Goal: Task Accomplishment & Management: Use online tool/utility

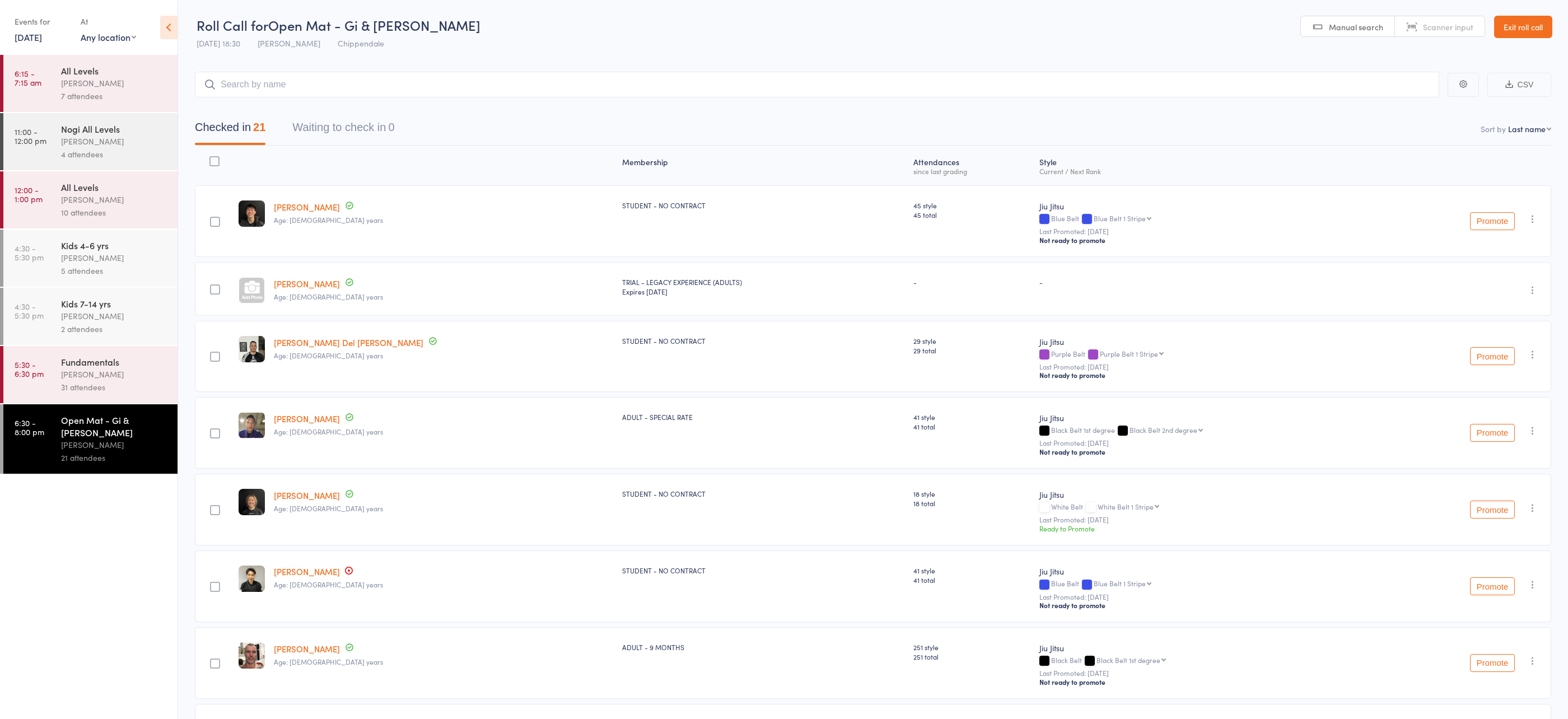
click at [1514, 32] on link "Exit roll call" at bounding box center [1523, 26] width 58 height 22
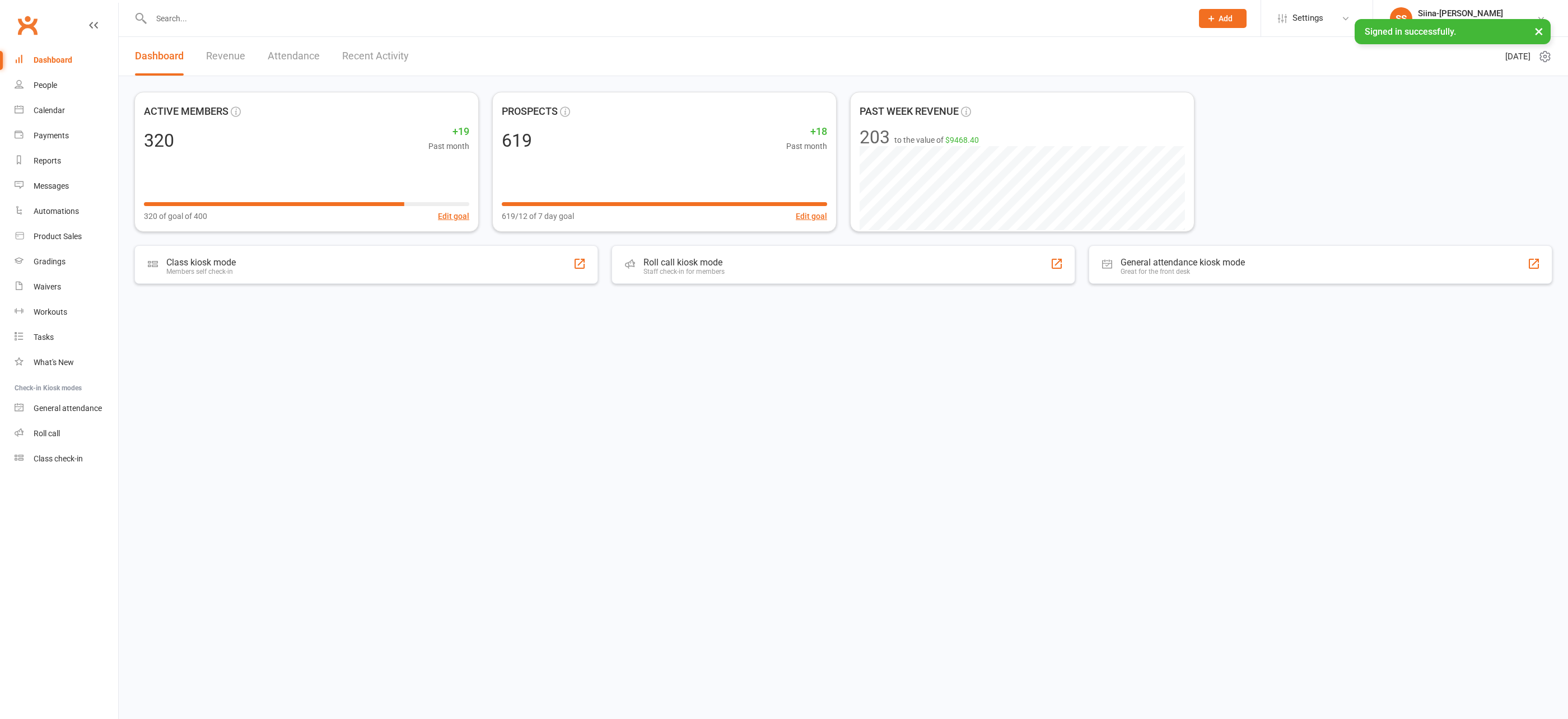
click at [288, 17] on input "text" at bounding box center [666, 18] width 1037 height 15
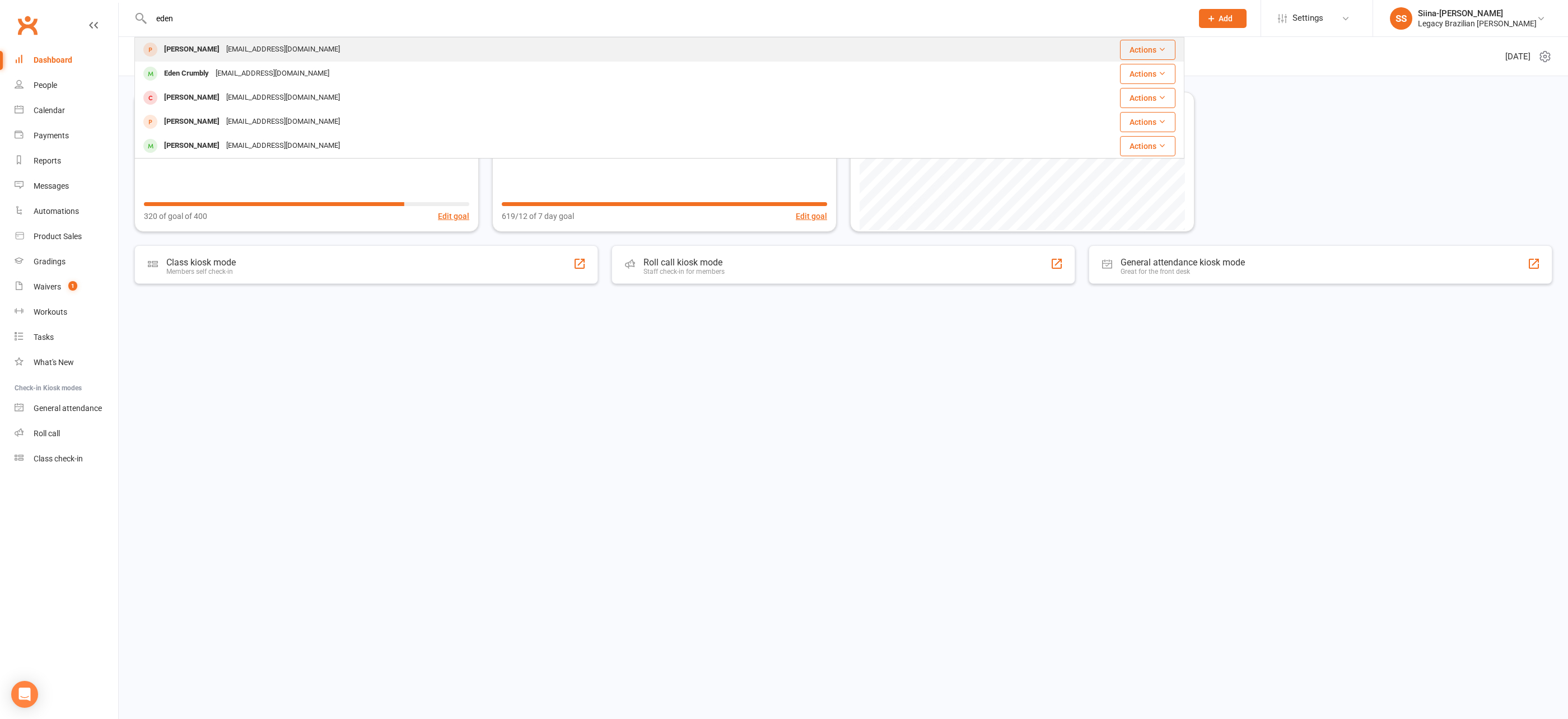
type input "eden"
click at [326, 47] on div "Eden Demyane emdemyane@gmail.com" at bounding box center [537, 49] width 805 height 23
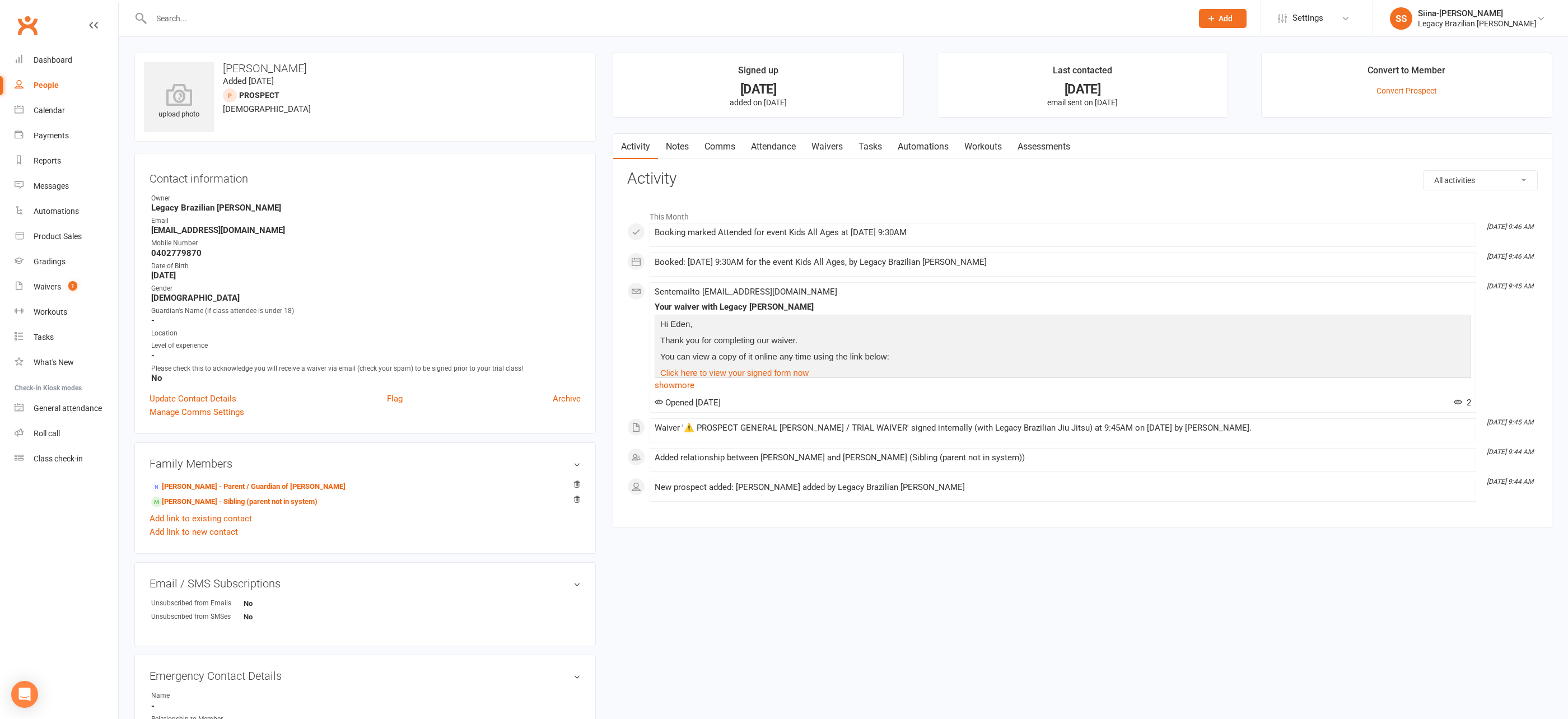
click at [613, 255] on div "Activity Notes Comms Attendance Waivers Tasks Automations Workouts Assessments …" at bounding box center [1082, 331] width 939 height 396
click at [757, 617] on div "upload photo Eden Demyane Added 4 October, 2025 prospect 3 years old Contact in…" at bounding box center [843, 484] width 1435 height 862
click at [615, 240] on div "Activity Notes Comms Attendance Waivers Tasks Automations Workouts Assessments …" at bounding box center [1082, 331] width 939 height 396
click at [195, 500] on link "Thomas Demyane - Sibling (parent not in system)" at bounding box center [235, 502] width 166 height 12
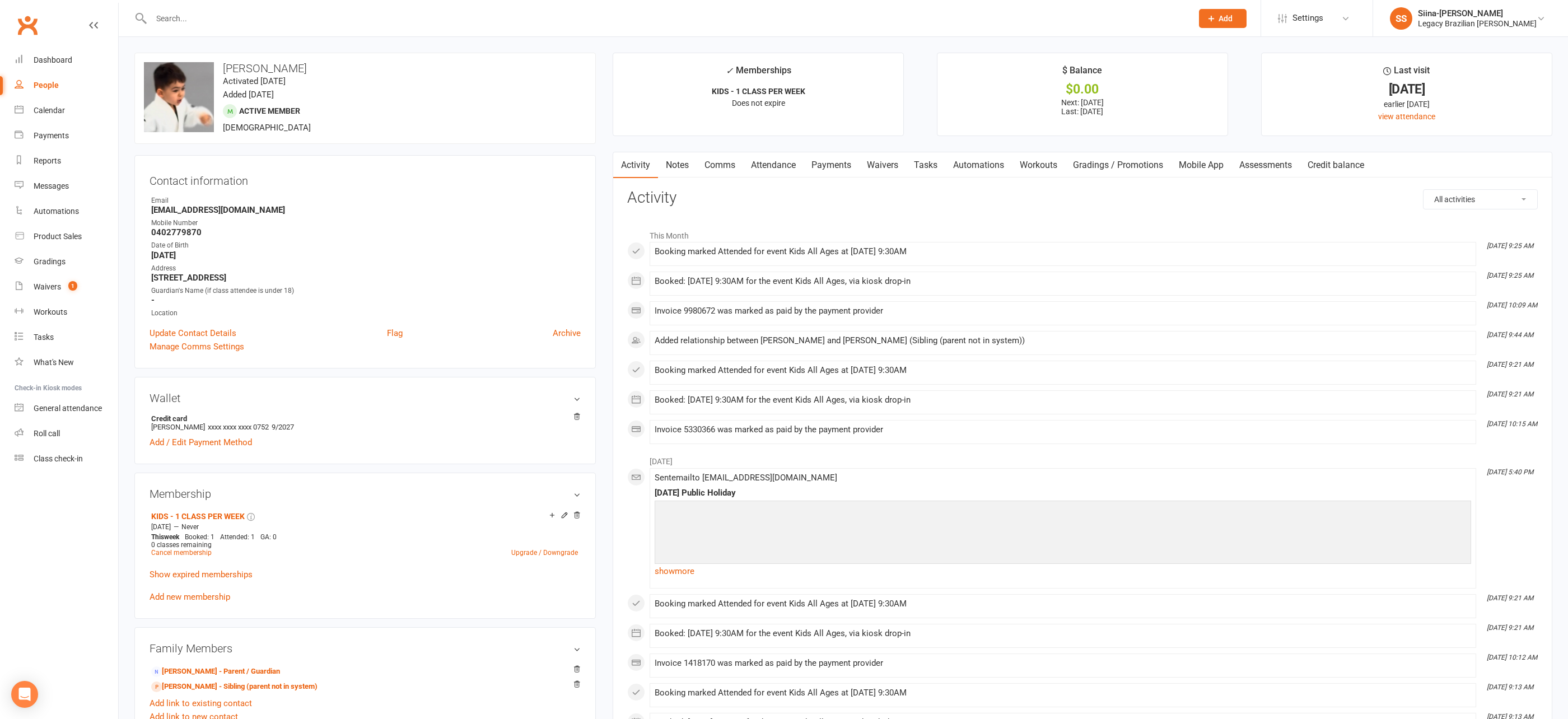
click at [840, 167] on link "Payments" at bounding box center [831, 165] width 55 height 26
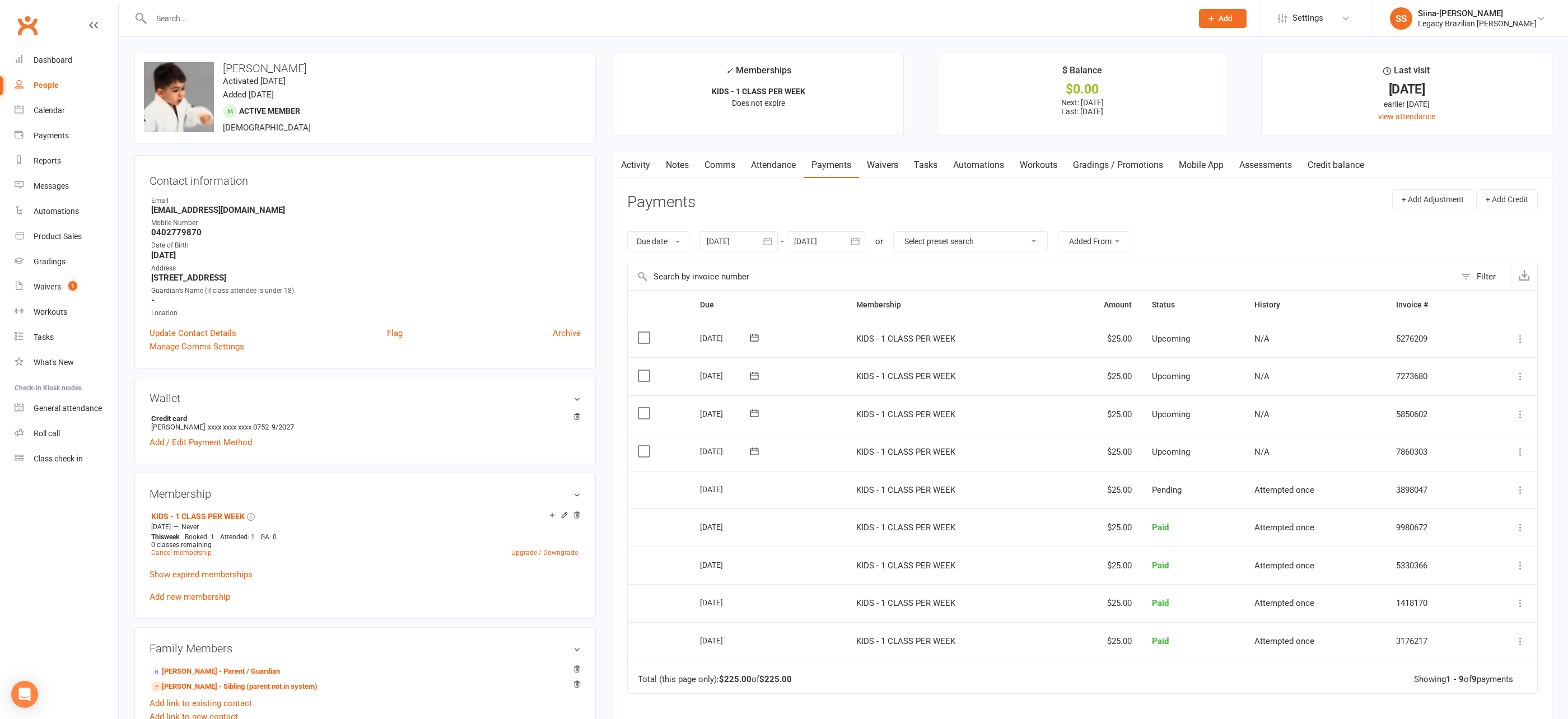
click at [603, 121] on div "upload photo change photo Thomas Demyane Activated 1 July, 2024 Added 1 July, 2…" at bounding box center [365, 648] width 479 height 1191
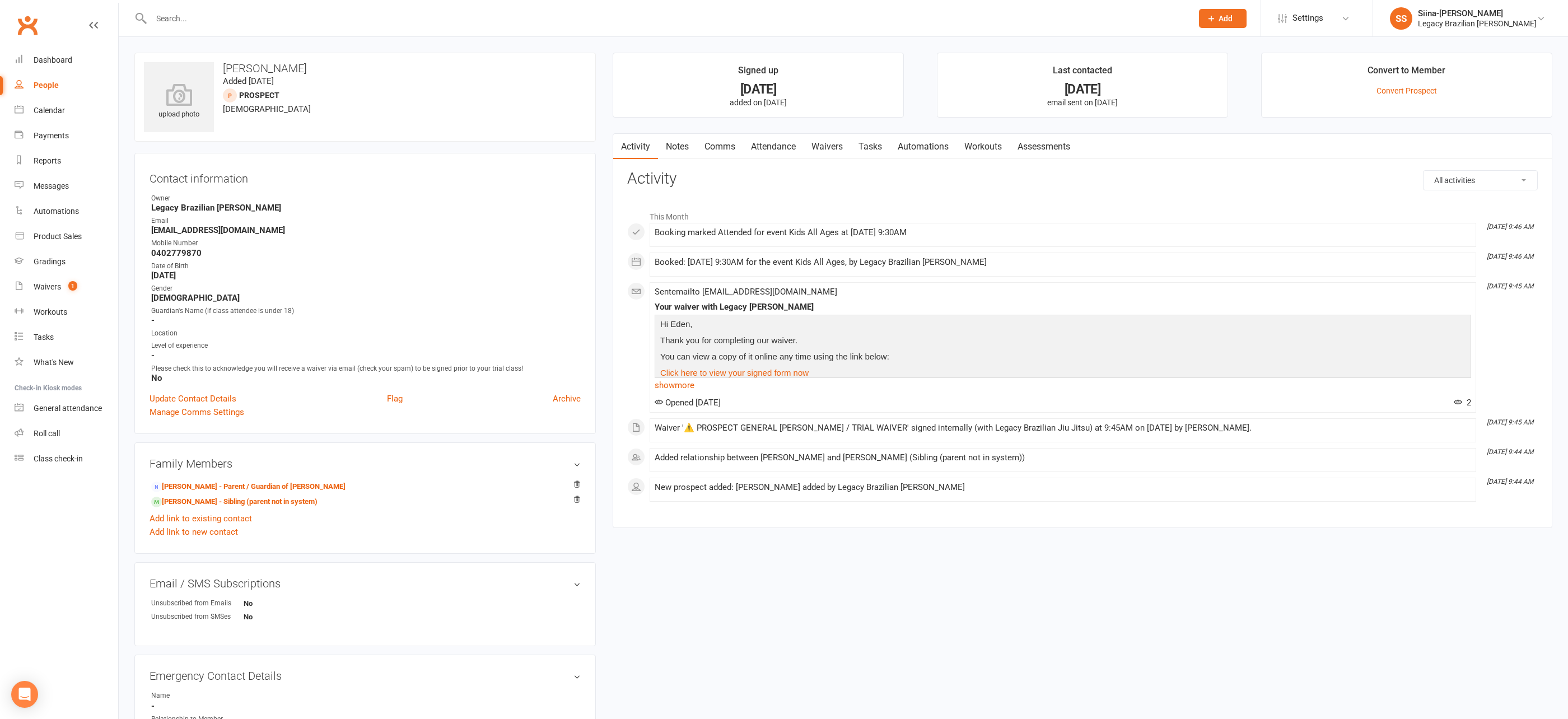
drag, startPoint x: 602, startPoint y: 345, endPoint x: 635, endPoint y: 331, distance: 35.8
click at [605, 343] on div "upload photo Eden Demyane Added 4 October, 2025 prospect 3 years old Contact in…" at bounding box center [843, 484] width 1435 height 862
click at [841, 173] on h3 "Activity" at bounding box center [1082, 179] width 911 height 18
click at [225, 496] on link "Thomas Demyane - Sibling (parent not in system)" at bounding box center [235, 502] width 166 height 12
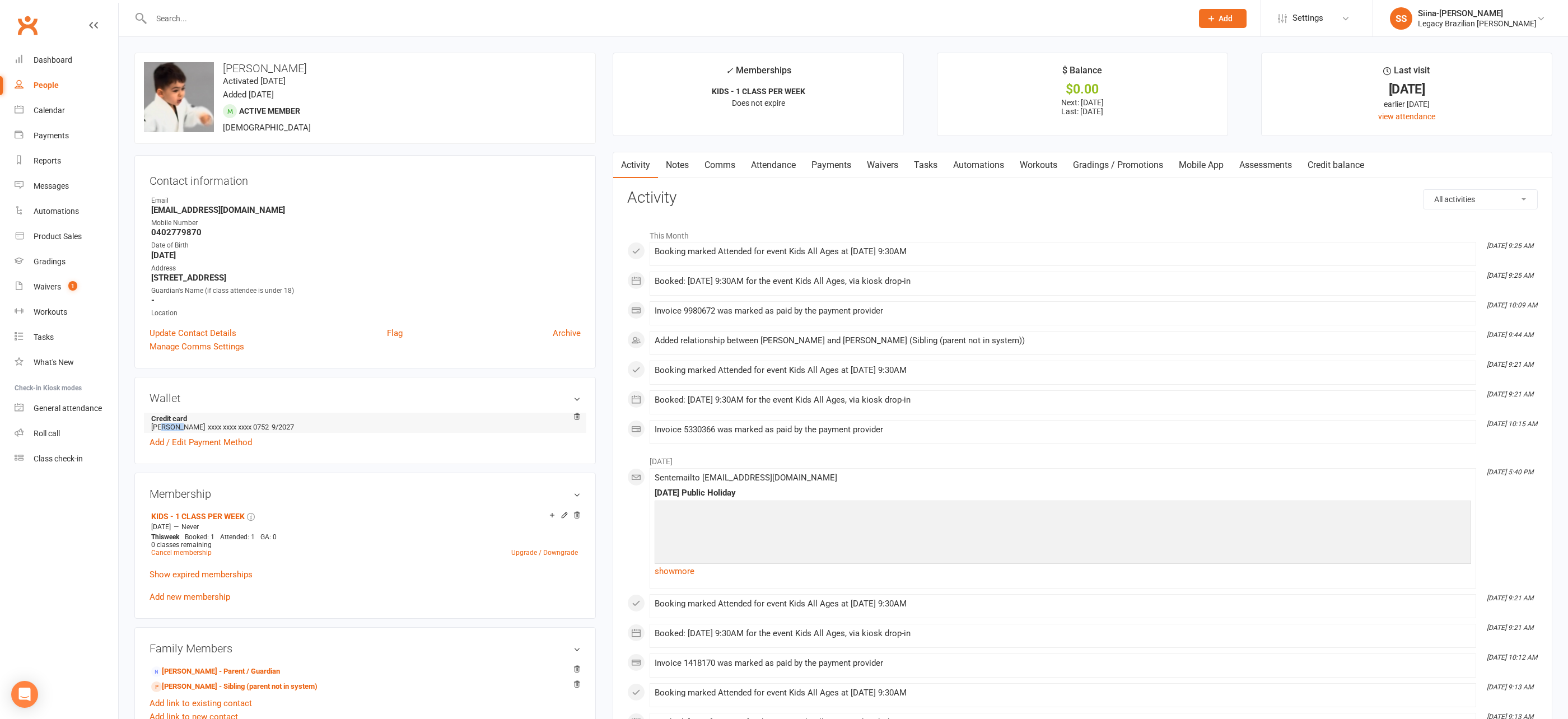
drag, startPoint x: 158, startPoint y: 424, endPoint x: 176, endPoint y: 425, distance: 18.0
click at [176, 425] on li "Credit card elizabeth demyane xxxx xxxx xxxx 0752 9/2027" at bounding box center [365, 422] width 432 height 20
click at [859, 169] on link "Payments" at bounding box center [831, 165] width 55 height 26
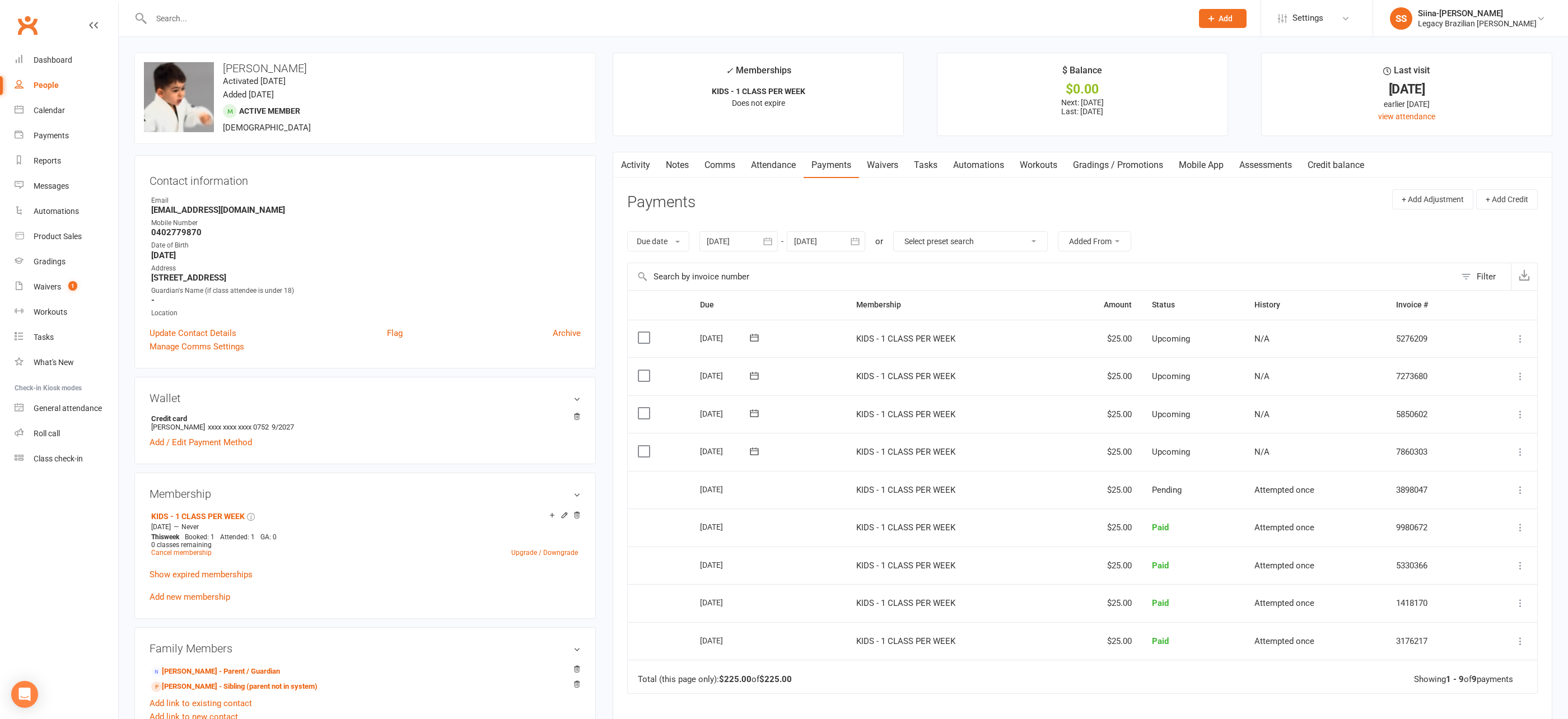
click at [604, 257] on main "✓ Memberships KIDS - 1 CLASS PER WEEK Does not expire $ Balance $0.00 Next: 18 …" at bounding box center [1082, 460] width 956 height 815
click at [603, 257] on div "upload photo change photo Thomas Demyane Activated 1 July, 2024 Added 1 July, 2…" at bounding box center [365, 648] width 479 height 1191
click at [129, 190] on div "upload photo change photo Thomas Demyane Activated 1 July, 2024 Added 1 July, 2…" at bounding box center [365, 648] width 479 height 1191
click at [54, 210] on div "Automations" at bounding box center [57, 211] width 46 height 9
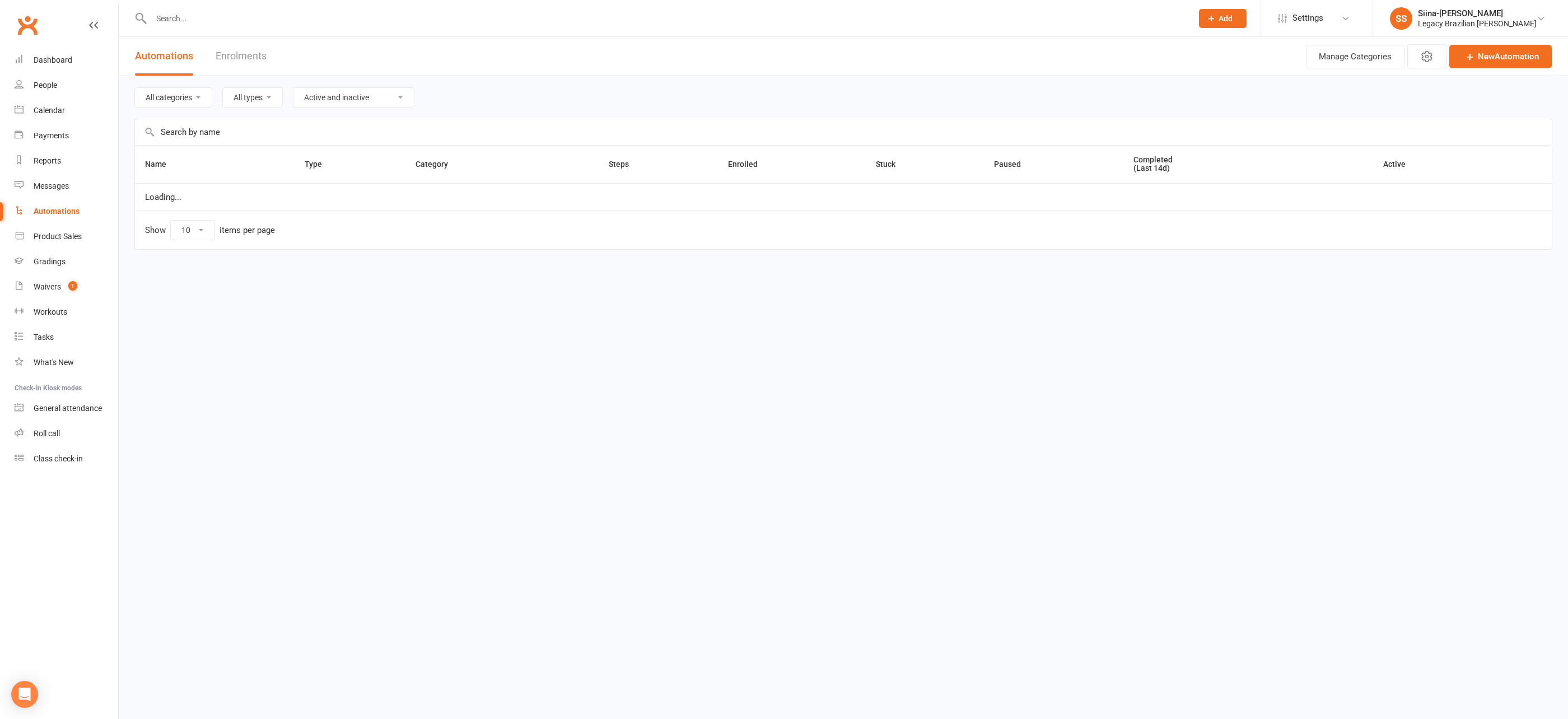
select select "100"
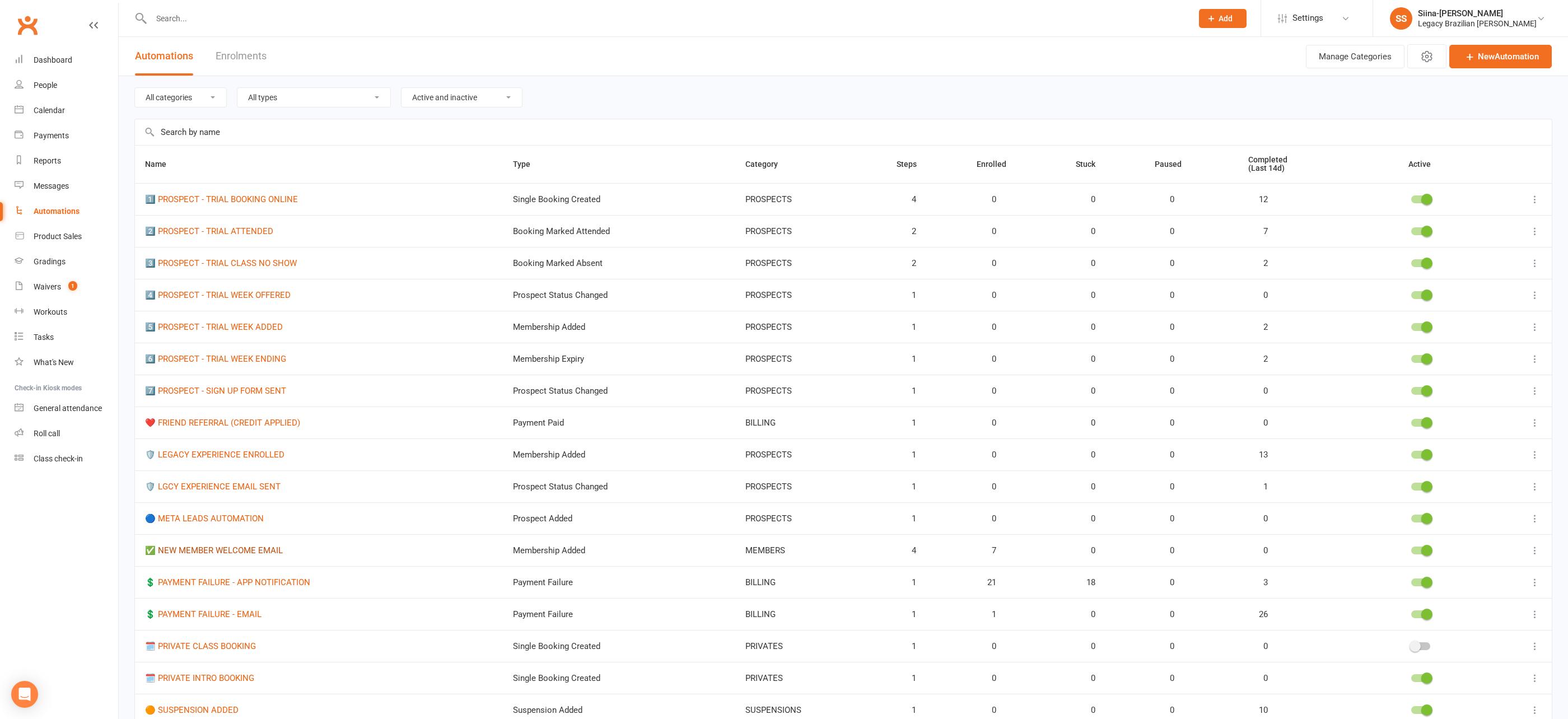
click at [210, 545] on link "✅ NEW MEMBER WELCOME EMAIL" at bounding box center [213, 551] width 137 height 10
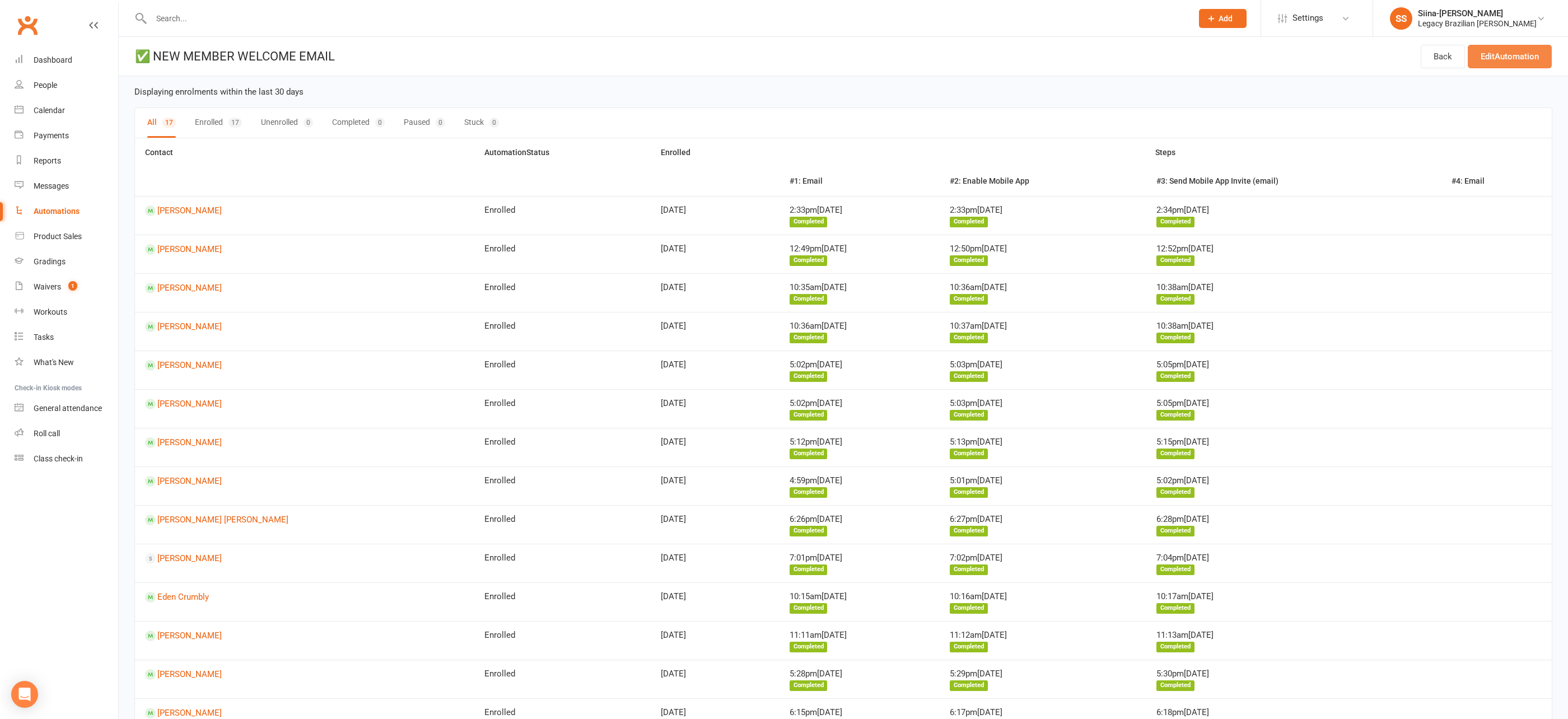
click at [1506, 59] on link "Edit Automation" at bounding box center [1510, 57] width 84 height 24
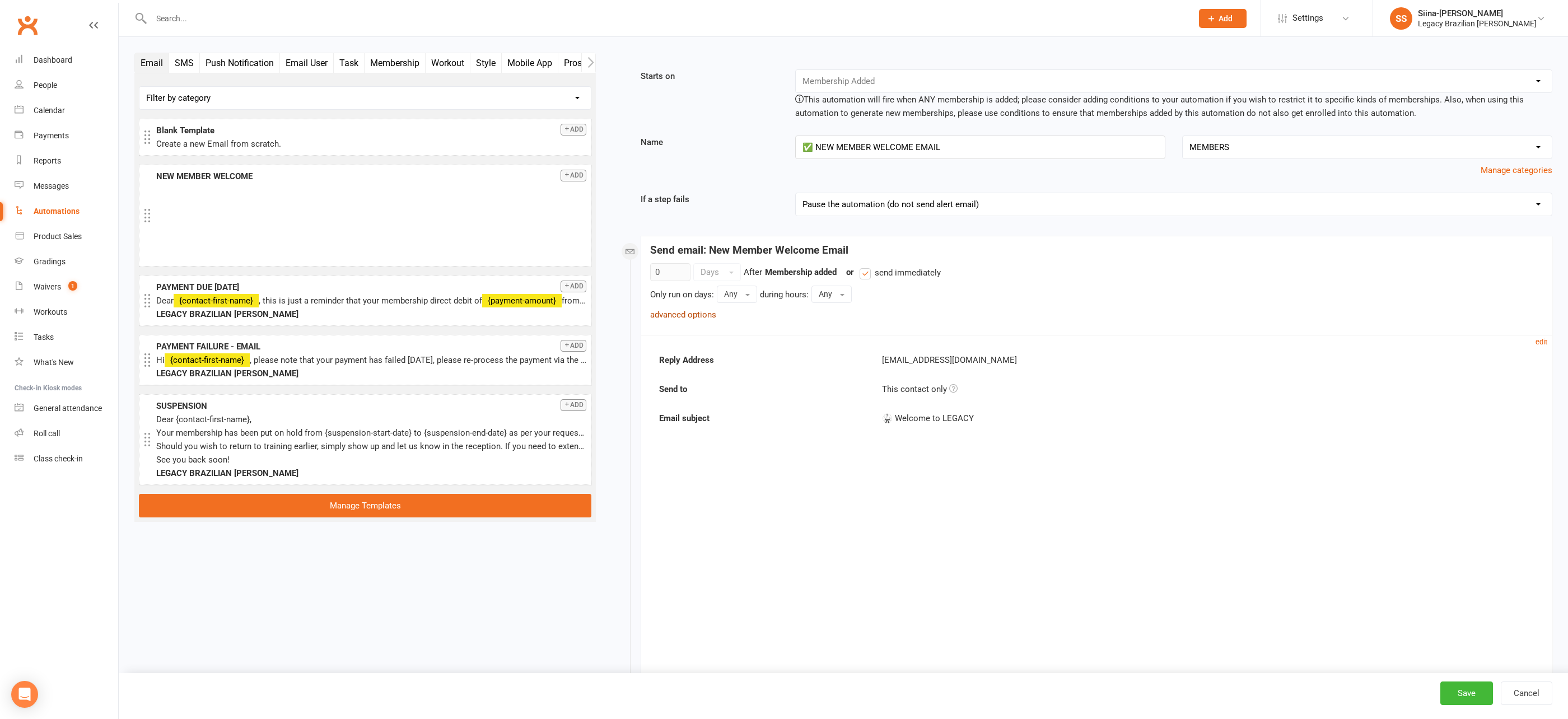
click at [699, 310] on link "advanced options" at bounding box center [684, 315] width 66 height 10
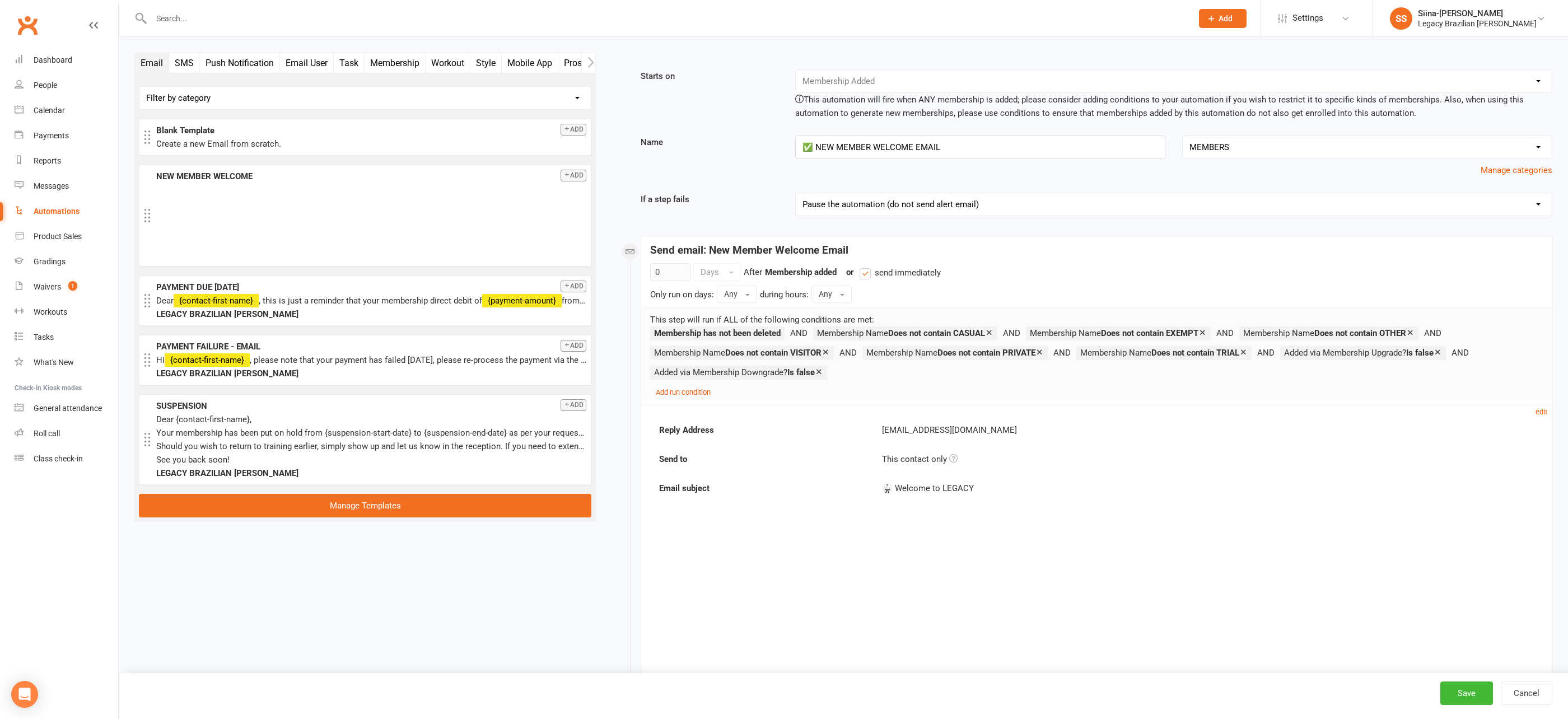
click at [49, 215] on div "Automations" at bounding box center [57, 211] width 46 height 9
select select "100"
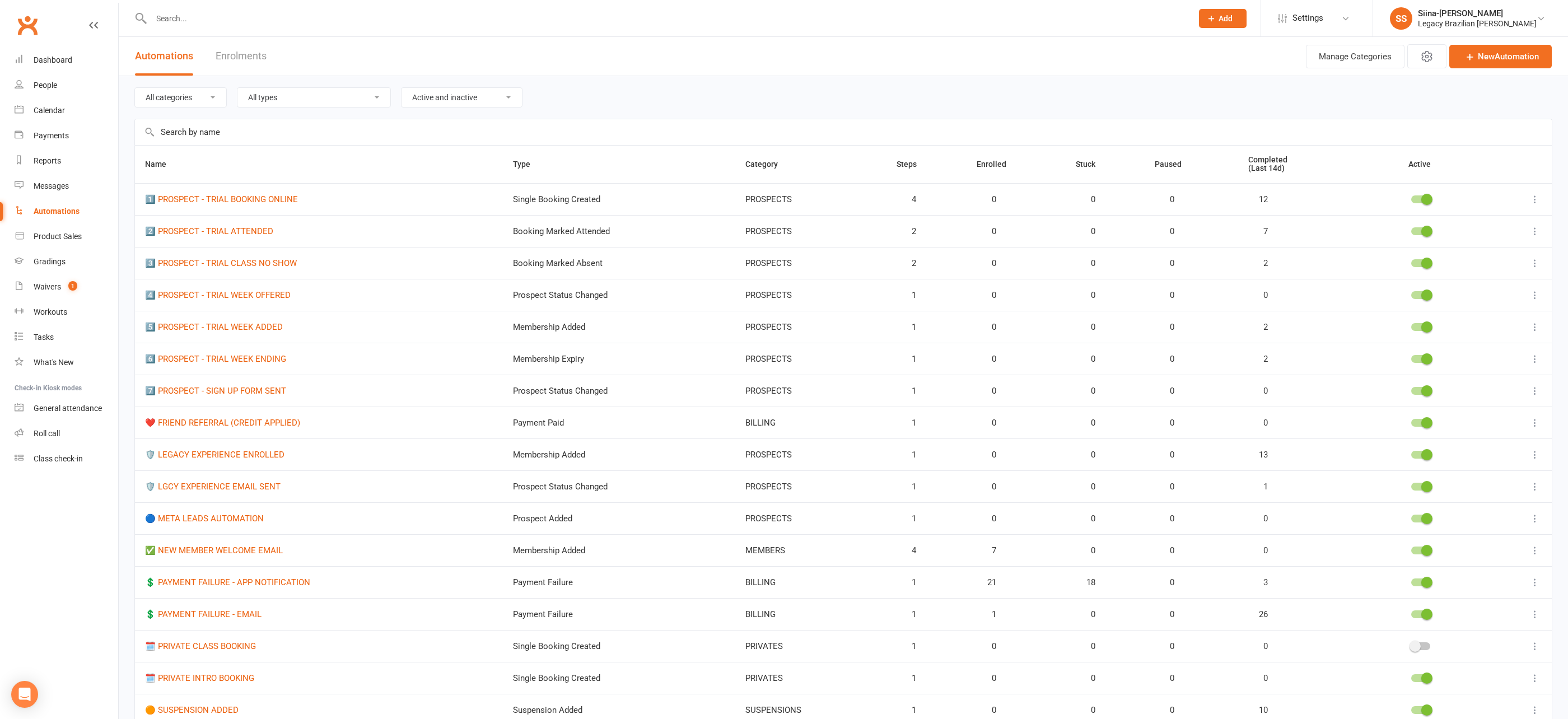
click at [194, 24] on input "text" at bounding box center [666, 18] width 1037 height 15
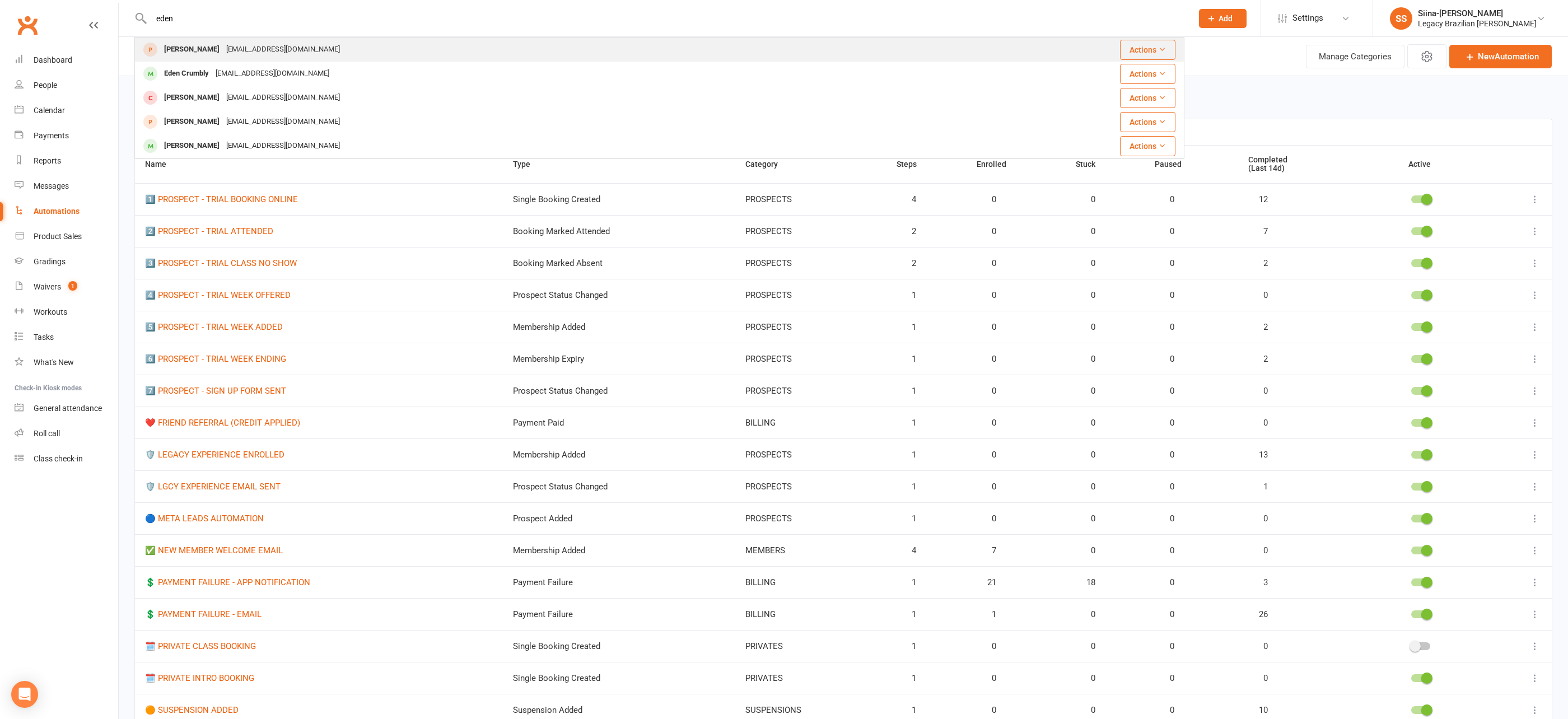
type input "eden"
click at [243, 44] on div "emdemyane@gmail.com" at bounding box center [283, 49] width 121 height 16
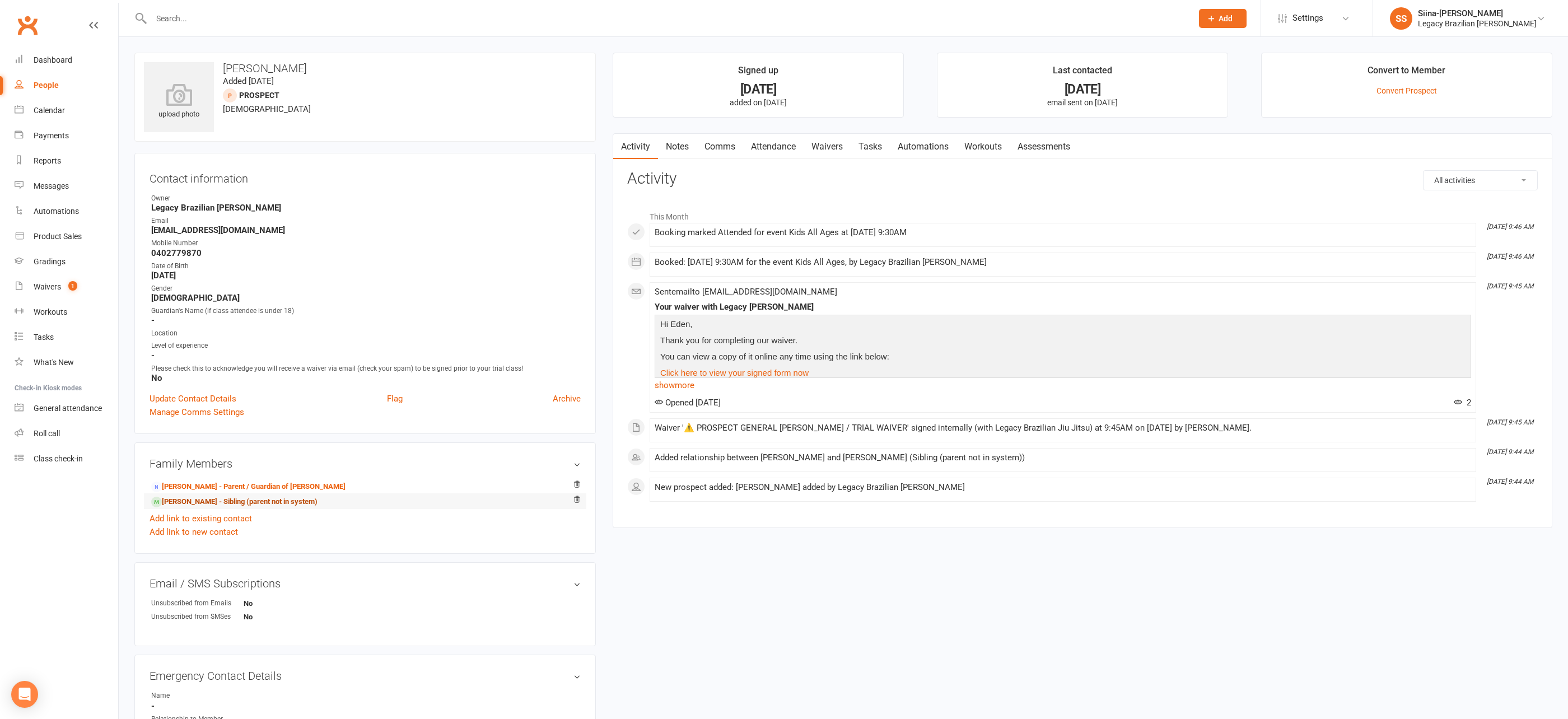
click at [298, 499] on link "Thomas Demyane - Sibling (parent not in system)" at bounding box center [235, 502] width 166 height 12
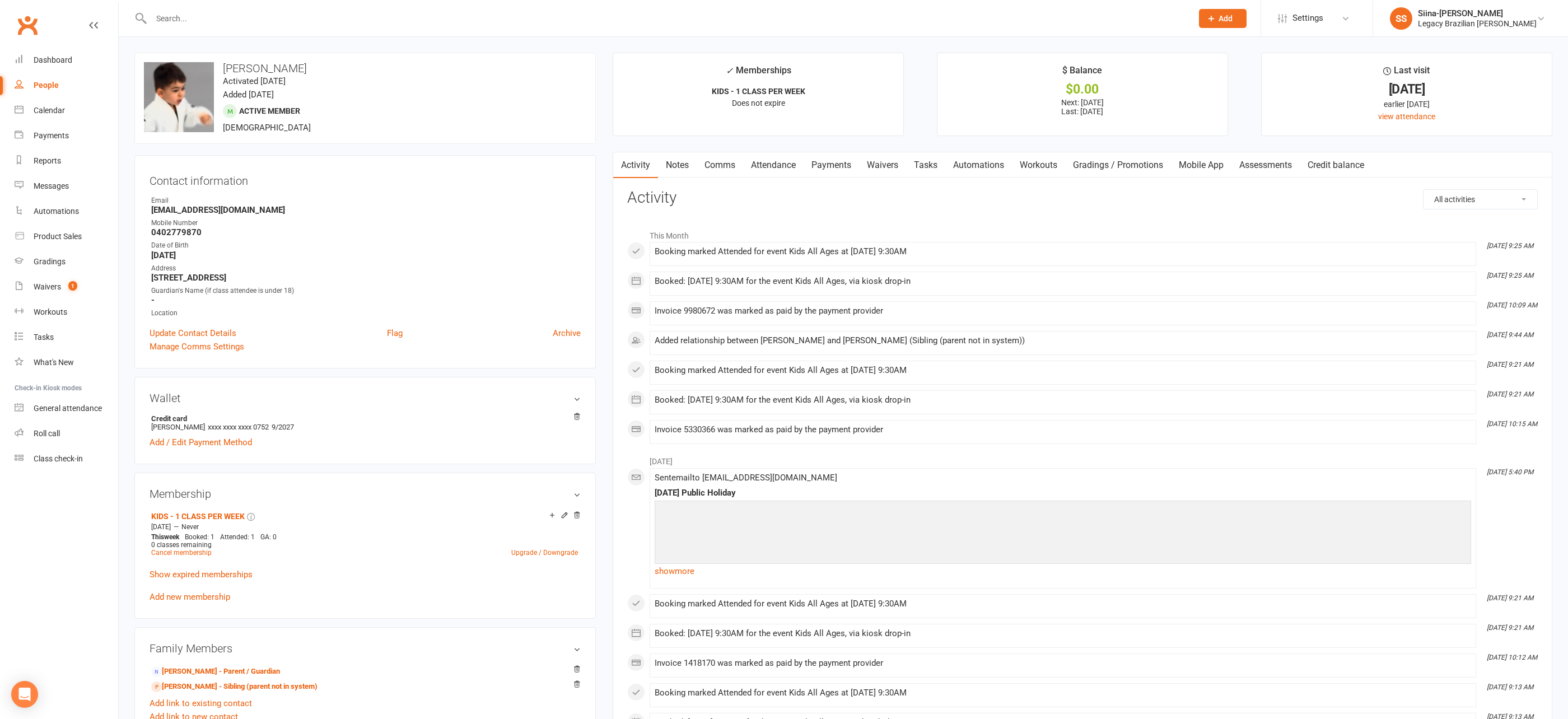
click at [791, 159] on link "Attendance" at bounding box center [773, 165] width 60 height 26
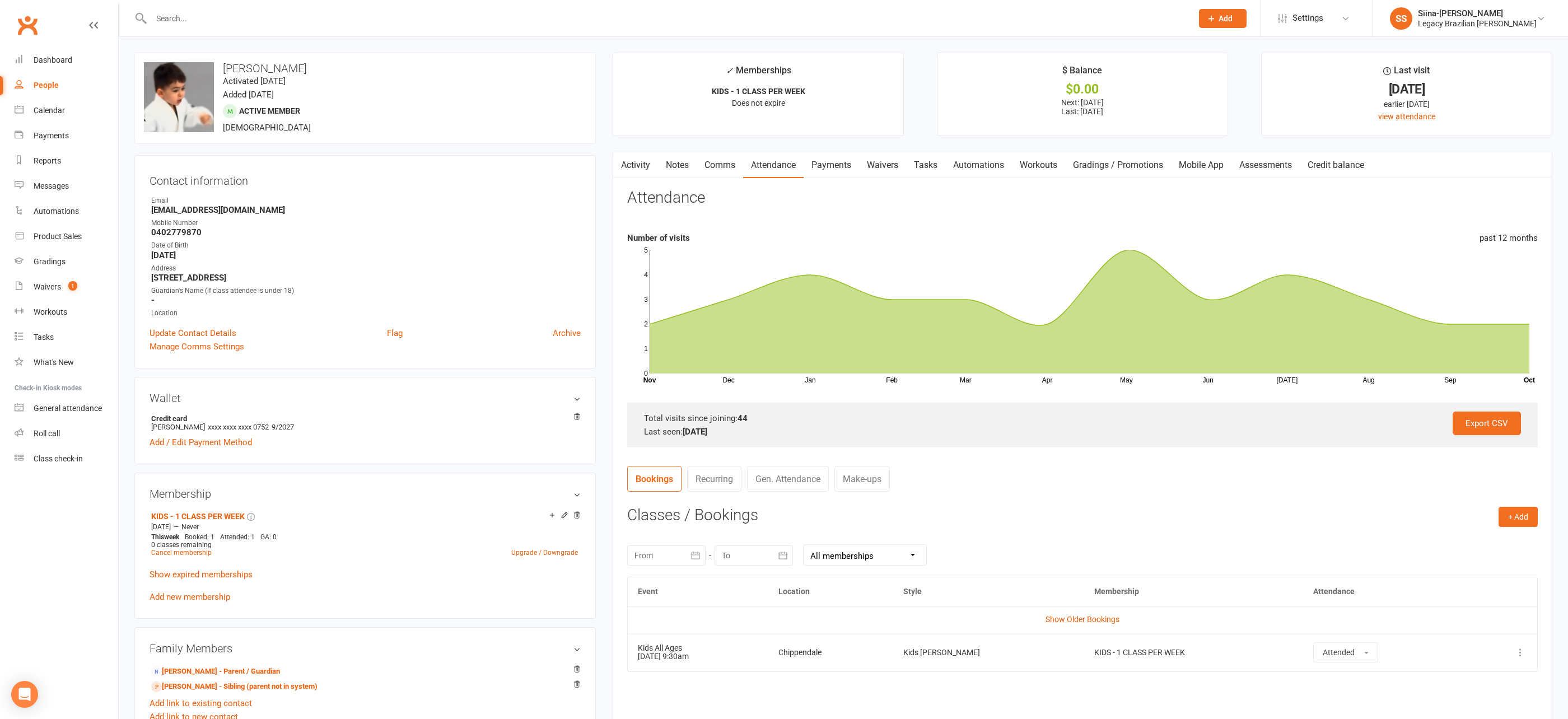
click at [839, 166] on link "Payments" at bounding box center [831, 165] width 55 height 26
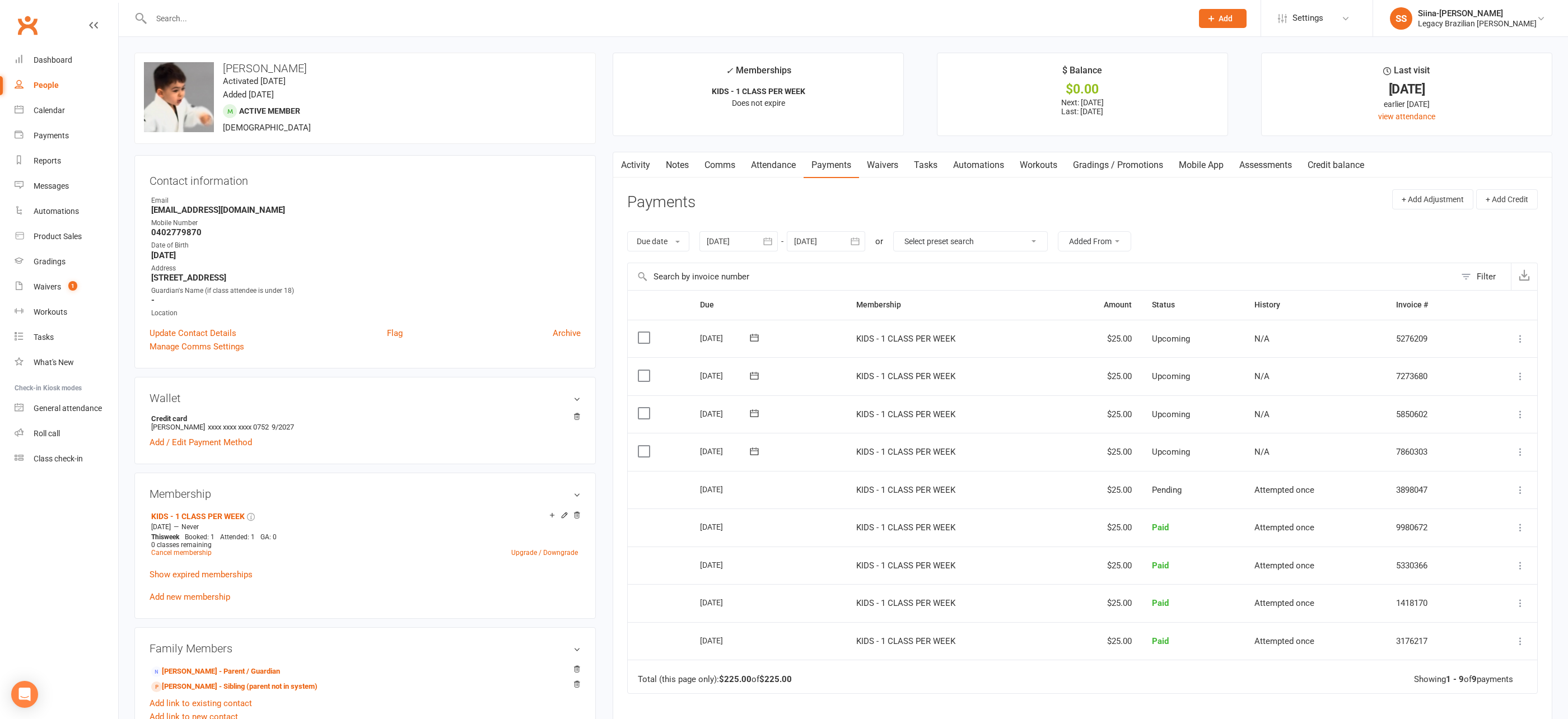
click at [753, 448] on icon at bounding box center [754, 451] width 8 height 7
click at [826, 433] on td "18 Oct 2025 2025-10-18" at bounding box center [768, 452] width 157 height 38
click at [565, 512] on icon at bounding box center [565, 515] width 8 height 8
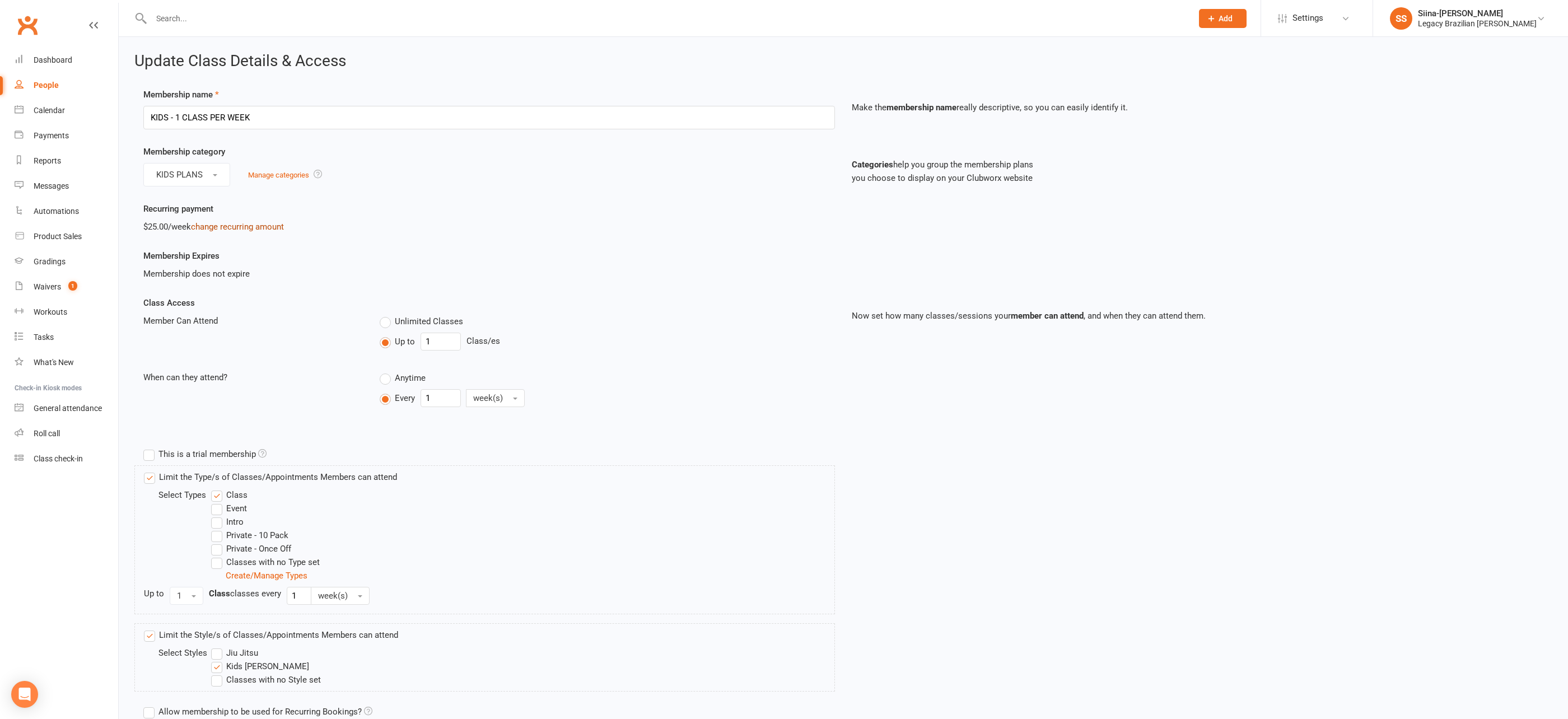
drag, startPoint x: 223, startPoint y: 225, endPoint x: 218, endPoint y: 255, distance: 30.4
click at [223, 225] on link "change recurring amount" at bounding box center [237, 227] width 93 height 10
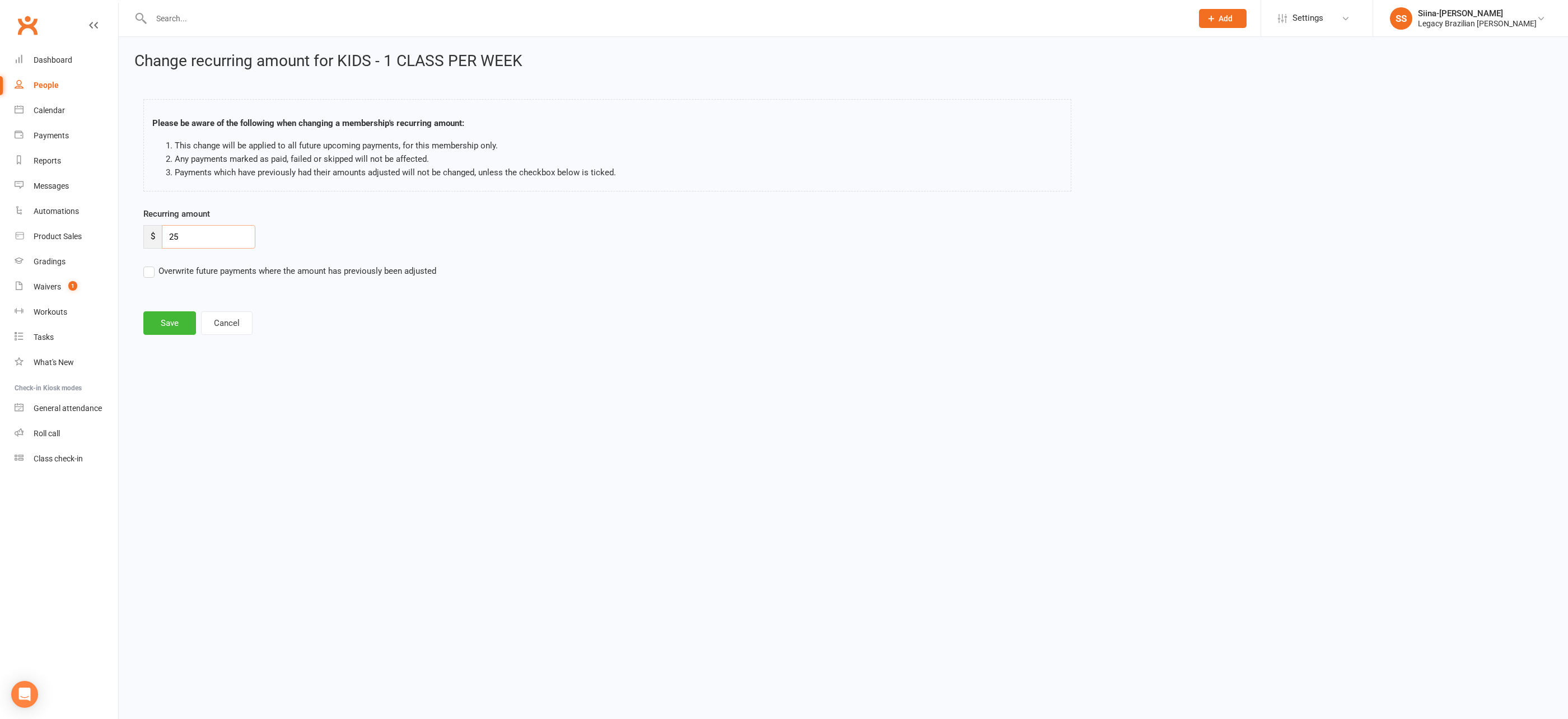
click at [229, 238] on input "25" at bounding box center [208, 237] width 93 height 24
type input "22.50"
click at [179, 323] on button "Save" at bounding box center [170, 323] width 53 height 24
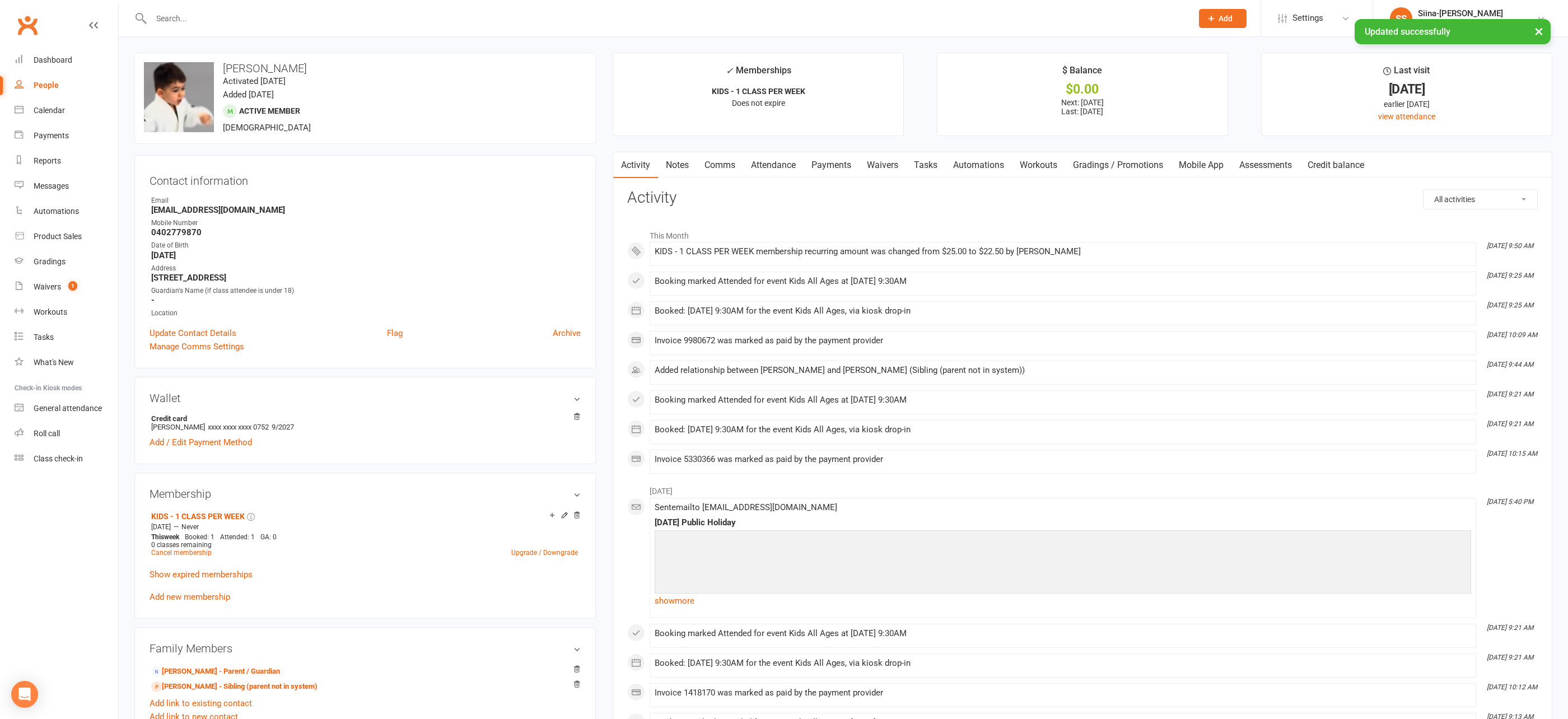
click at [828, 168] on link "Payments" at bounding box center [831, 165] width 55 height 26
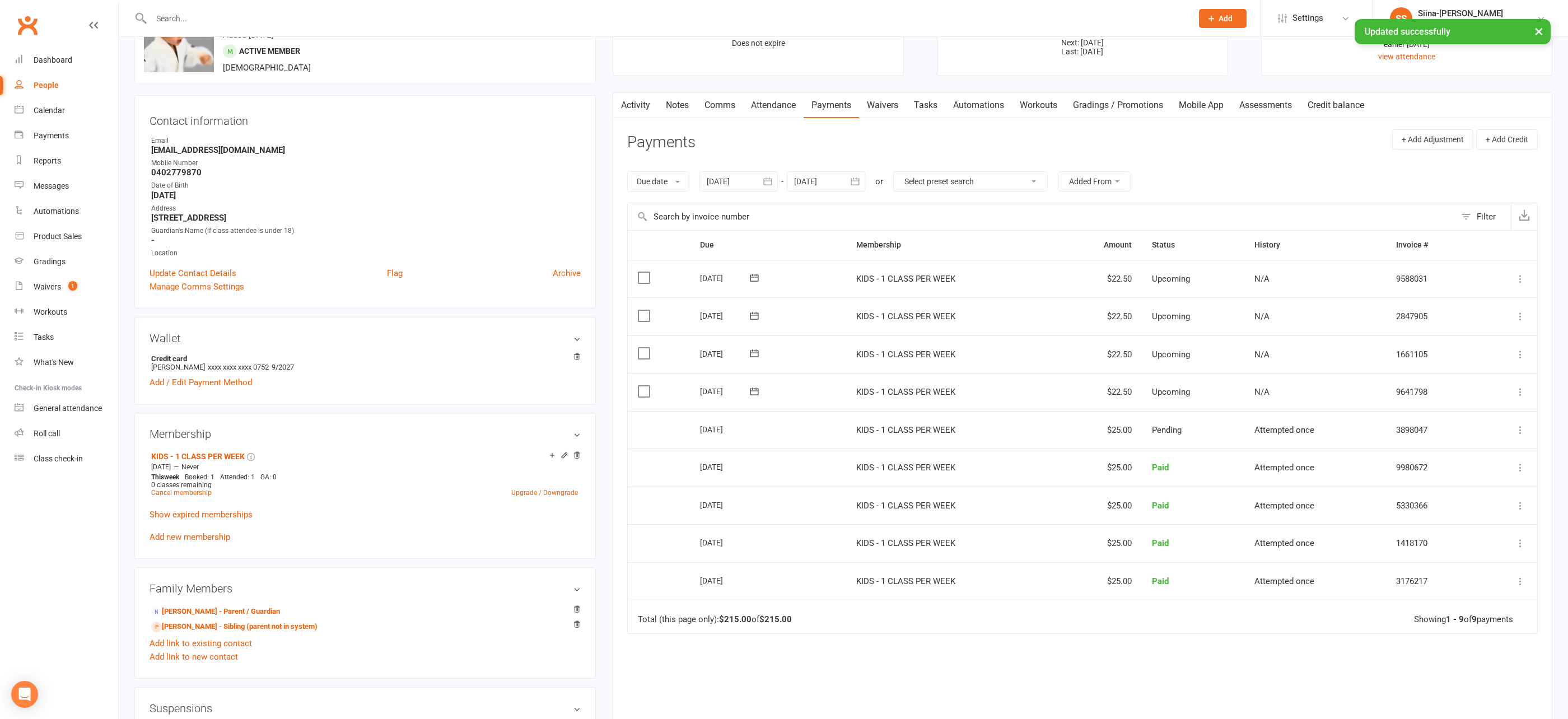
scroll to position [60, 0]
click at [1517, 392] on icon at bounding box center [1520, 391] width 11 height 11
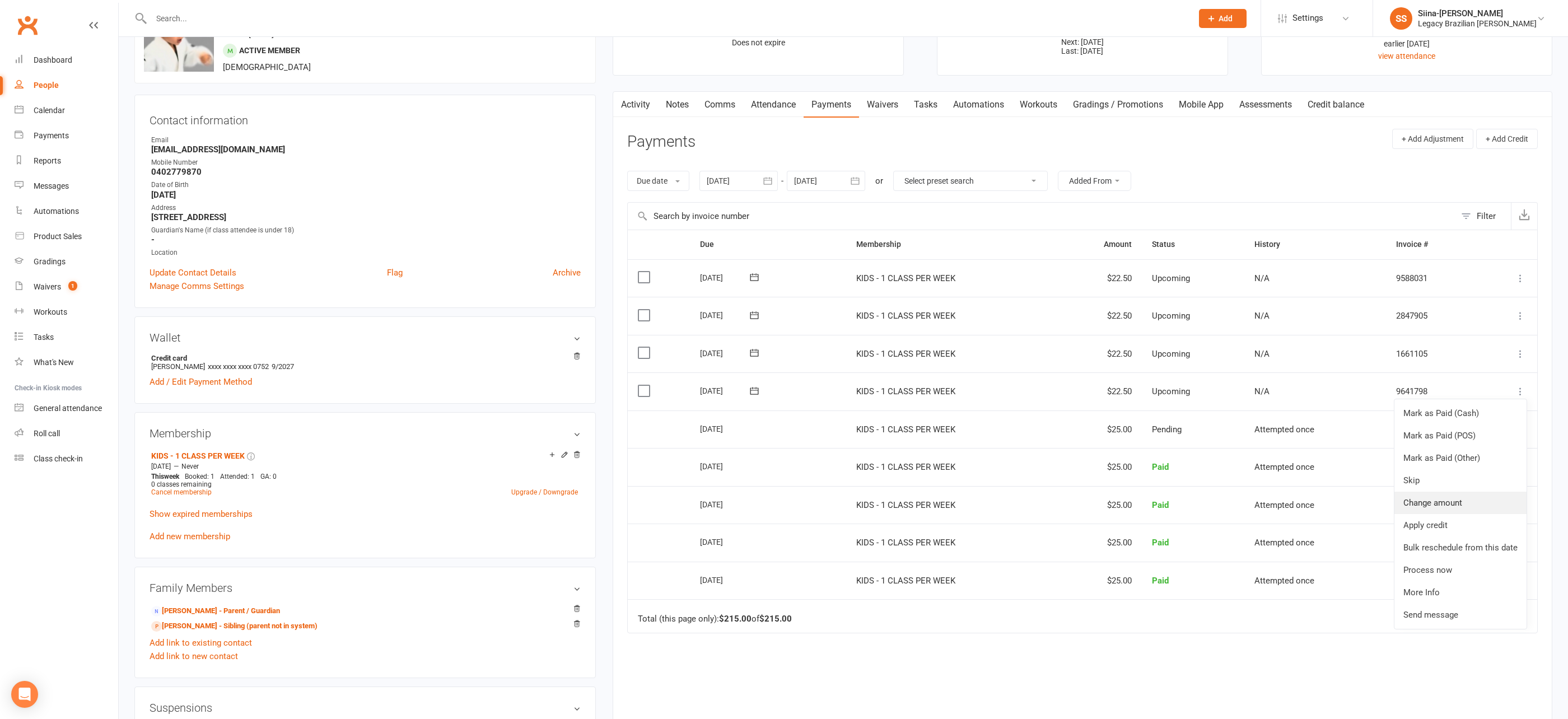
click at [1465, 506] on link "Change amount" at bounding box center [1461, 503] width 132 height 22
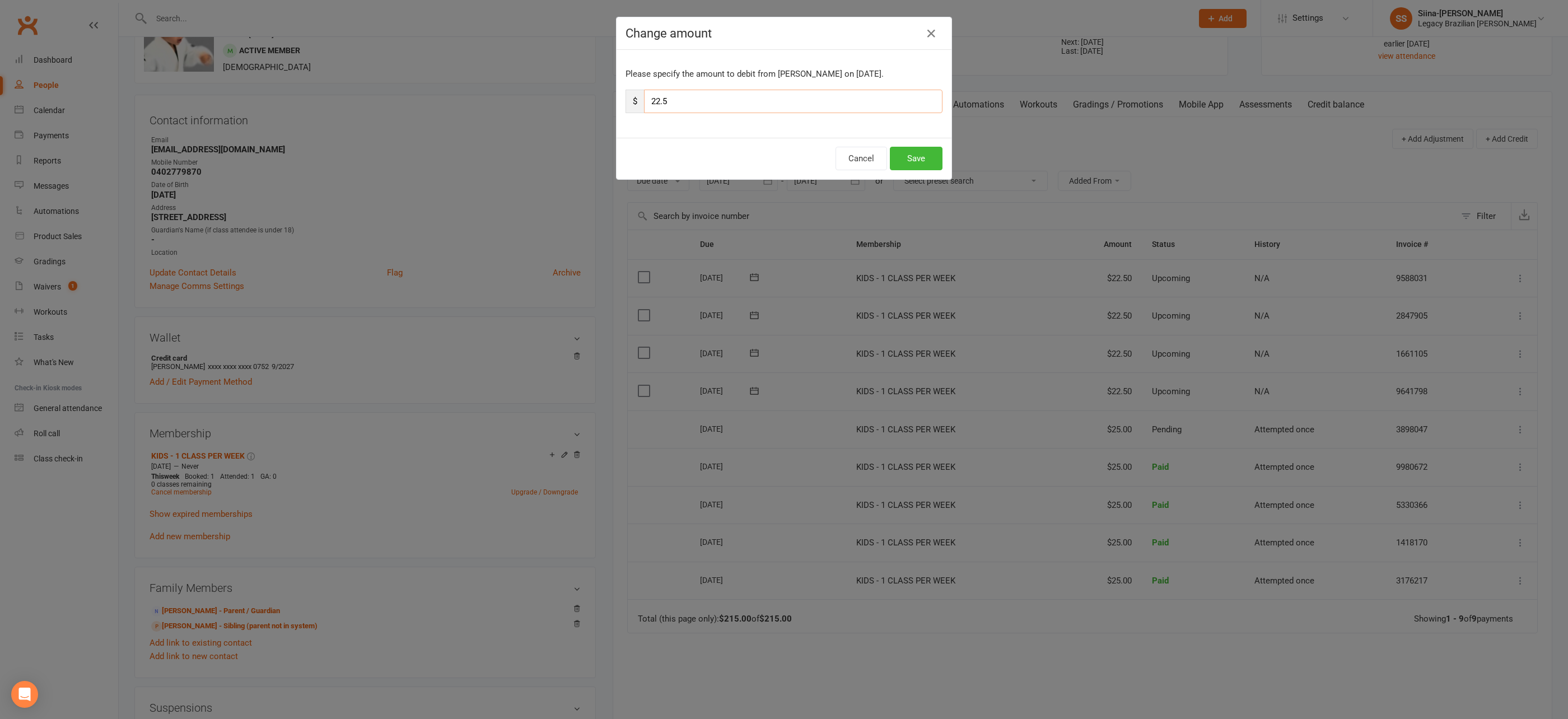
click at [695, 96] on input "22.5" at bounding box center [793, 101] width 298 height 24
type input "2"
type input "25"
click at [934, 157] on button "Save" at bounding box center [917, 159] width 53 height 24
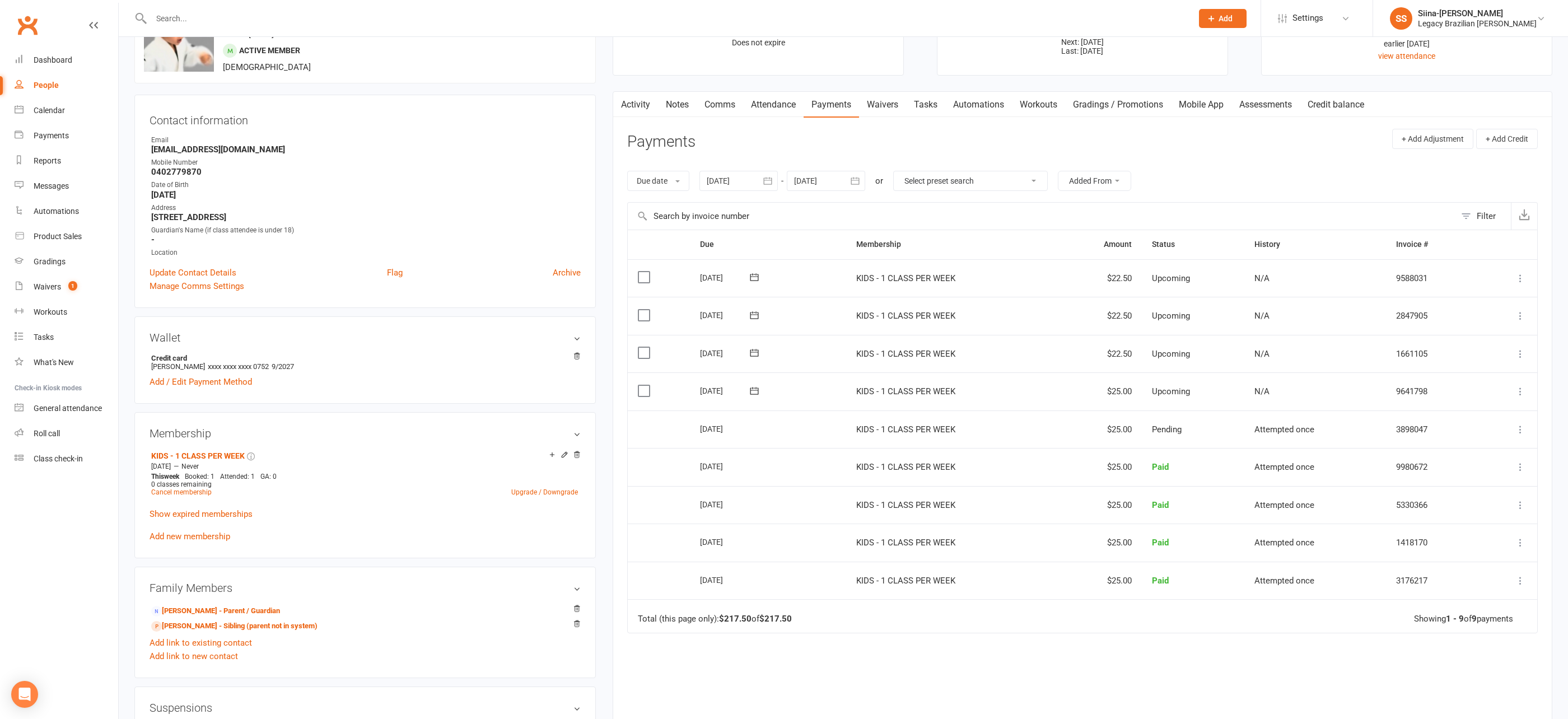
click at [862, 139] on header "Payments + Add Adjustment + Add Credit" at bounding box center [1082, 144] width 911 height 31
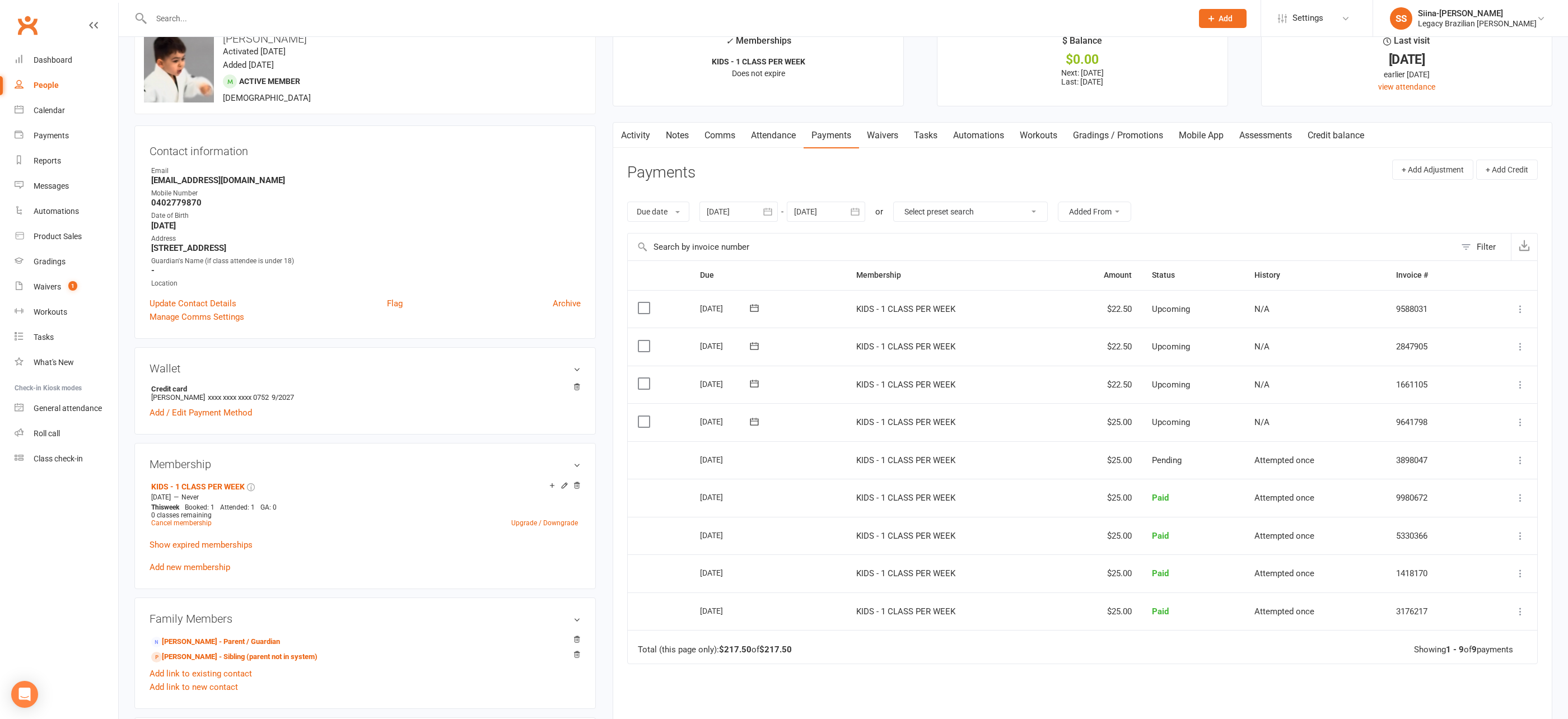
scroll to position [0, 0]
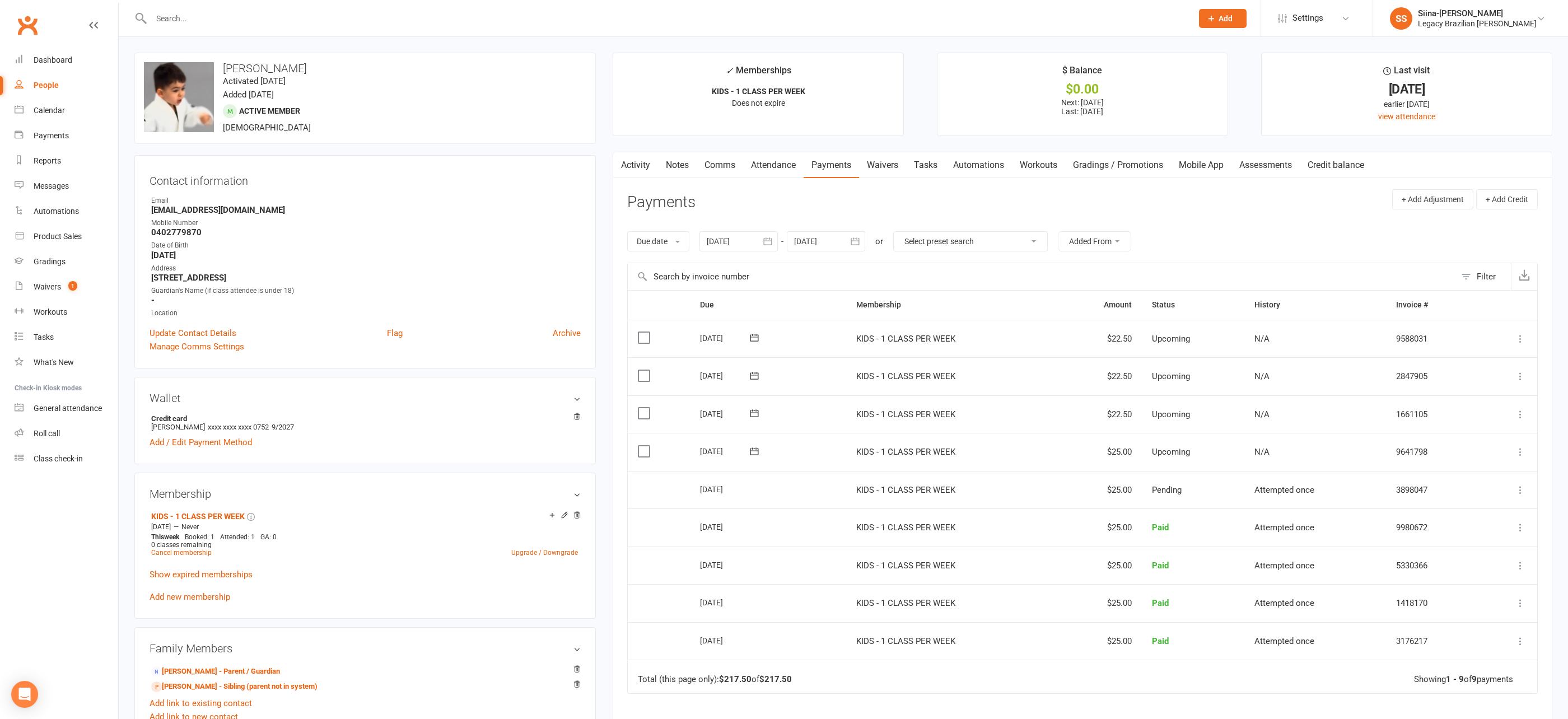
click at [608, 312] on main "✓ Memberships KIDS - 1 CLASS PER WEEK Does not expire $ Balance $0.00 Next: 18 …" at bounding box center [1082, 460] width 956 height 815
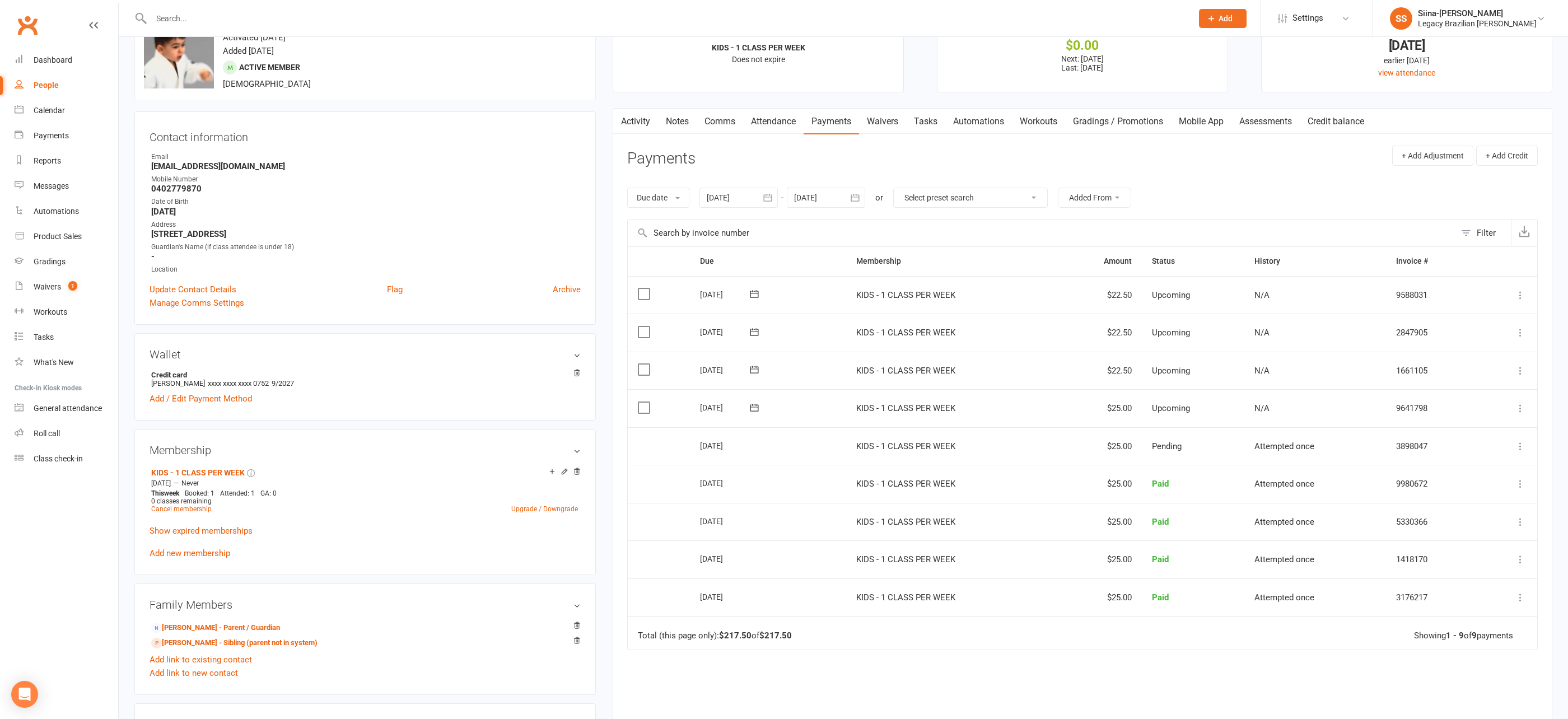
scroll to position [52, 0]
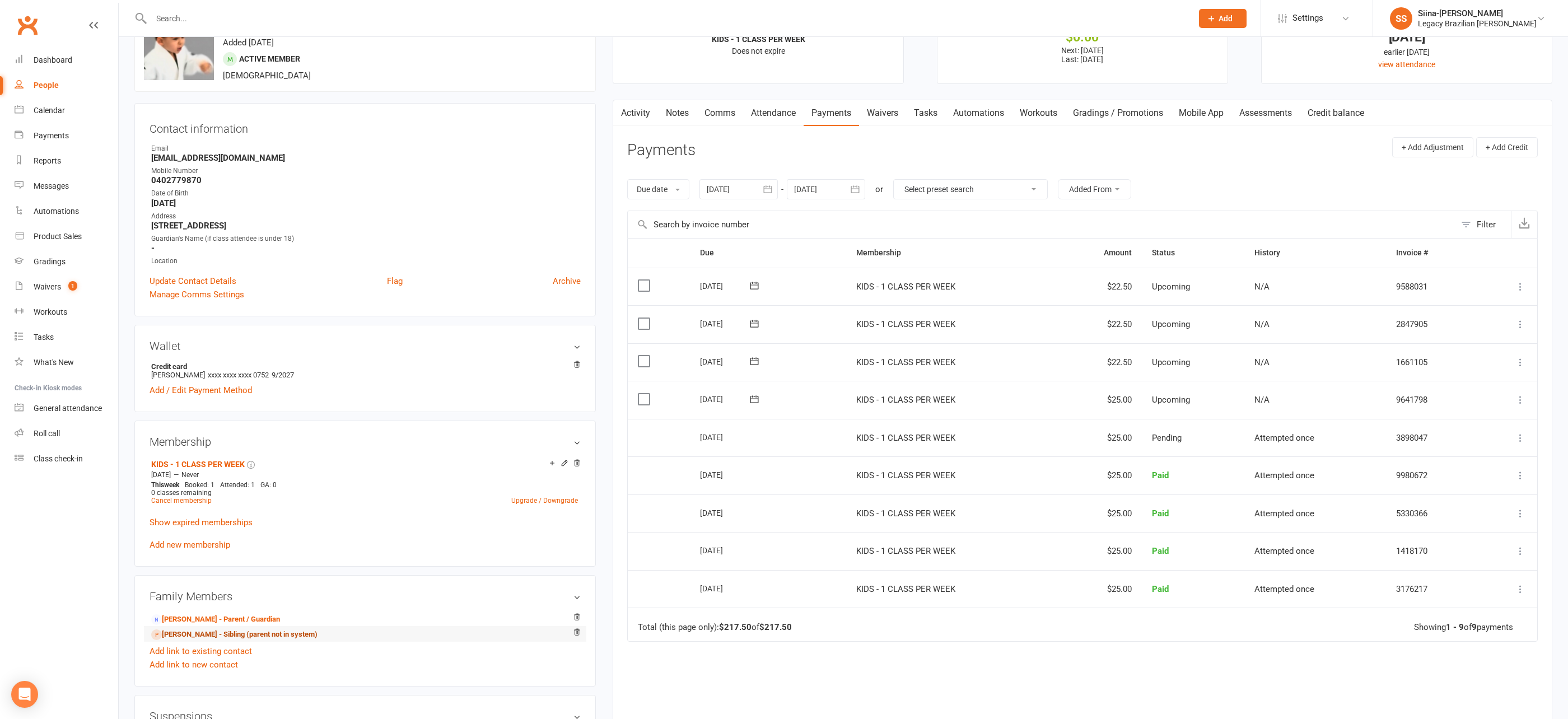
click at [238, 632] on link "Eden Demyane - Sibling (parent not in system)" at bounding box center [235, 635] width 166 height 12
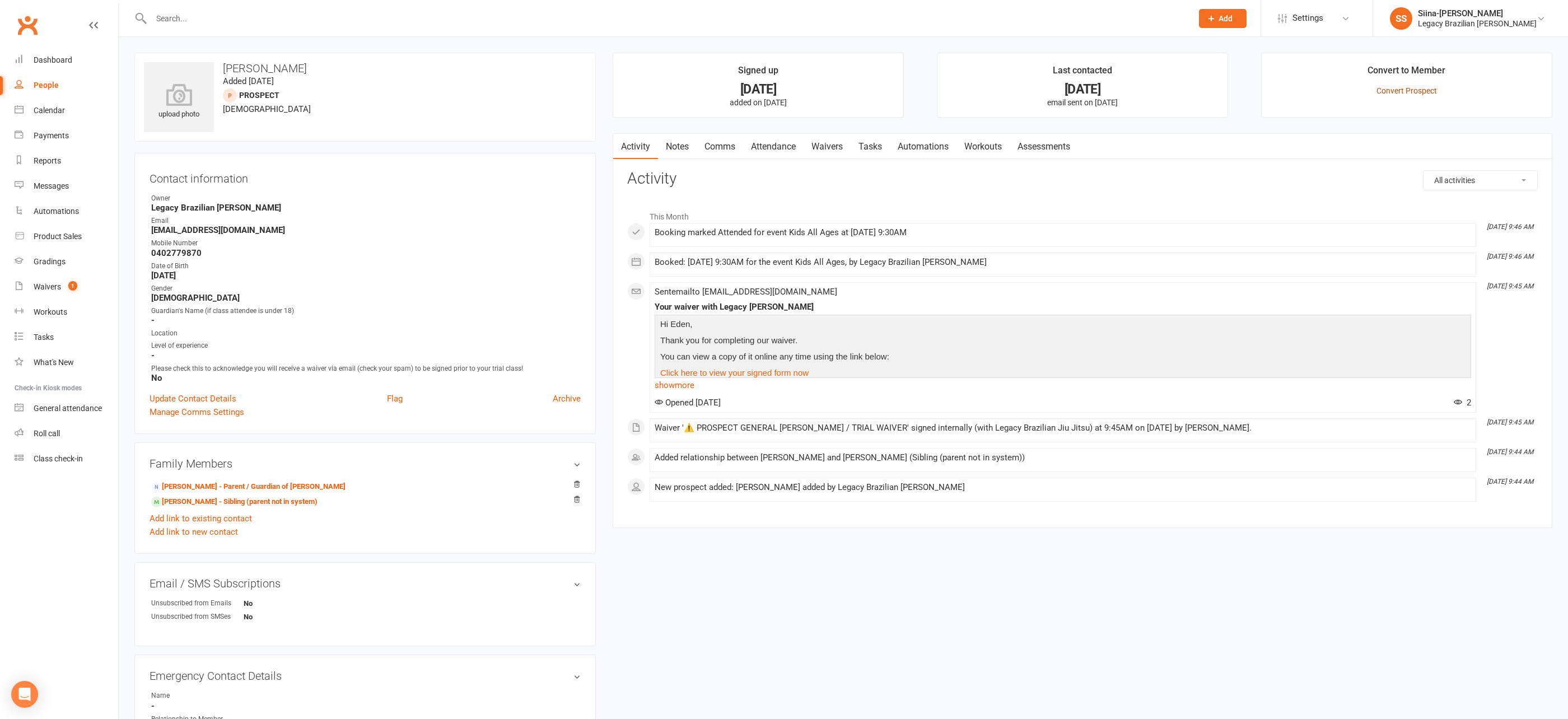
click at [1419, 87] on link "Convert Prospect" at bounding box center [1407, 90] width 60 height 9
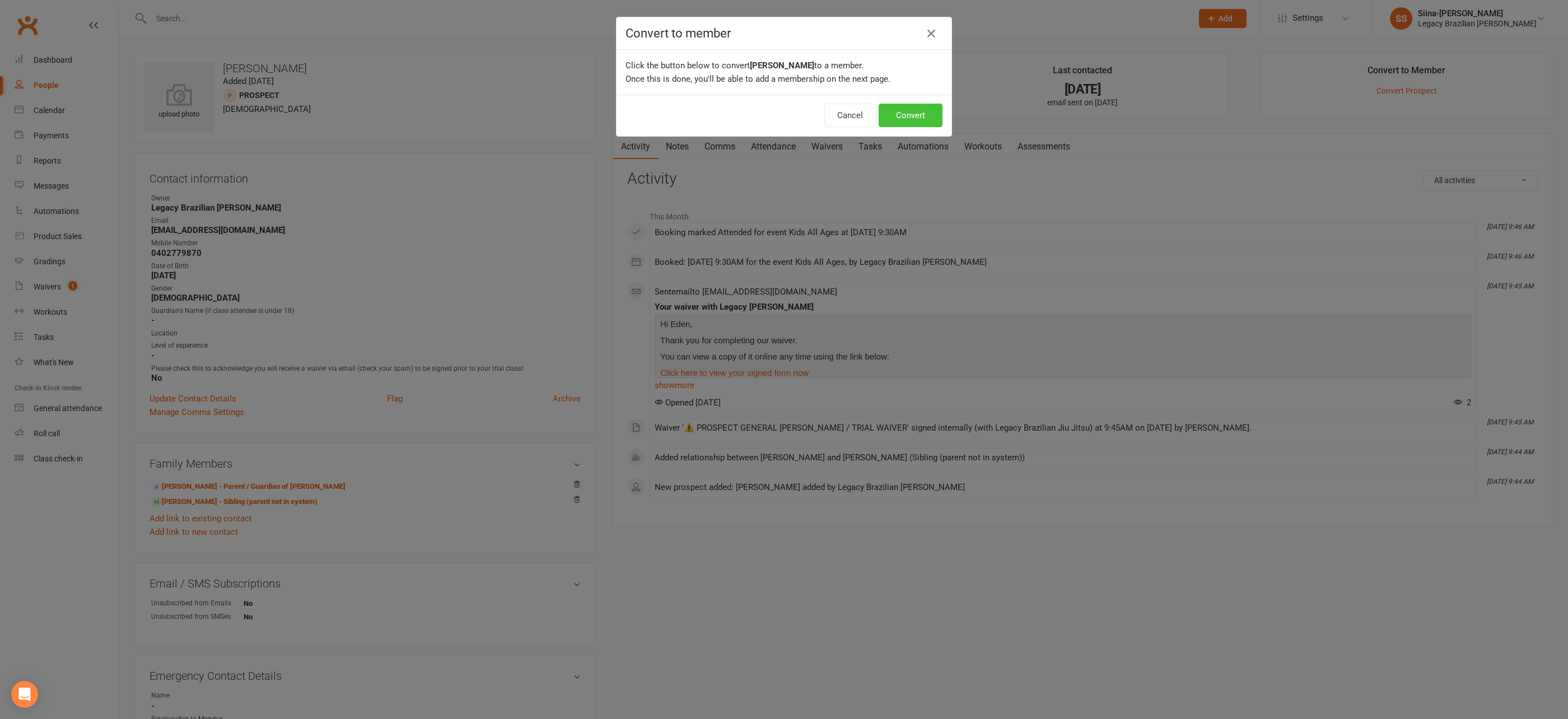
click at [920, 113] on button "Convert" at bounding box center [910, 115] width 64 height 24
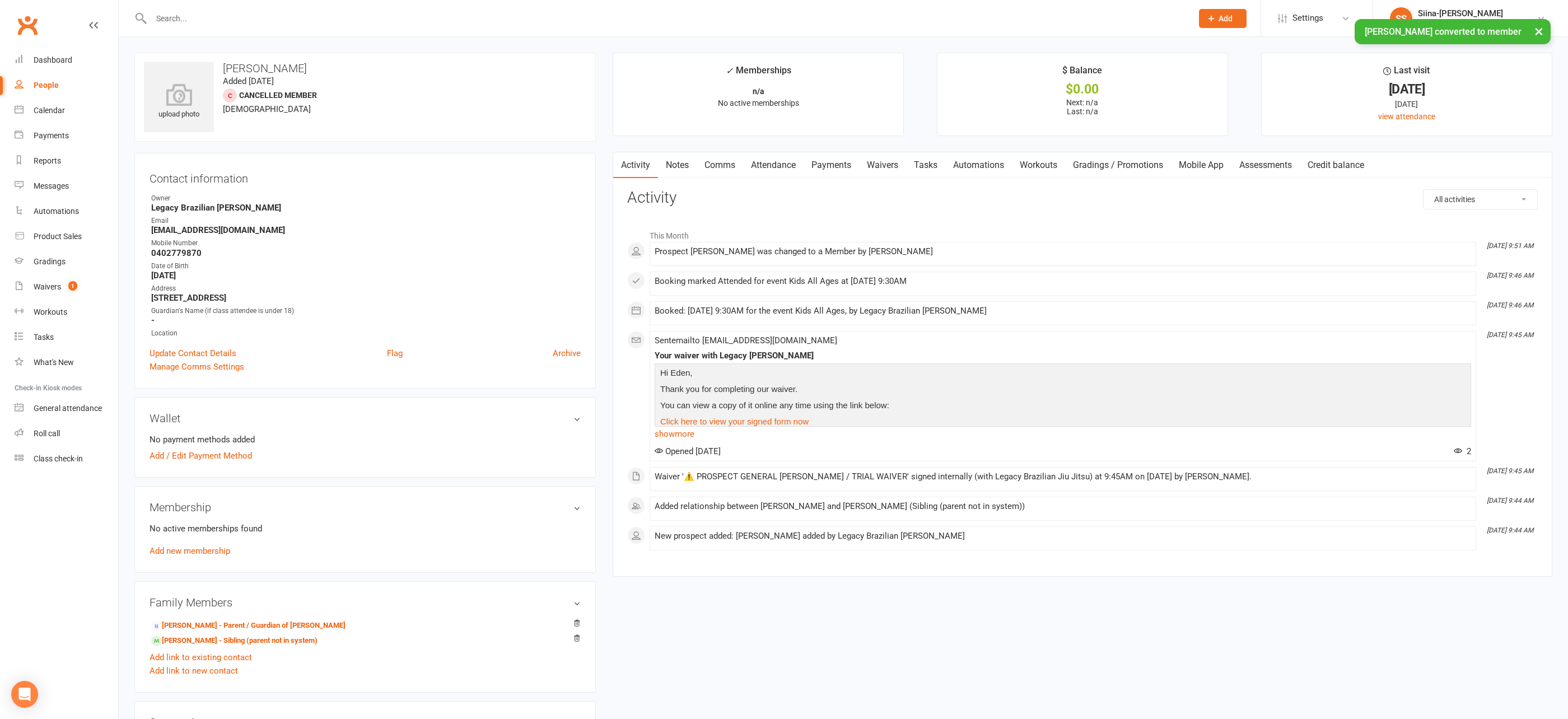
drag, startPoint x: 196, startPoint y: 546, endPoint x: 194, endPoint y: 551, distance: 5.4
click at [196, 547] on link "Add new membership" at bounding box center [190, 551] width 81 height 10
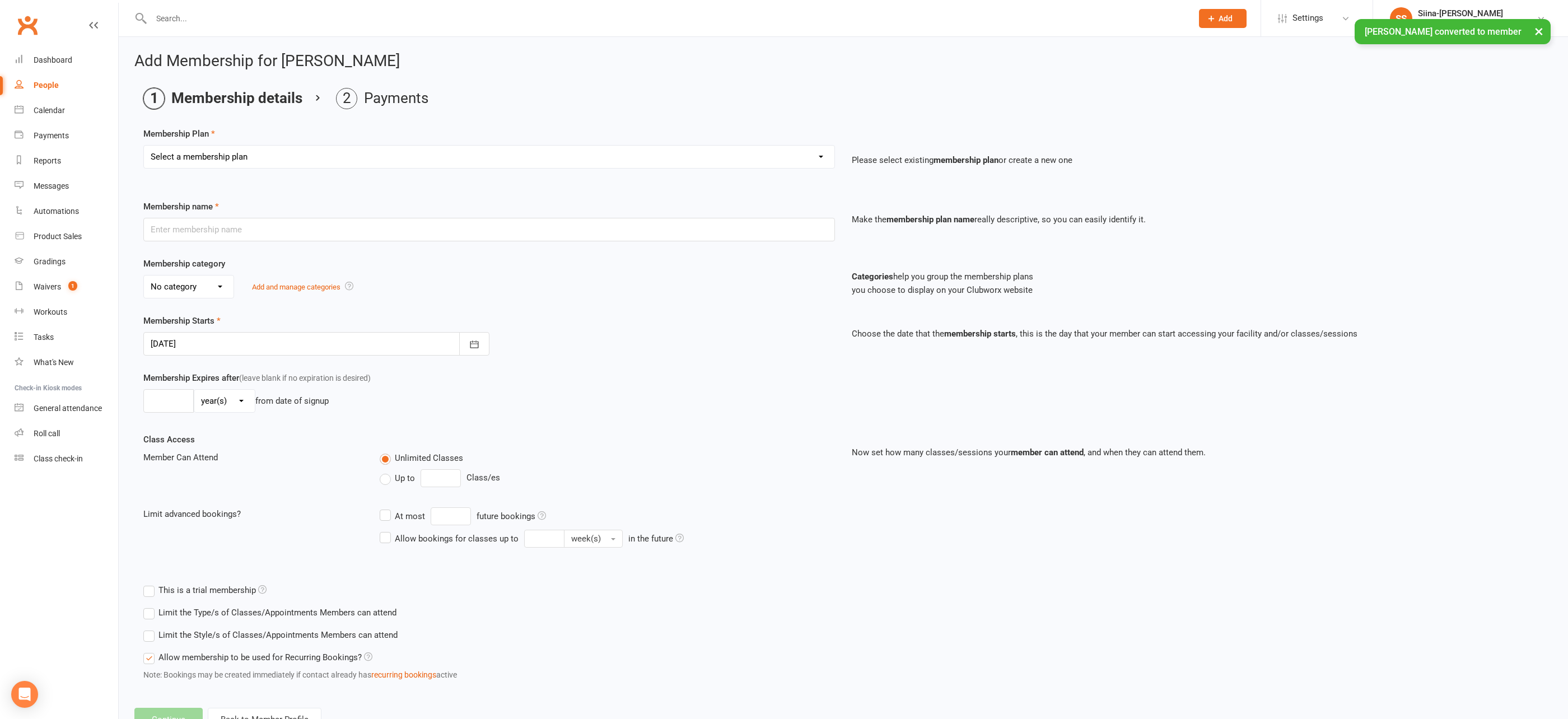
click at [253, 154] on select "Select a membership plan Create new Membership Plan ADULT - CASUAL ADULT - 6 MO…" at bounding box center [489, 157] width 690 height 22
select select "7"
click at [144, 146] on select "Select a membership plan Create new Membership Plan ADULT - CASUAL ADULT - 6 MO…" at bounding box center [489, 157] width 690 height 22
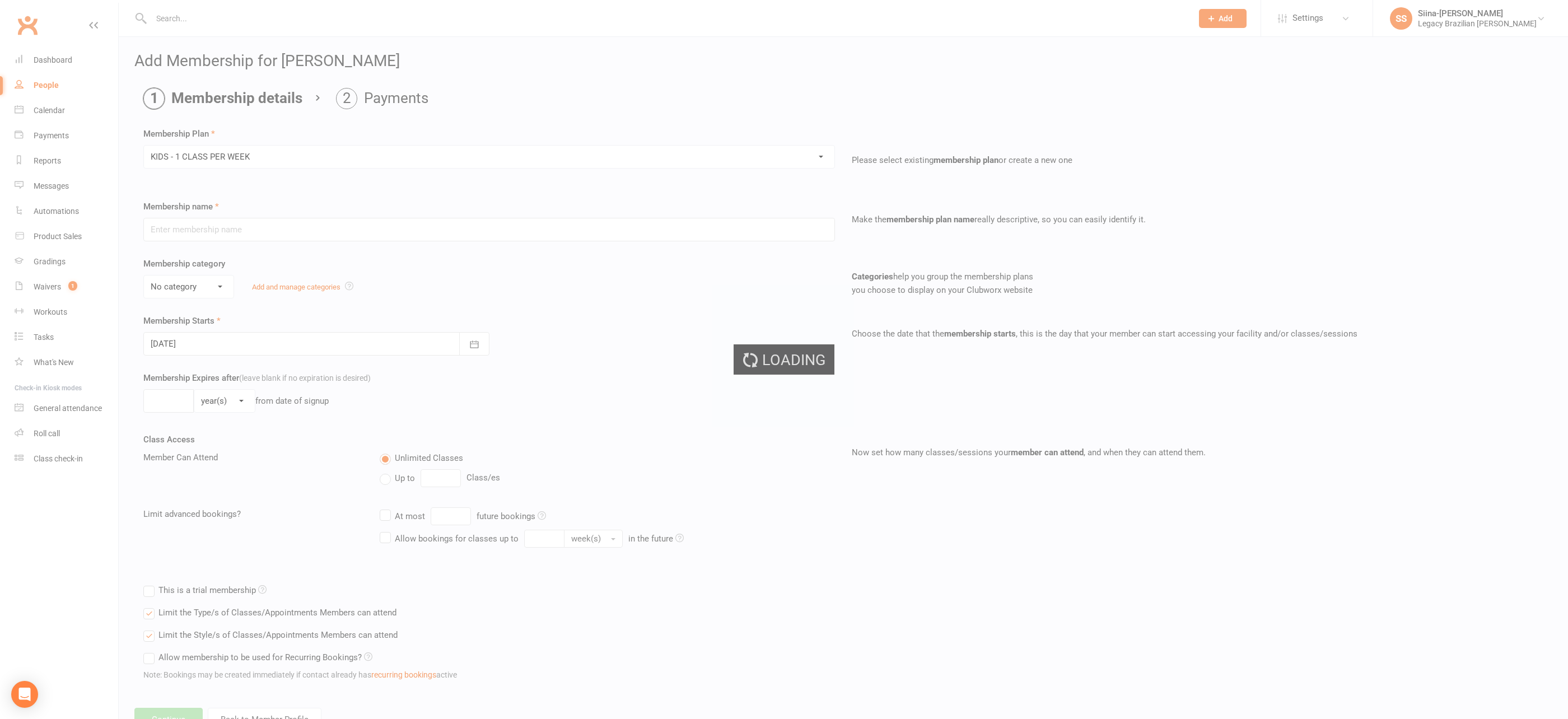
type input "KIDS - 1 CLASS PER WEEK"
select select "1"
type input "0"
type input "1"
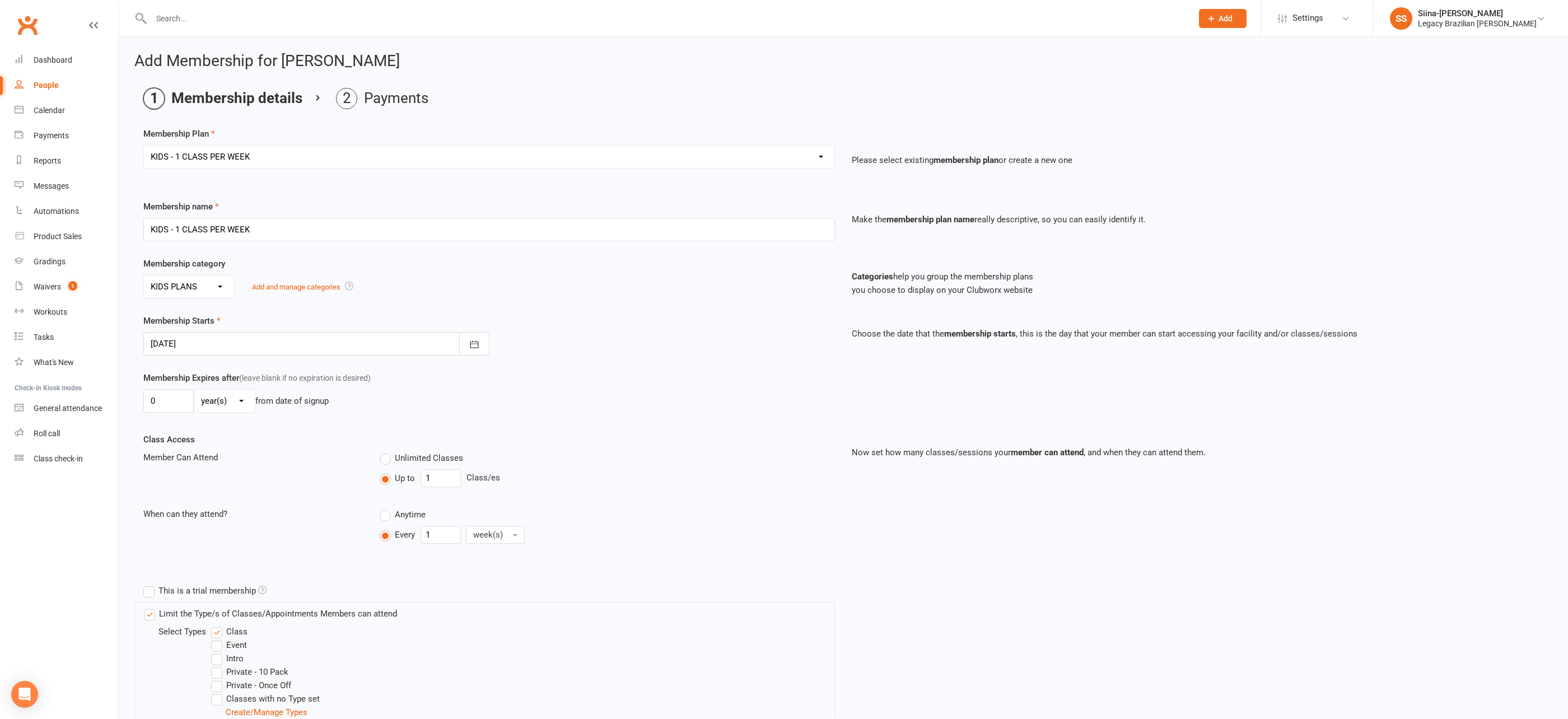
click at [243, 340] on div at bounding box center [316, 344] width 346 height 24
click at [387, 418] on div "Membership Expires after (leave blank if no expiration is desired) 0 day(s) wee…" at bounding box center [843, 402] width 1417 height 62
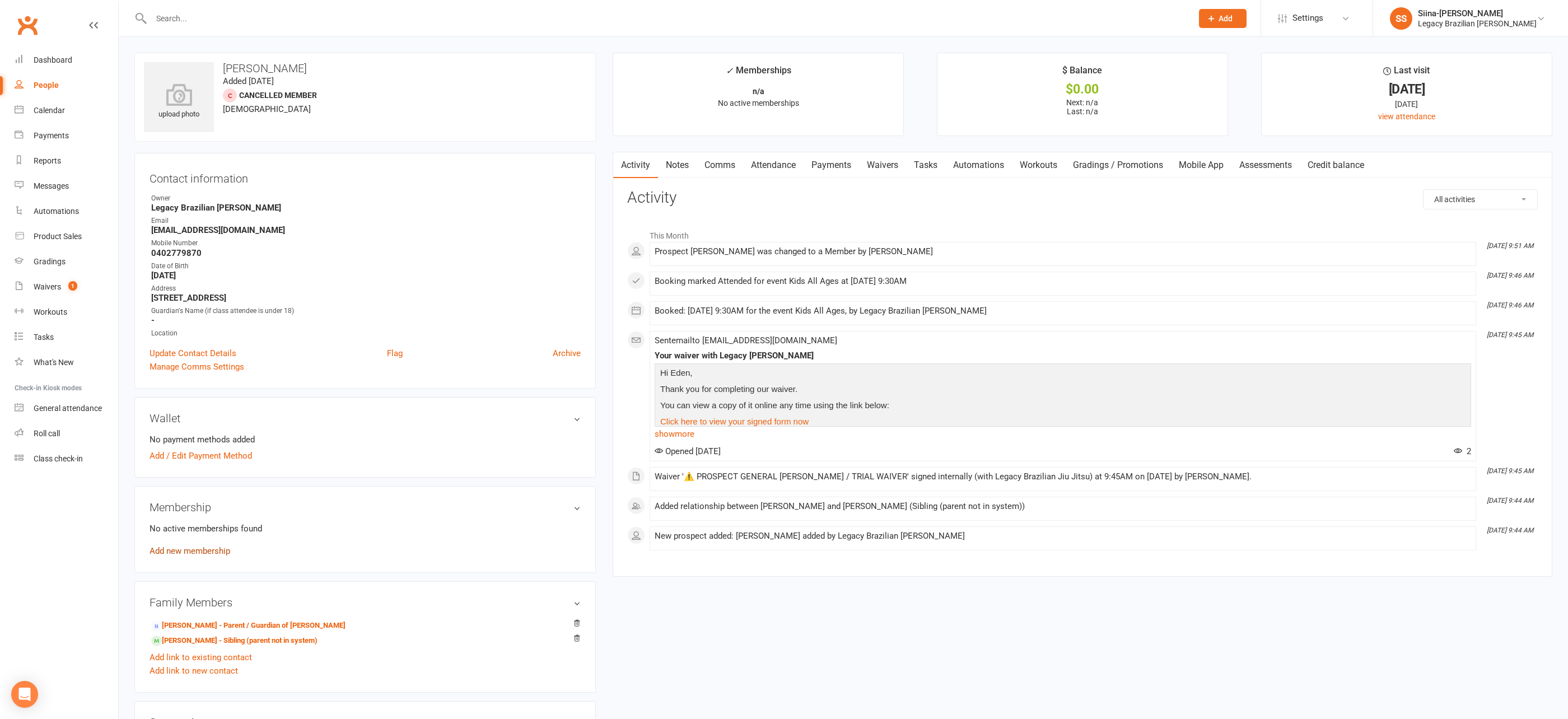
click at [214, 549] on link "Add new membership" at bounding box center [190, 551] width 81 height 10
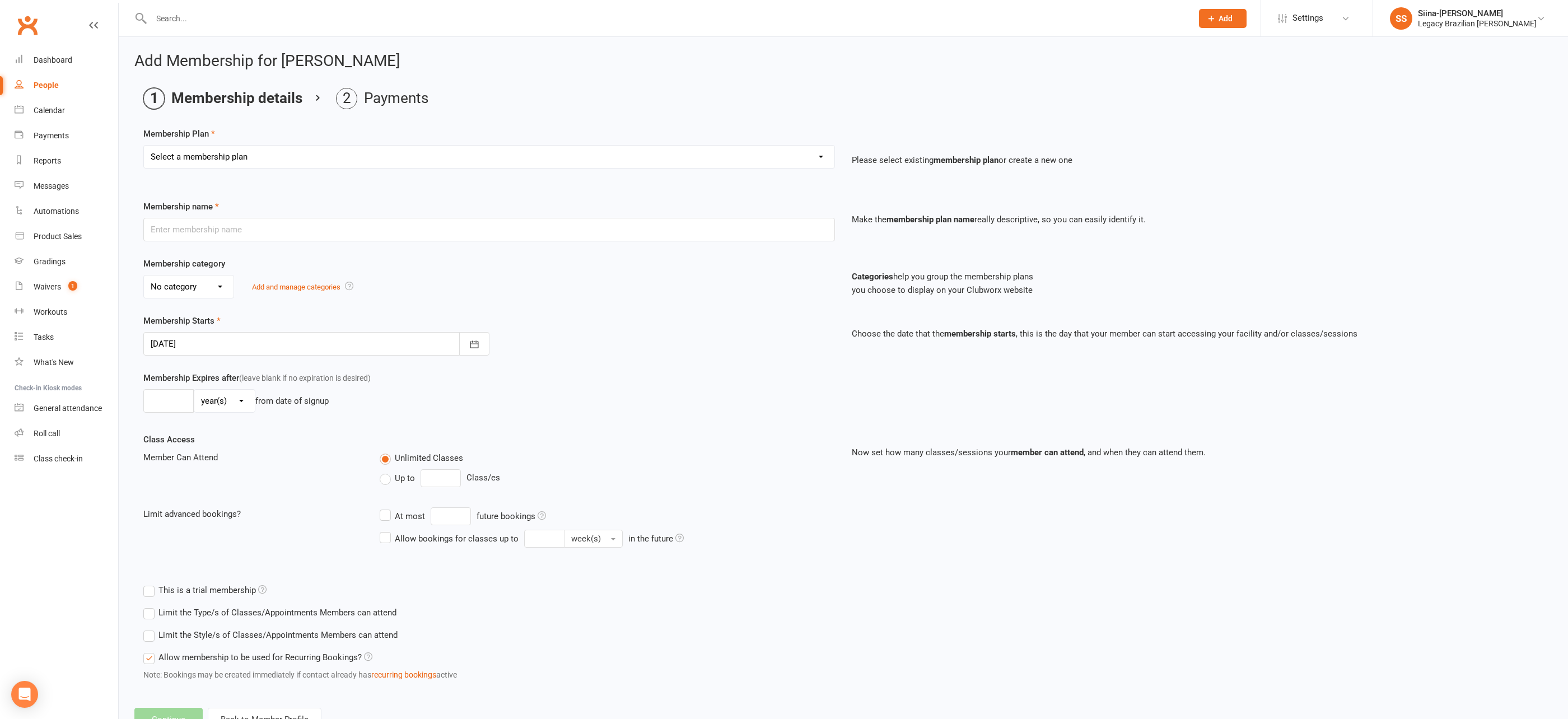
click at [681, 157] on select "Select a membership plan Create new Membership Plan ADULT - CASUAL ADULT - 6 MO…" at bounding box center [489, 157] width 690 height 22
select select "7"
click at [144, 146] on select "Select a membership plan Create new Membership Plan ADULT - CASUAL ADULT - 6 MO…" at bounding box center [489, 157] width 690 height 22
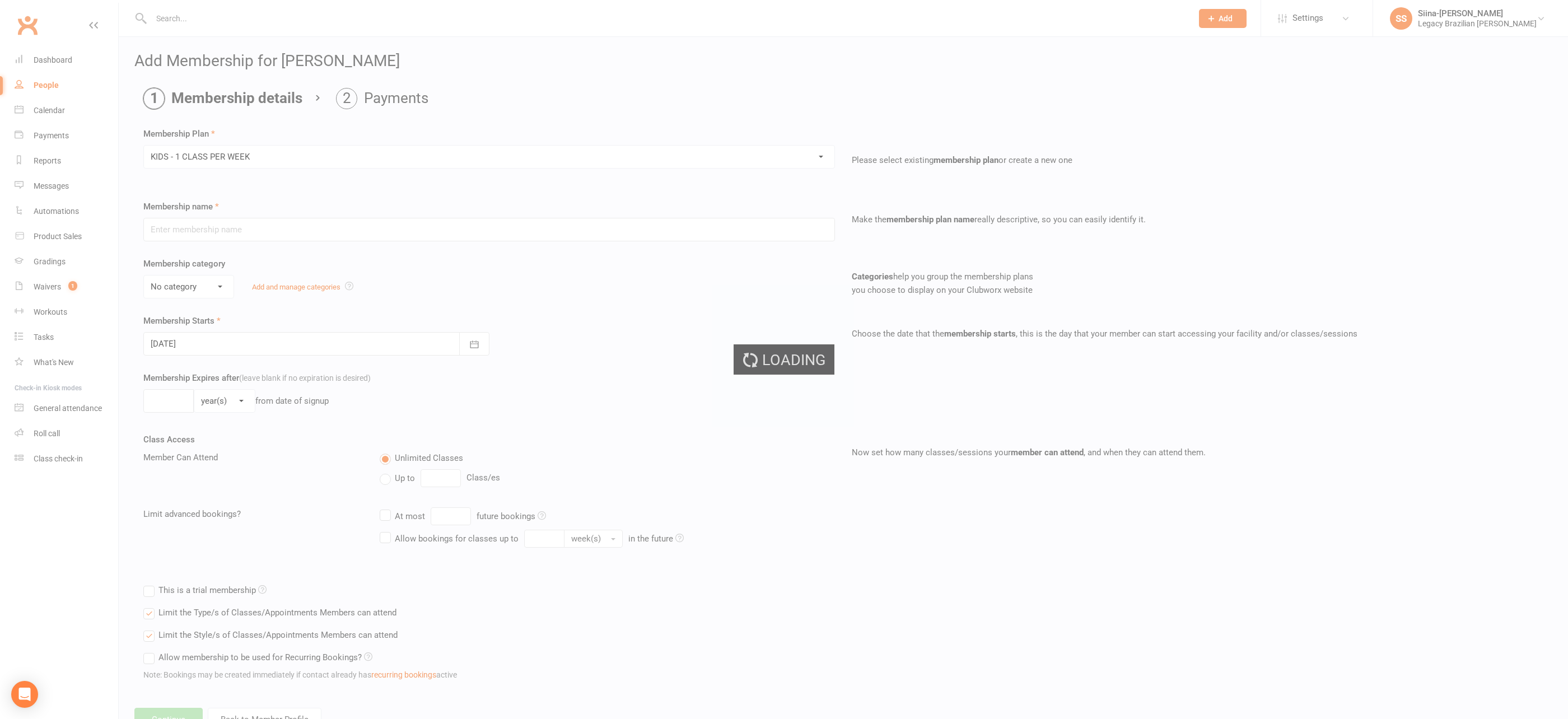
type input "KIDS - 1 CLASS PER WEEK"
select select "1"
type input "0"
type input "1"
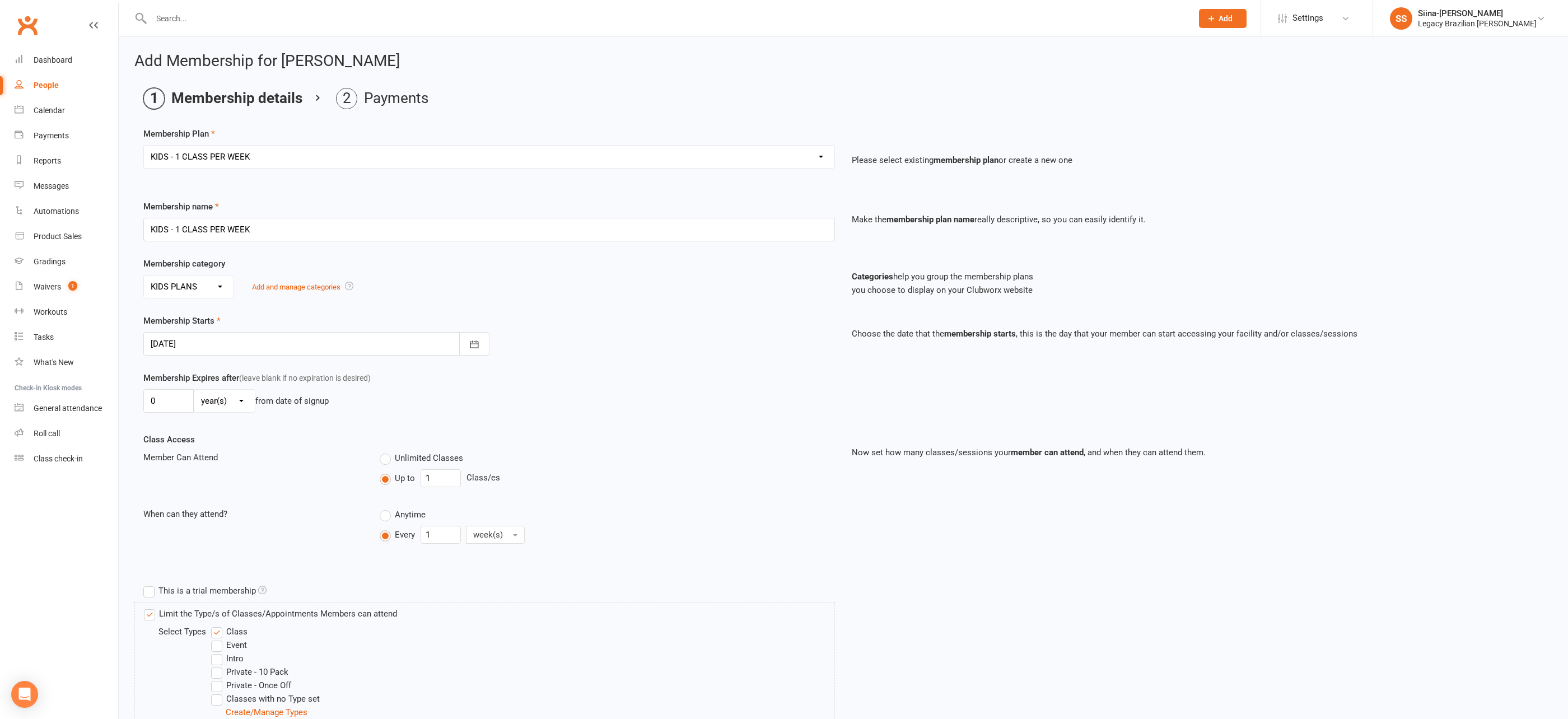
click at [163, 194] on div "Membership Plan Select a membership plan Create new Membership Plan ADULT - CAS…" at bounding box center [843, 518] width 1400 height 783
click at [218, 337] on div at bounding box center [316, 344] width 346 height 24
click at [485, 401] on div "0 day(s) week(s) month(s) year(s) from date of signup" at bounding box center [489, 401] width 692 height 24
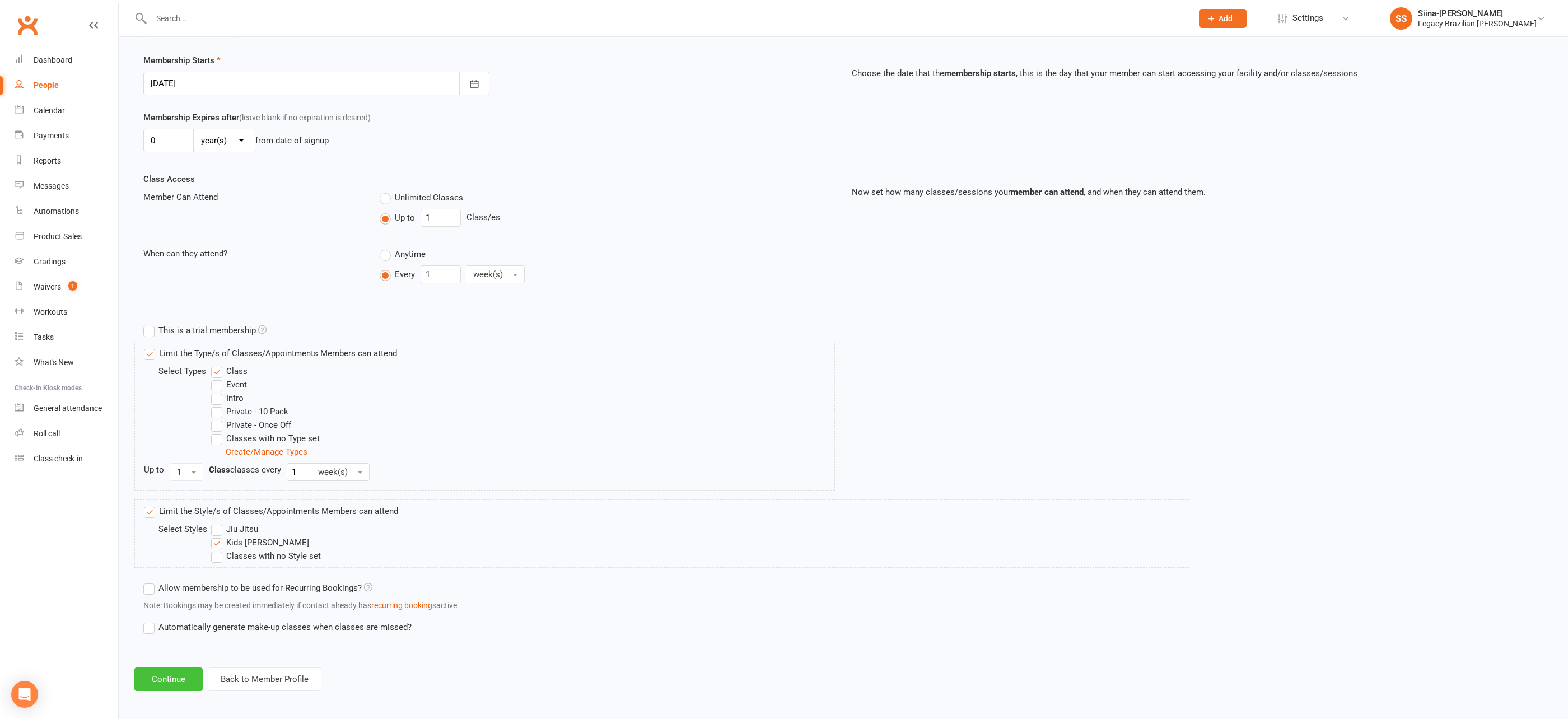
scroll to position [256, 0]
click at [182, 679] on button "Continue" at bounding box center [168, 682] width 68 height 24
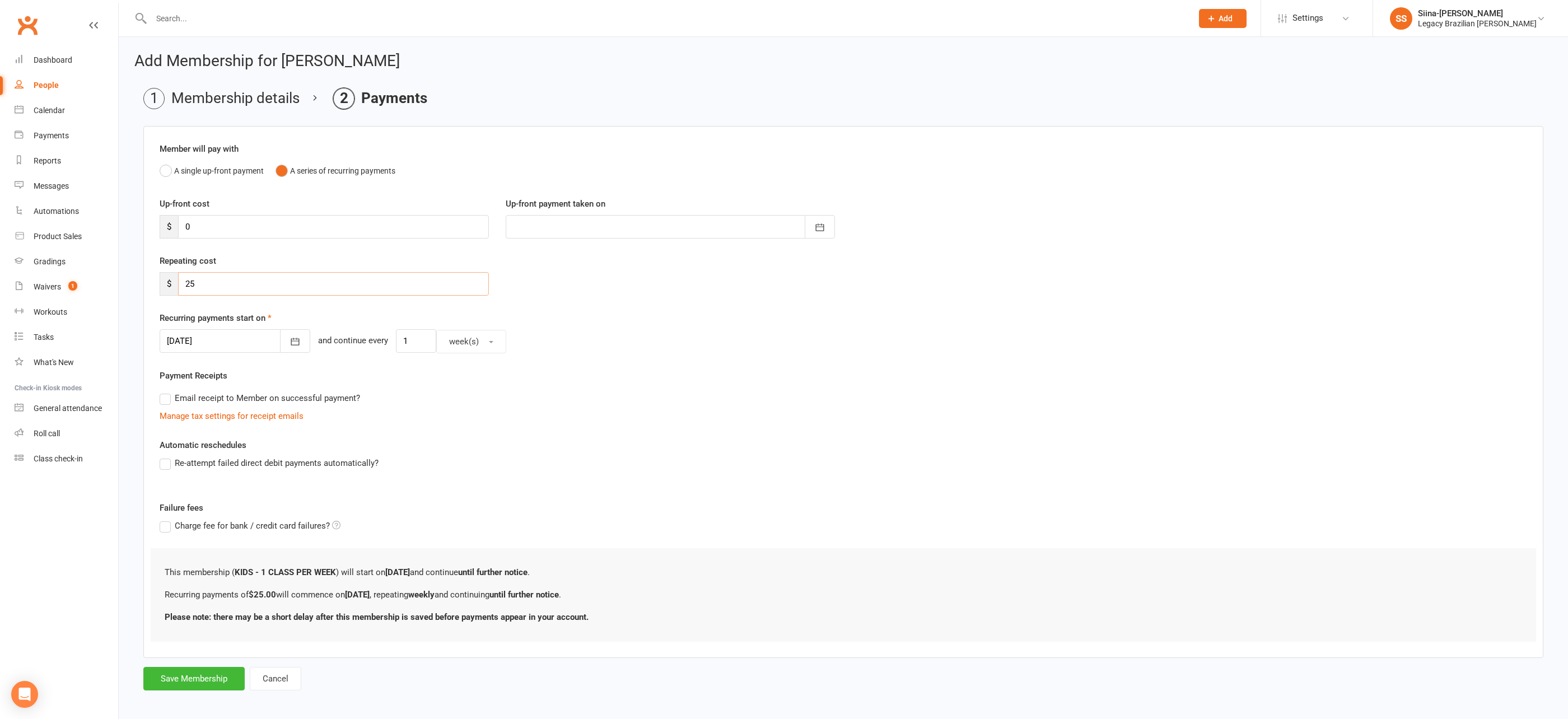
click at [260, 289] on input "25" at bounding box center [333, 284] width 311 height 24
type input "2"
type input "22.5"
click at [210, 345] on div at bounding box center [235, 341] width 151 height 24
click at [356, 476] on span "25" at bounding box center [356, 476] width 9 height 9
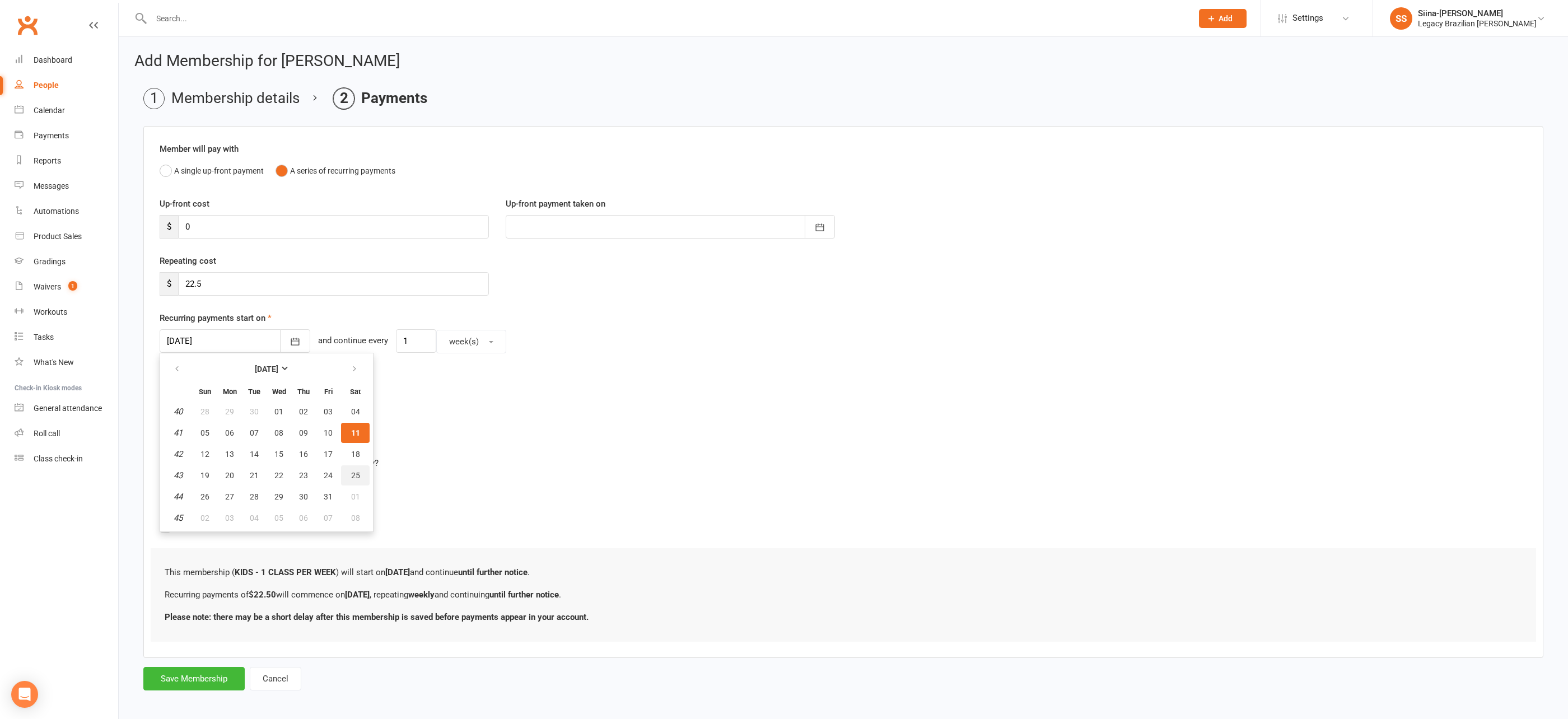
type input "25 Oct 2025"
click at [561, 393] on div "Email receipt to Member on successful payment?" at bounding box center [839, 398] width 1377 height 22
click at [221, 680] on button "Save Membership" at bounding box center [194, 679] width 101 height 24
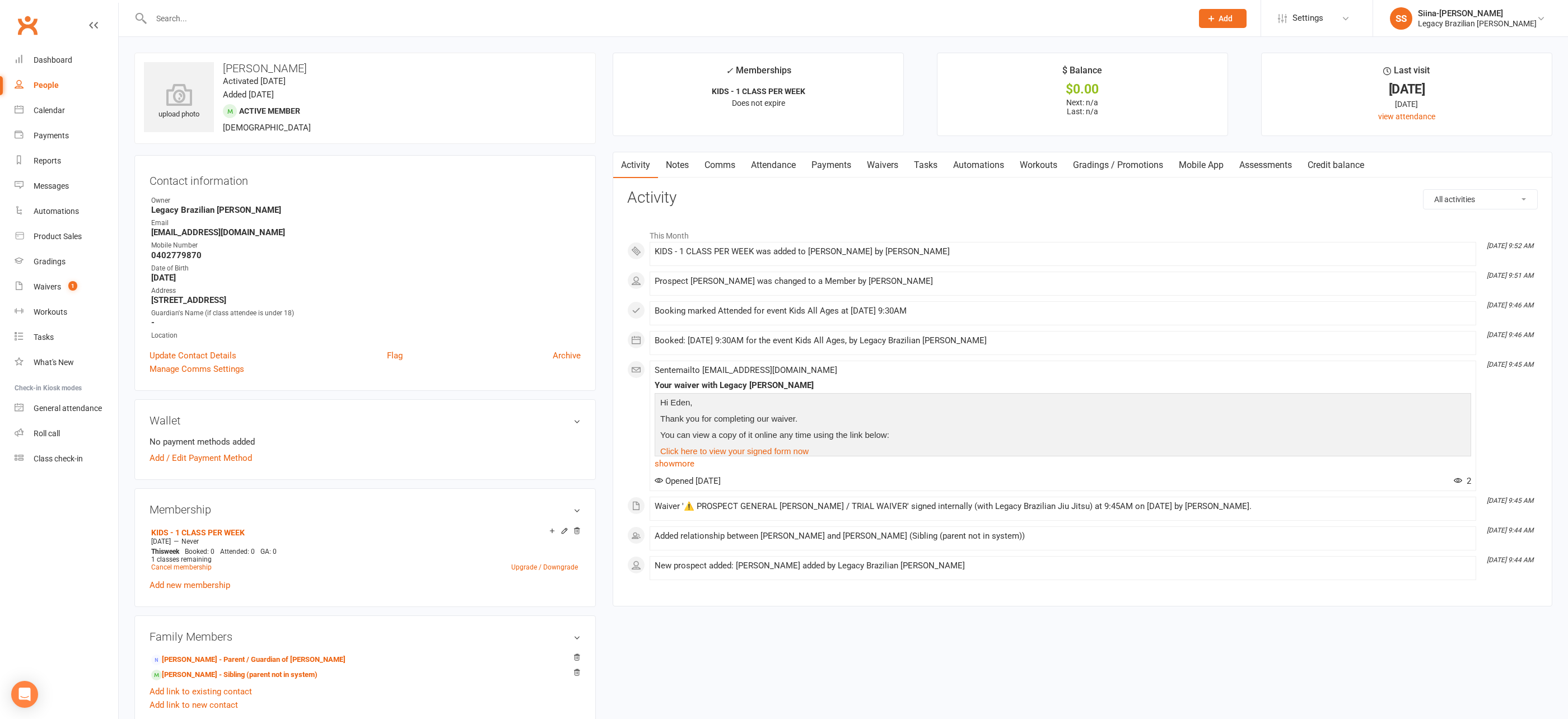
click at [121, 576] on div "upload photo Eden Demyane Activated 11 October, 2025 Added 4 October, 2025 Acti…" at bounding box center [844, 596] width 1450 height 1120
click at [608, 216] on main "✓ Memberships KIDS - 1 CLASS PER WEEK Does not expire $ Balance $0.00 Next: n/a…" at bounding box center [1082, 335] width 956 height 565
click at [414, 20] on input "text" at bounding box center [666, 18] width 1037 height 15
type input "lasl"
click at [382, 49] on div "Laszlo Totka Laz.totka@gmail.com" at bounding box center [537, 49] width 805 height 23
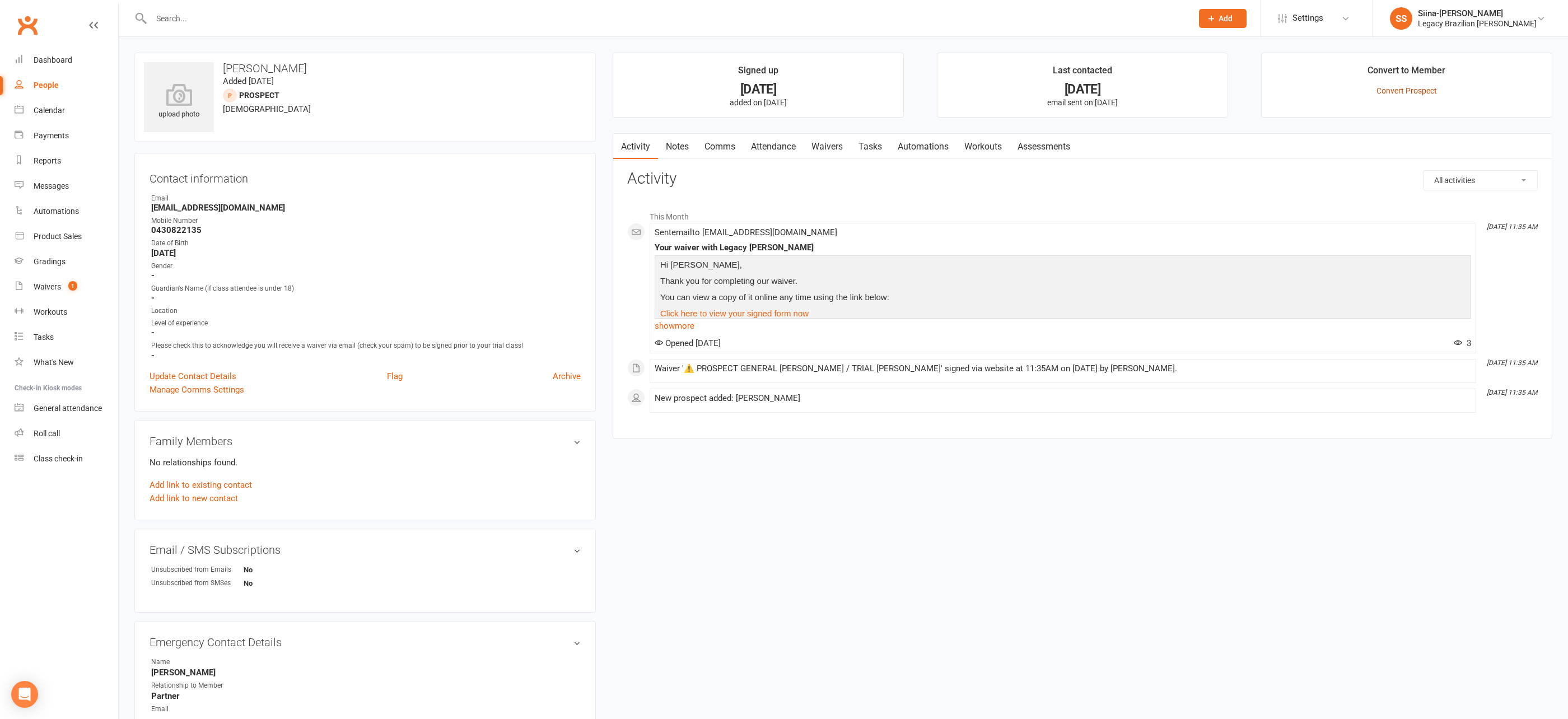
click at [1414, 91] on link "Convert Prospect" at bounding box center [1407, 90] width 60 height 9
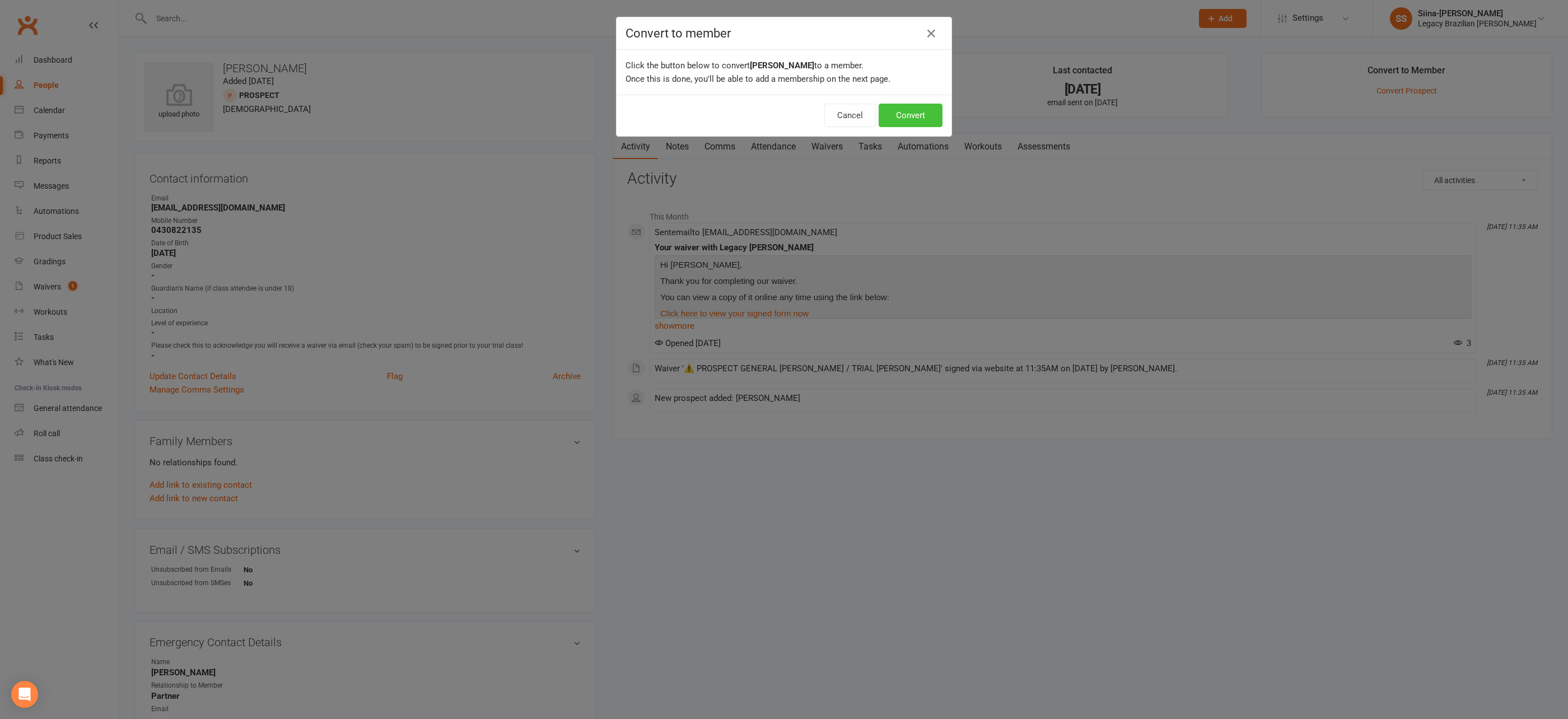
click at [917, 124] on button "Convert" at bounding box center [910, 115] width 64 height 24
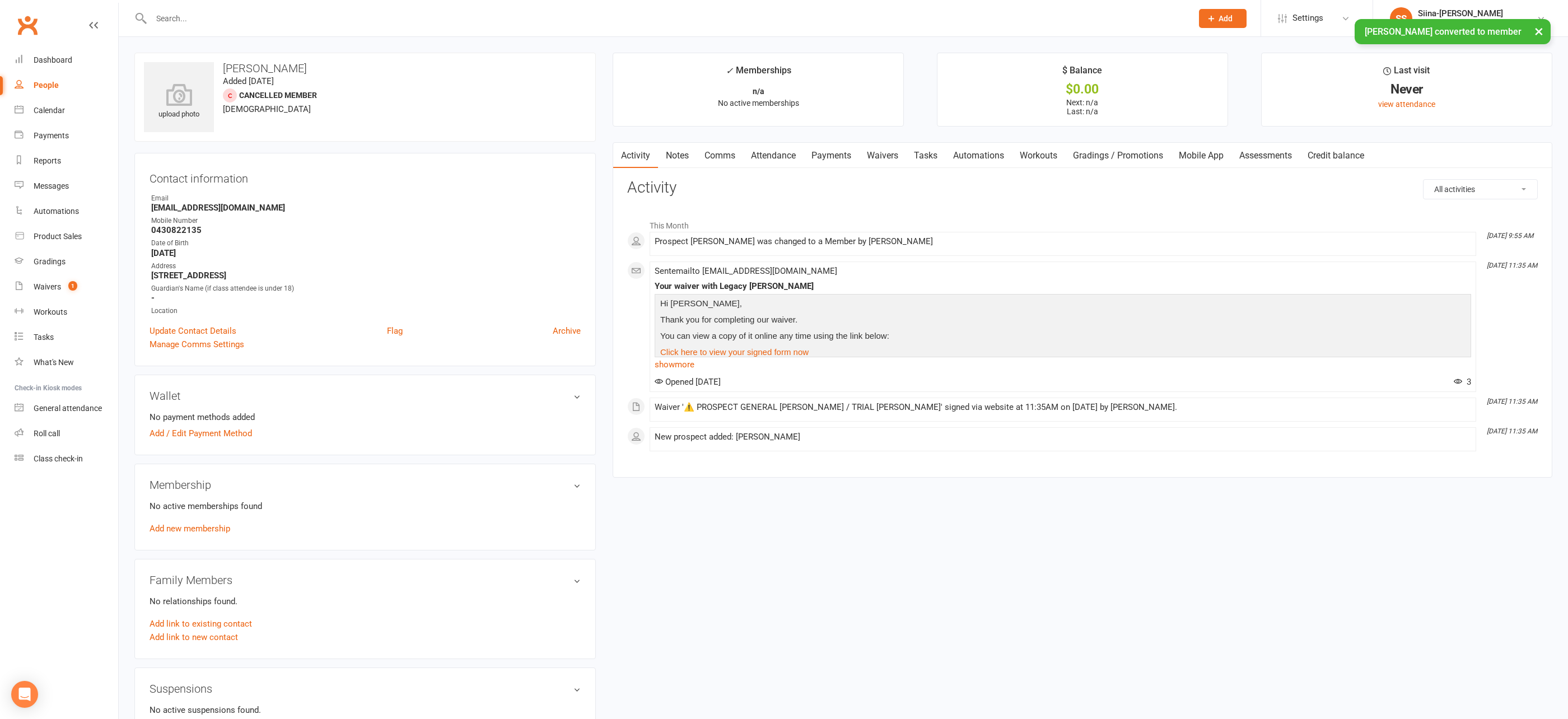
drag, startPoint x: 198, startPoint y: 529, endPoint x: 178, endPoint y: 528, distance: 20.0
click at [198, 529] on link "Add new membership" at bounding box center [190, 529] width 81 height 10
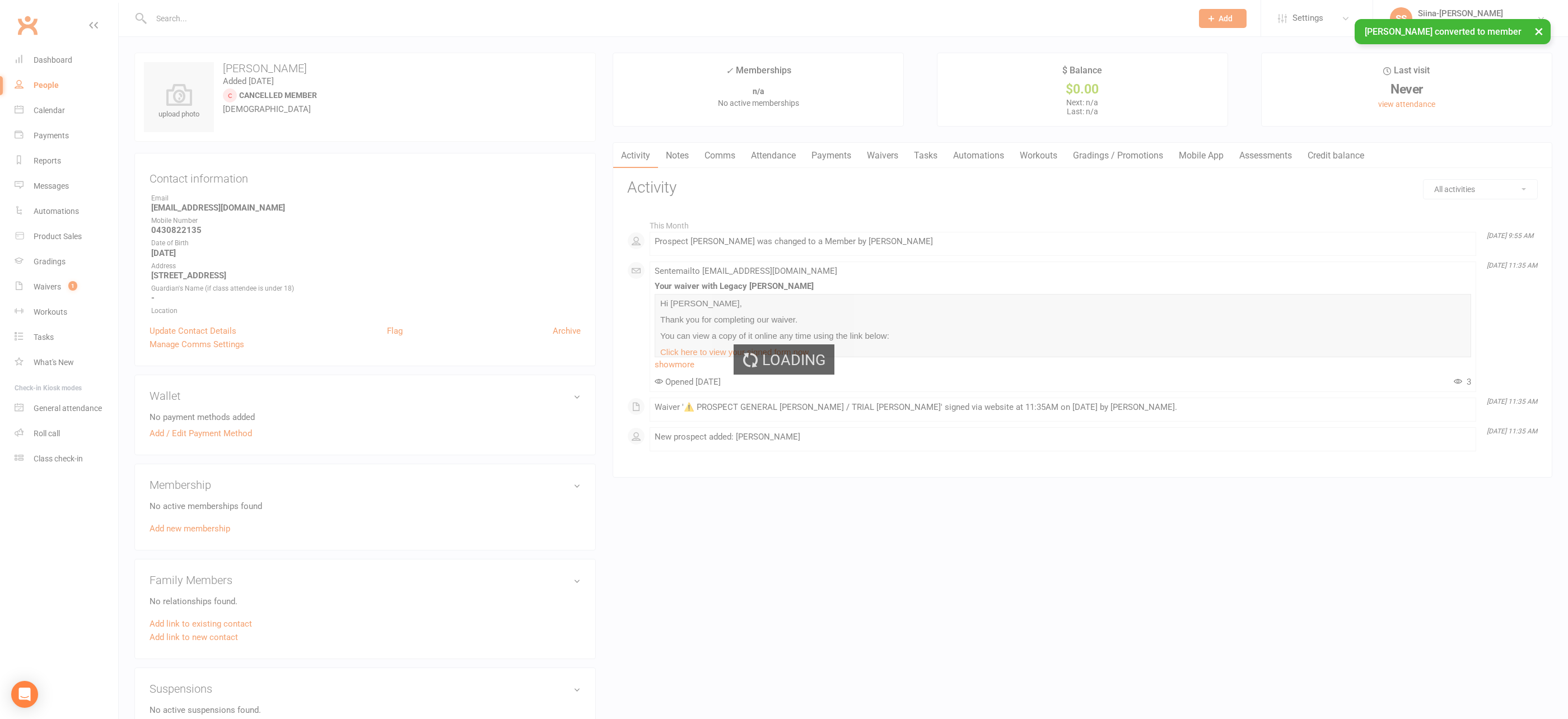
scroll to position [1, 0]
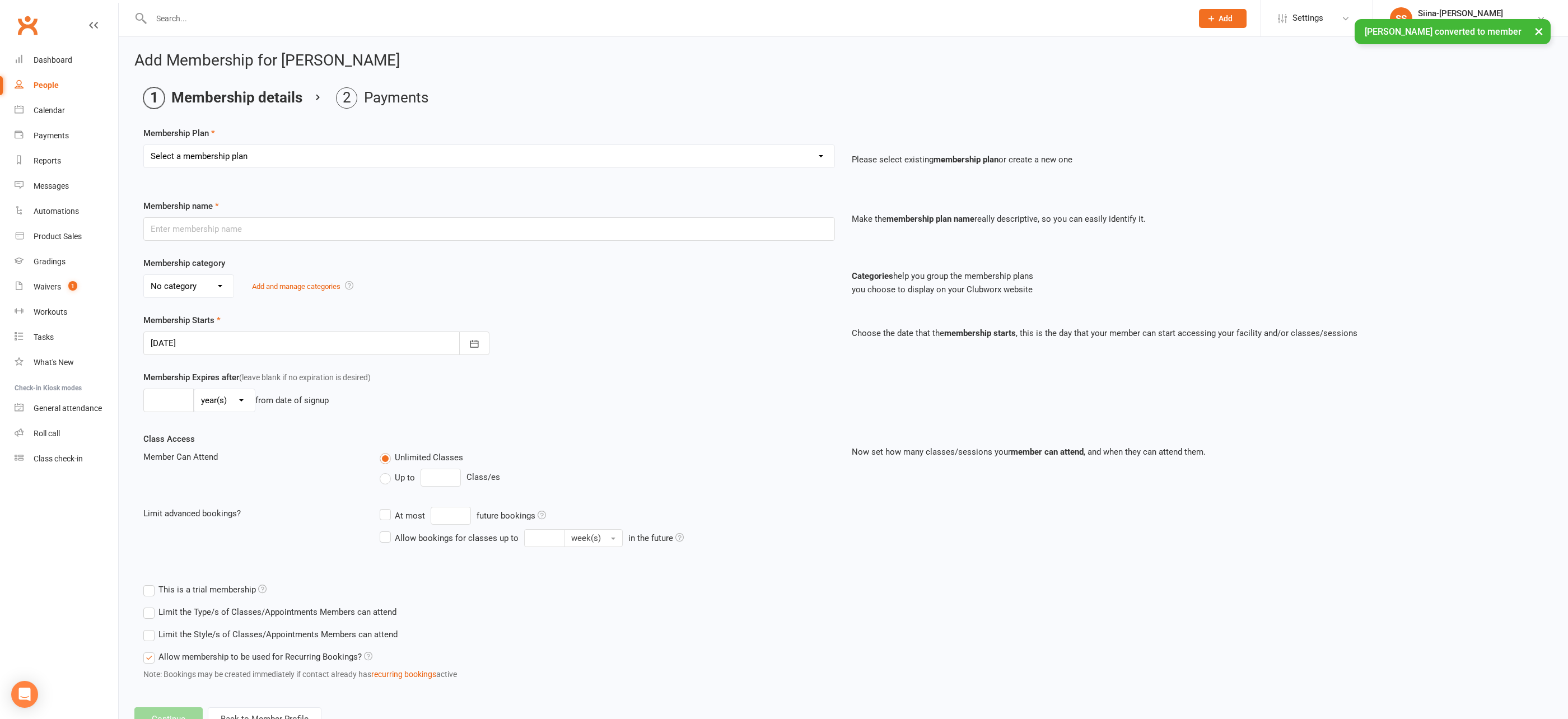
click at [224, 167] on div "Select a membership plan Create new Membership Plan ADULT - CASUAL ADULT - 6 MO…" at bounding box center [490, 164] width 709 height 39
click at [213, 149] on select "Select a membership plan Create new Membership Plan ADULT - CASUAL ADULT - 6 MO…" at bounding box center [489, 156] width 690 height 22
select select "22"
click at [144, 145] on select "Select a membership plan Create new Membership Plan ADULT - CASUAL ADULT - 6 MO…" at bounding box center [489, 156] width 690 height 22
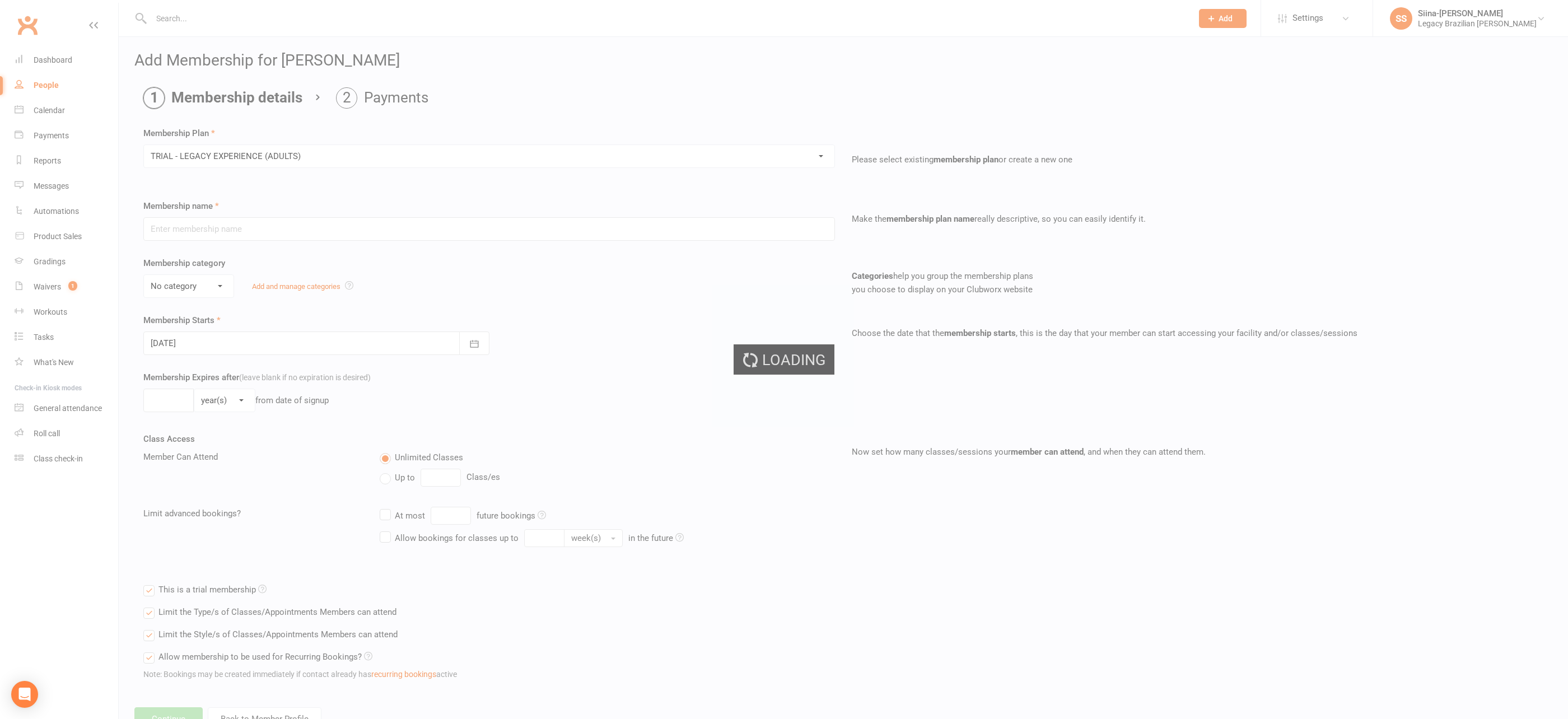
type input "TRIAL - LEGACY EXPERIENCE (ADULTS)"
select select "4"
type input "3"
select select "1"
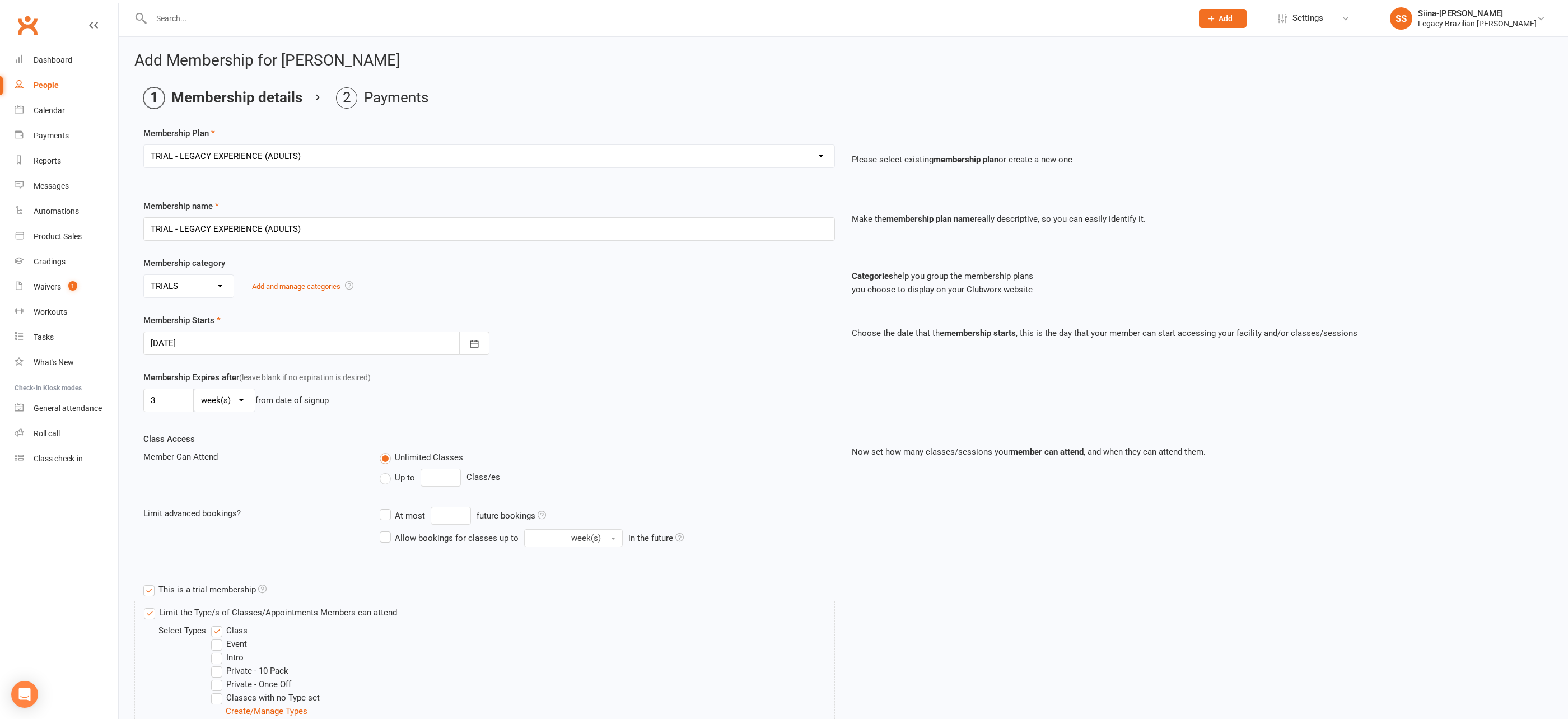
click at [234, 338] on div at bounding box center [316, 343] width 346 height 24
click at [218, 455] on button "13" at bounding box center [213, 456] width 24 height 20
type input "13 Oct 2025"
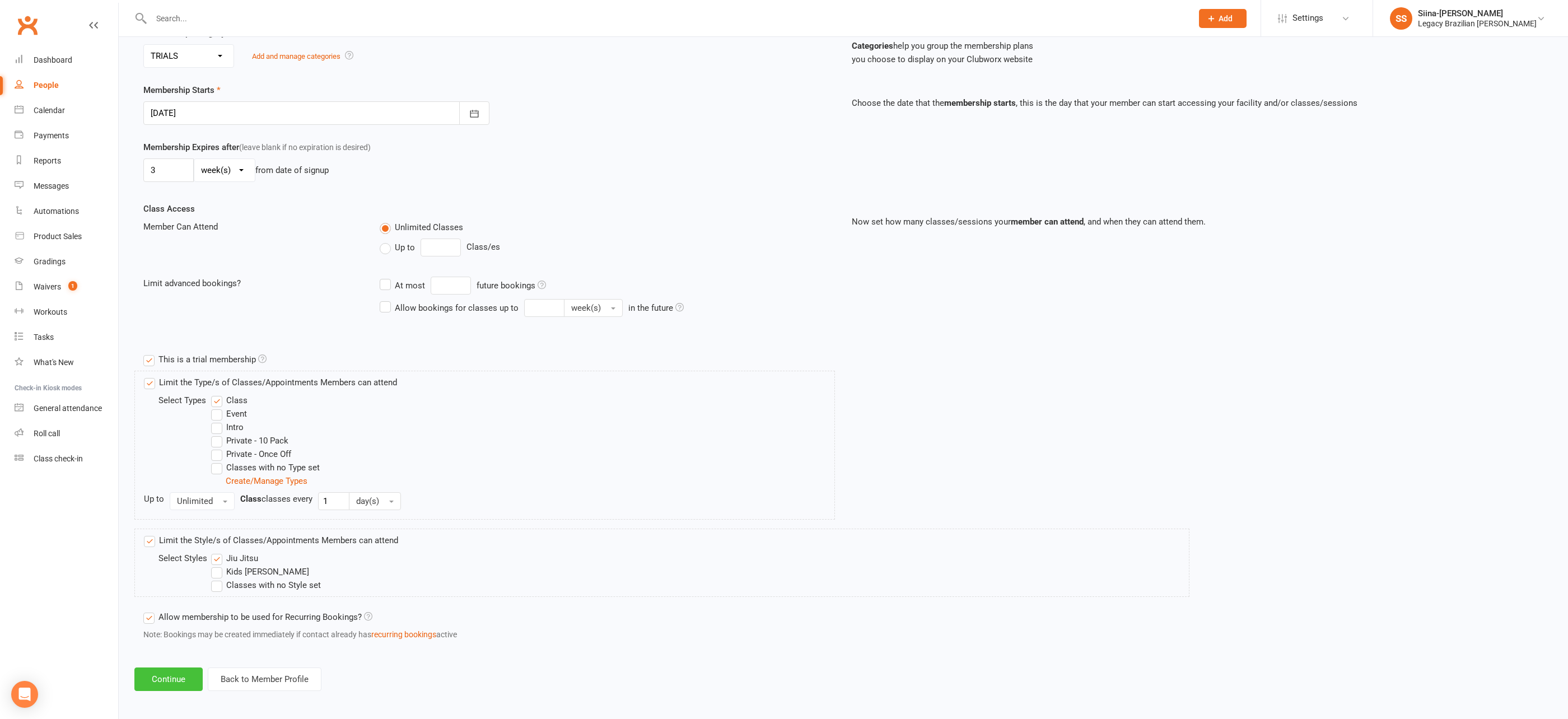
click at [170, 679] on button "Continue" at bounding box center [168, 679] width 68 height 24
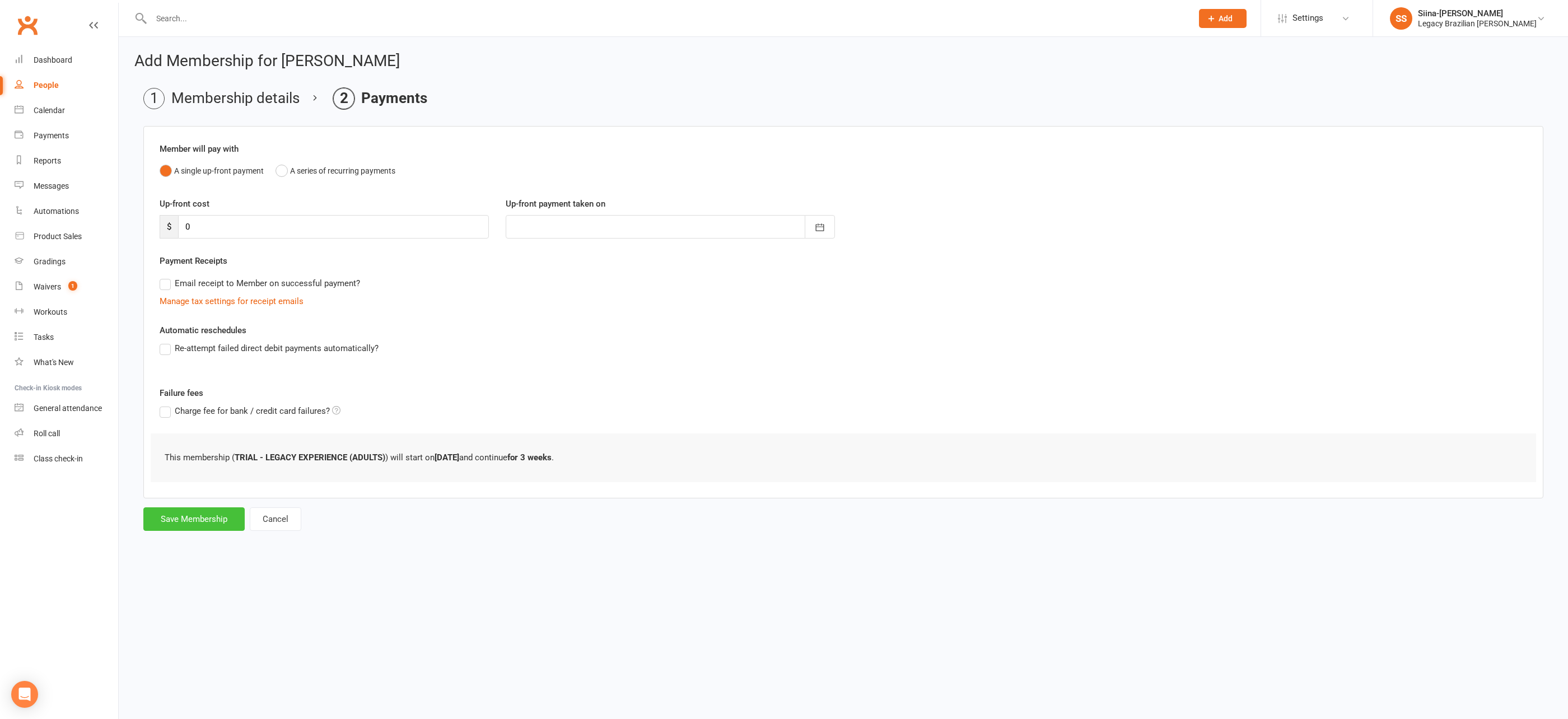
drag, startPoint x: 180, startPoint y: 512, endPoint x: 173, endPoint y: 518, distance: 9.2
click at [180, 512] on button "Save Membership" at bounding box center [194, 519] width 101 height 24
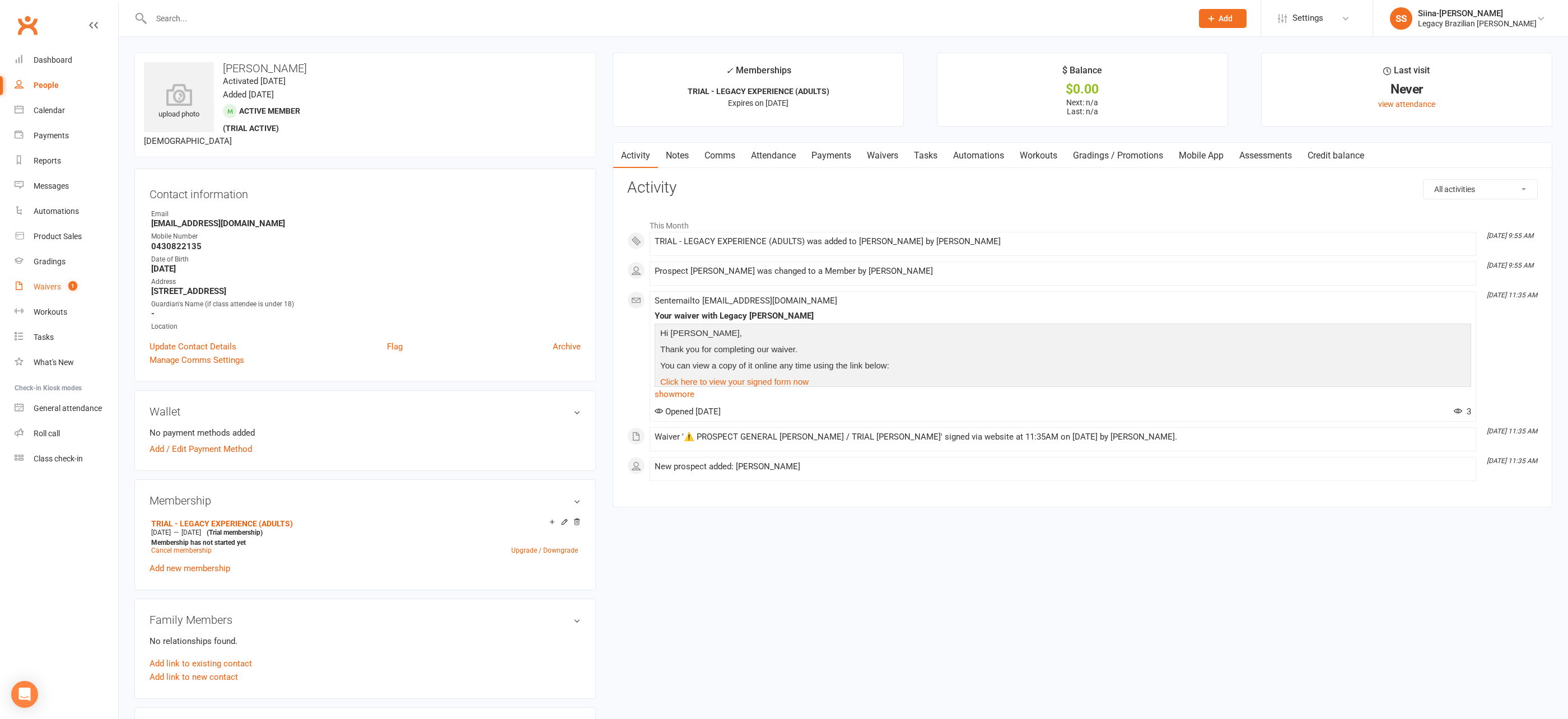
click at [49, 285] on div "Waivers" at bounding box center [47, 287] width 27 height 9
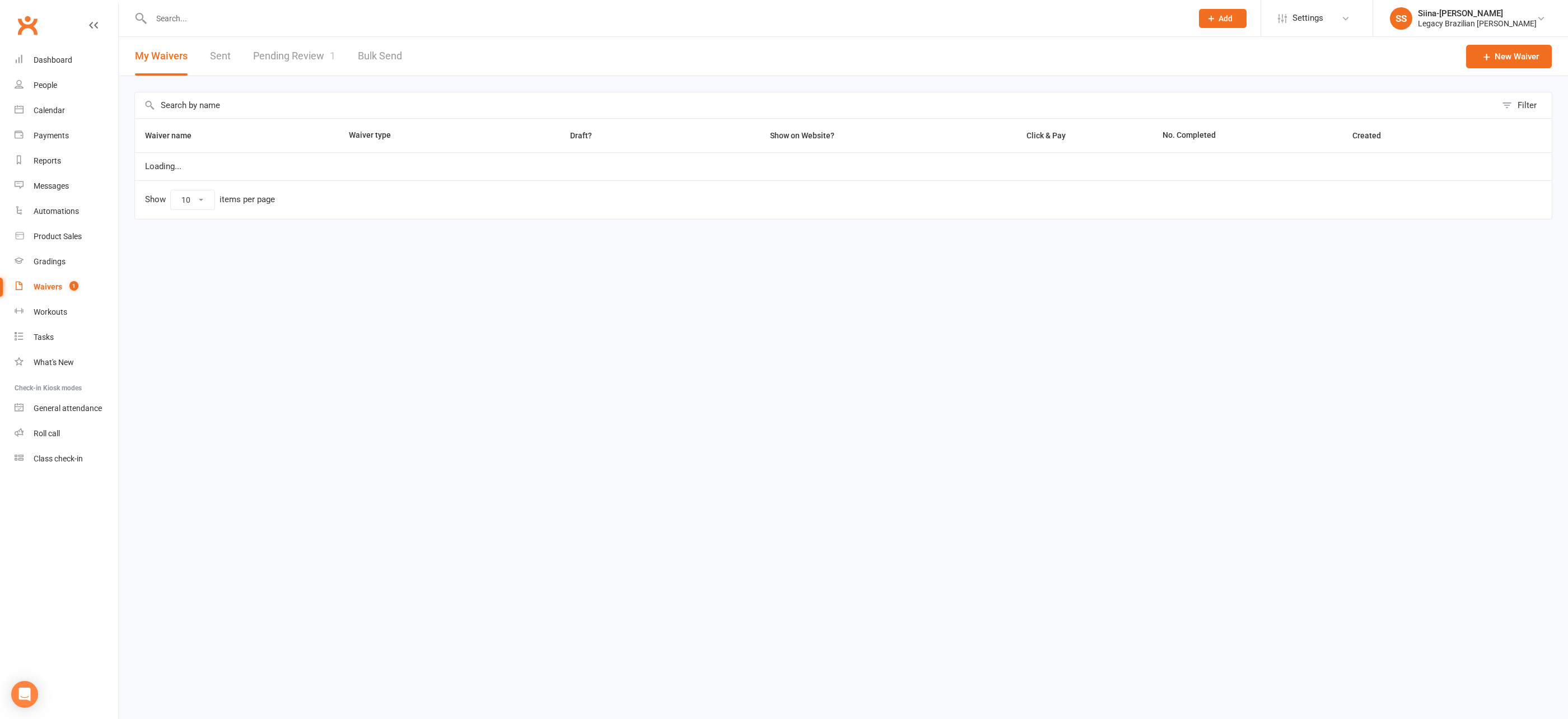
select select "50"
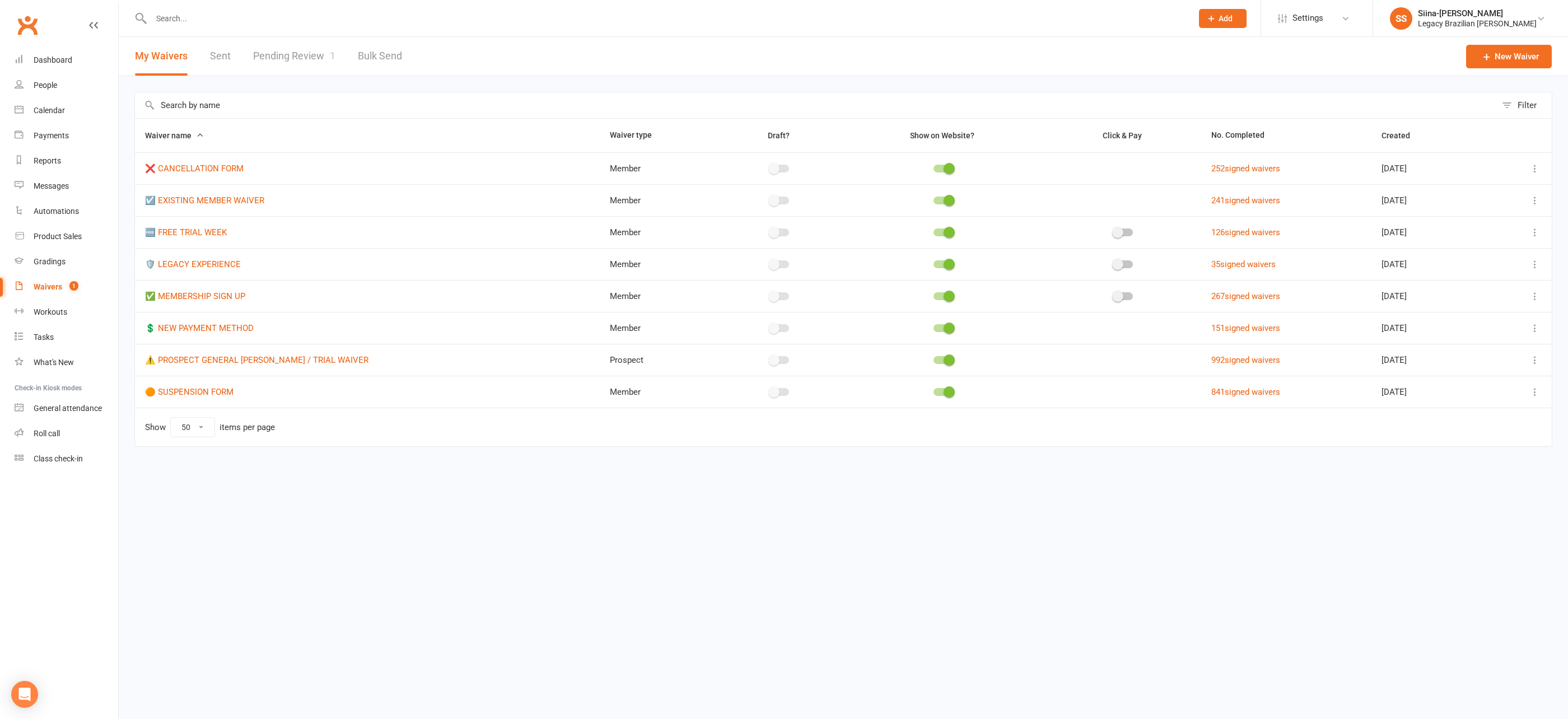
click at [283, 65] on link "Pending Review 1" at bounding box center [294, 56] width 82 height 39
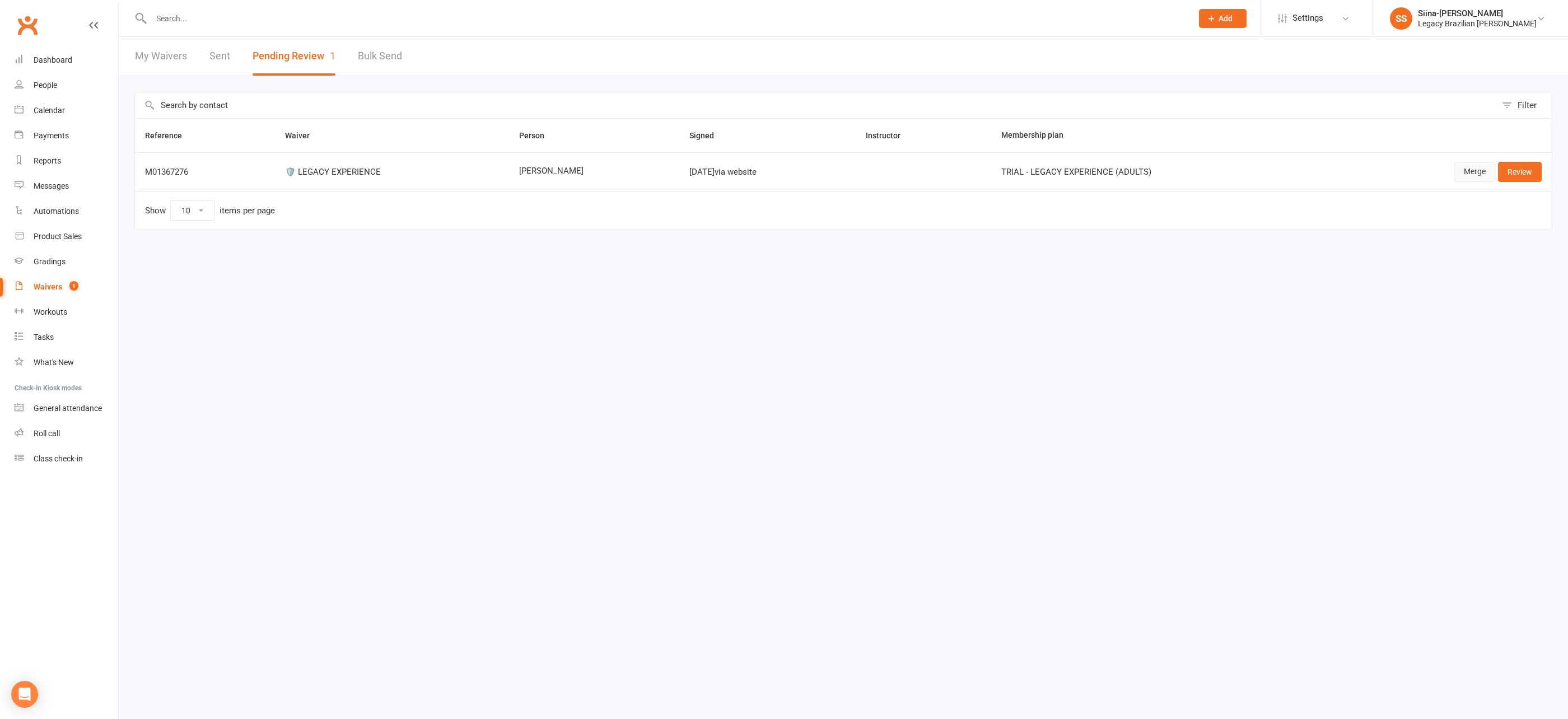
click at [1478, 174] on link "Merge" at bounding box center [1475, 171] width 41 height 20
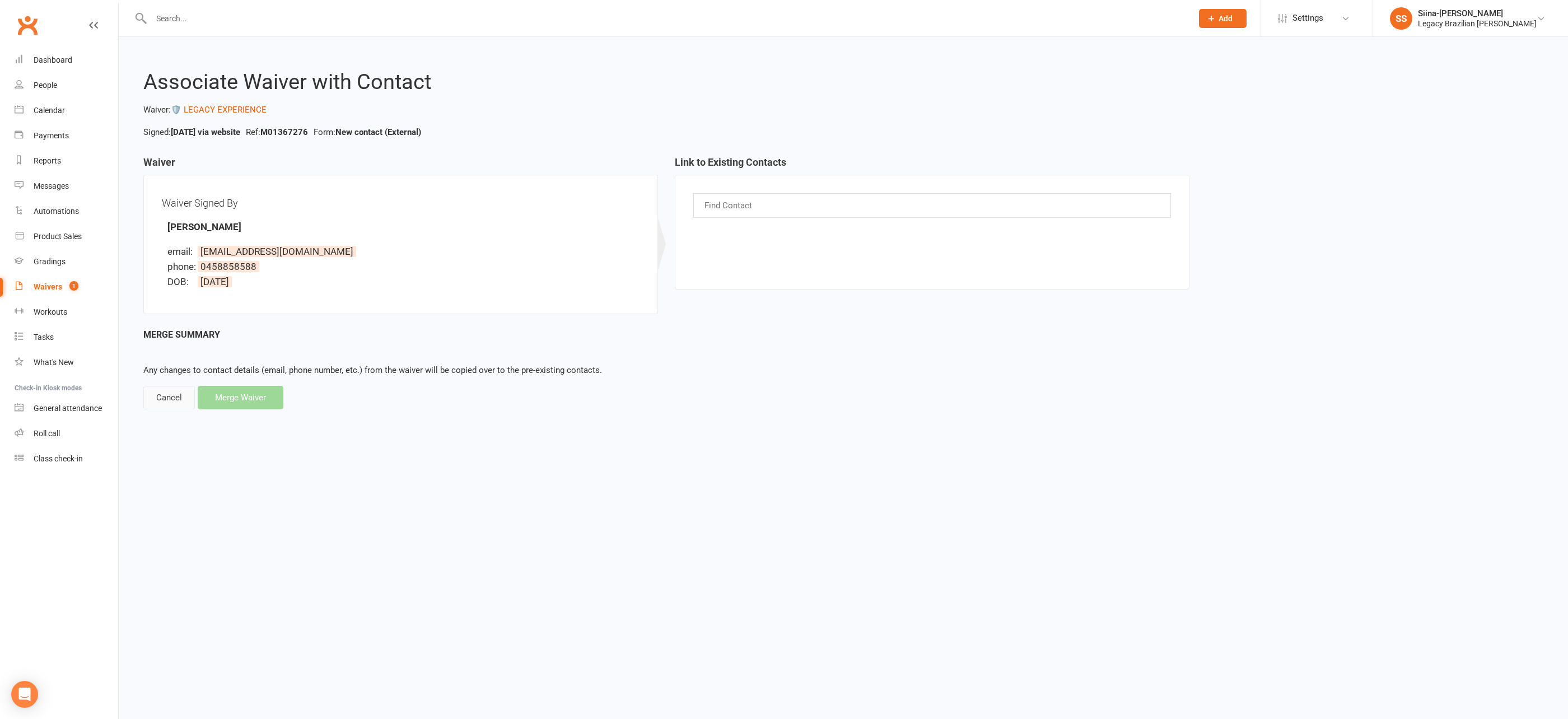
click at [155, 403] on div "Cancel" at bounding box center [169, 398] width 51 height 24
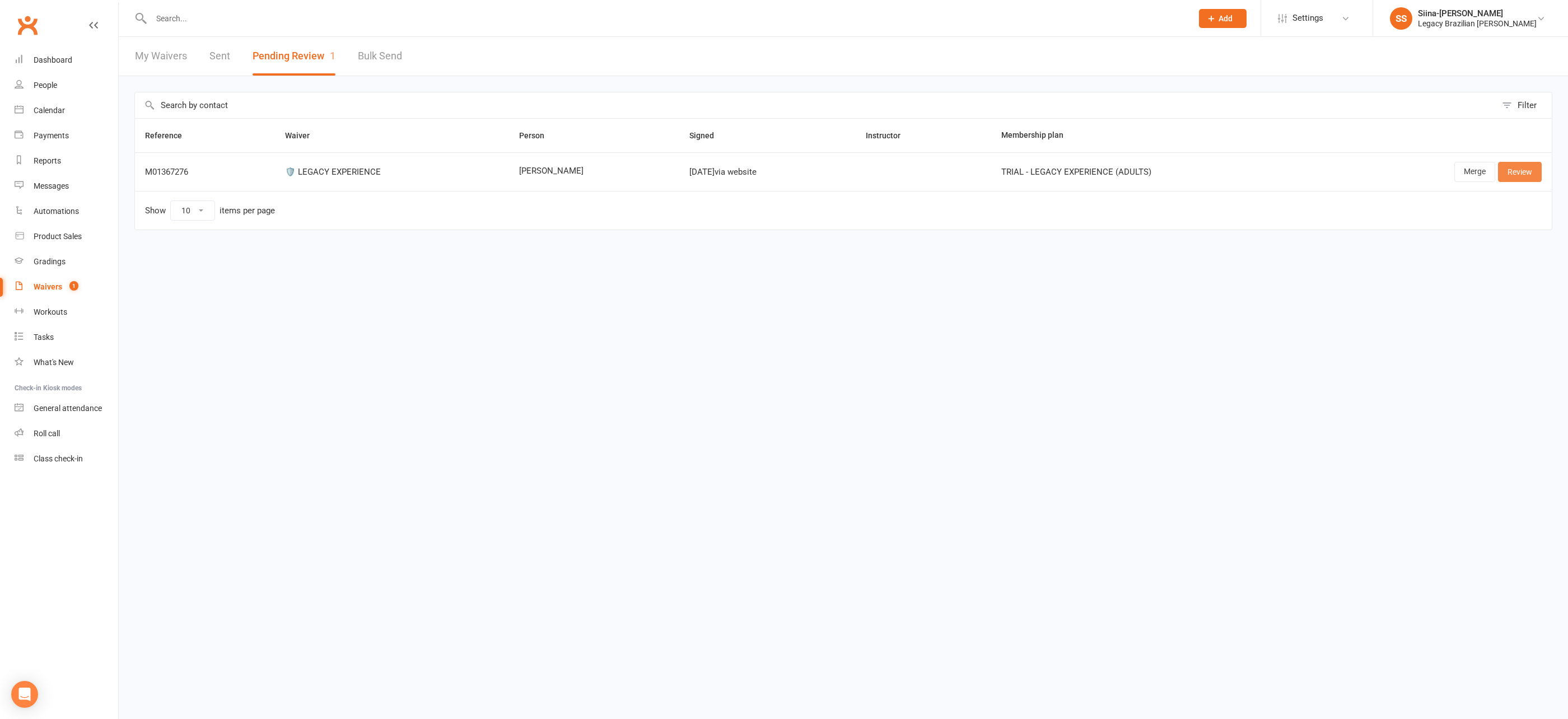
click at [1520, 168] on link "Review" at bounding box center [1519, 171] width 43 height 20
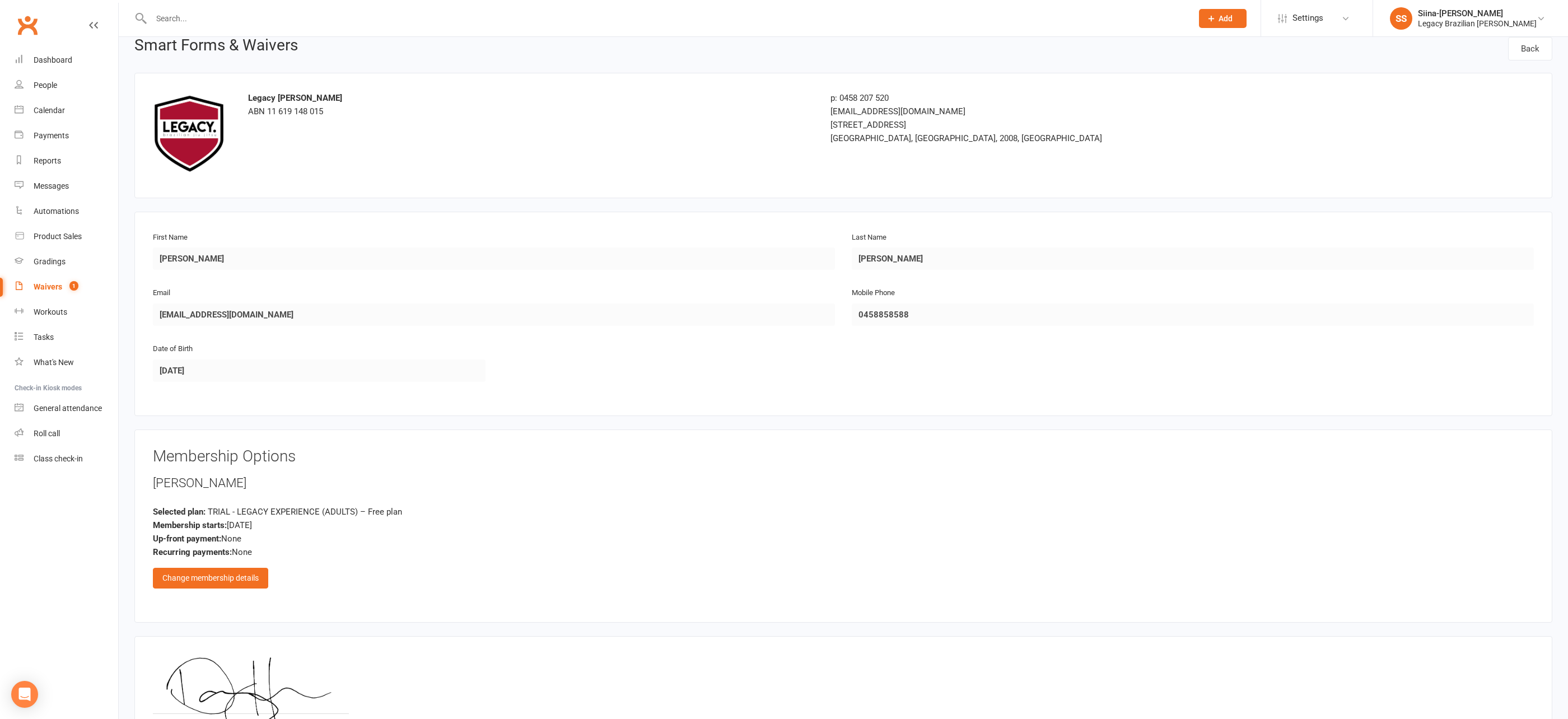
scroll to position [140, 0]
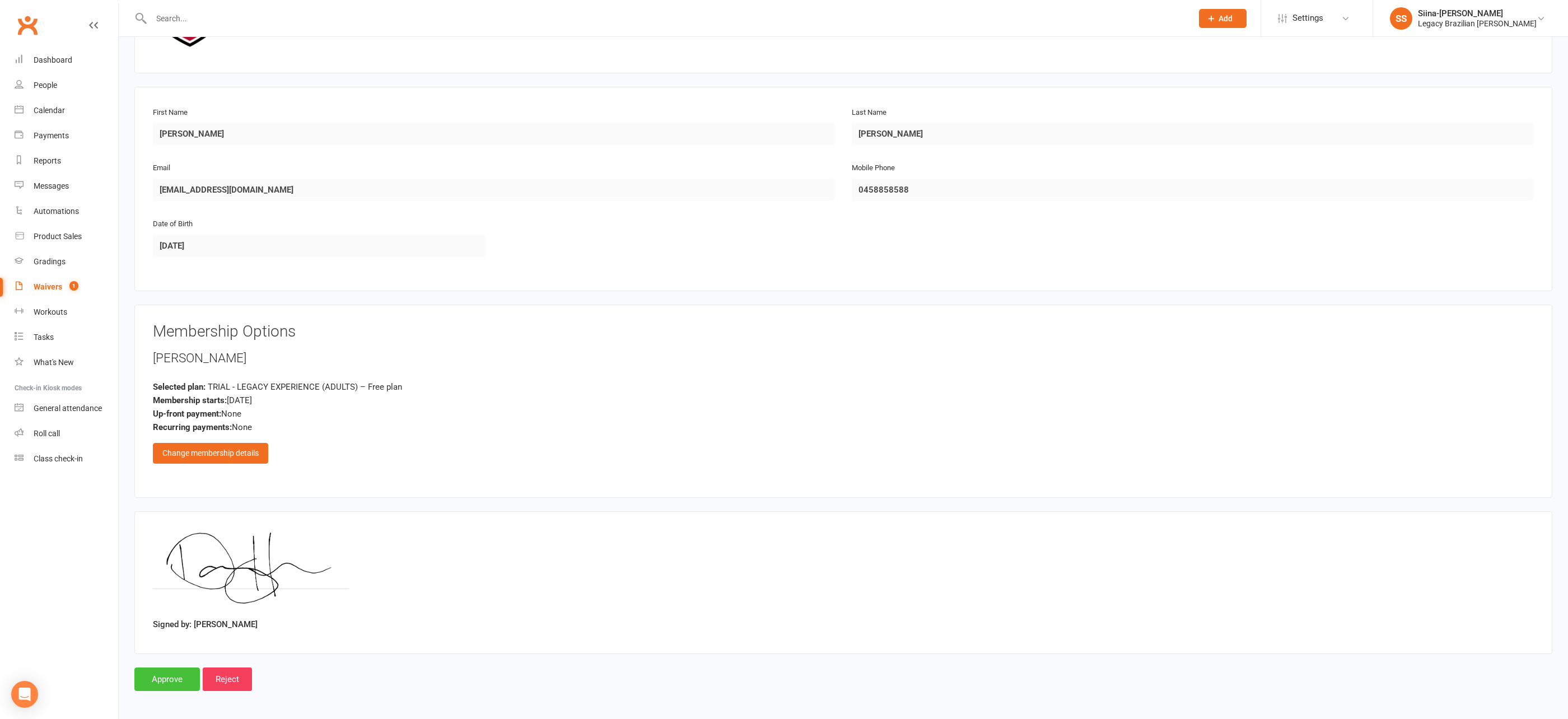
click at [172, 669] on input "Approve" at bounding box center [167, 679] width 65 height 24
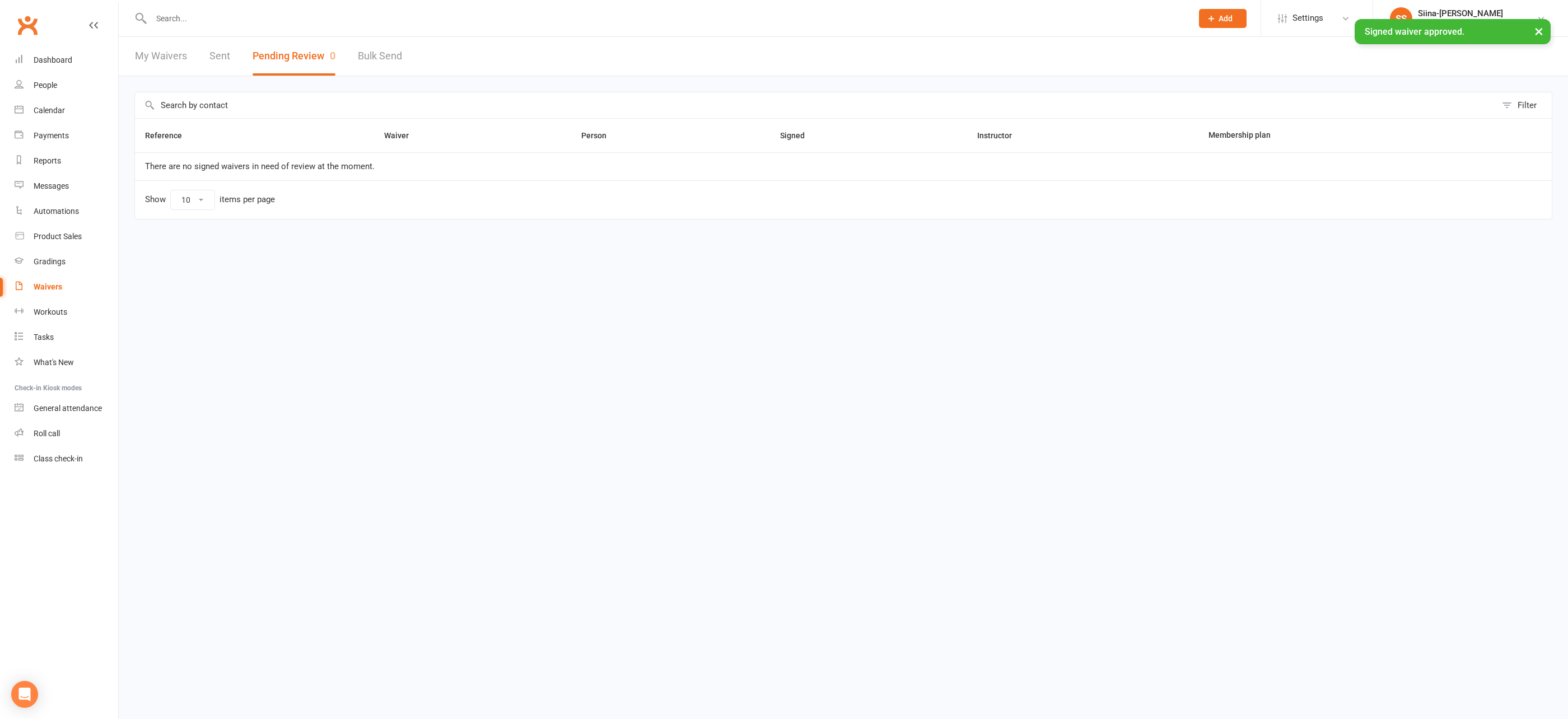
click at [164, 16] on input "text" at bounding box center [666, 18] width 1037 height 15
type input "ede"
click at [196, 19] on div "× Signed waiver approved." at bounding box center [776, 19] width 1553 height 0
click at [205, 18] on input "text" at bounding box center [666, 18] width 1037 height 15
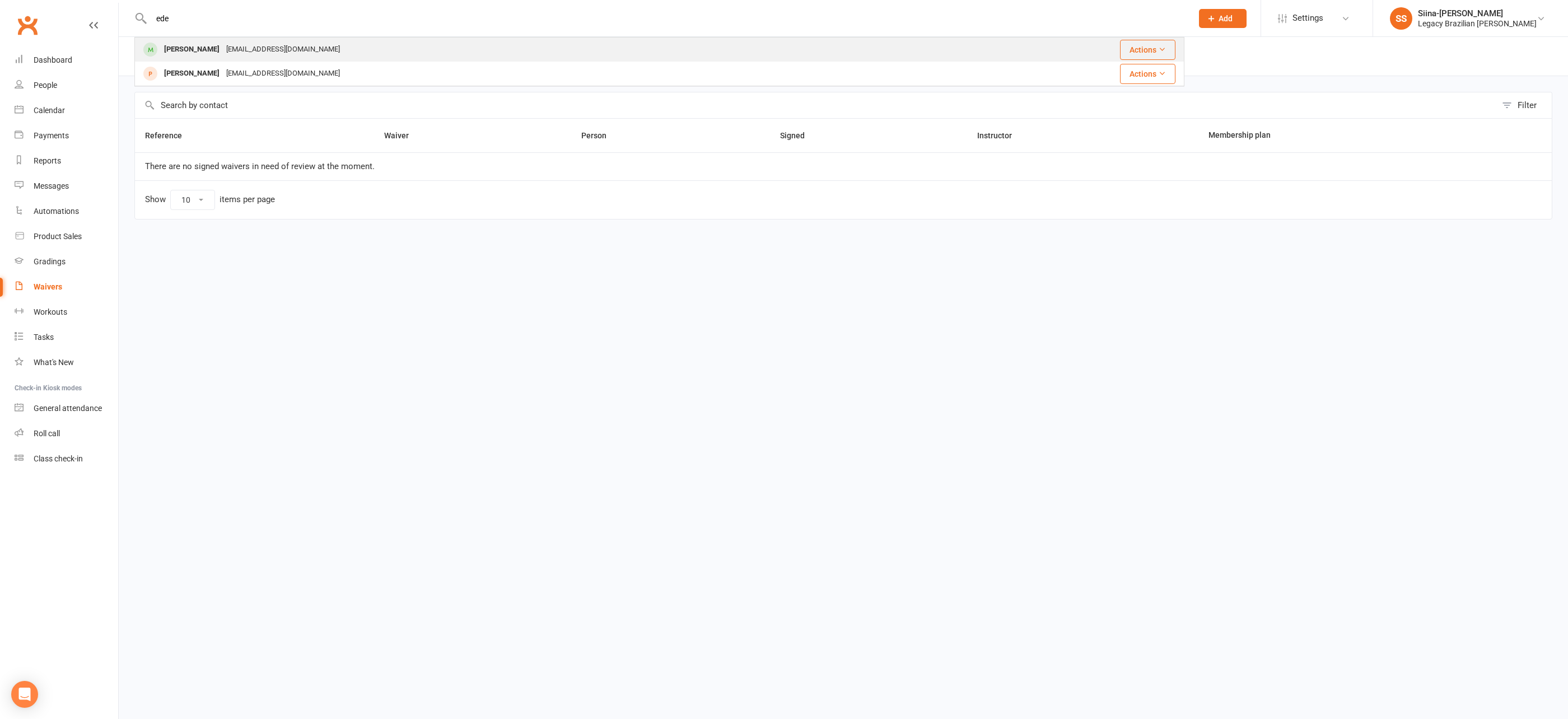
type input "ede"
click at [229, 53] on div "emdemyane@gmail.com" at bounding box center [283, 49] width 121 height 16
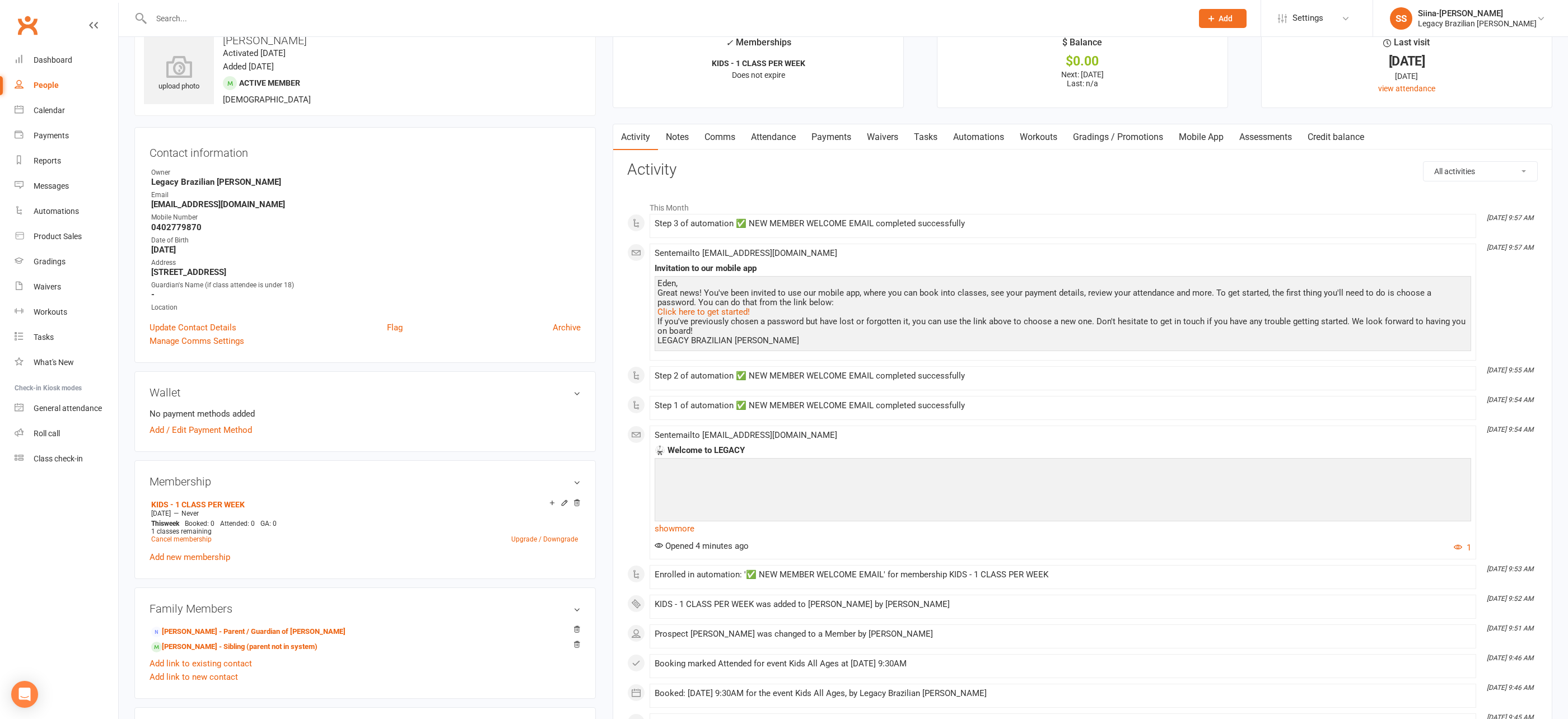
scroll to position [29, 0]
click at [680, 529] on link "show more" at bounding box center [1063, 526] width 817 height 15
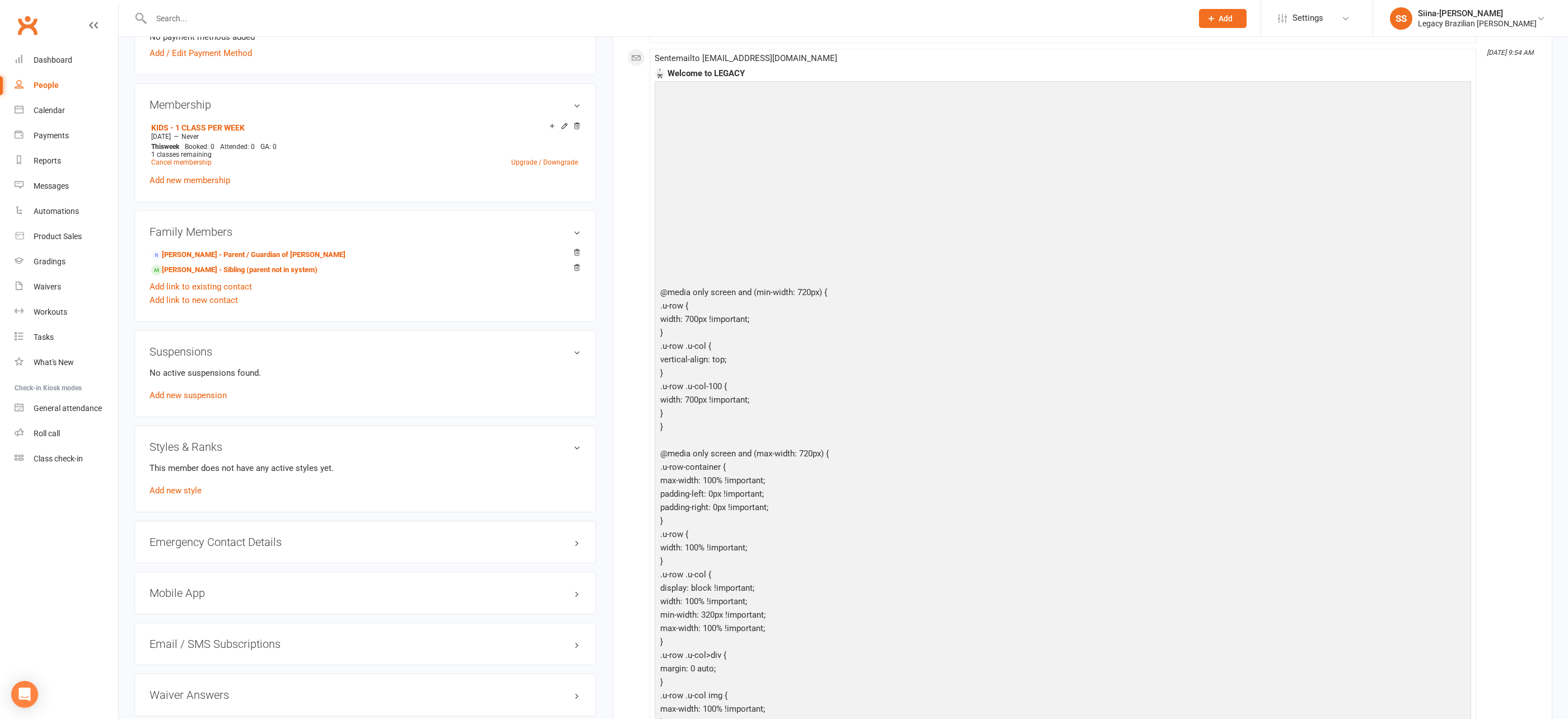
scroll to position [0, 0]
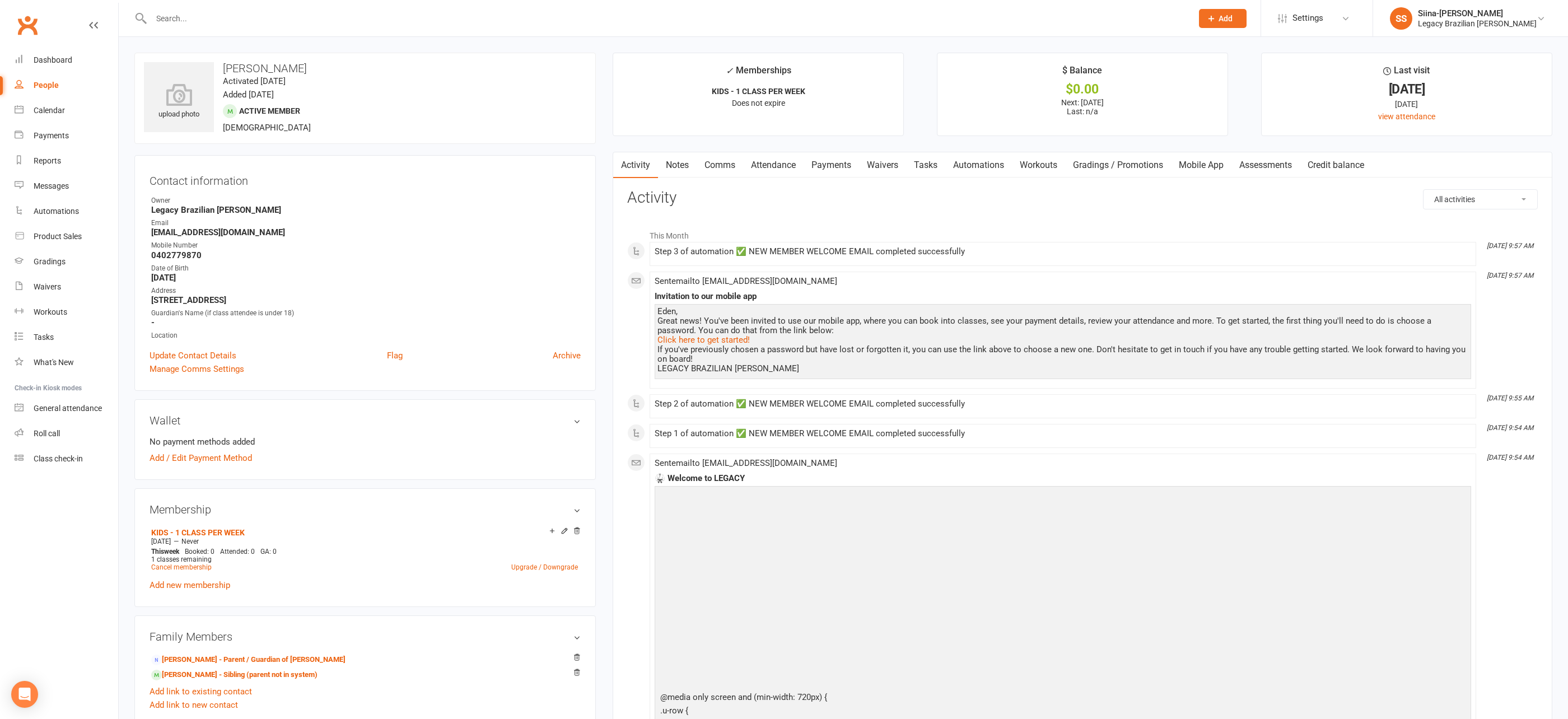
click at [1207, 156] on link "Mobile App" at bounding box center [1201, 165] width 60 height 26
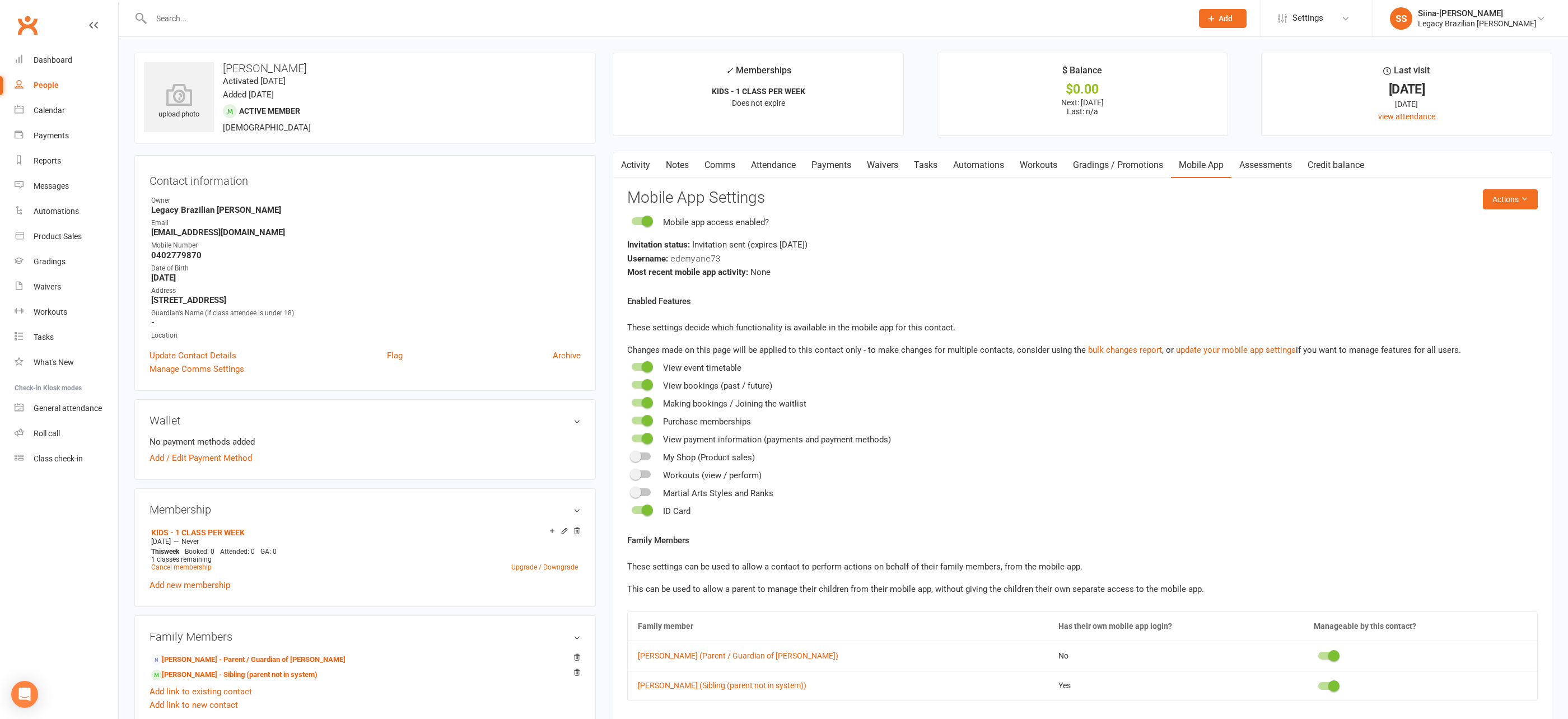
click at [630, 163] on link "Activity" at bounding box center [635, 165] width 45 height 26
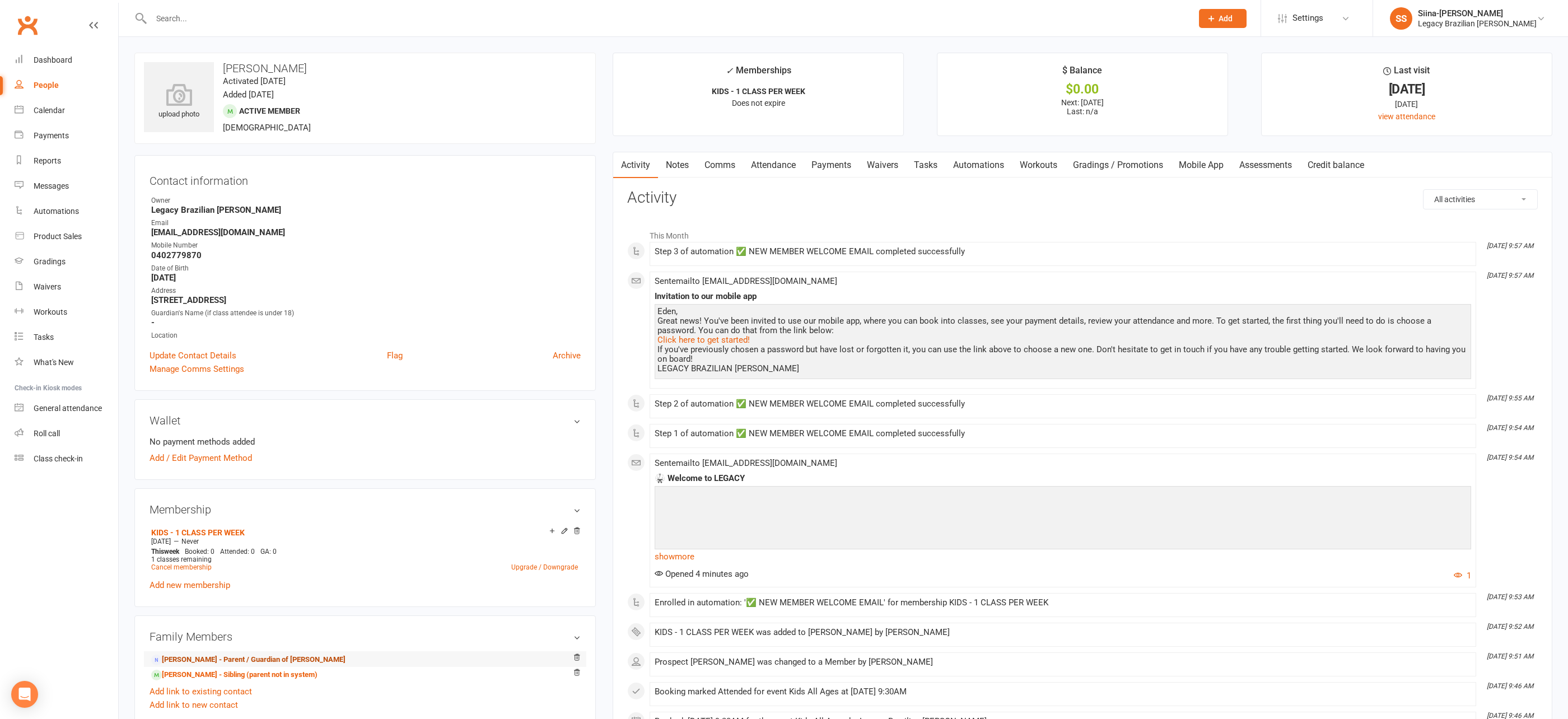
click at [257, 658] on link "Nick Demyane - Parent / Guardian of Thomas Demyane" at bounding box center [248, 660] width 194 height 12
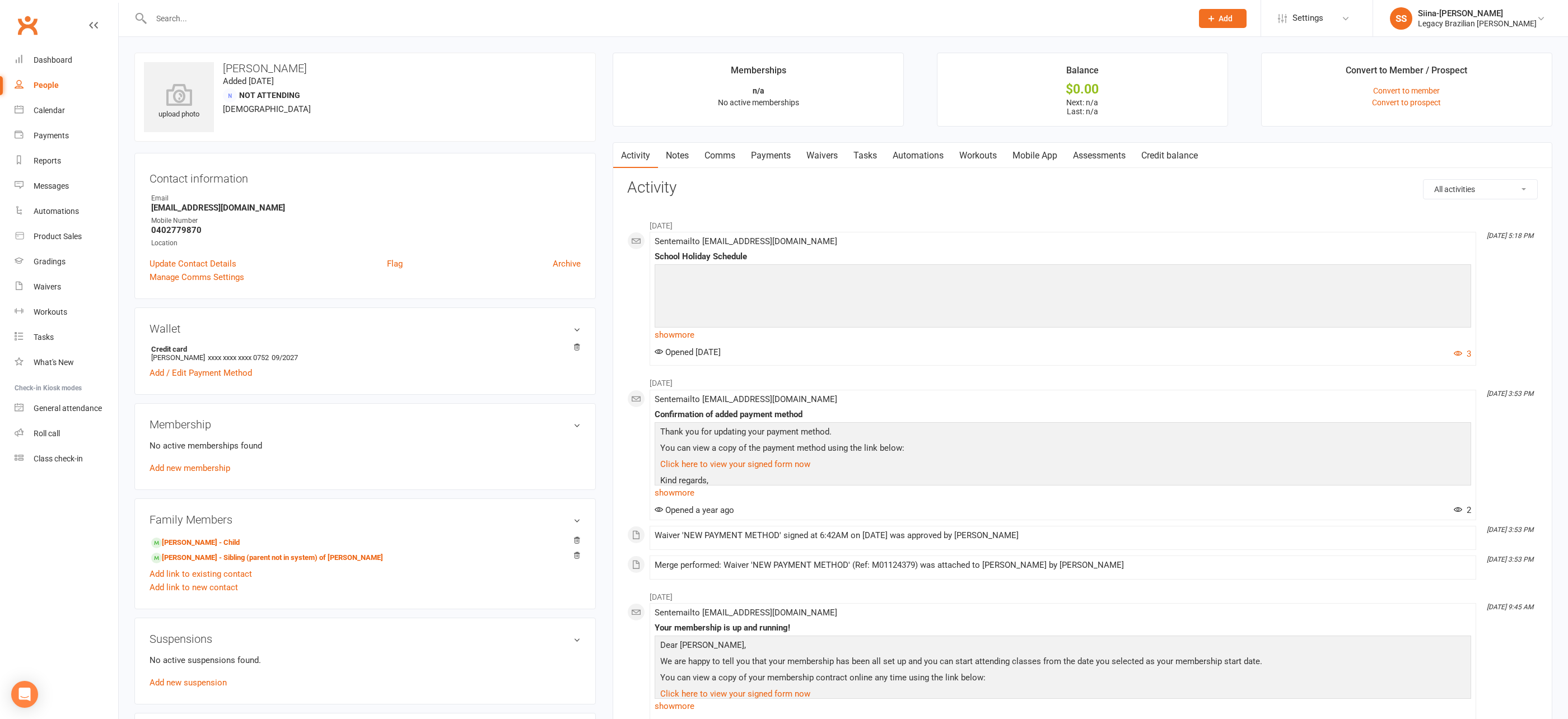
scroll to position [1, 0]
click at [1042, 158] on link "Mobile App" at bounding box center [1035, 155] width 60 height 26
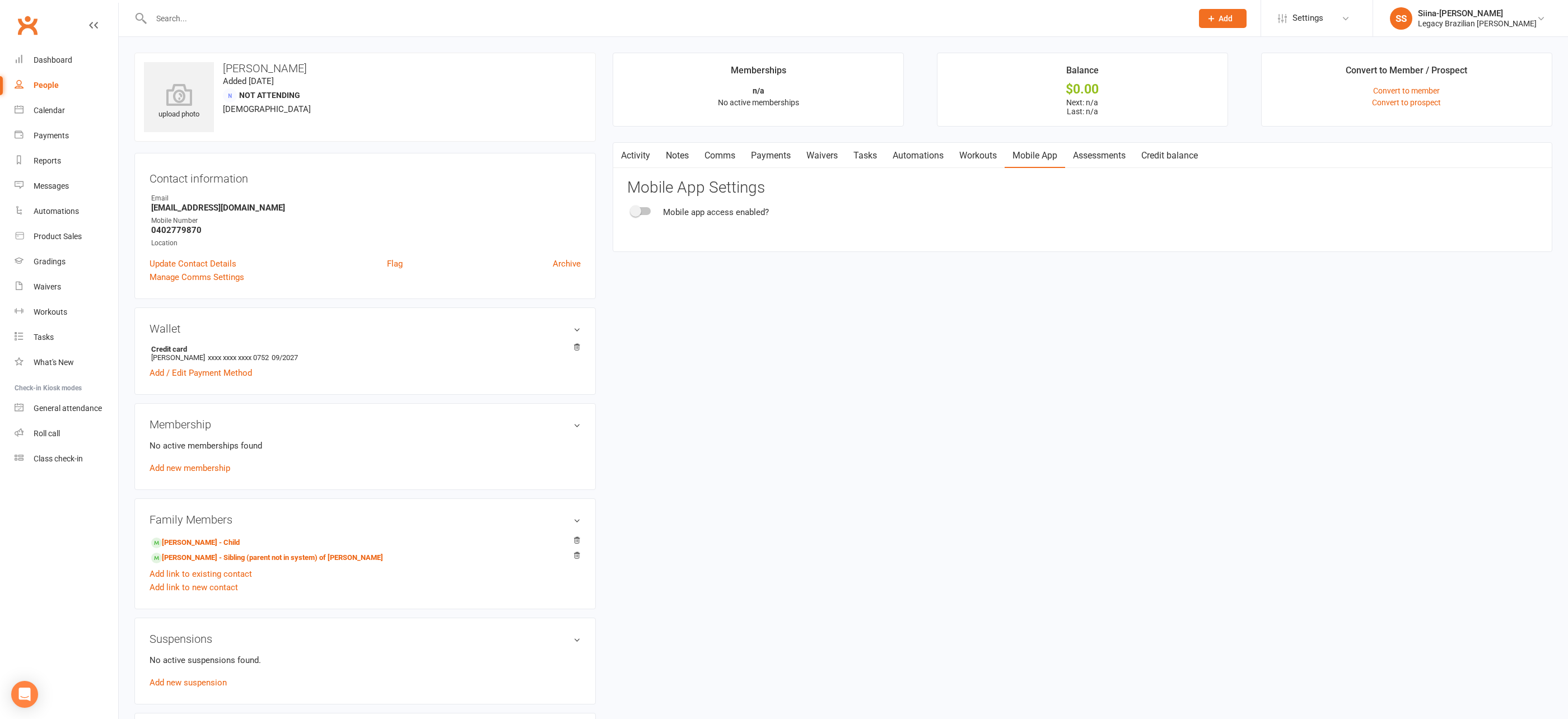
click at [641, 210] on div at bounding box center [641, 211] width 19 height 8
click at [631, 210] on input "checkbox" at bounding box center [631, 210] width 0 height 0
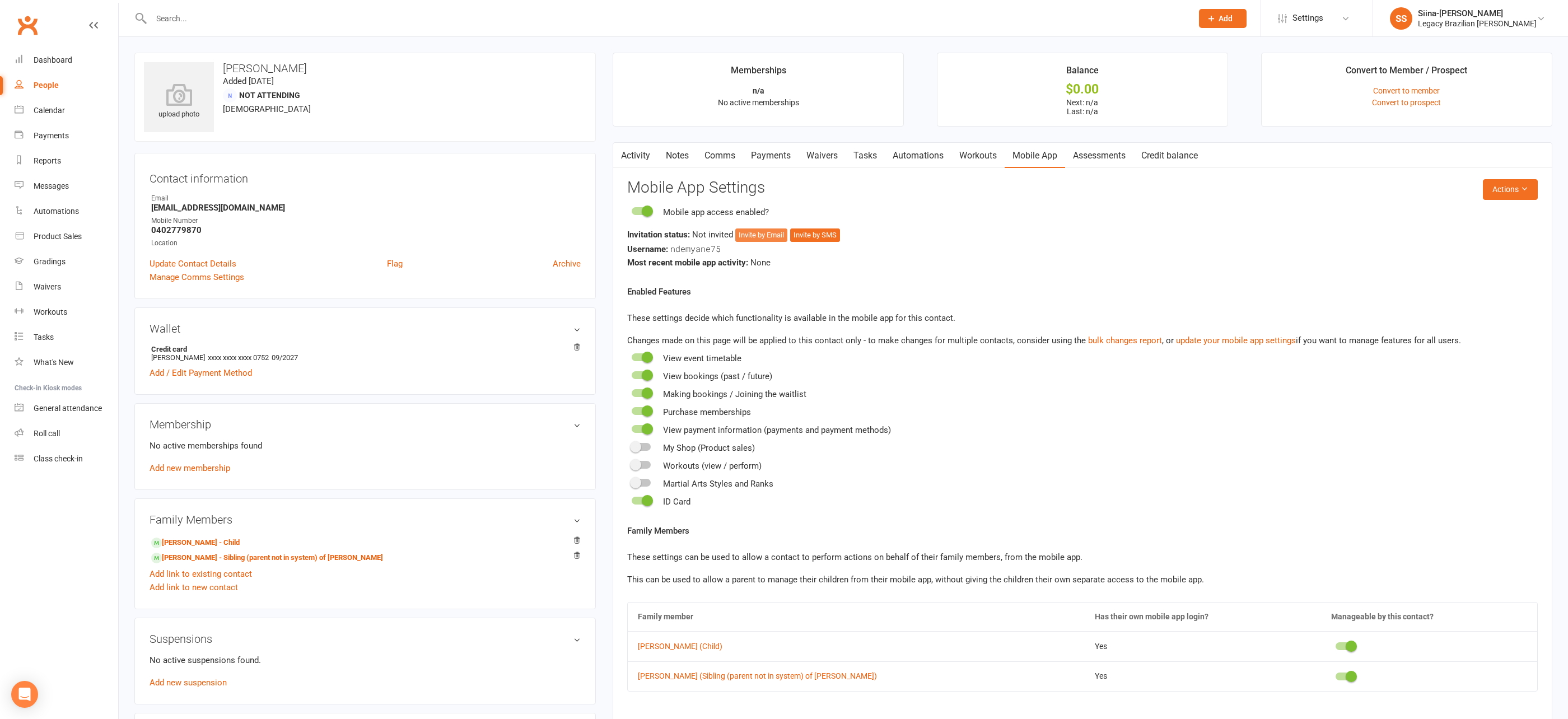
click at [770, 234] on button "Invite by Email" at bounding box center [761, 235] width 52 height 13
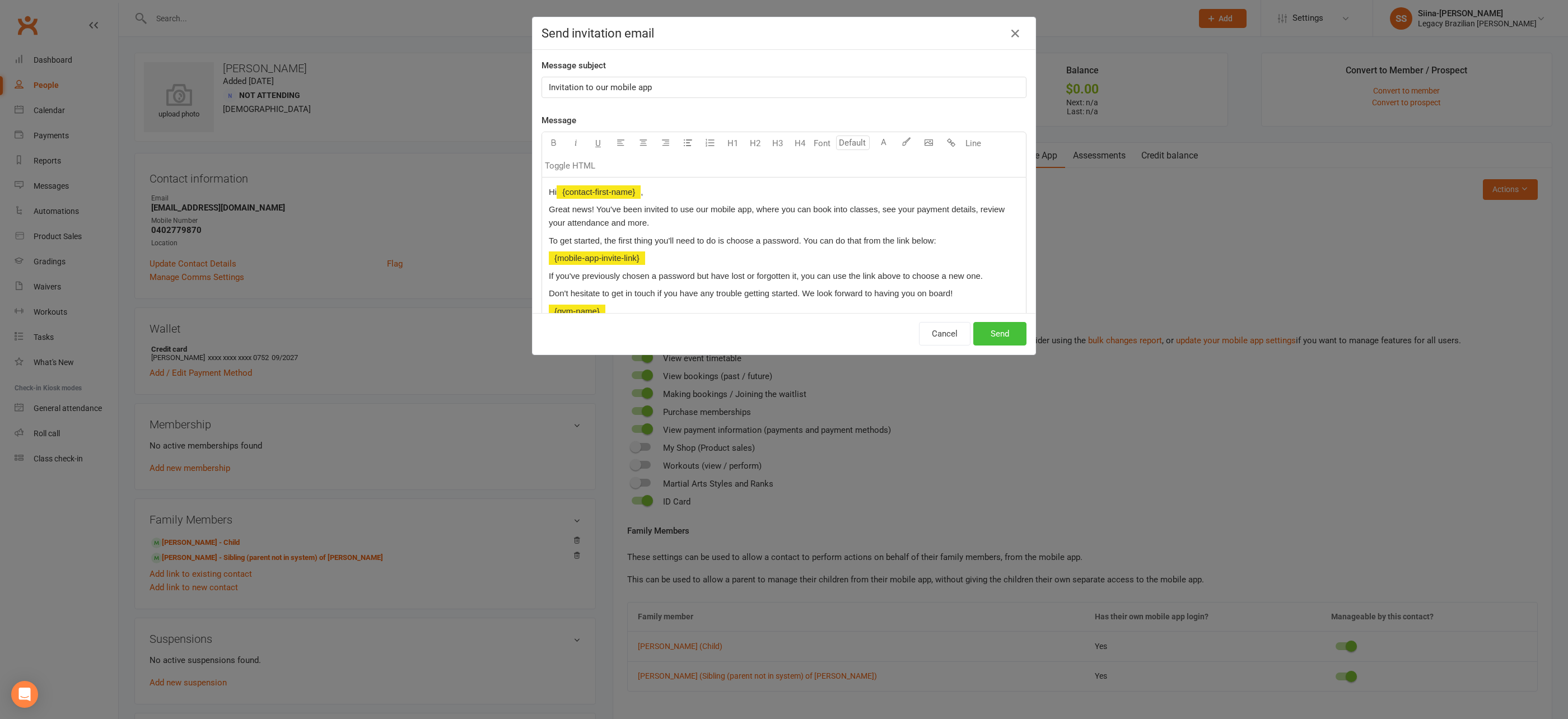
click at [1012, 329] on button "Send" at bounding box center [1000, 334] width 53 height 24
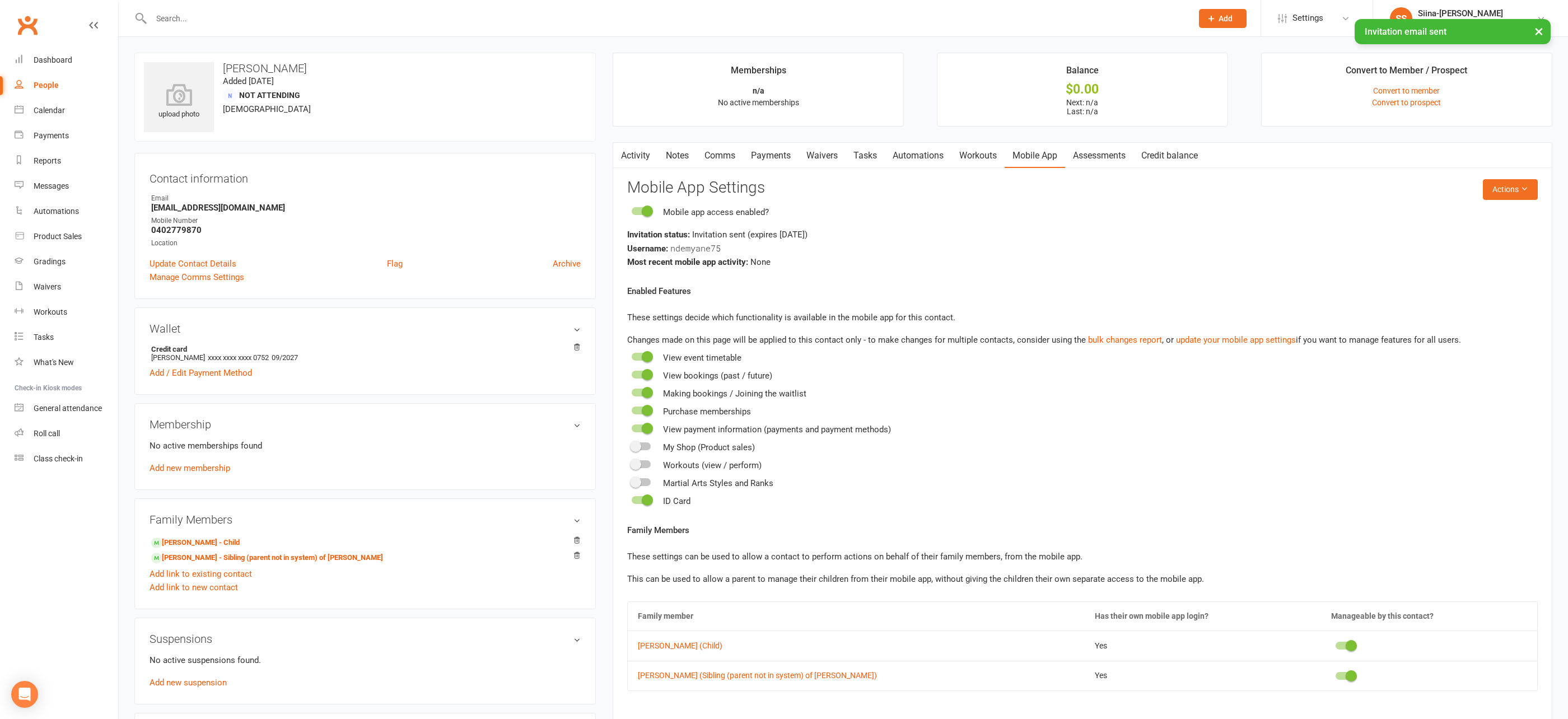
click at [645, 161] on link "Activity" at bounding box center [635, 155] width 45 height 26
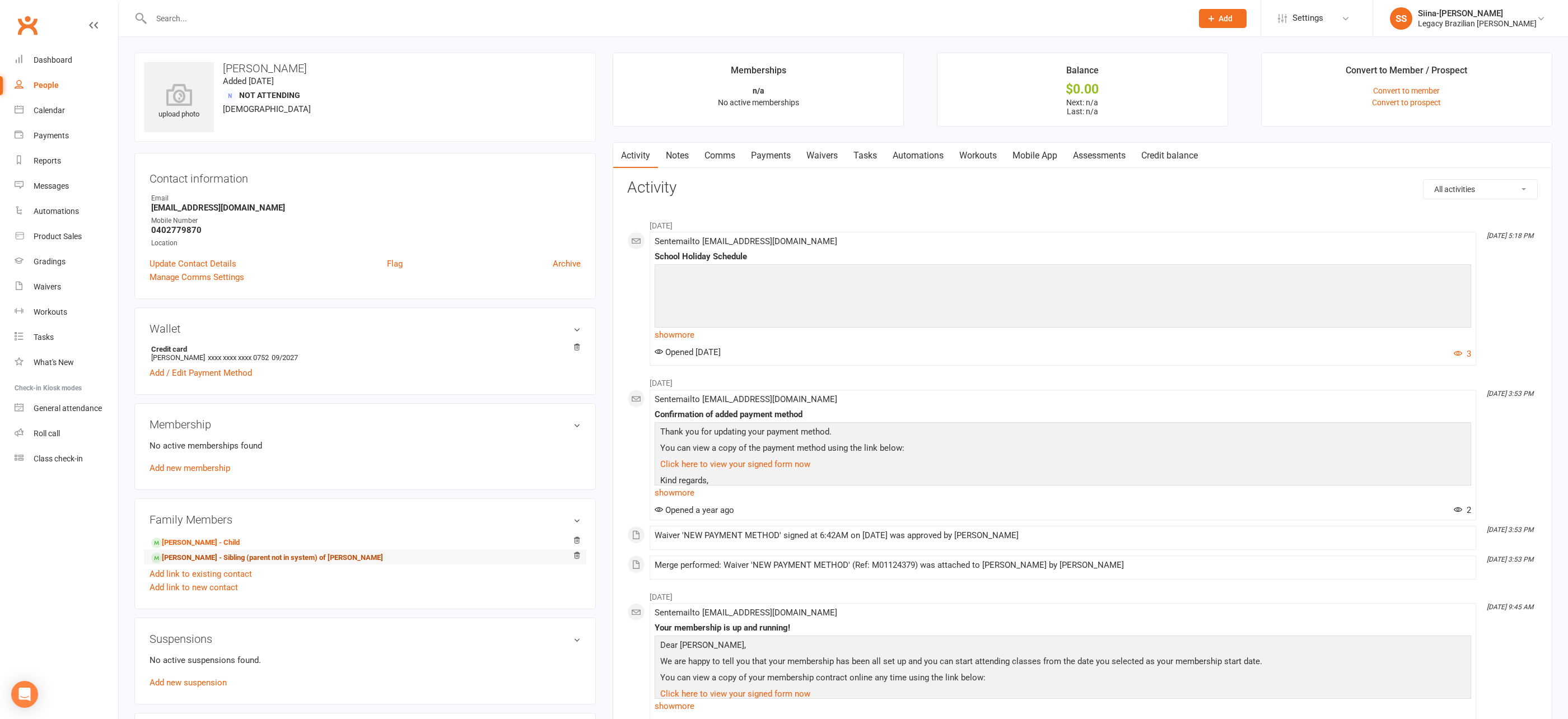
click at [206, 553] on link "Eden Demyane - Sibling (parent not in system) of Thomas Demyane" at bounding box center [267, 558] width 232 height 12
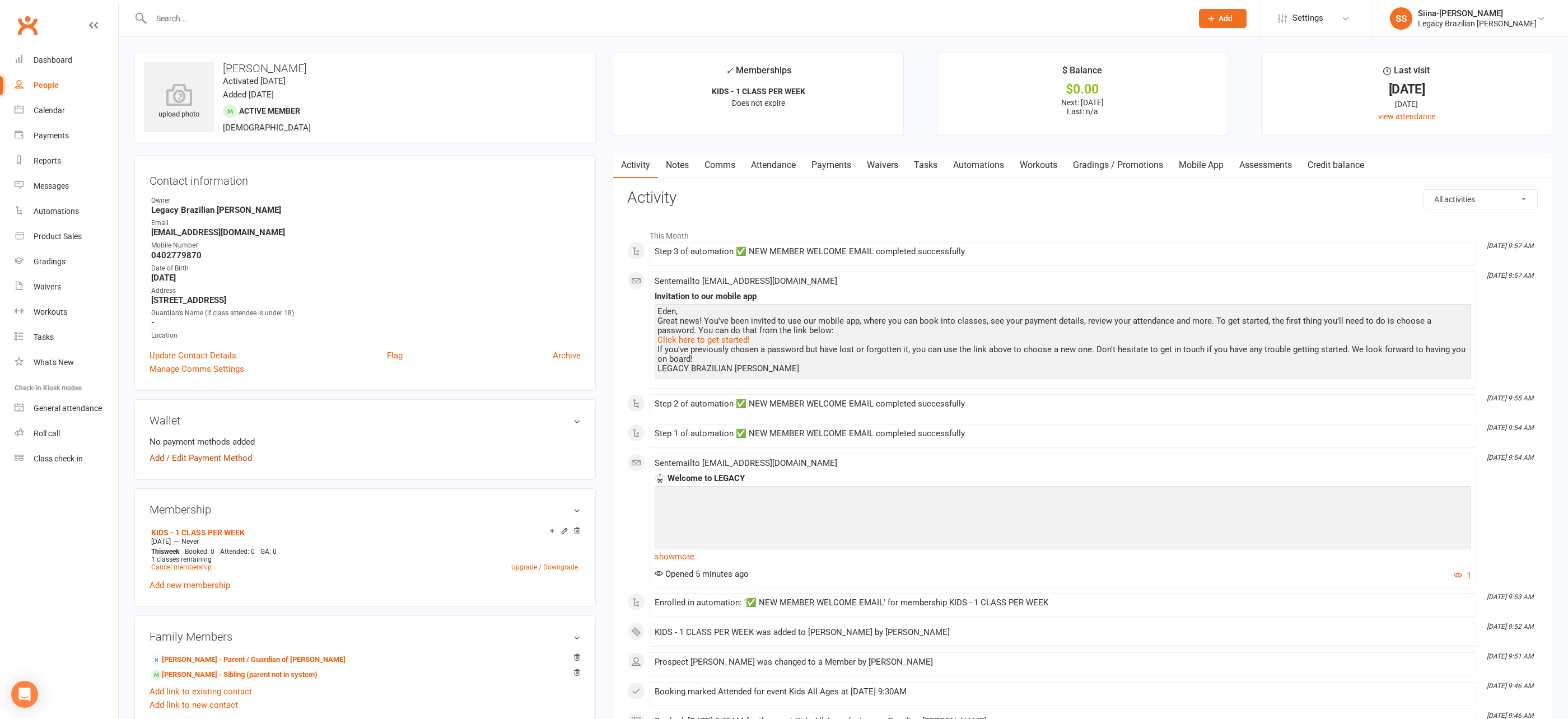
click at [226, 457] on link "Add / Edit Payment Method" at bounding box center [200, 458] width 102 height 13
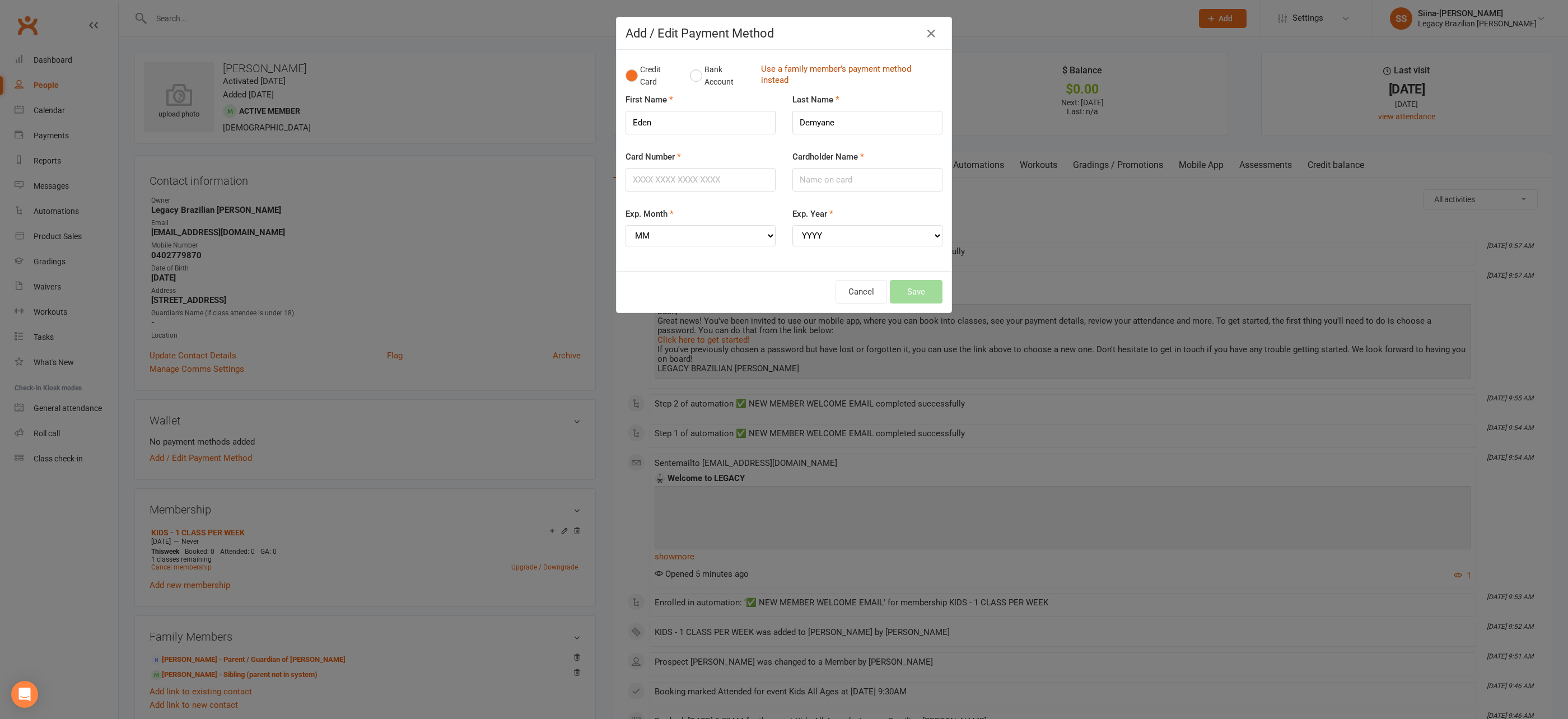
click at [791, 73] on link "Use a family member's payment method instead" at bounding box center [848, 76] width 176 height 25
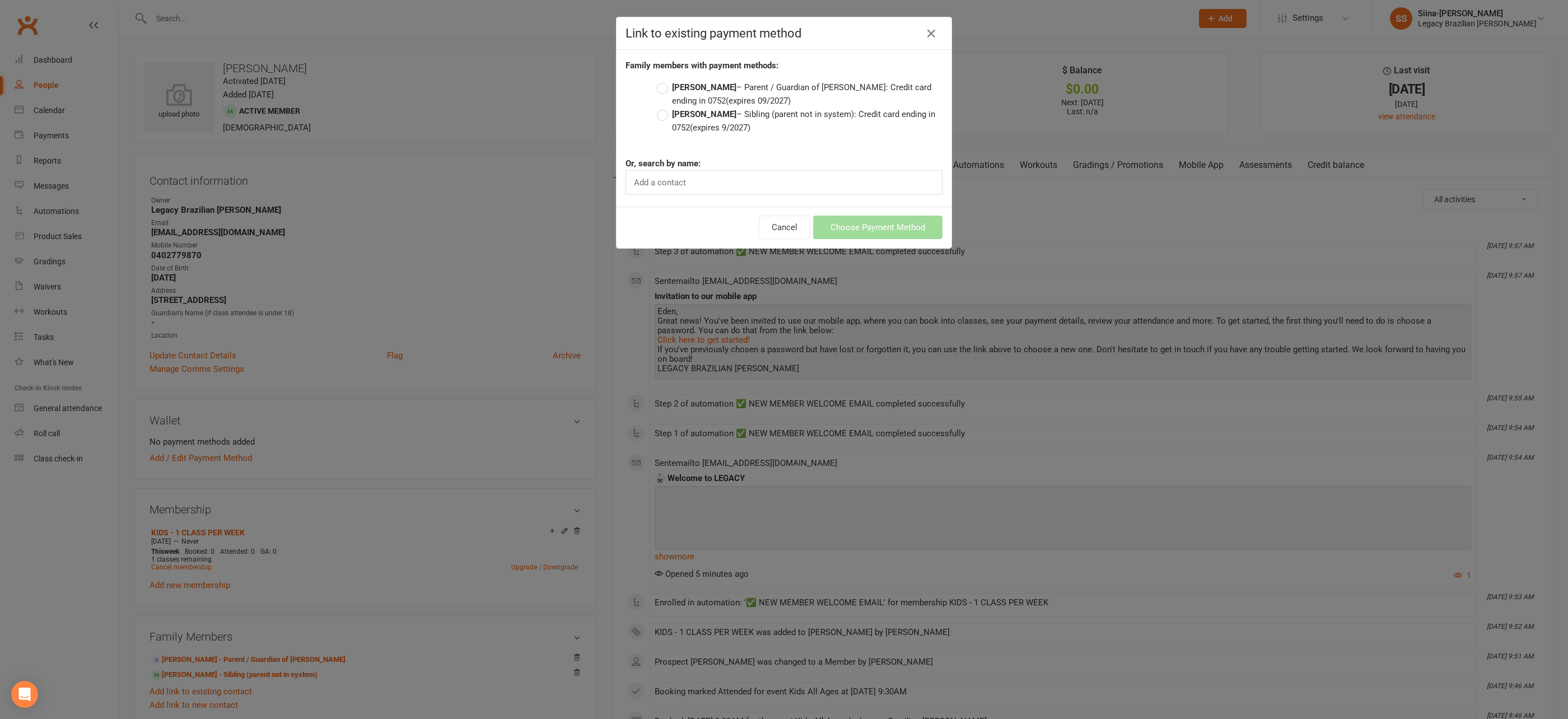
click at [743, 116] on label "Thomas Demyane – Sibling (parent not in system): Credit card ending in 0752 (ex…" at bounding box center [800, 121] width 286 height 27
click at [665, 107] on input "Thomas Demyane – Sibling (parent not in system): Credit card ending in 0752 (ex…" at bounding box center [661, 107] width 7 height 0
click at [859, 229] on button "Choose Payment Method" at bounding box center [878, 227] width 129 height 24
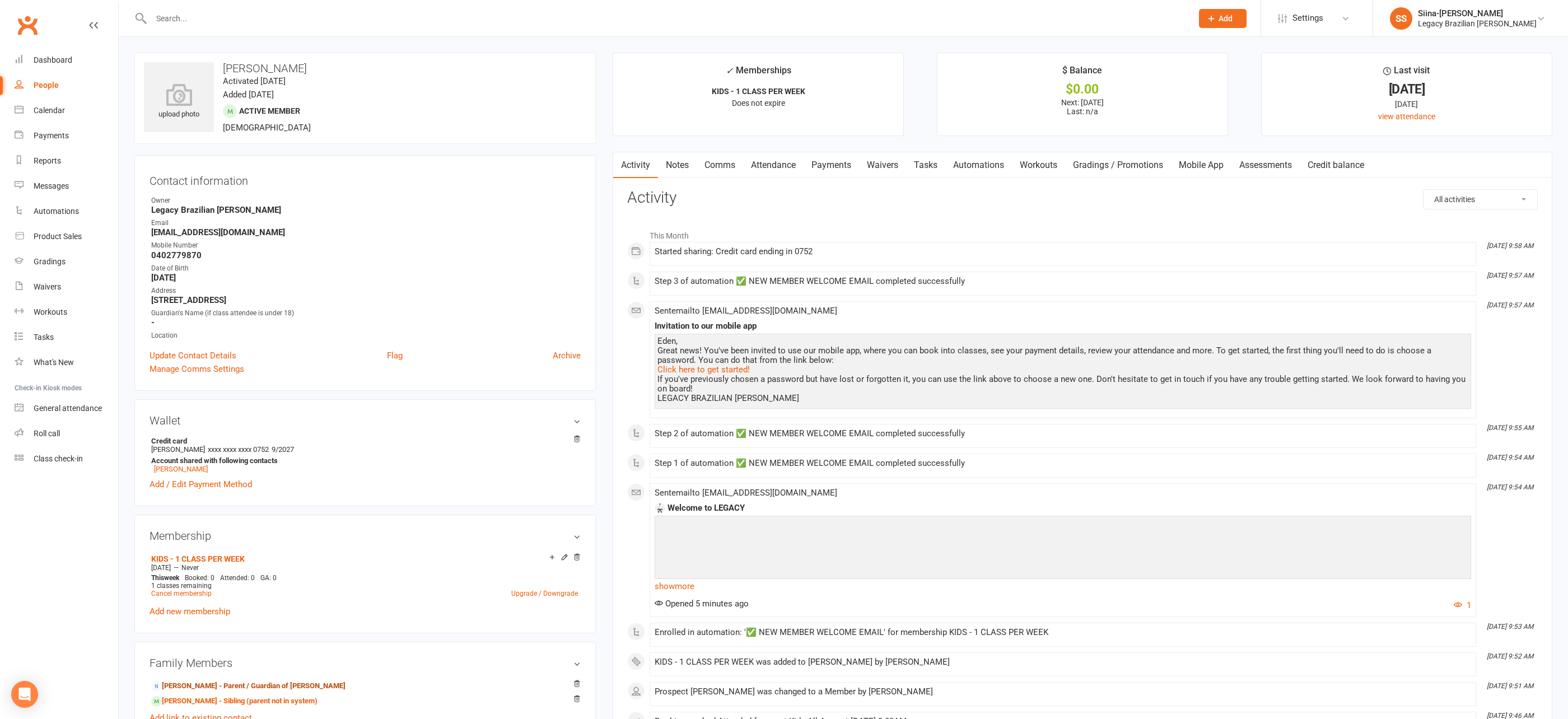
click at [273, 681] on link "Nick Demyane - Parent / Guardian of Thomas Demyane" at bounding box center [248, 687] width 194 height 12
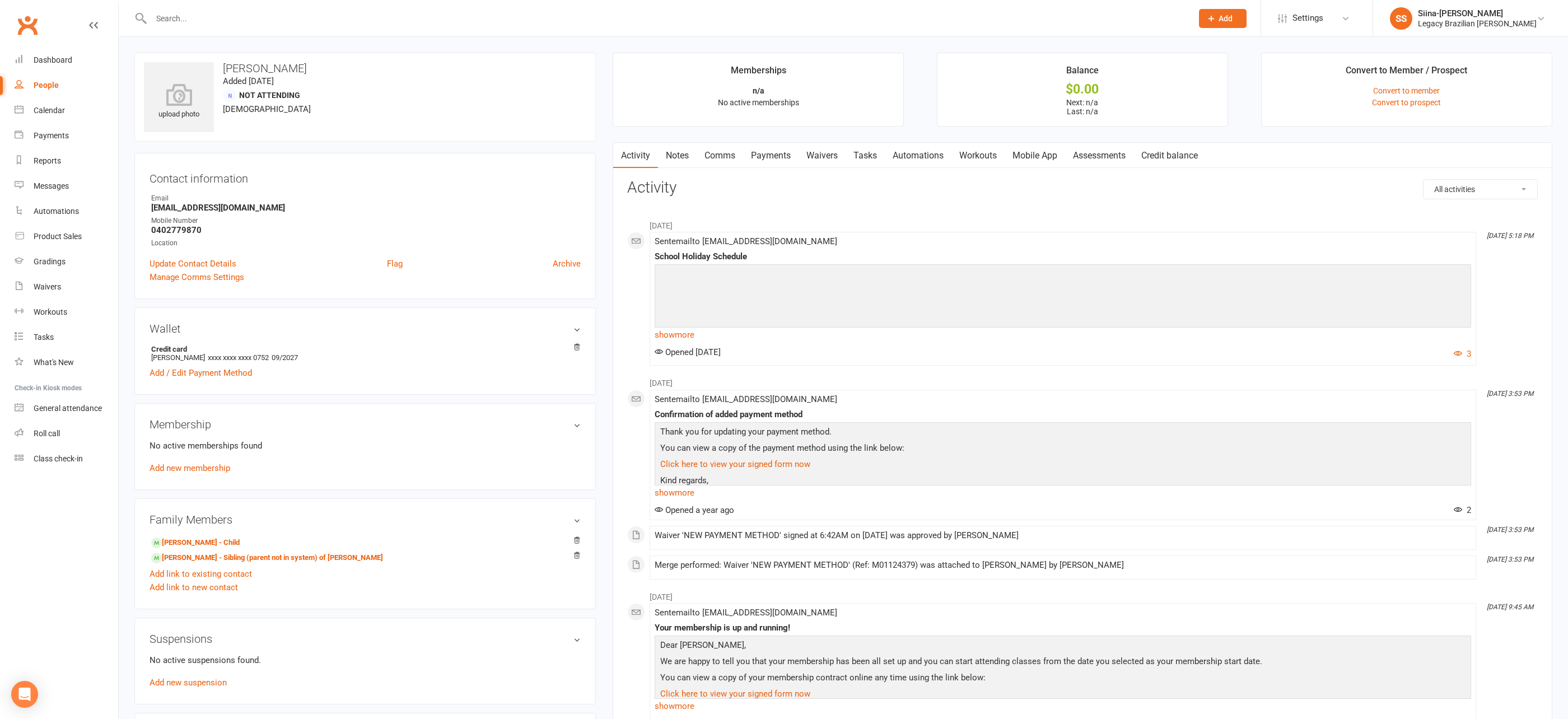
click at [835, 152] on link "Waivers" at bounding box center [822, 155] width 47 height 26
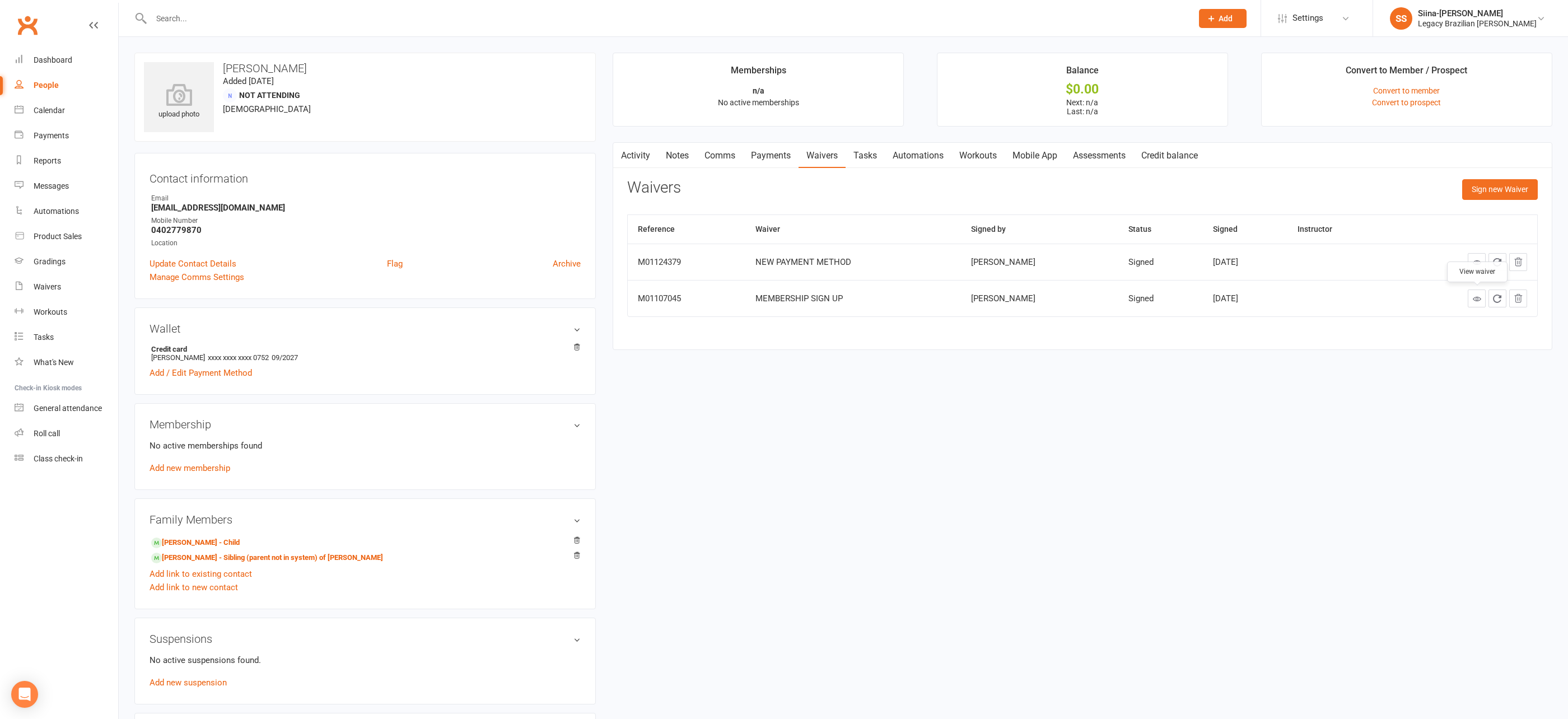
click at [1473, 300] on icon at bounding box center [1477, 298] width 8 height 8
click at [912, 96] on ul "Memberships n/a No active memberships Balance $0.00 Next: n/a Last: n/a Convert…" at bounding box center [1082, 90] width 939 height 74
click at [27, 110] on link "Calendar" at bounding box center [66, 110] width 104 height 25
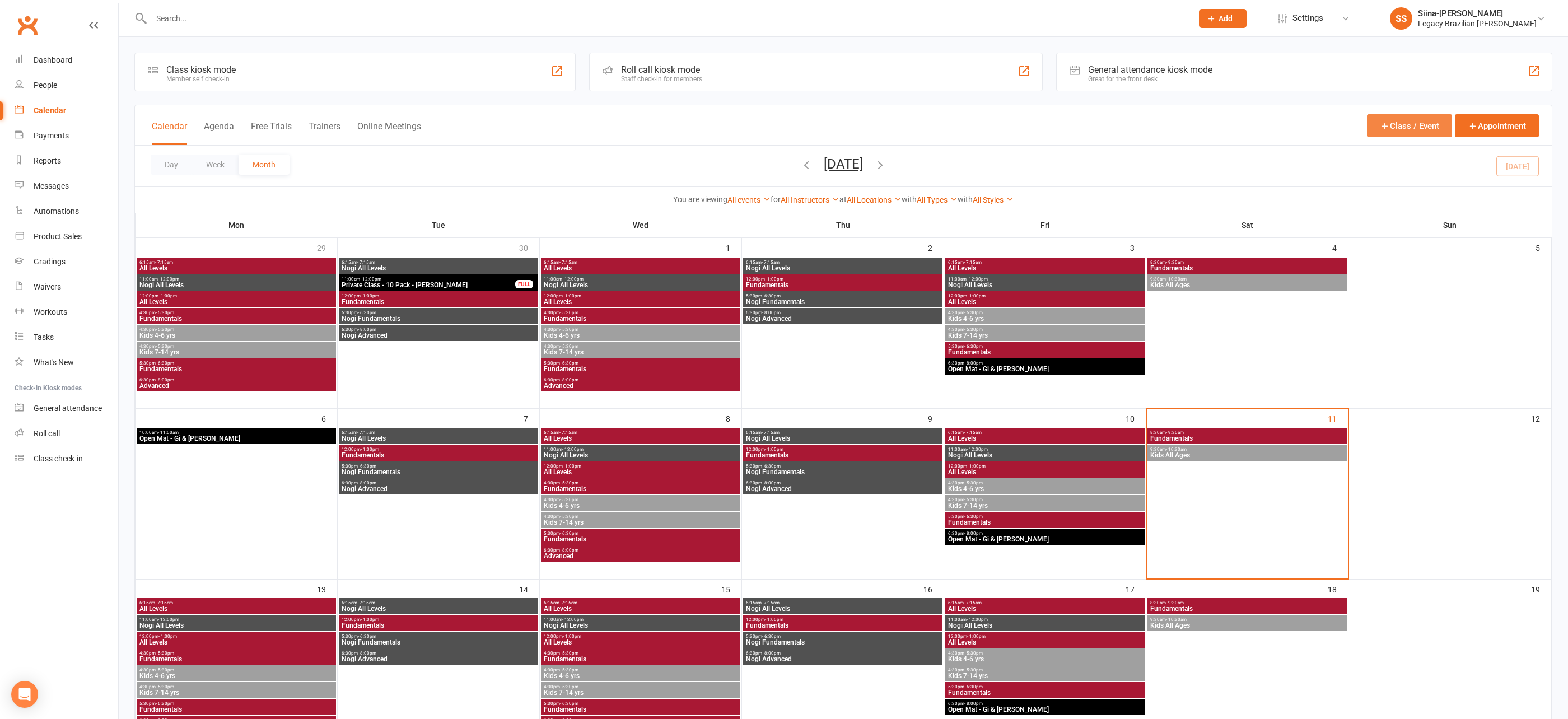
click at [1377, 129] on button "Class / Event" at bounding box center [1410, 125] width 85 height 23
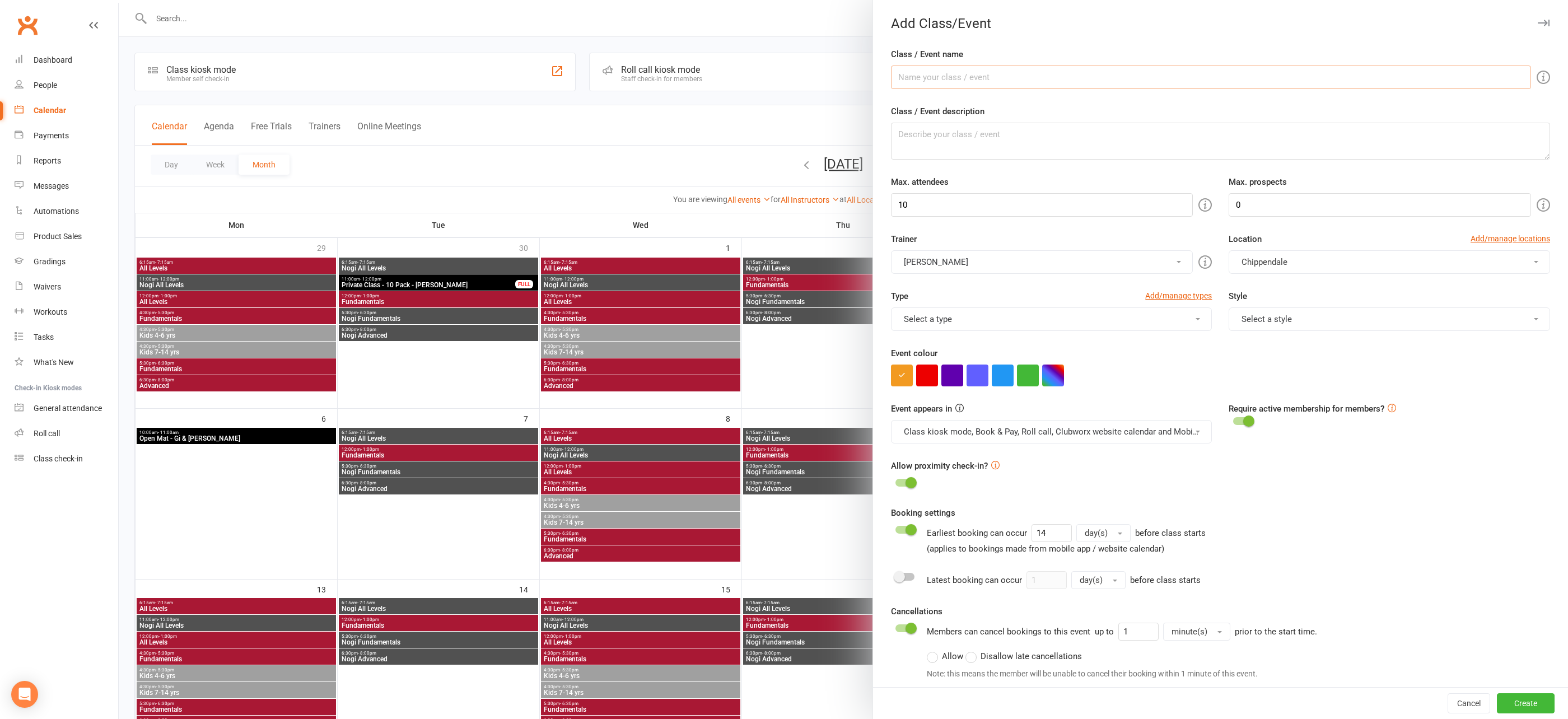
click at [1287, 86] on input "Class / Event name" at bounding box center [1211, 77] width 640 height 24
type input "Nogi Open Mat"
click at [1006, 220] on form "Class / Event name Nogi Open Mat Class / Event description Max. attendees 10 Ma…" at bounding box center [1220, 471] width 659 height 845
click at [1024, 203] on input "10" at bounding box center [1042, 205] width 302 height 24
type input "1"
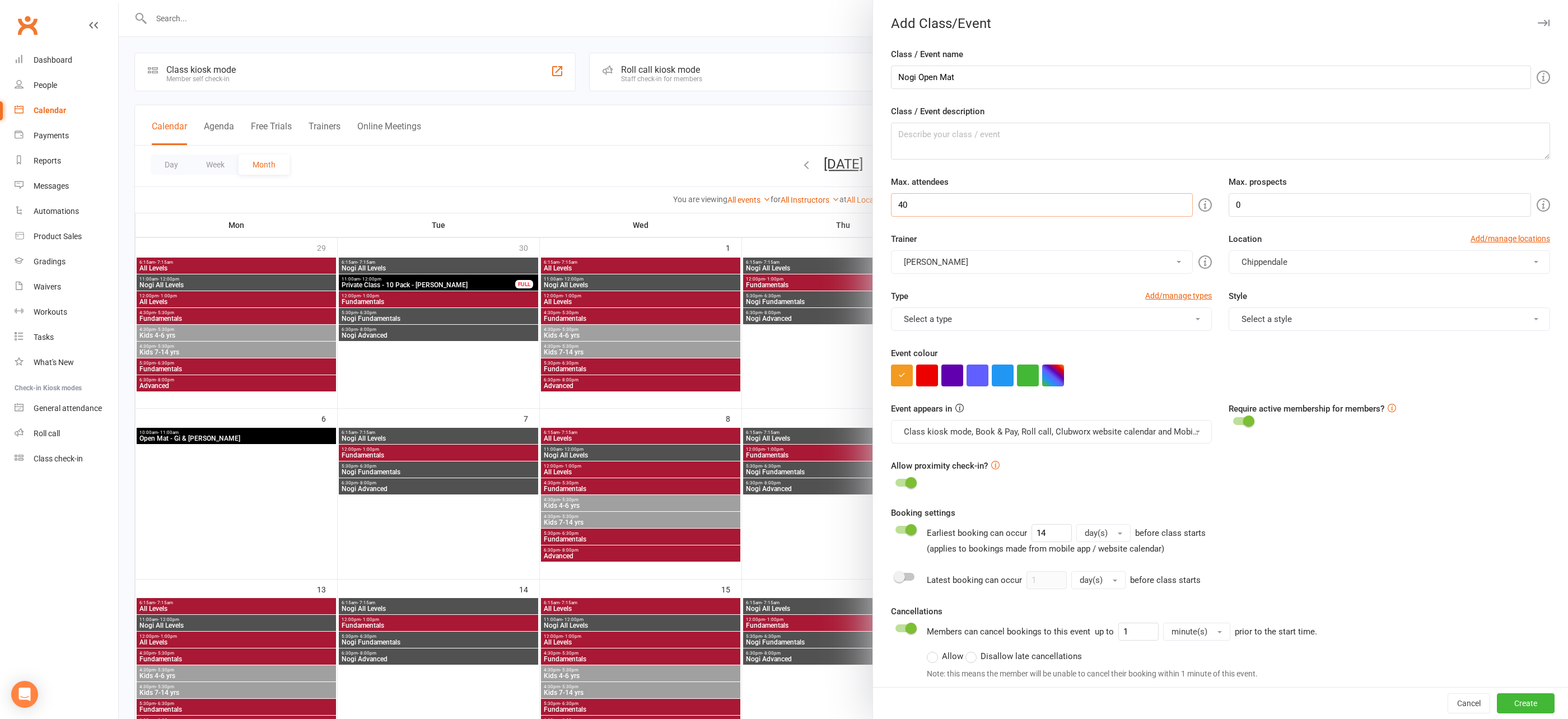
type input "40"
click at [1329, 201] on input "0" at bounding box center [1379, 205] width 302 height 24
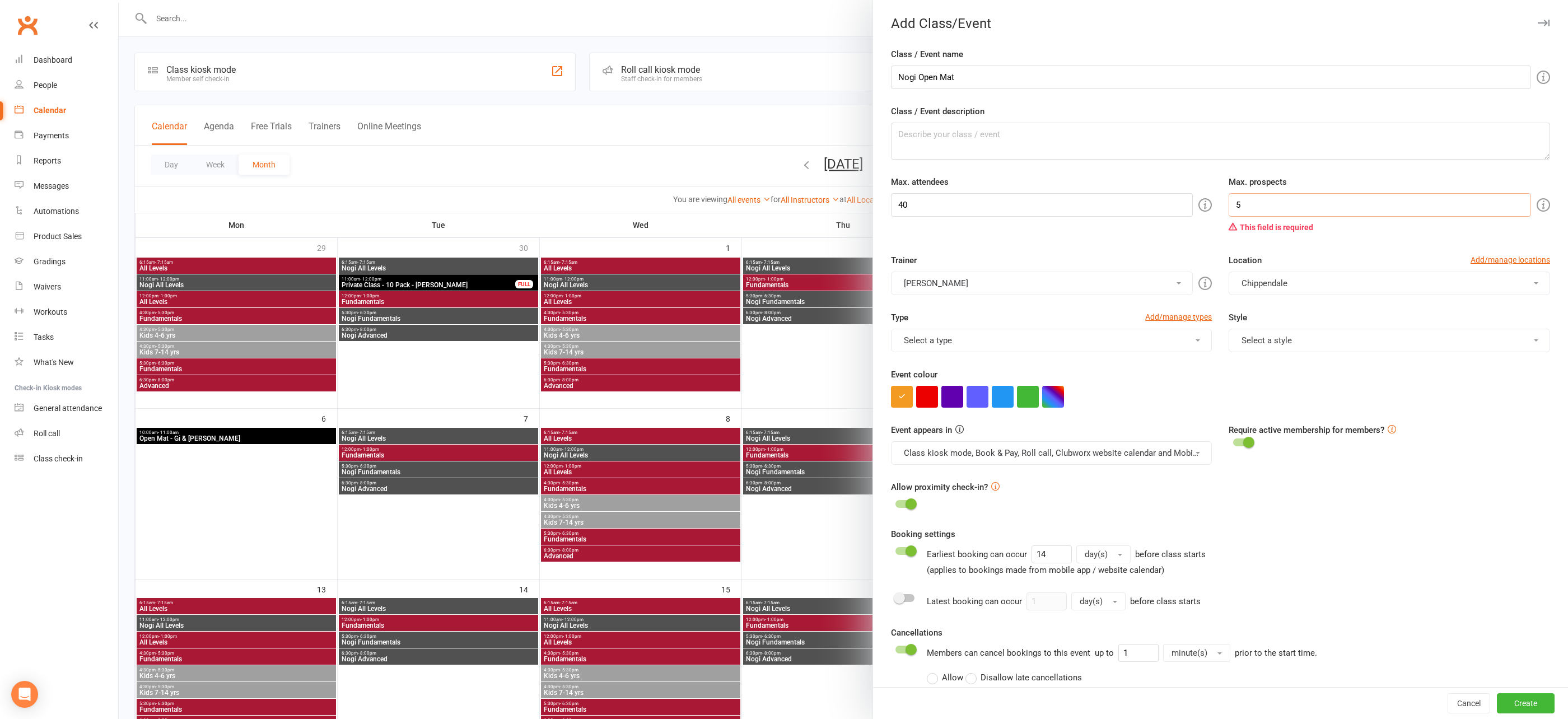
type input "5"
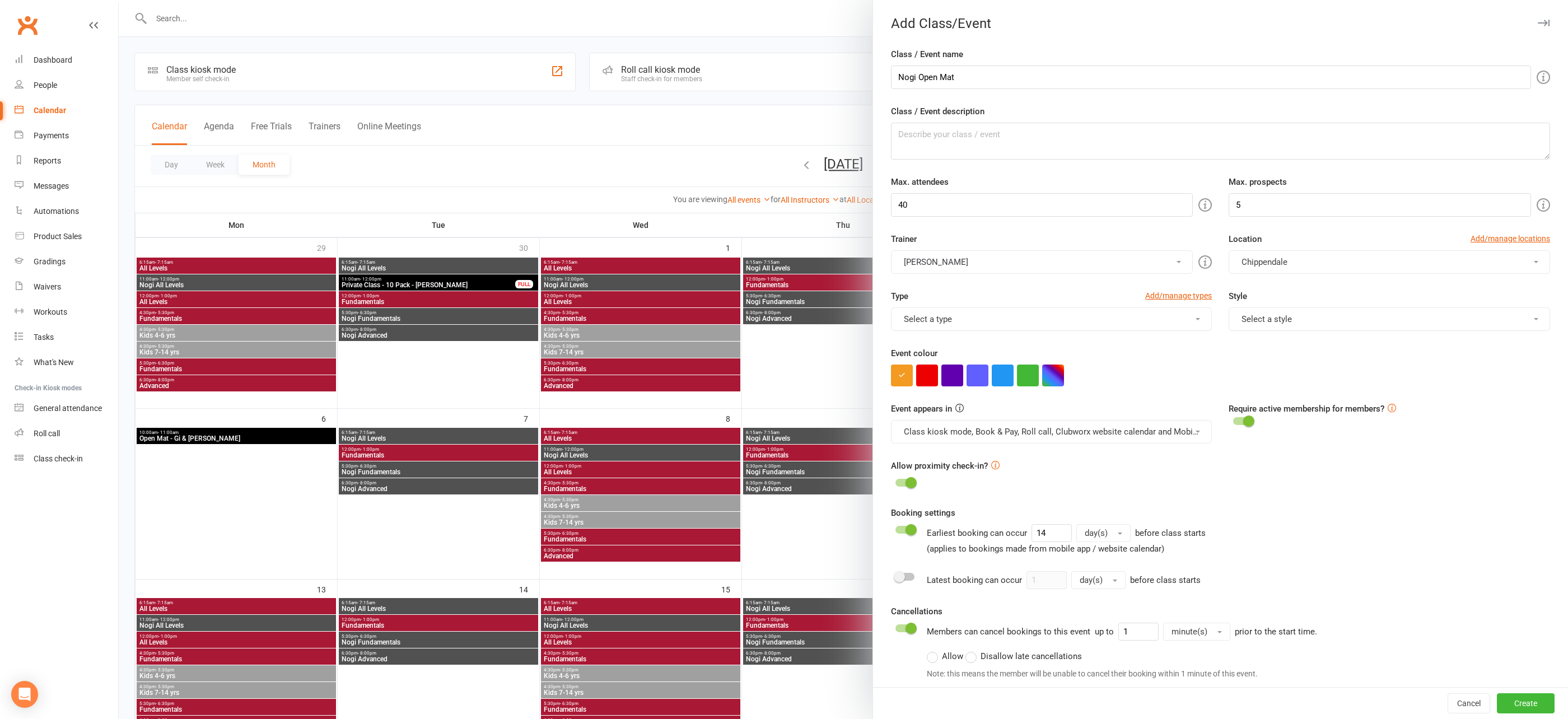
click at [1111, 262] on button "Clayton Vickery" at bounding box center [1042, 262] width 302 height 24
click at [1310, 261] on button "Chippendale" at bounding box center [1389, 262] width 321 height 24
click at [1351, 310] on button "Select a style" at bounding box center [1389, 318] width 321 height 24
drag, startPoint x: 1332, startPoint y: 343, endPoint x: 1102, endPoint y: 318, distance: 231.4
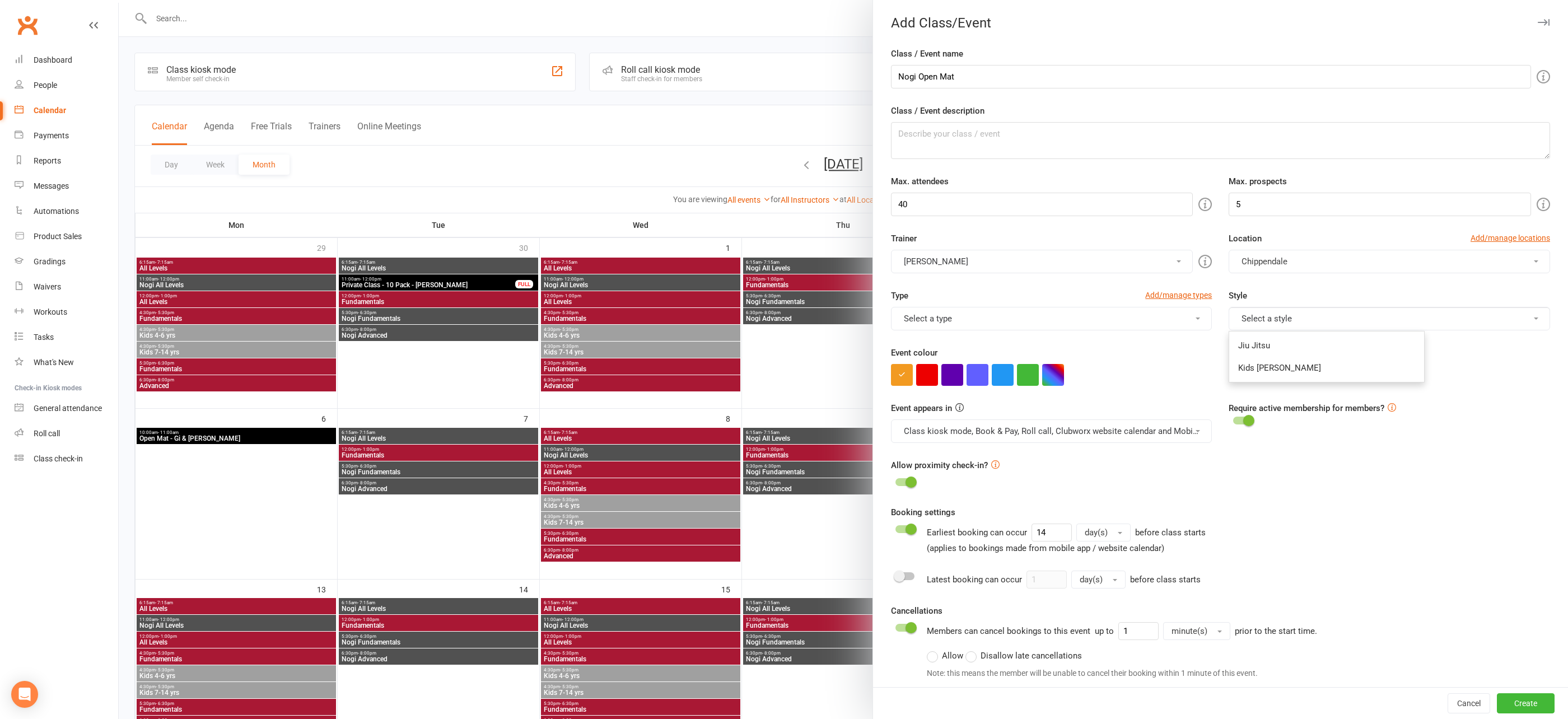
click at [1328, 343] on link "Jiu Jitsu" at bounding box center [1326, 346] width 195 height 22
click at [1094, 319] on button "Select a type" at bounding box center [1051, 318] width 321 height 24
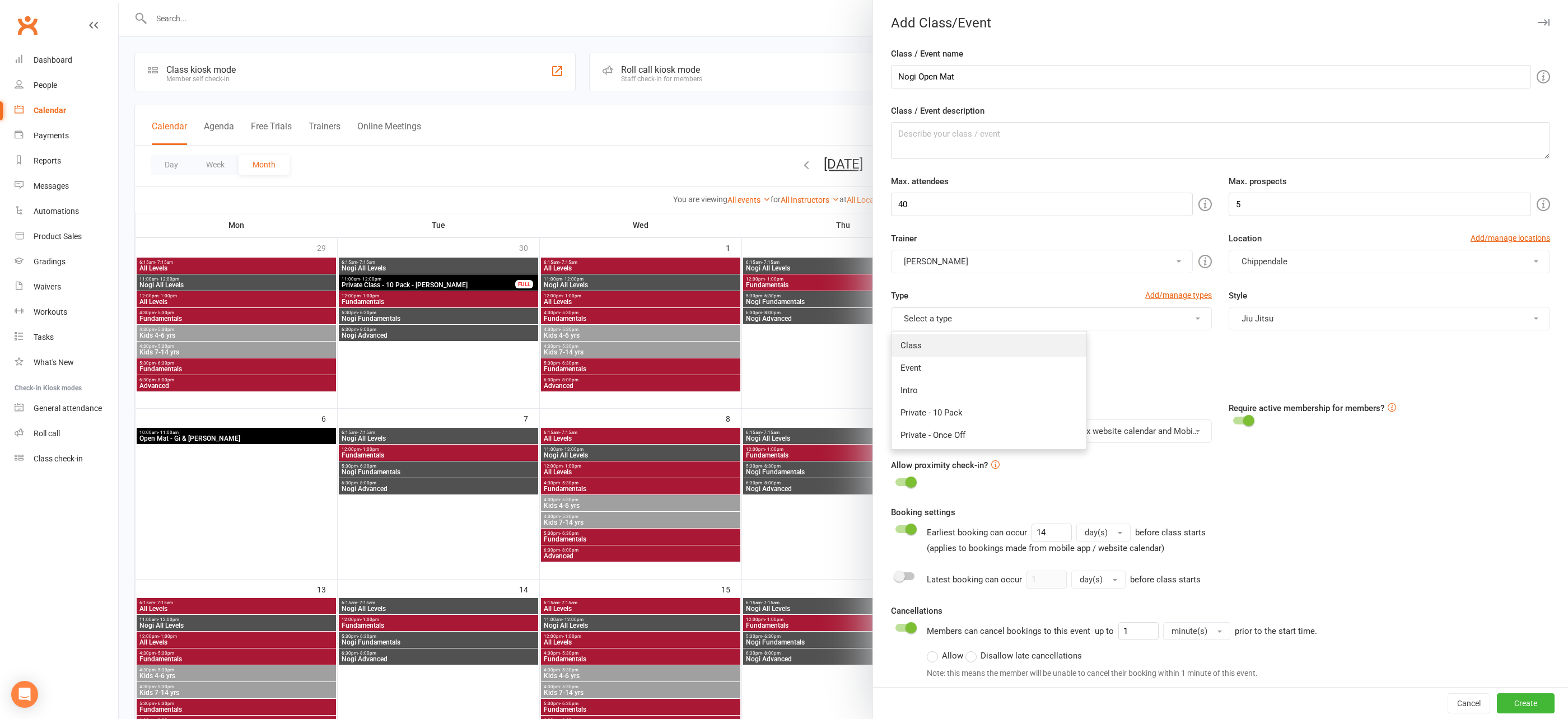
click at [1069, 339] on link "Class" at bounding box center [989, 346] width 195 height 22
click at [1050, 369] on button "button" at bounding box center [1053, 375] width 22 height 22
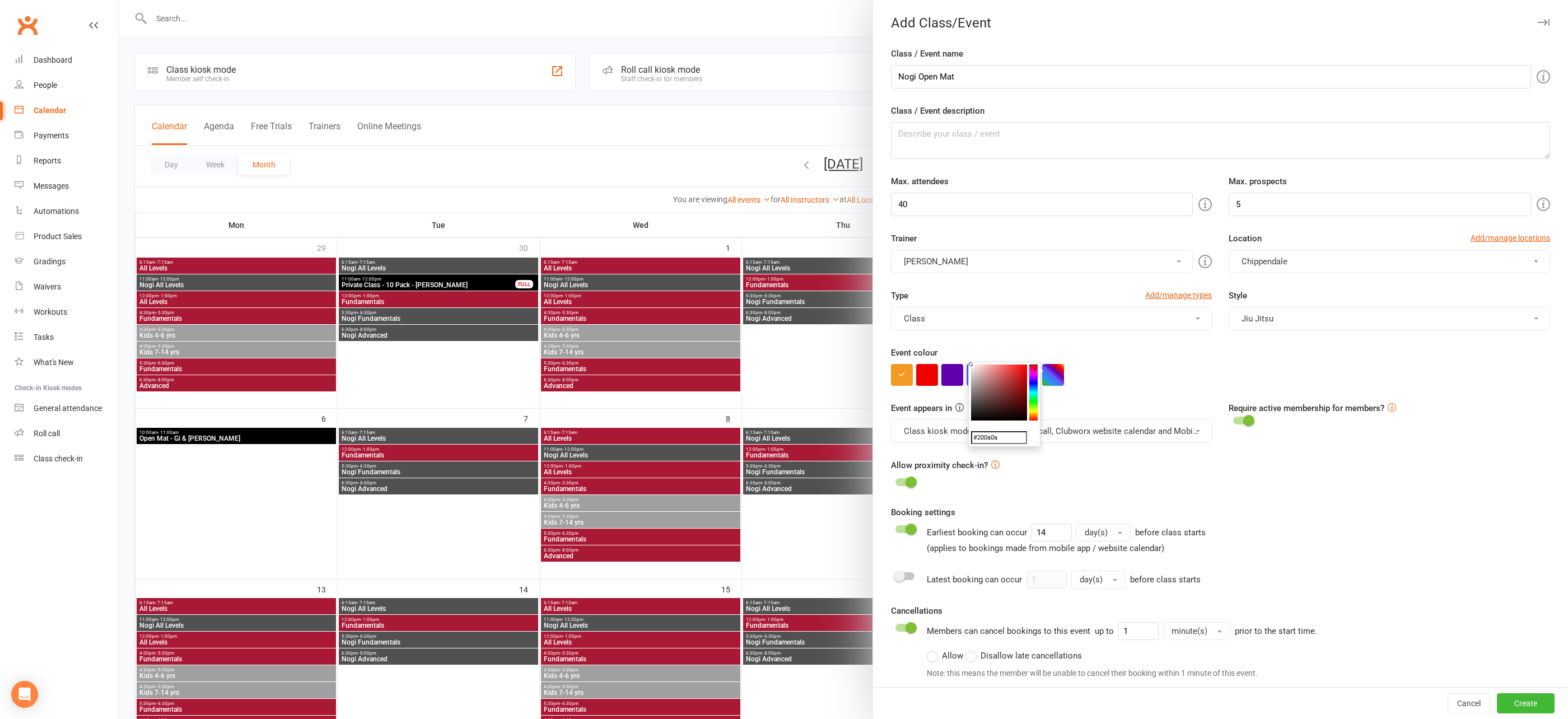
type input "#000000"
drag, startPoint x: 1001, startPoint y: 393, endPoint x: 1039, endPoint y: 461, distance: 77.9
click at [1041, 467] on body "Prospect Member Non-attending contact Class / event Appointment Grading event T…" at bounding box center [784, 641] width 1568 height 1276
click at [1135, 401] on div "Event appears in Class kiosk mode, Book & Pay, Roll call, Clubworx website cale…" at bounding box center [1052, 422] width 338 height 41
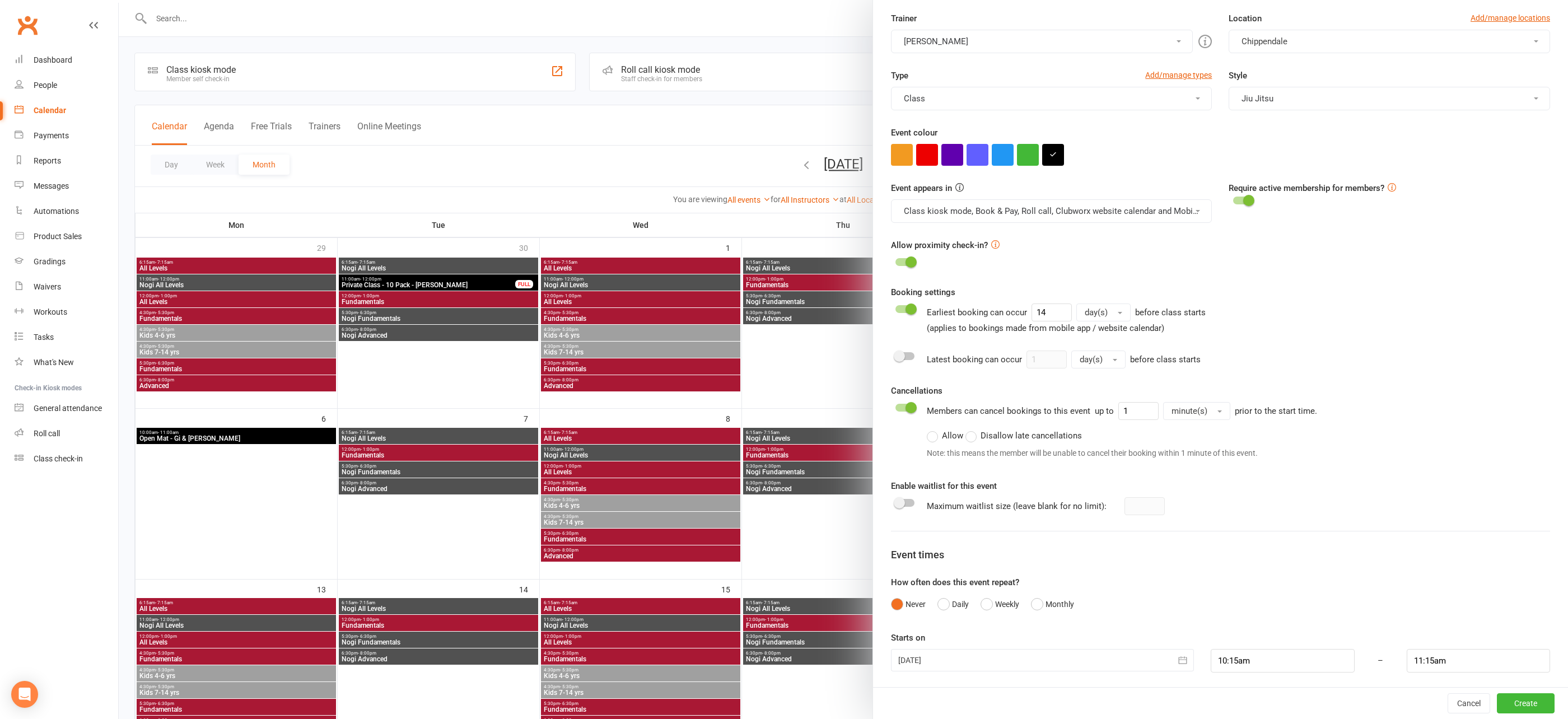
scroll to position [0, 0]
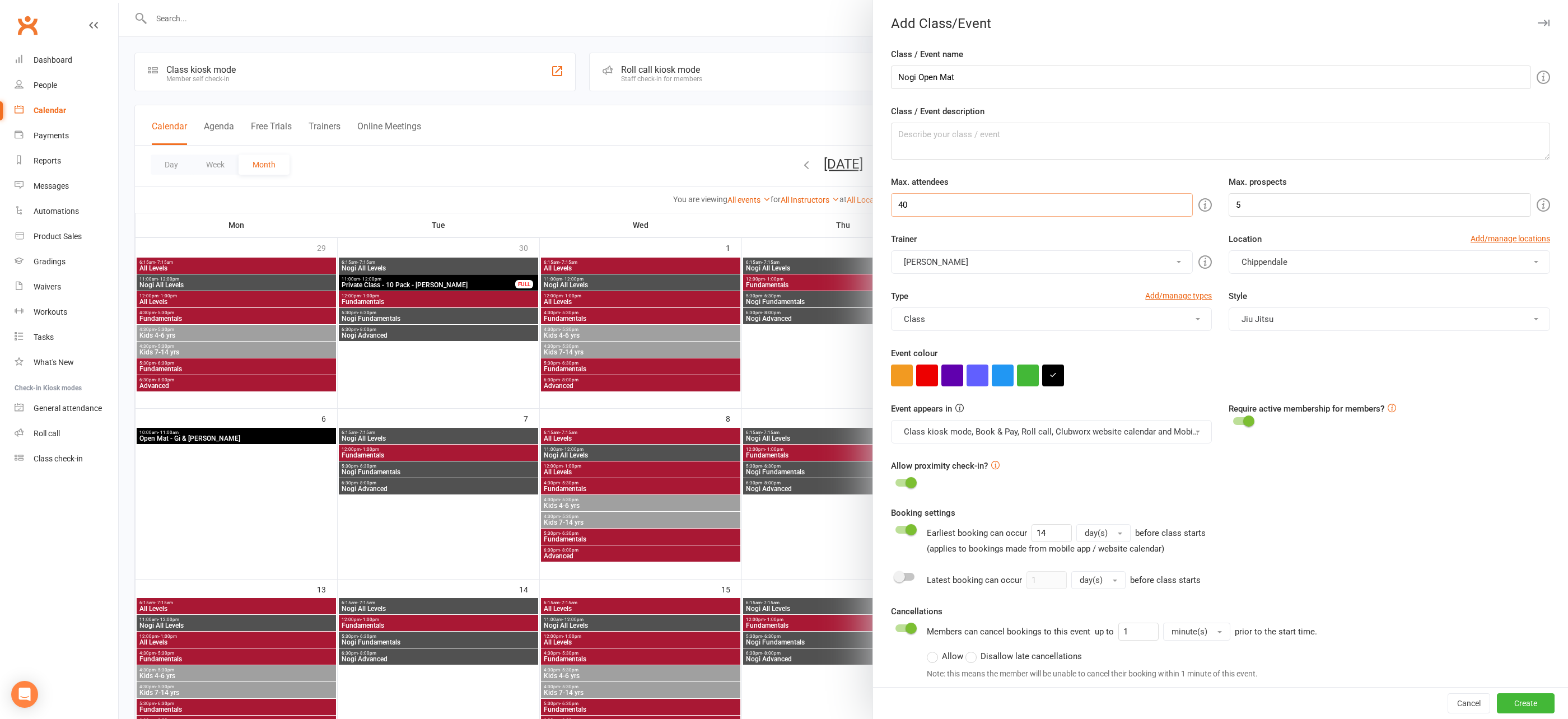
drag, startPoint x: 926, startPoint y: 208, endPoint x: 871, endPoint y: 201, distance: 55.4
click at [119, 0] on new-event-schedule "Add Class/Event Class / Event name Nogi Open Mat Class / Event description Max.…" at bounding box center [119, 0] width 0 height 0
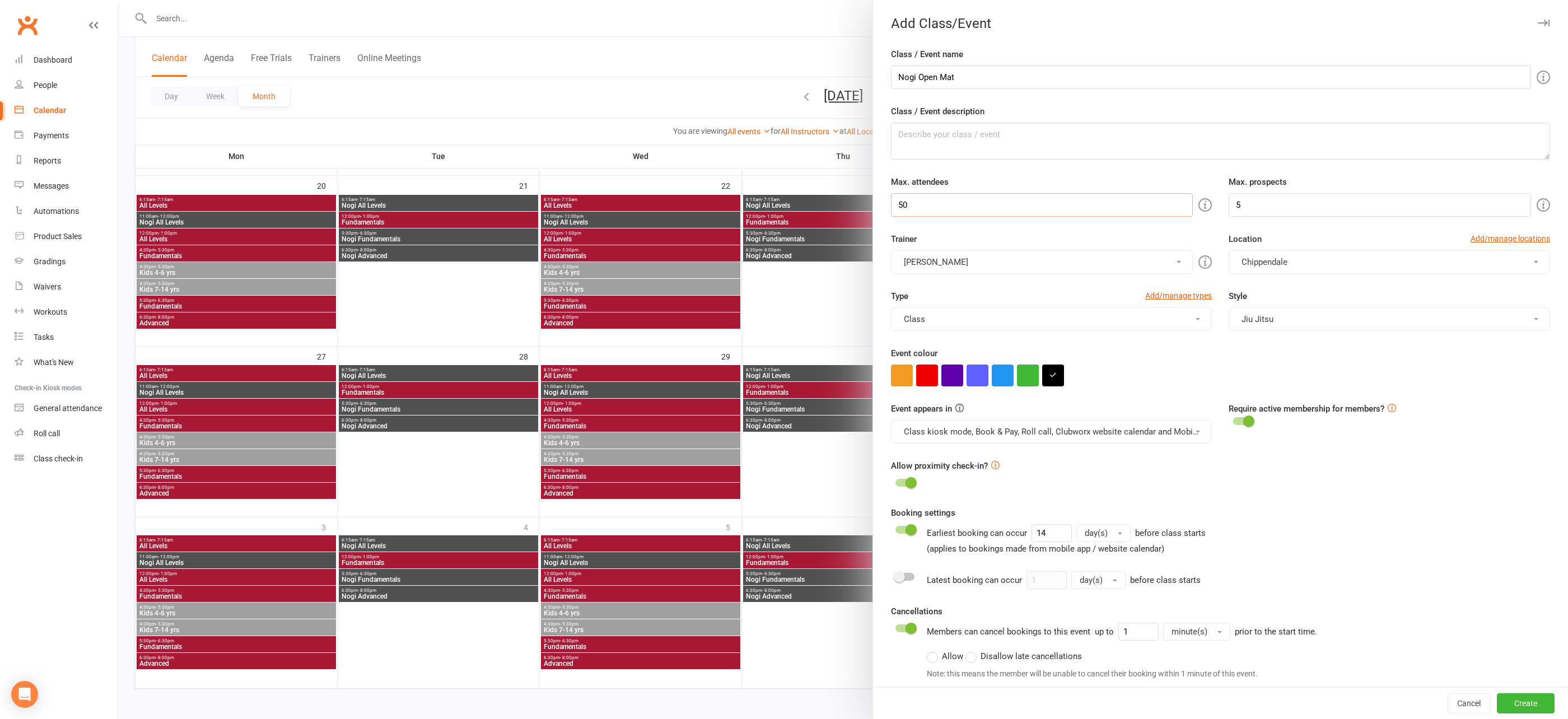
scroll to position [221, 0]
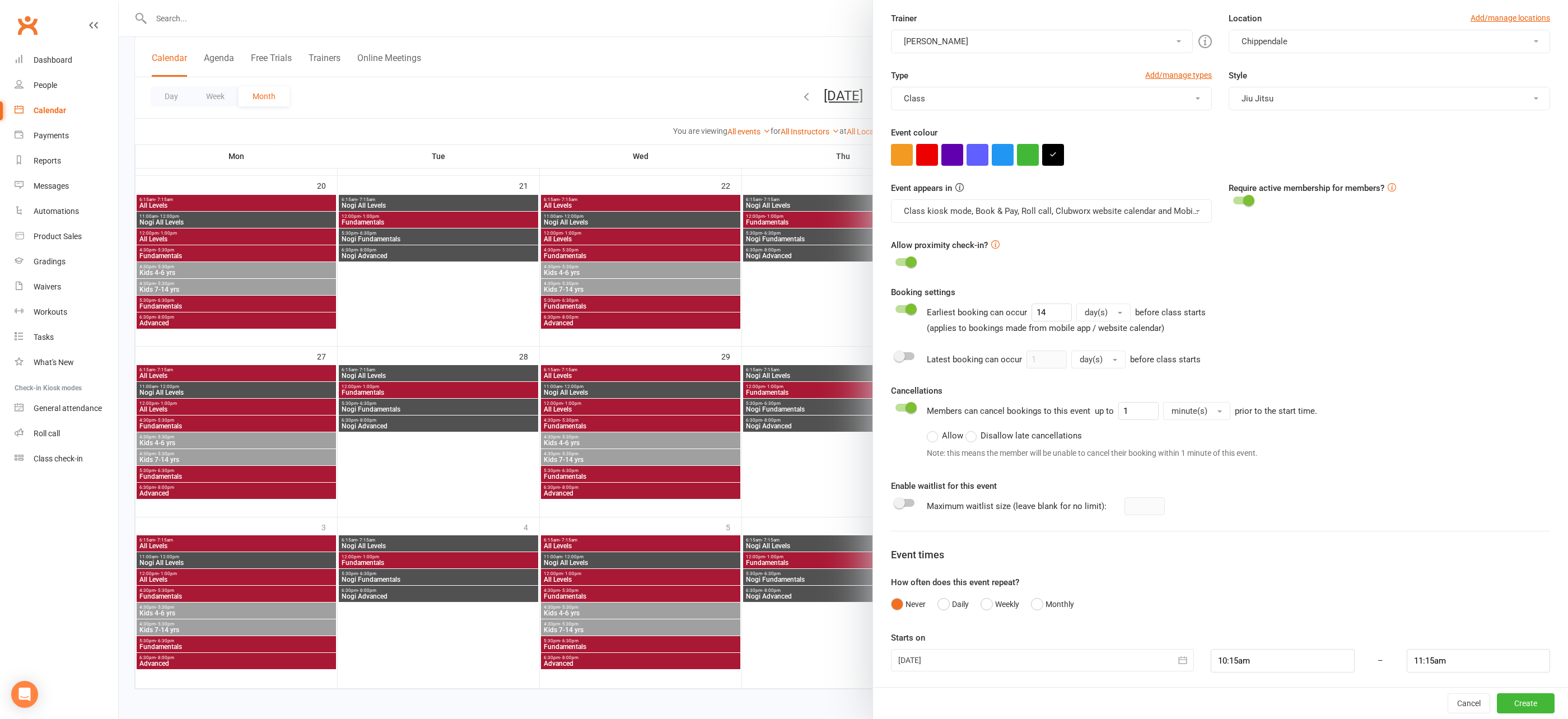
type input "50"
click at [1038, 657] on div at bounding box center [1042, 660] width 303 height 22
click at [1085, 609] on span "11" at bounding box center [1086, 614] width 9 height 9
click at [1257, 662] on input "10:15am" at bounding box center [1283, 661] width 144 height 24
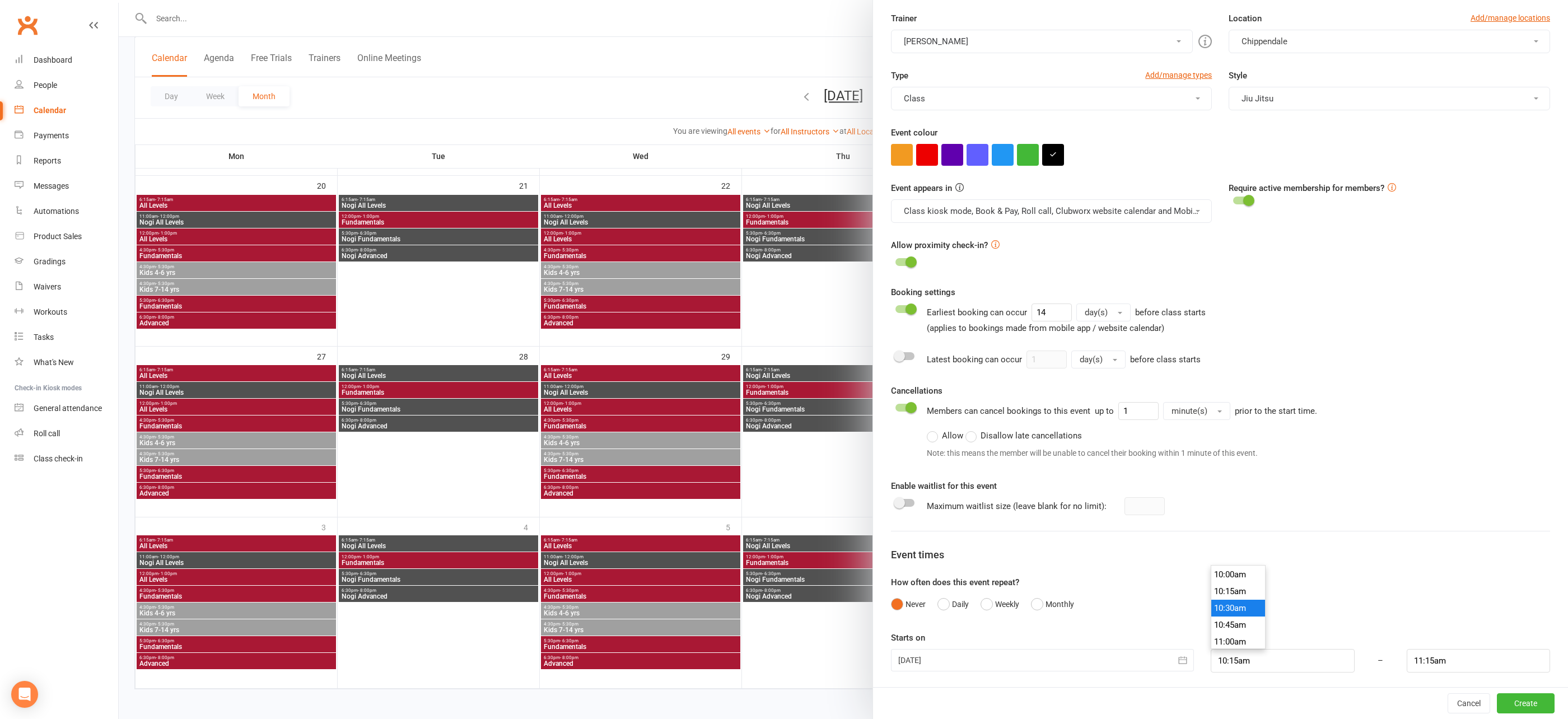
type input "10:30am"
click at [1241, 603] on li "10:30am" at bounding box center [1238, 608] width 54 height 17
click at [1466, 661] on input "11:30am" at bounding box center [1479, 661] width 144 height 24
type input "12:00pm"
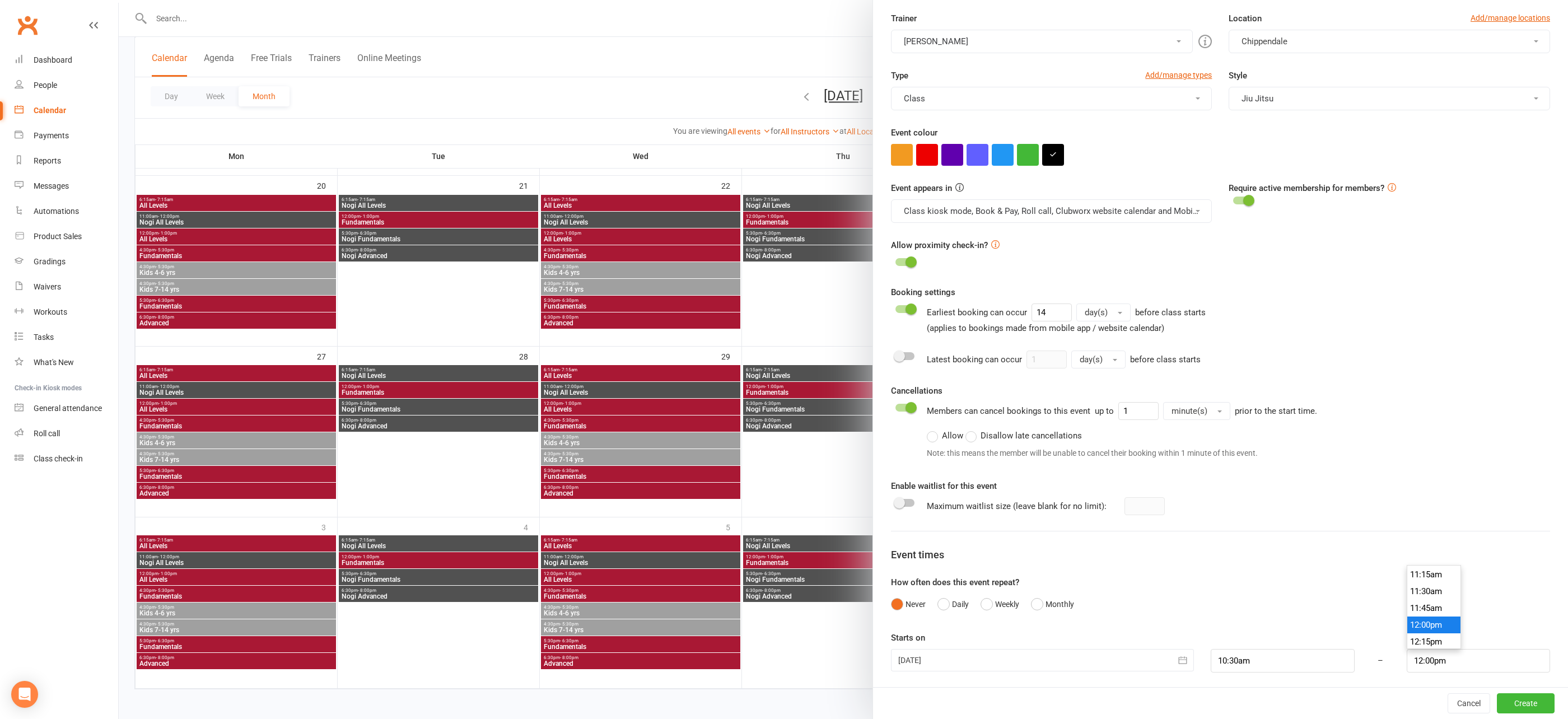
click at [1433, 617] on li "12:00pm" at bounding box center [1434, 625] width 54 height 17
click at [1533, 703] on button "Create" at bounding box center [1525, 703] width 57 height 20
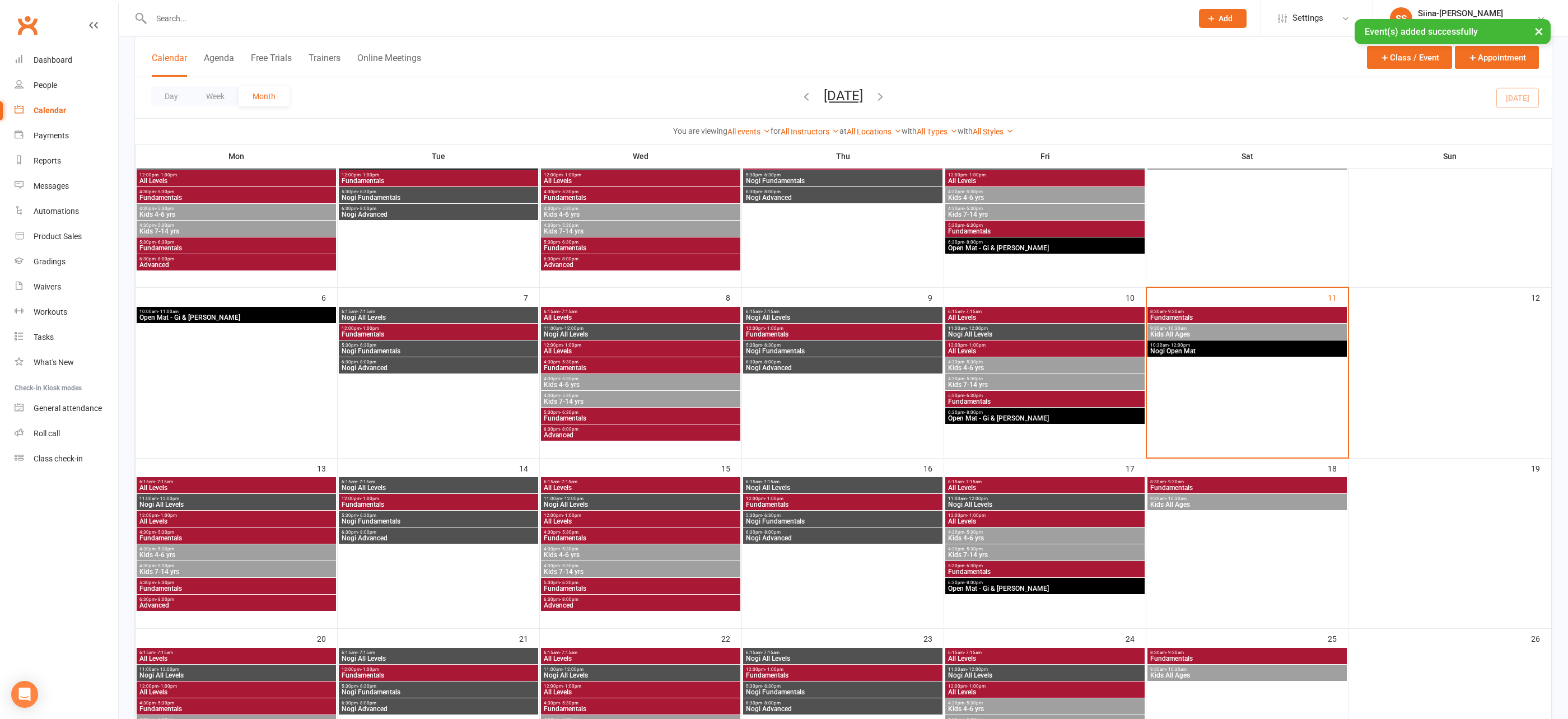
scroll to position [0, 0]
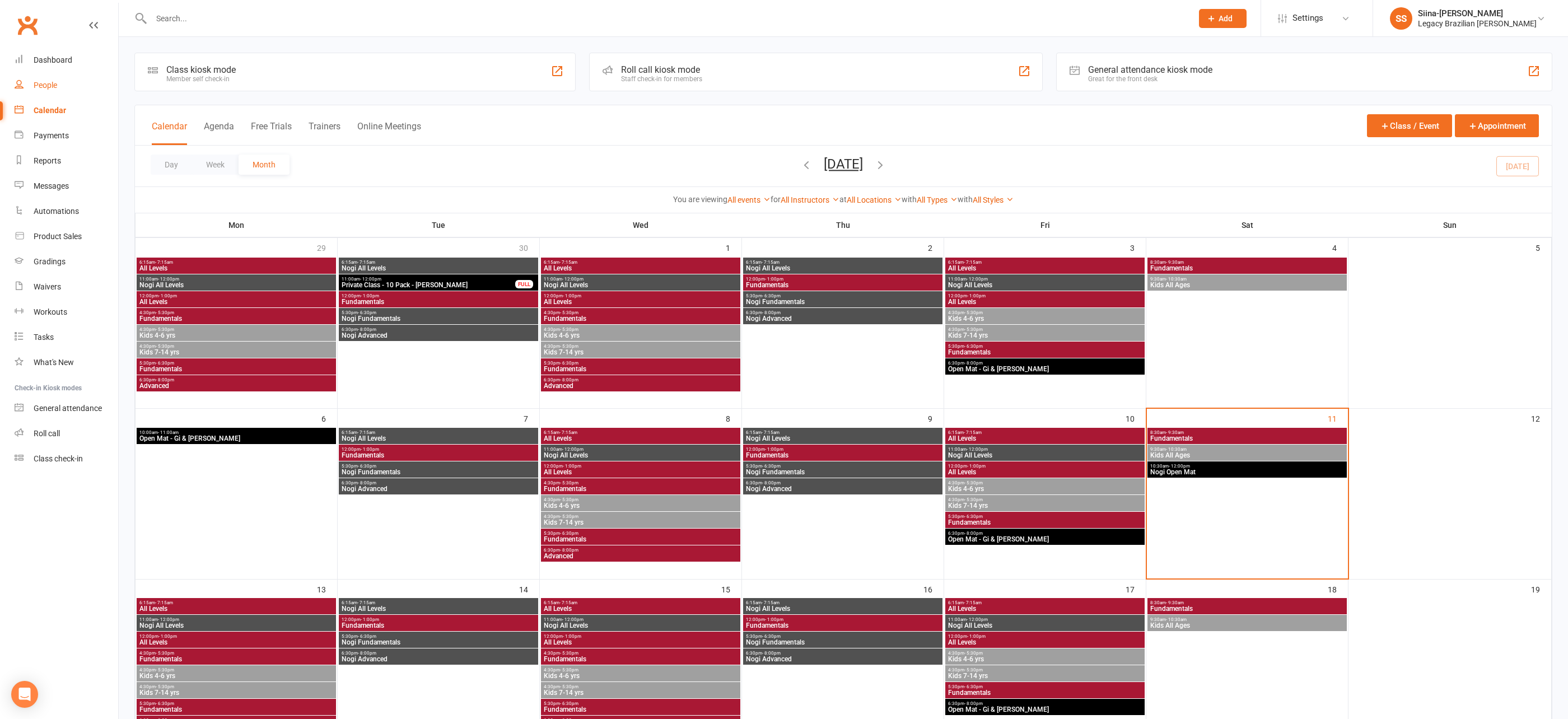
click at [57, 90] on link "People" at bounding box center [66, 85] width 104 height 25
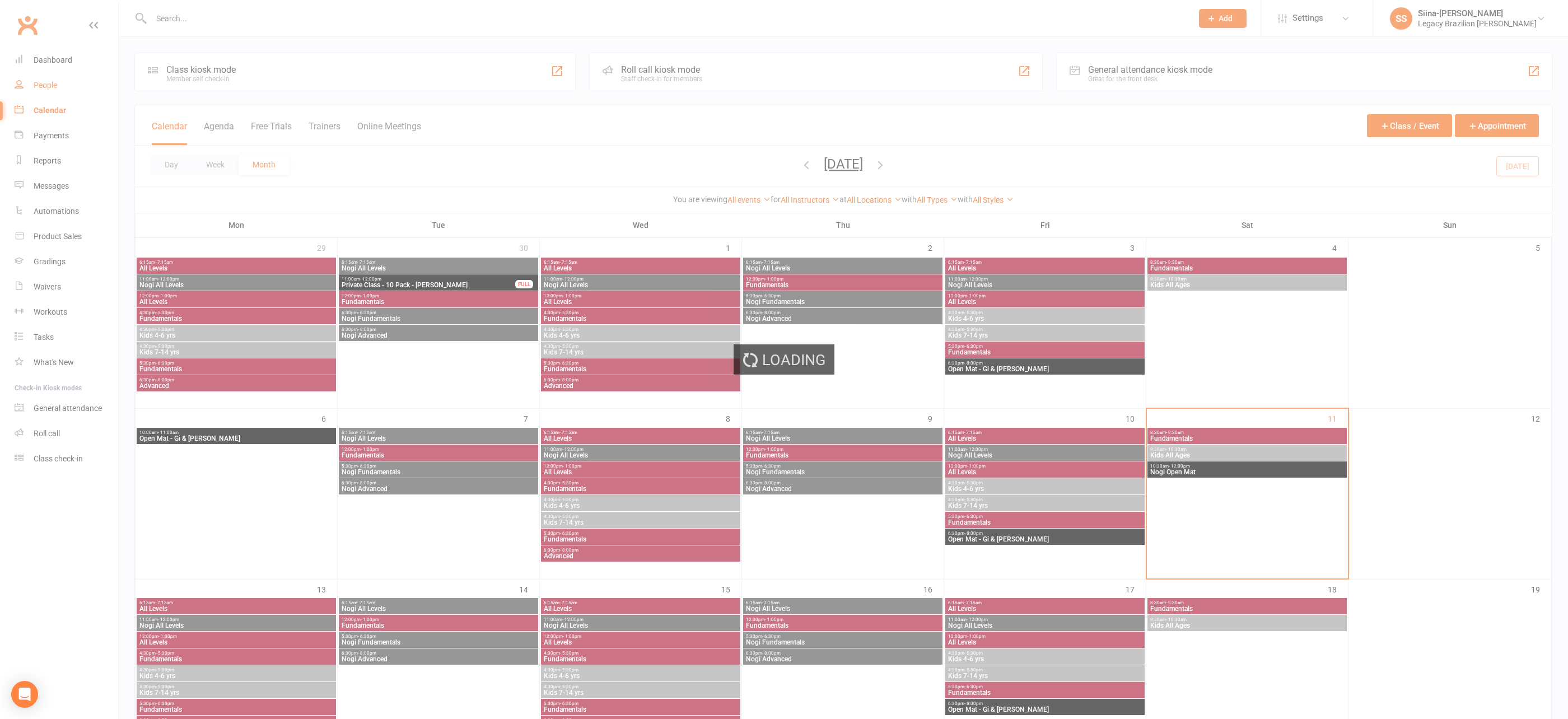
select select "100"
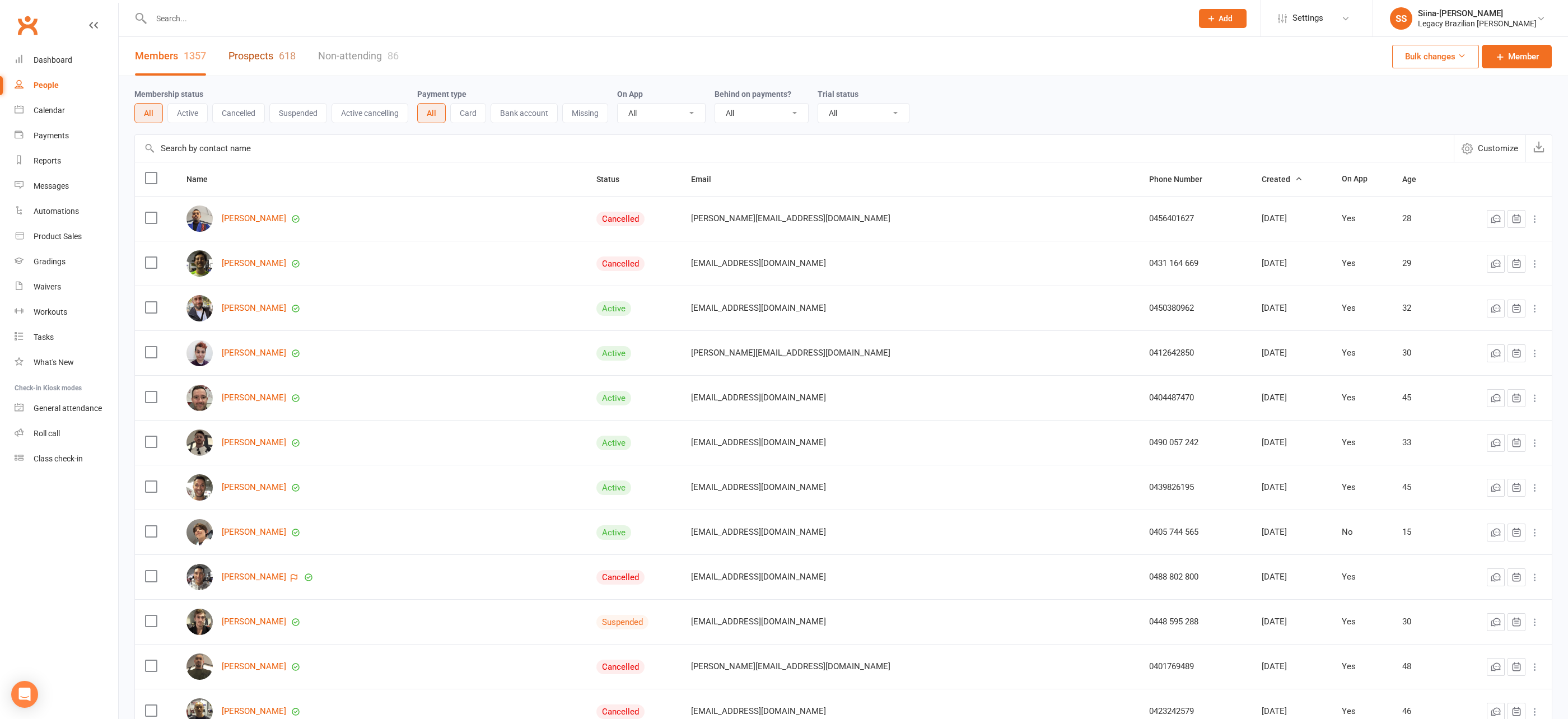
click at [243, 58] on link "Prospects 618" at bounding box center [262, 56] width 67 height 39
click at [0, 0] on div "Loading" at bounding box center [0, 0] width 0 height 0
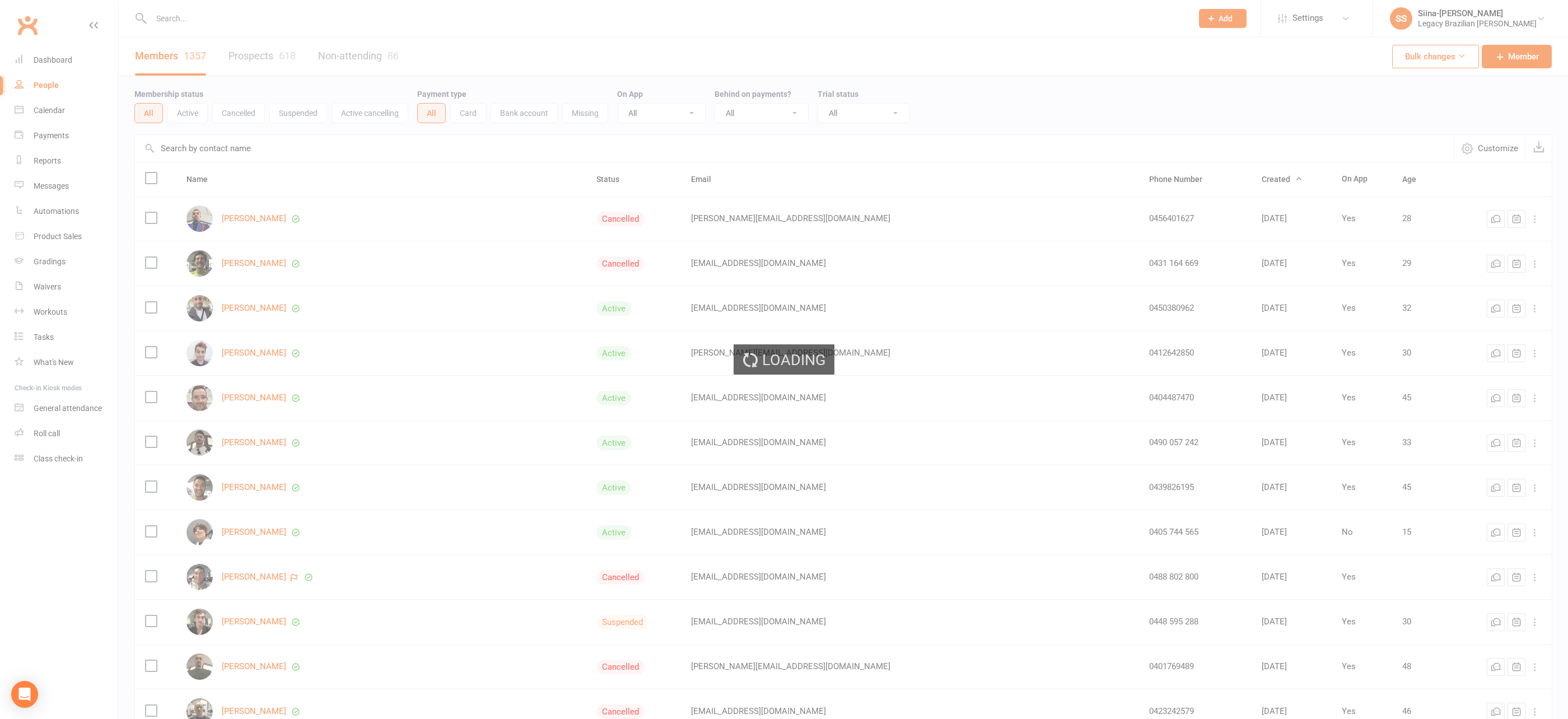
select select "100"
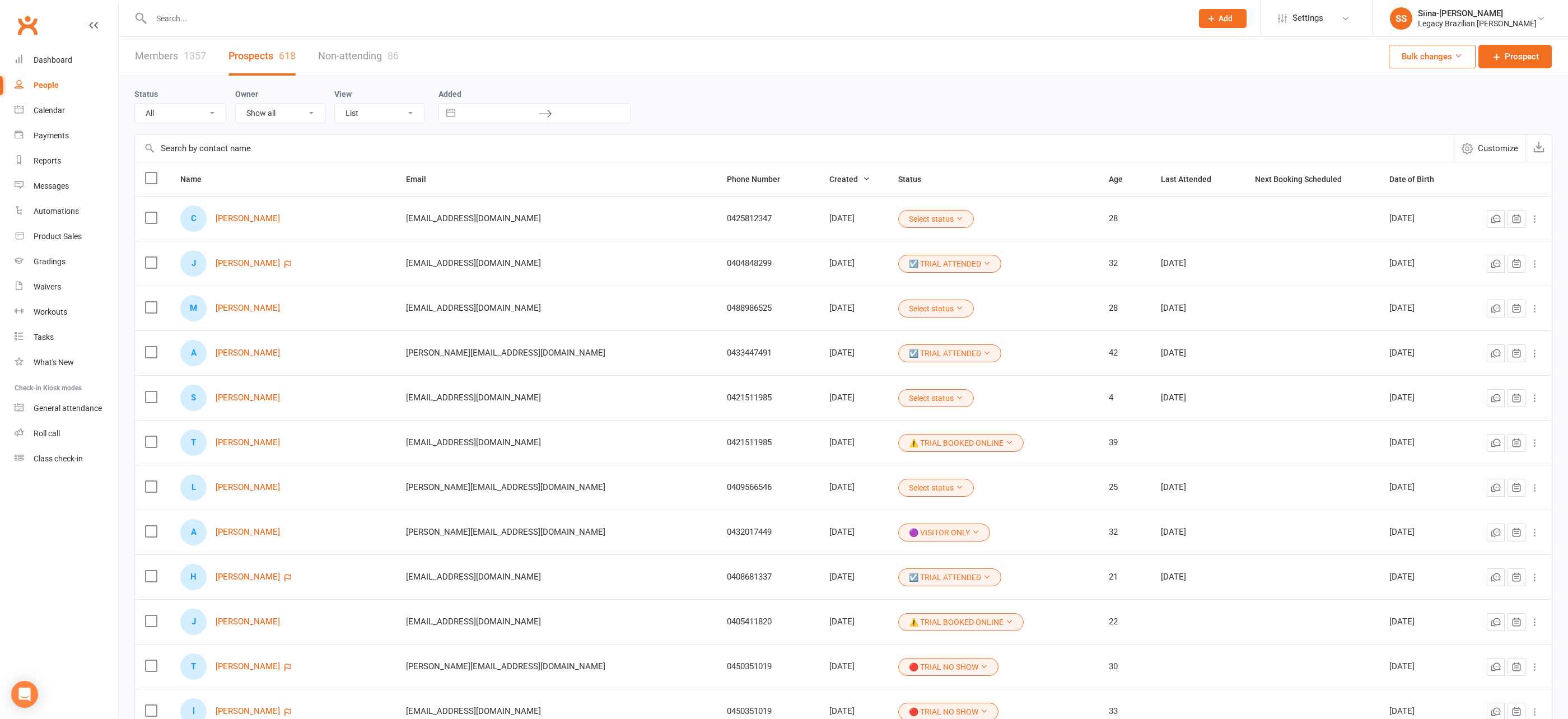
click at [412, 11] on input "text" at bounding box center [666, 18] width 1037 height 15
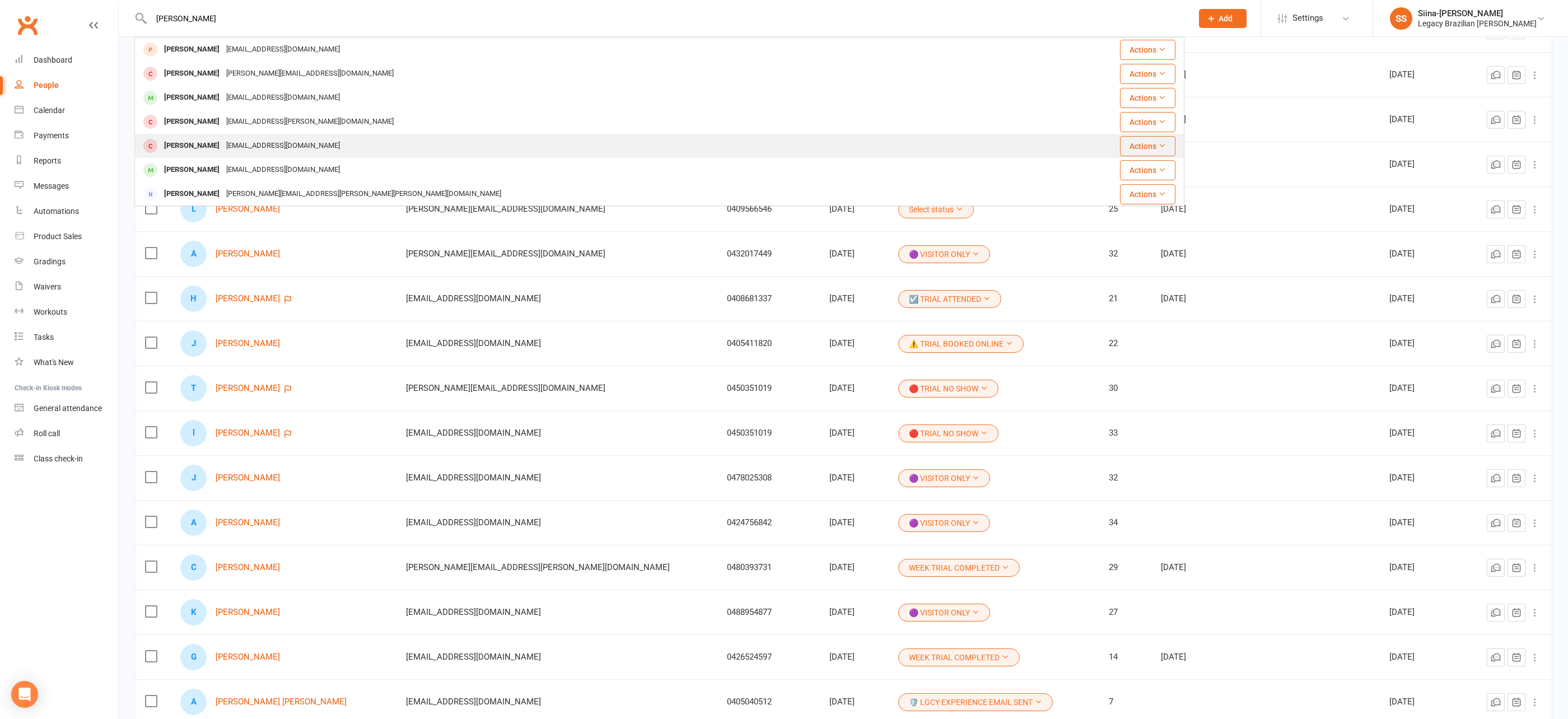
scroll to position [281, 0]
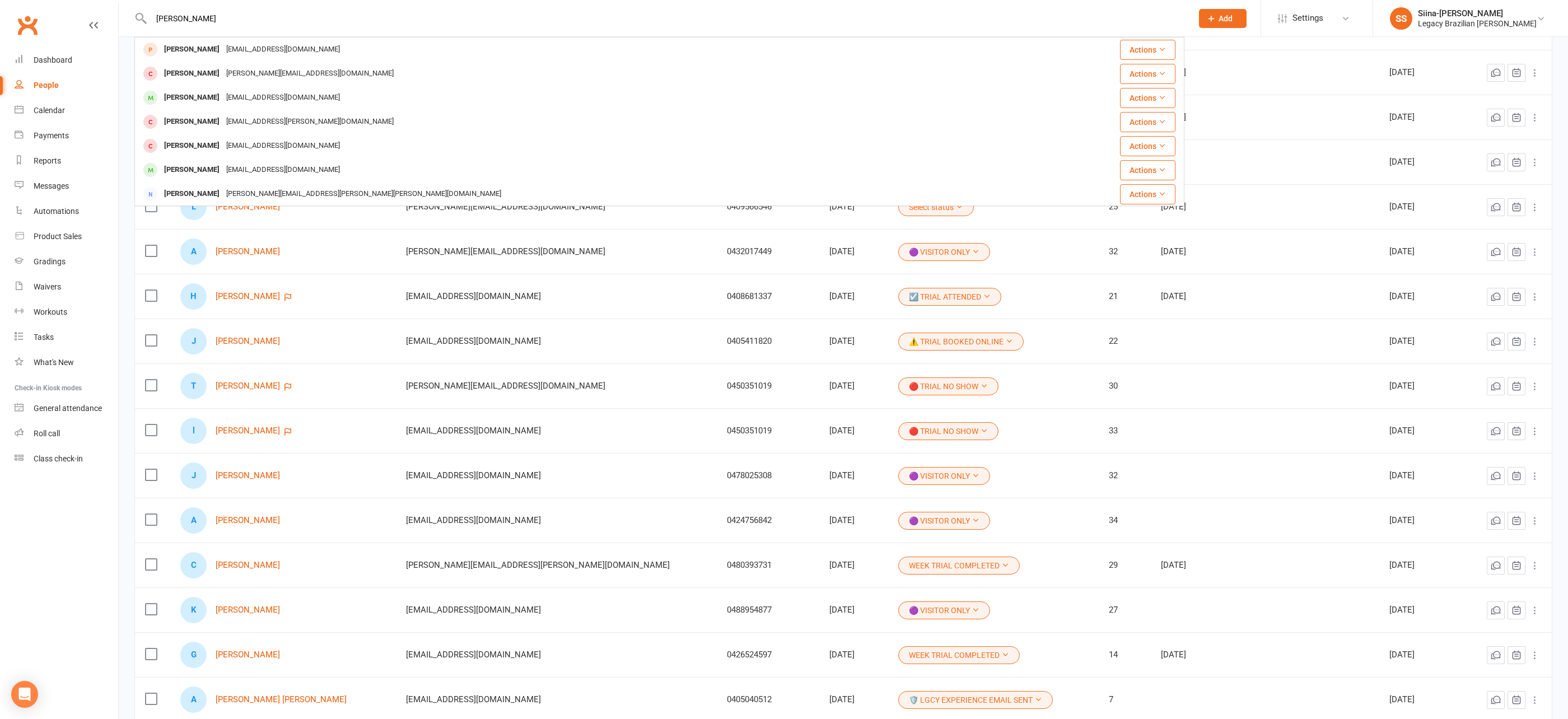
type input "lewis mard"
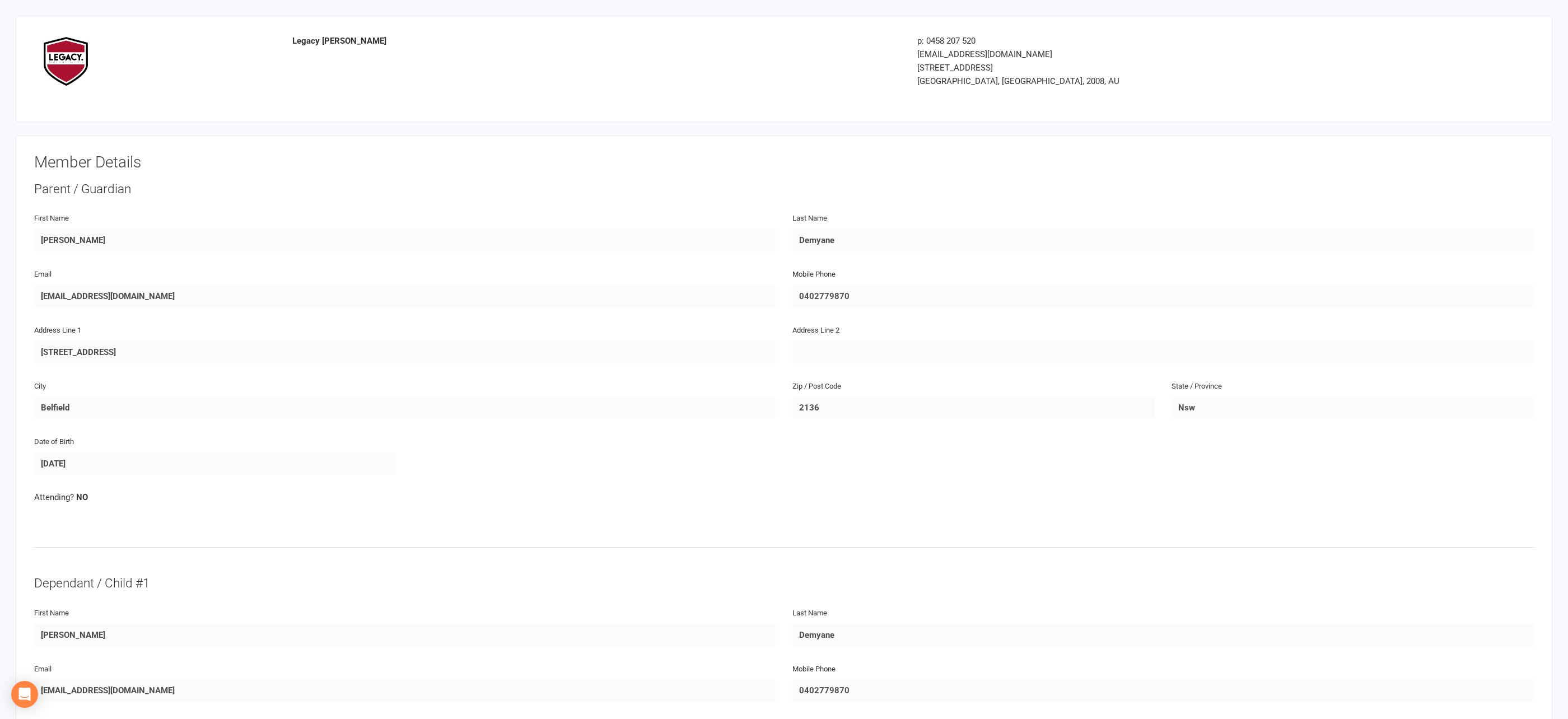
click at [853, 278] on div "Mobile Phone 0402779870" at bounding box center [1163, 287] width 742 height 40
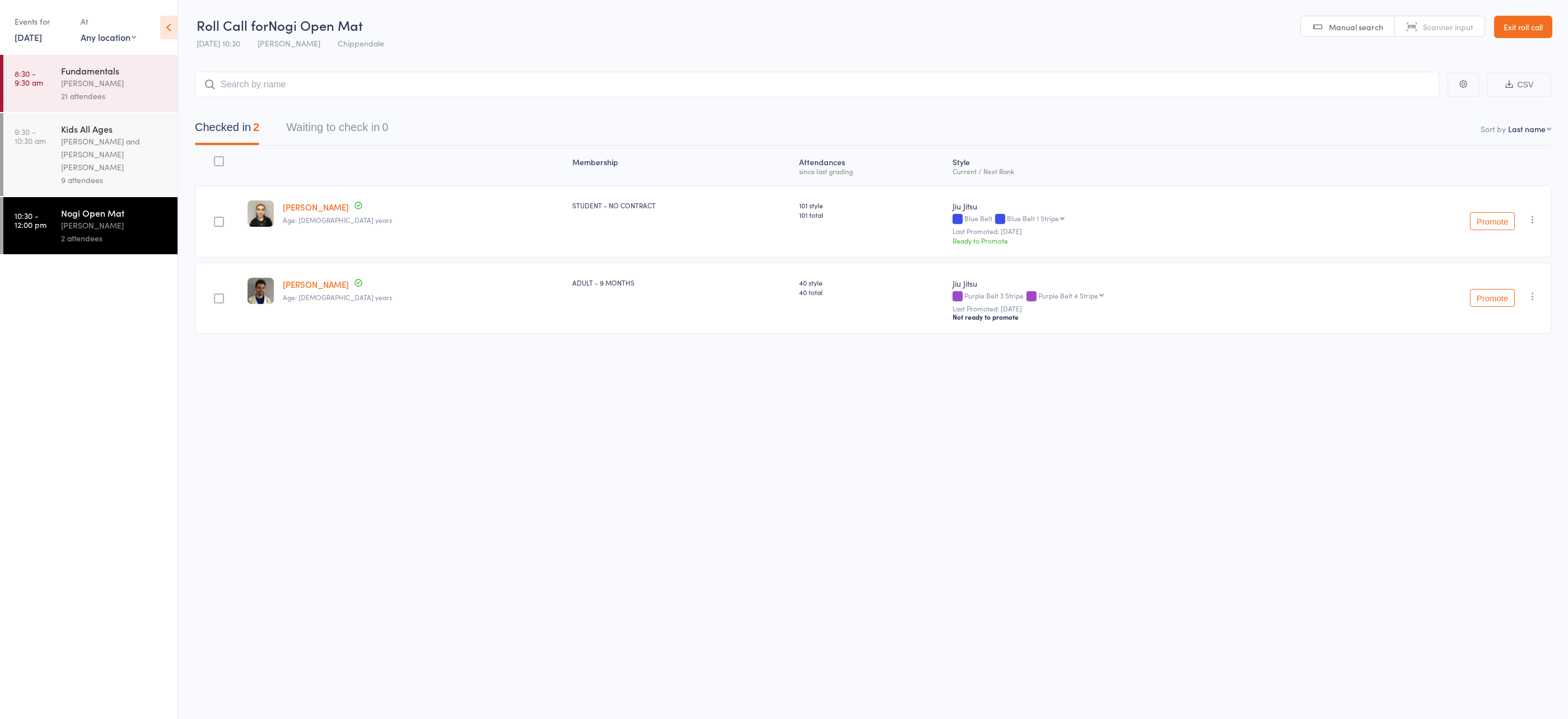
click at [248, 85] on input "search" at bounding box center [817, 85] width 1245 height 26
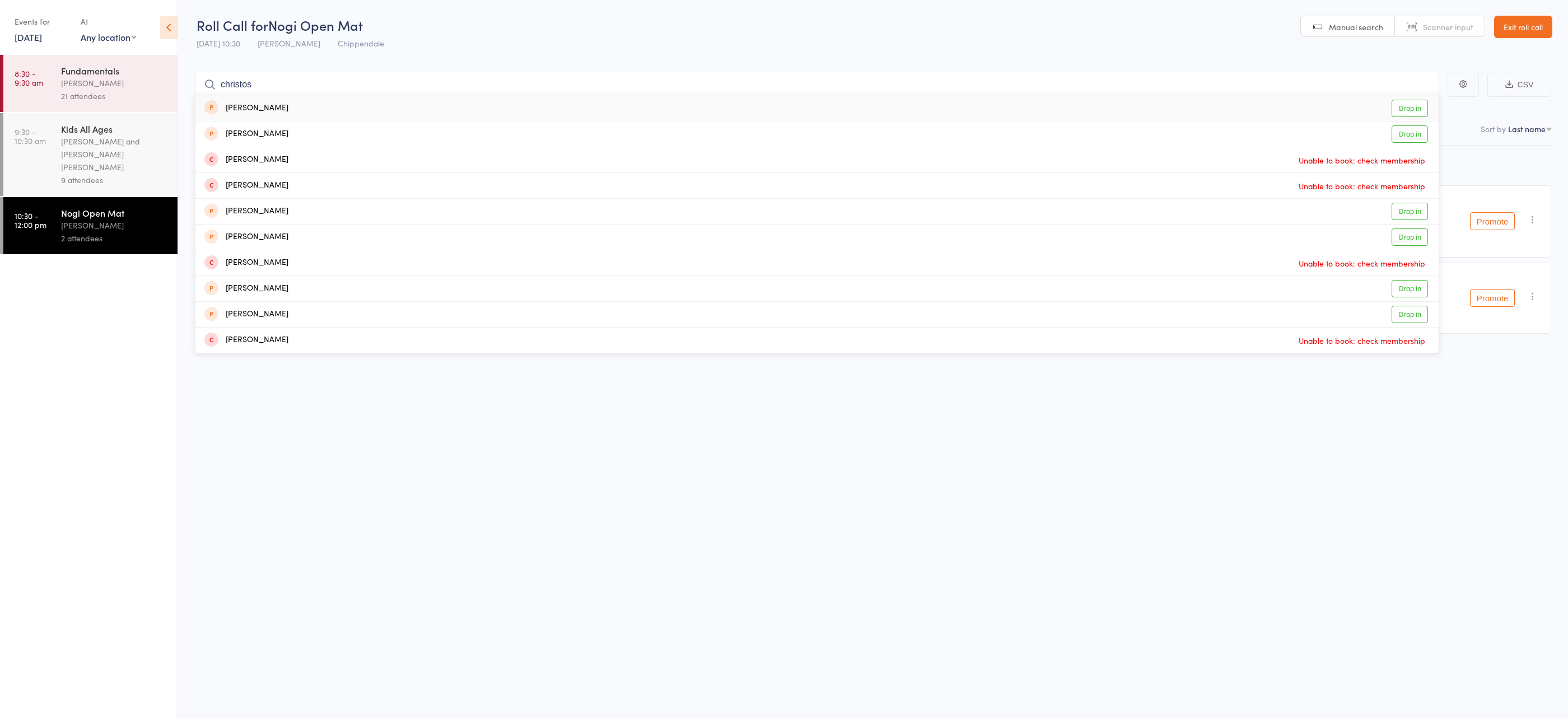
type input "christos"
click at [346, 107] on div "Christos Terizis Drop in" at bounding box center [817, 108] width 1243 height 26
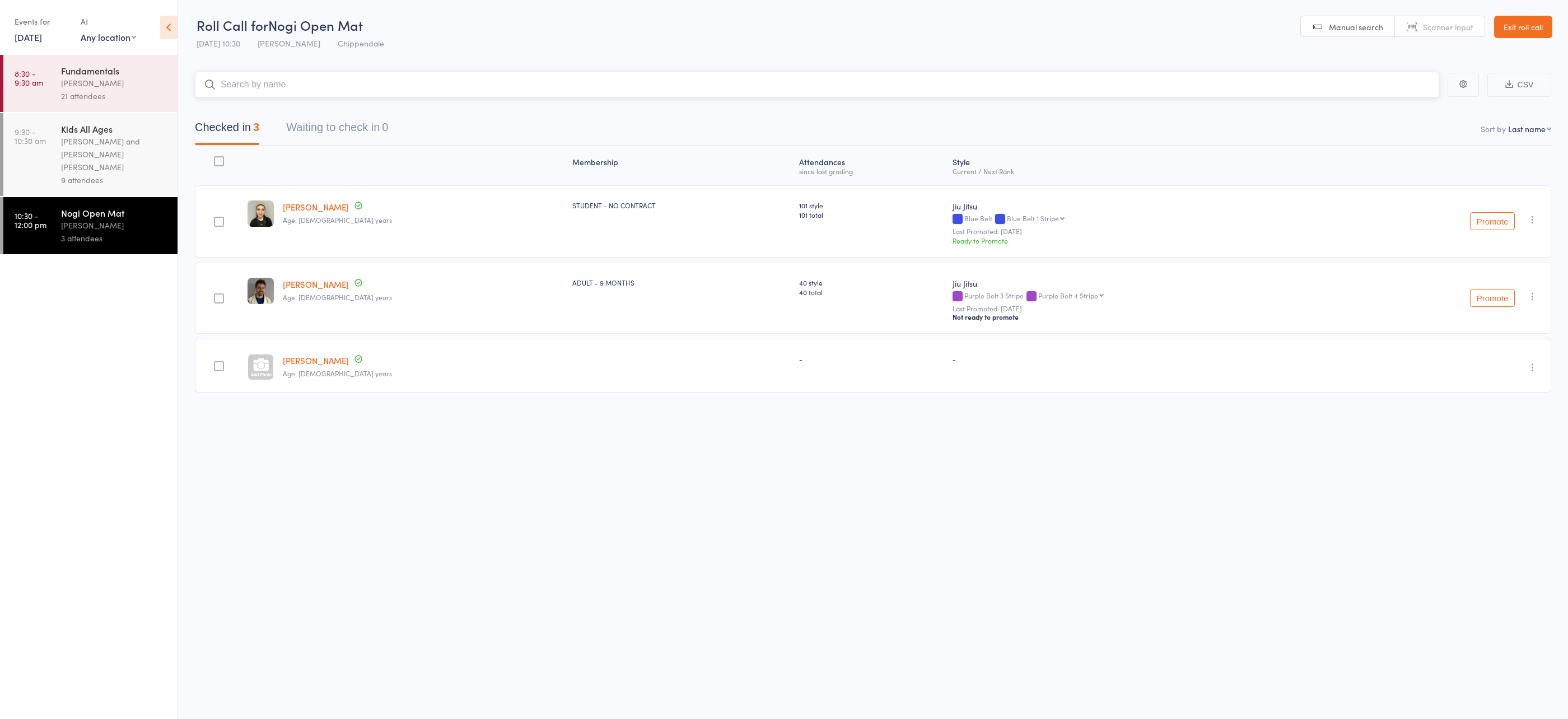
click at [390, 86] on input "search" at bounding box center [817, 85] width 1245 height 26
type input "matt da"
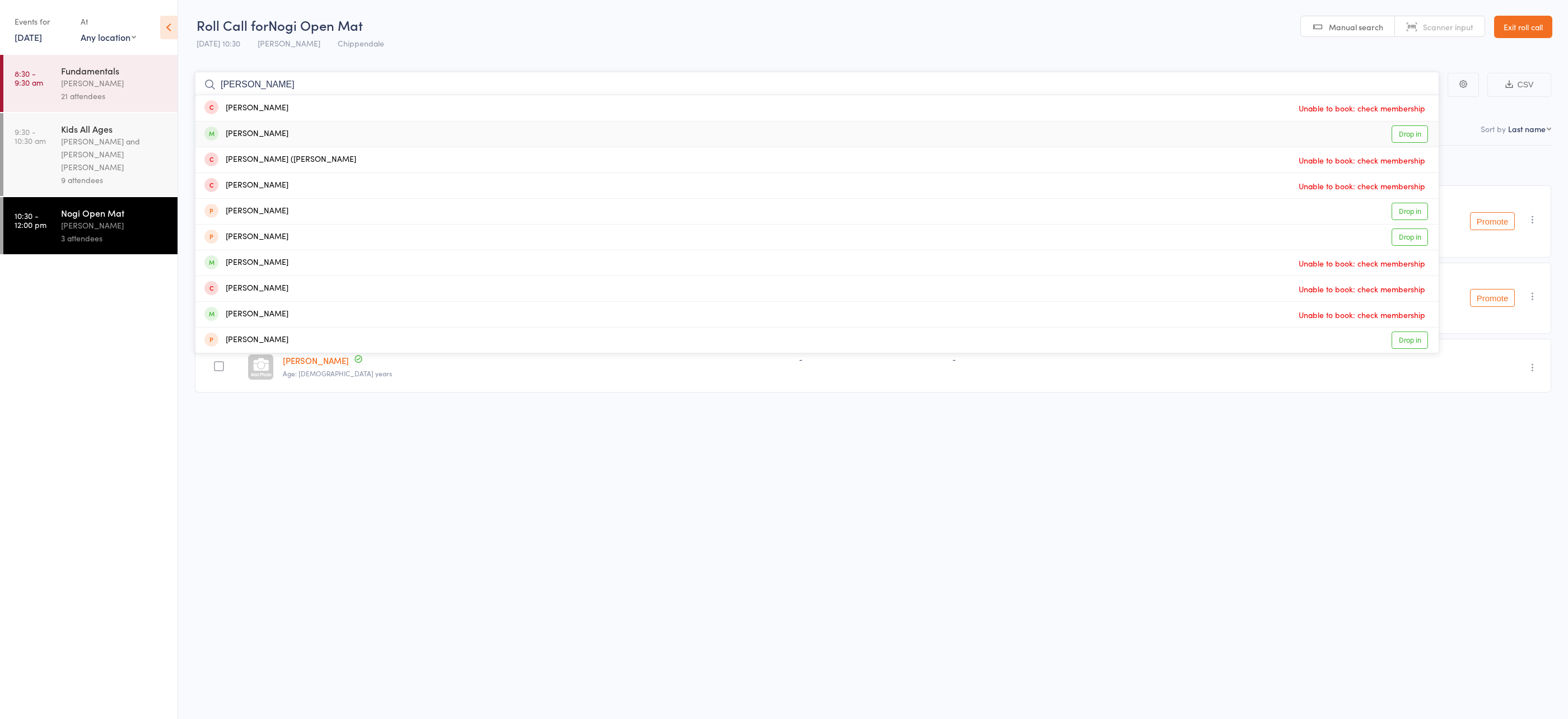
type input "lucy"
click at [296, 126] on div "Lucy Forbes Drop in" at bounding box center [817, 134] width 1243 height 25
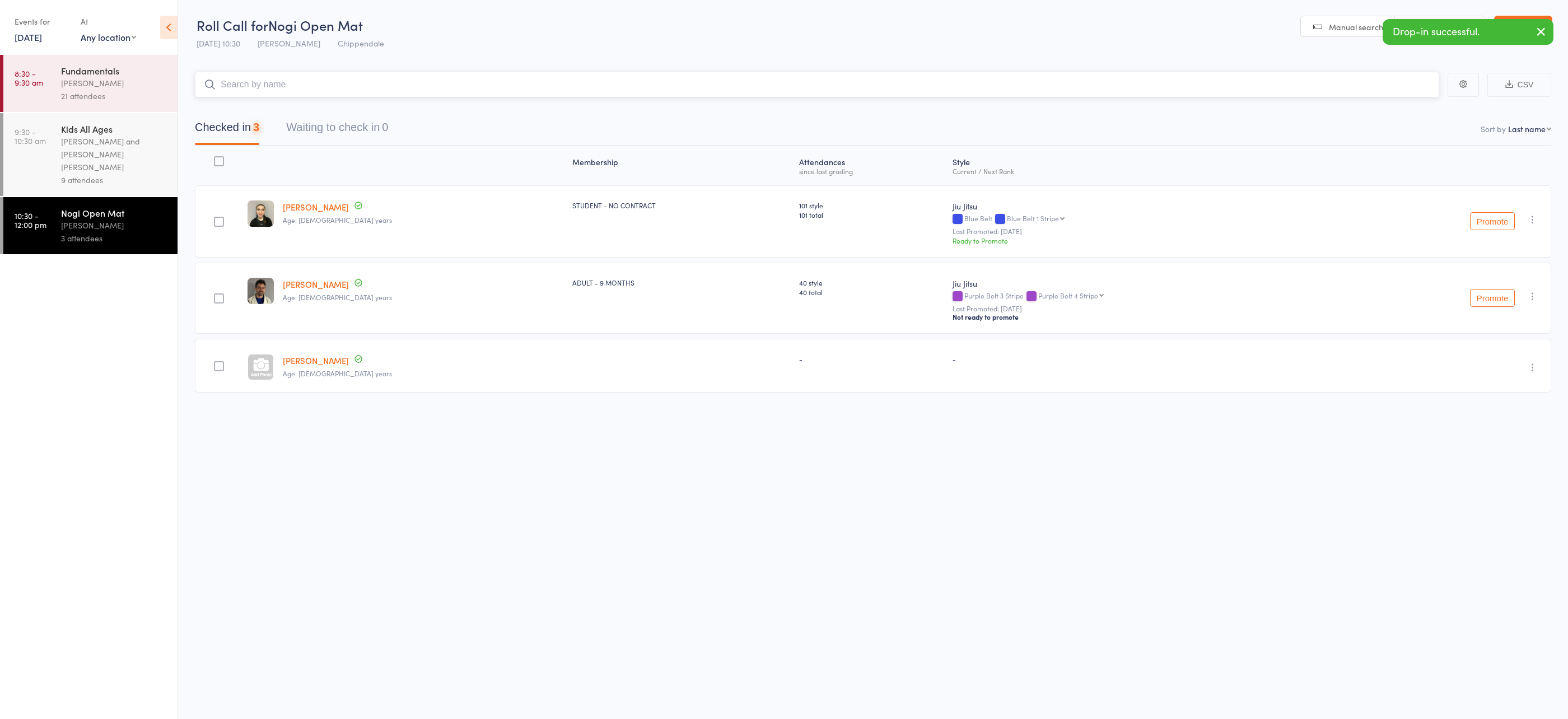
click at [293, 82] on input "search" at bounding box center [817, 85] width 1245 height 26
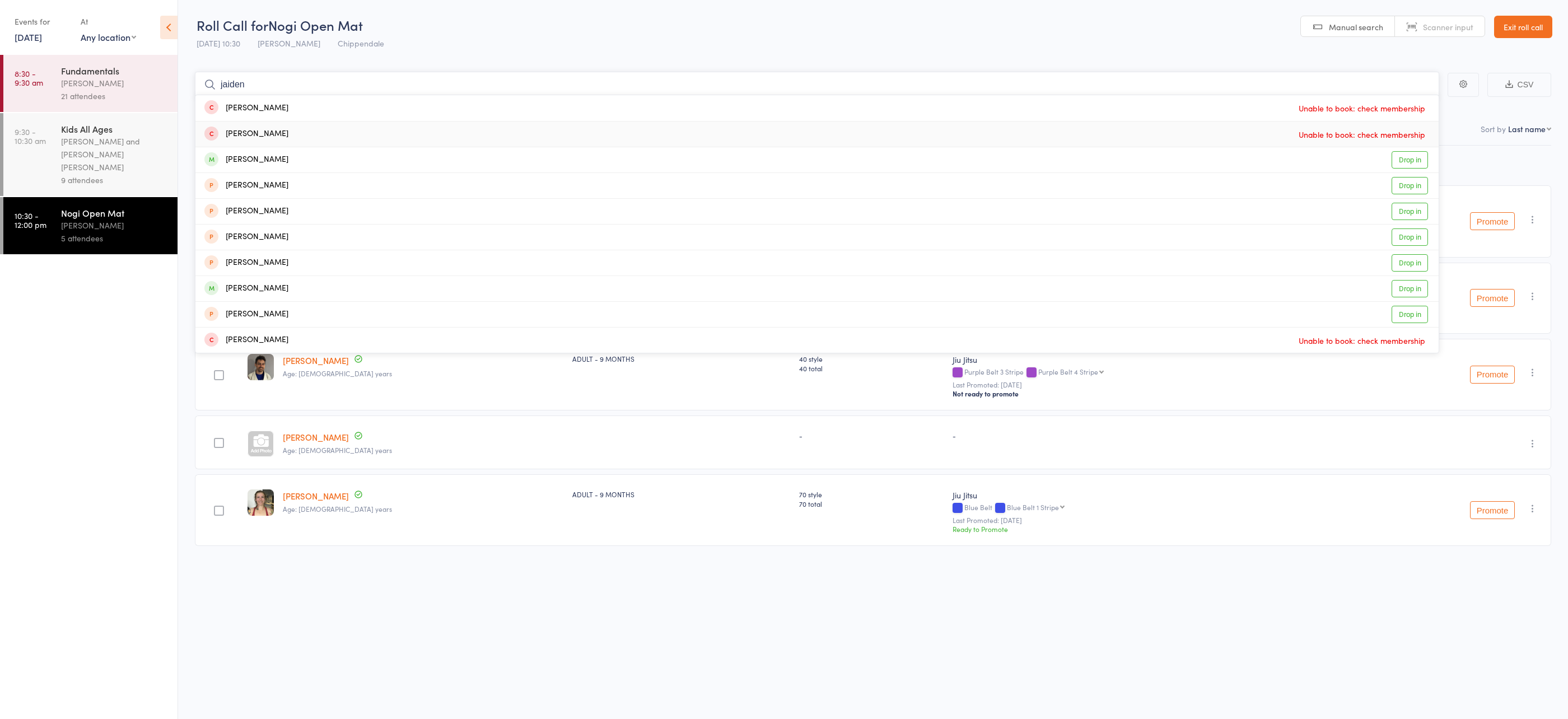
type input "jaiden"
click at [181, 338] on main "jaiden Jaiden Hawkes Unable to book: check membership Aiden James Oakley Unable…" at bounding box center [873, 326] width 1390 height 541
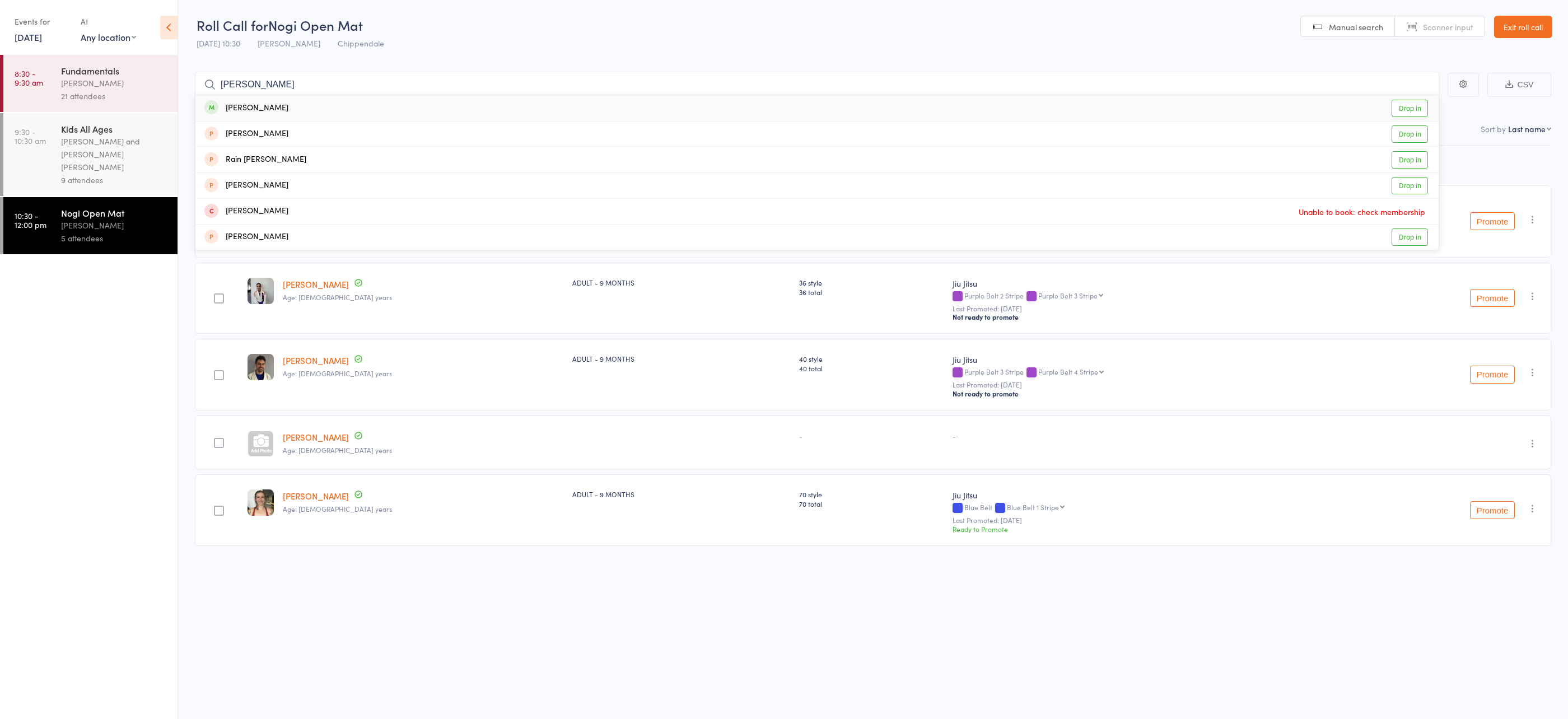
type input "raisa"
click at [316, 110] on div "Raisa Zekri Drop in" at bounding box center [817, 108] width 1243 height 26
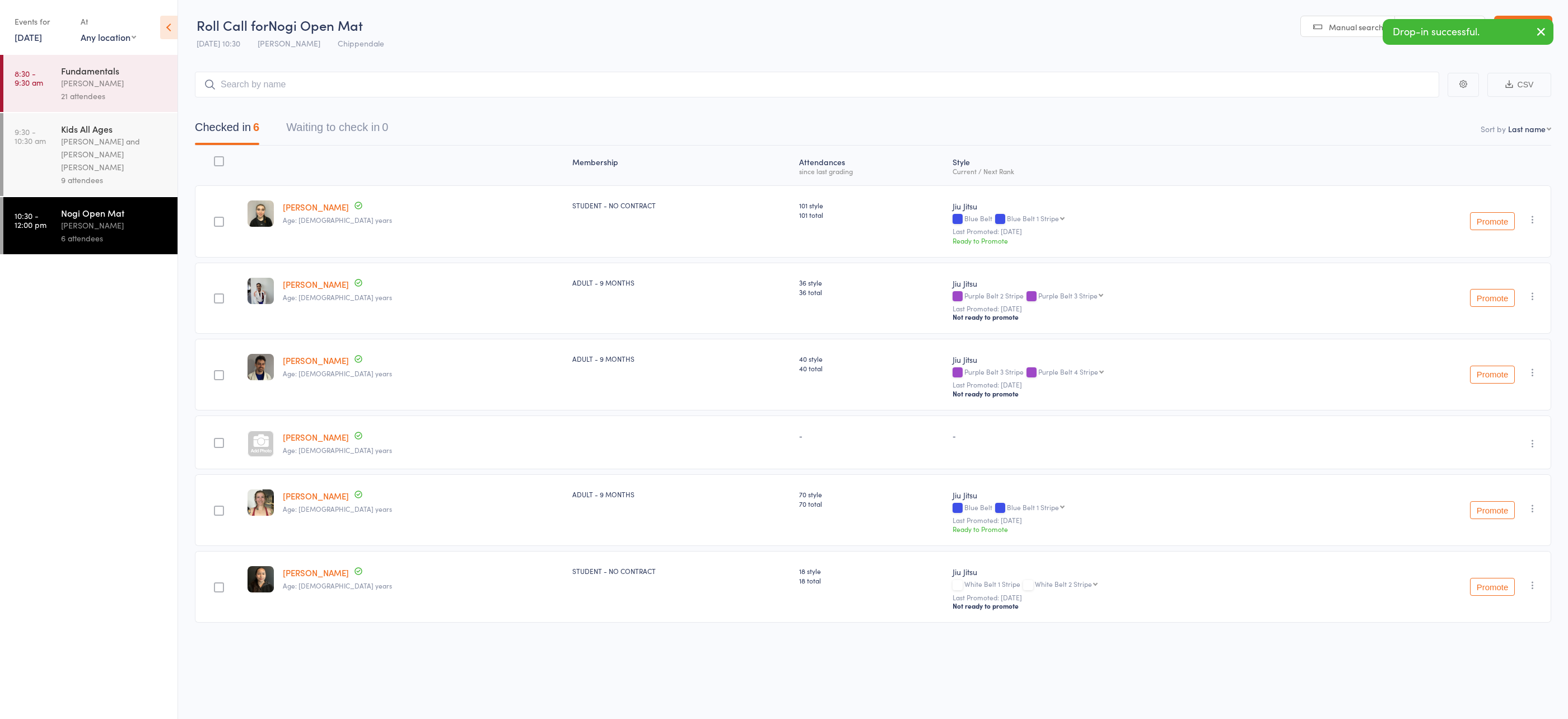
click at [354, 110] on div "Checked in 6 Waiting to check in 0" at bounding box center [873, 122] width 1356 height 49
click at [266, 80] on input "search" at bounding box center [817, 85] width 1245 height 26
type input "trista"
drag, startPoint x: 186, startPoint y: 262, endPoint x: 179, endPoint y: 268, distance: 9.2
click at [186, 262] on main "CSV Checked in 6 Waiting to check in 0 Sort by Last name First name Last name B…" at bounding box center [873, 364] width 1390 height 618
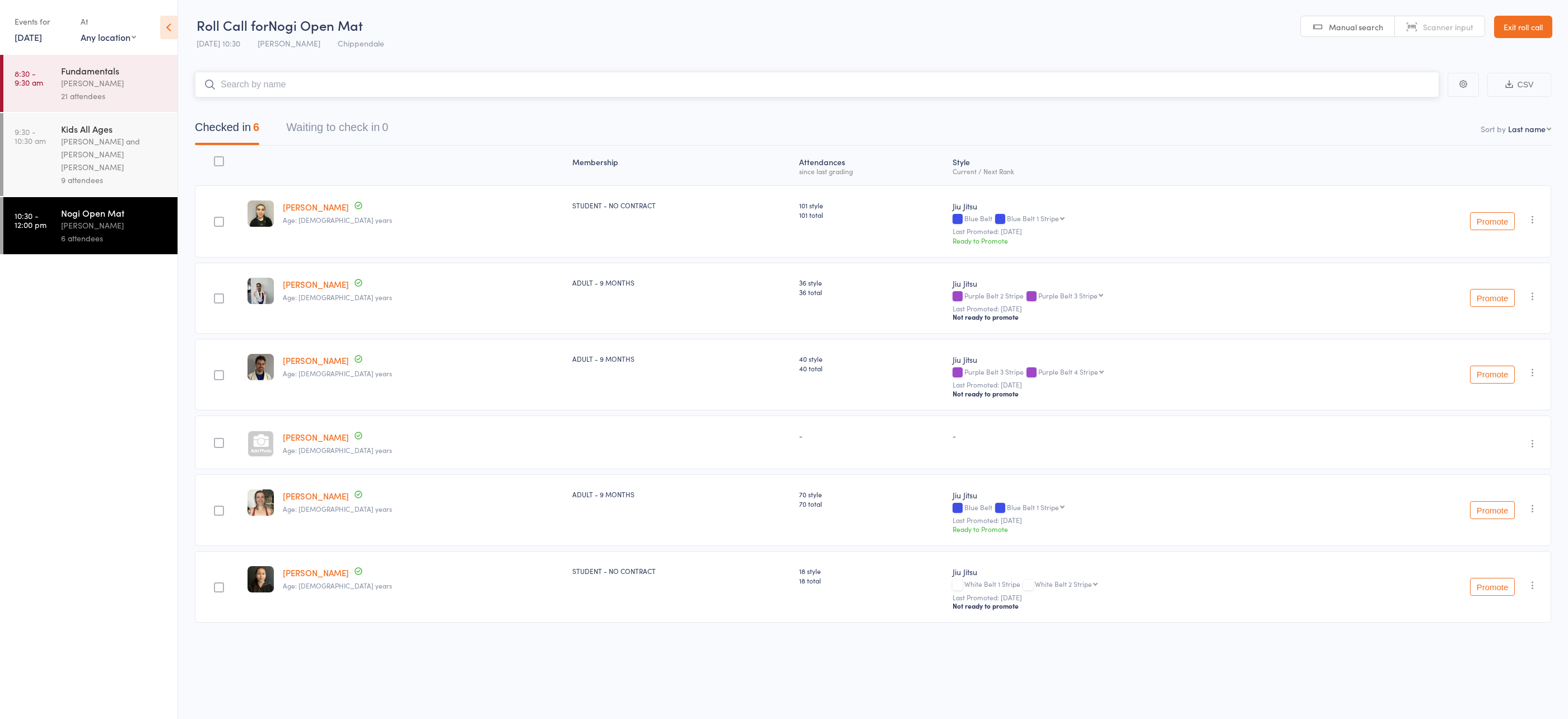
click at [521, 79] on input "search" at bounding box center [817, 85] width 1245 height 26
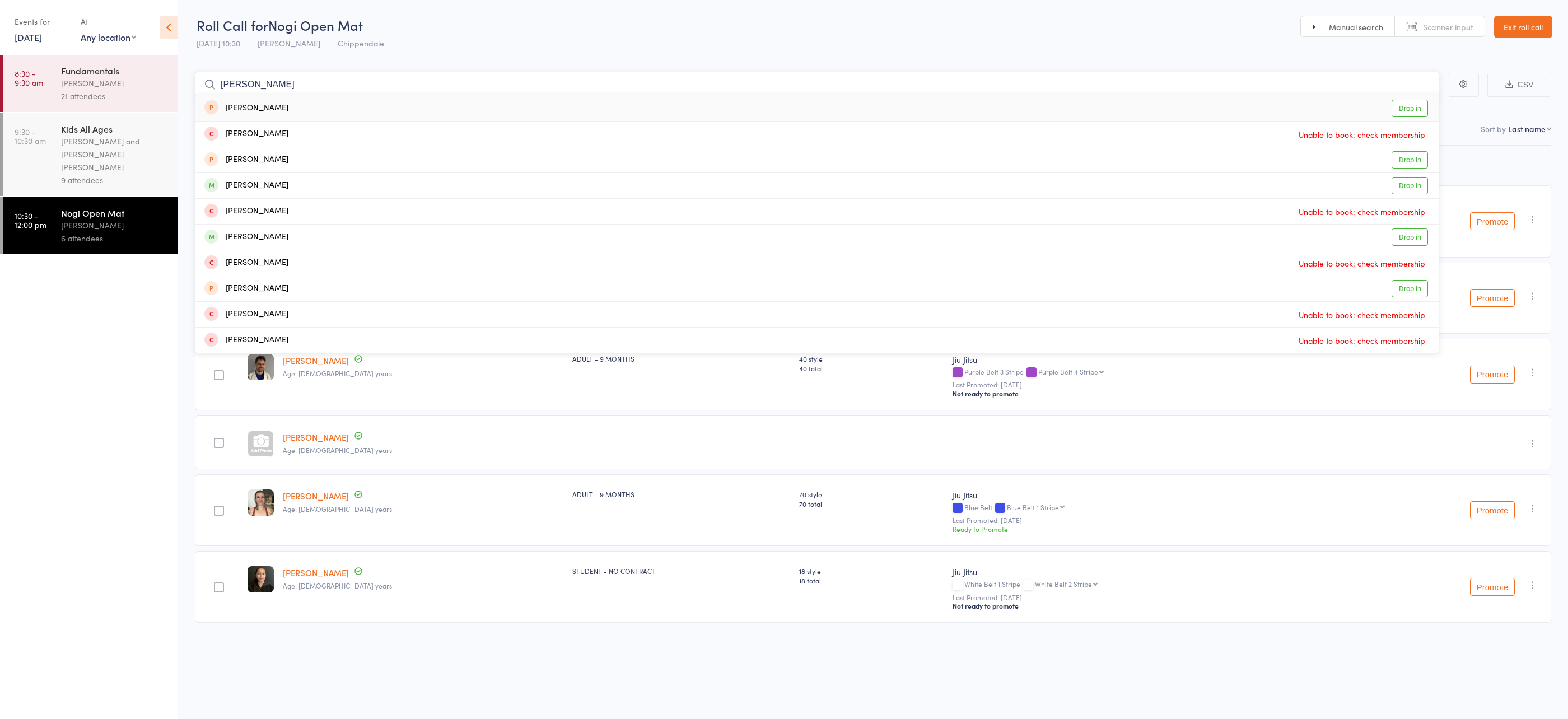
type input "lewis ma"
click at [316, 103] on div "Lewis Marden Drop in" at bounding box center [817, 108] width 1243 height 26
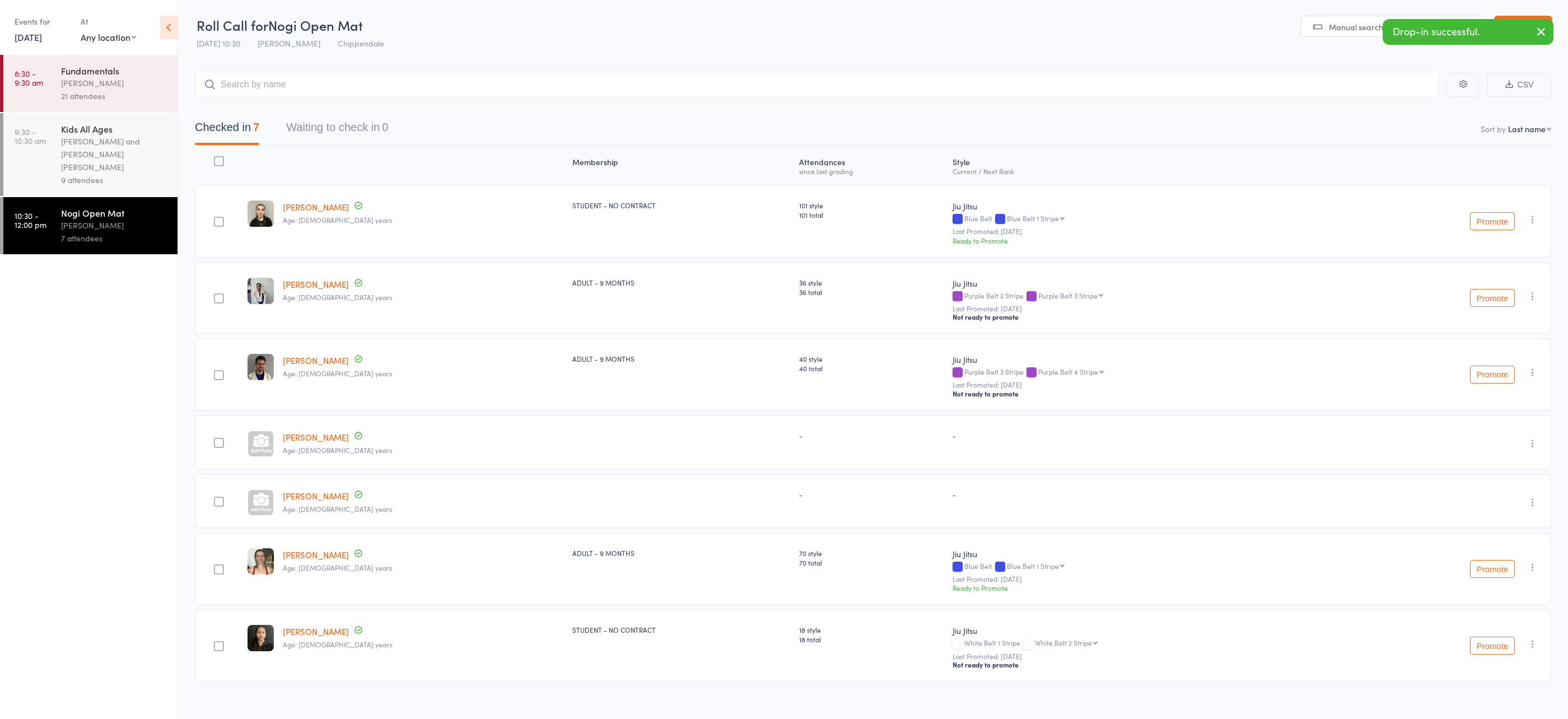
click at [187, 451] on main "CSV Checked in 7 Waiting to check in 0 Sort by Last name First name Last name B…" at bounding box center [873, 393] width 1390 height 676
click at [296, 86] on input "search" at bounding box center [817, 85] width 1245 height 26
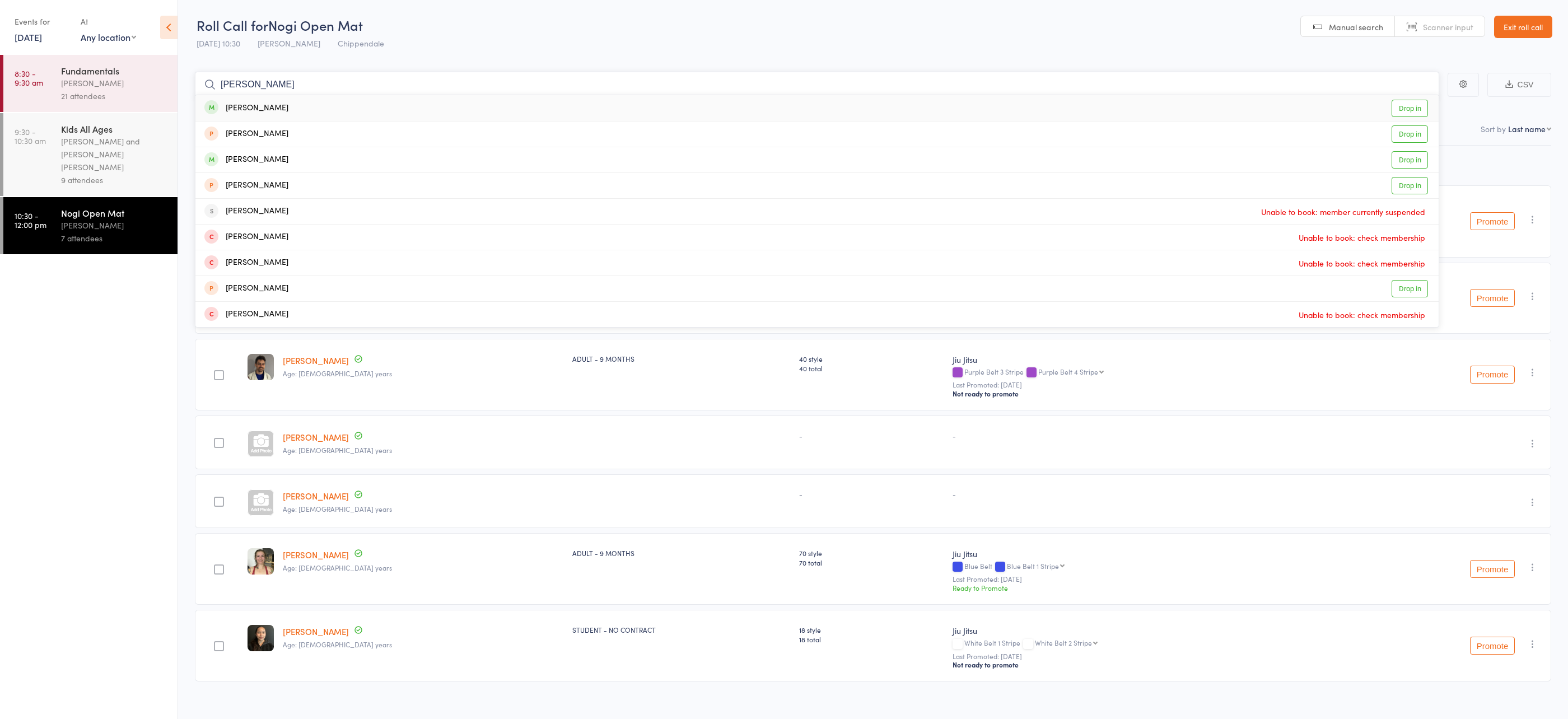
type input "[PERSON_NAME]"
click at [307, 108] on div "luigi mazzarella Drop in" at bounding box center [817, 108] width 1243 height 26
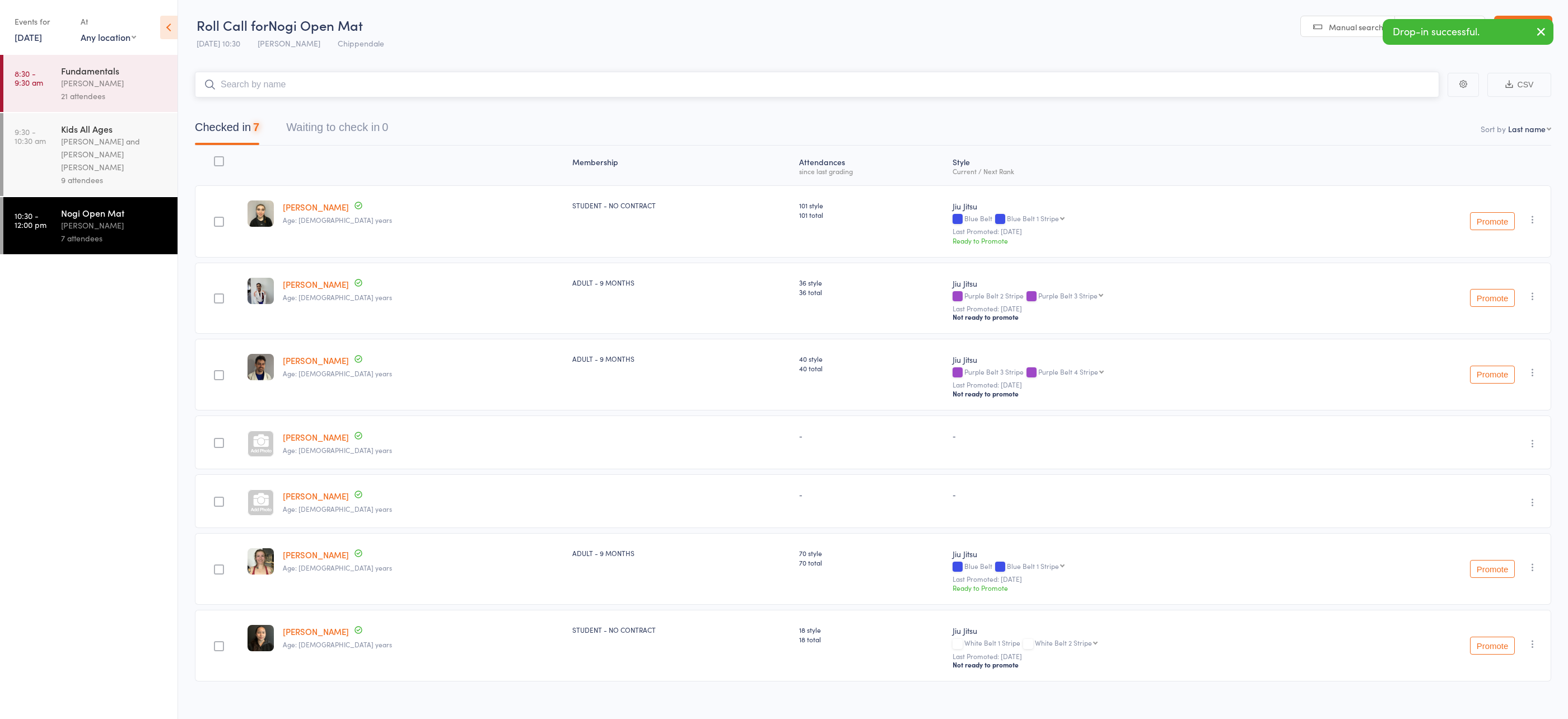
click at [342, 85] on input "search" at bounding box center [817, 85] width 1245 height 26
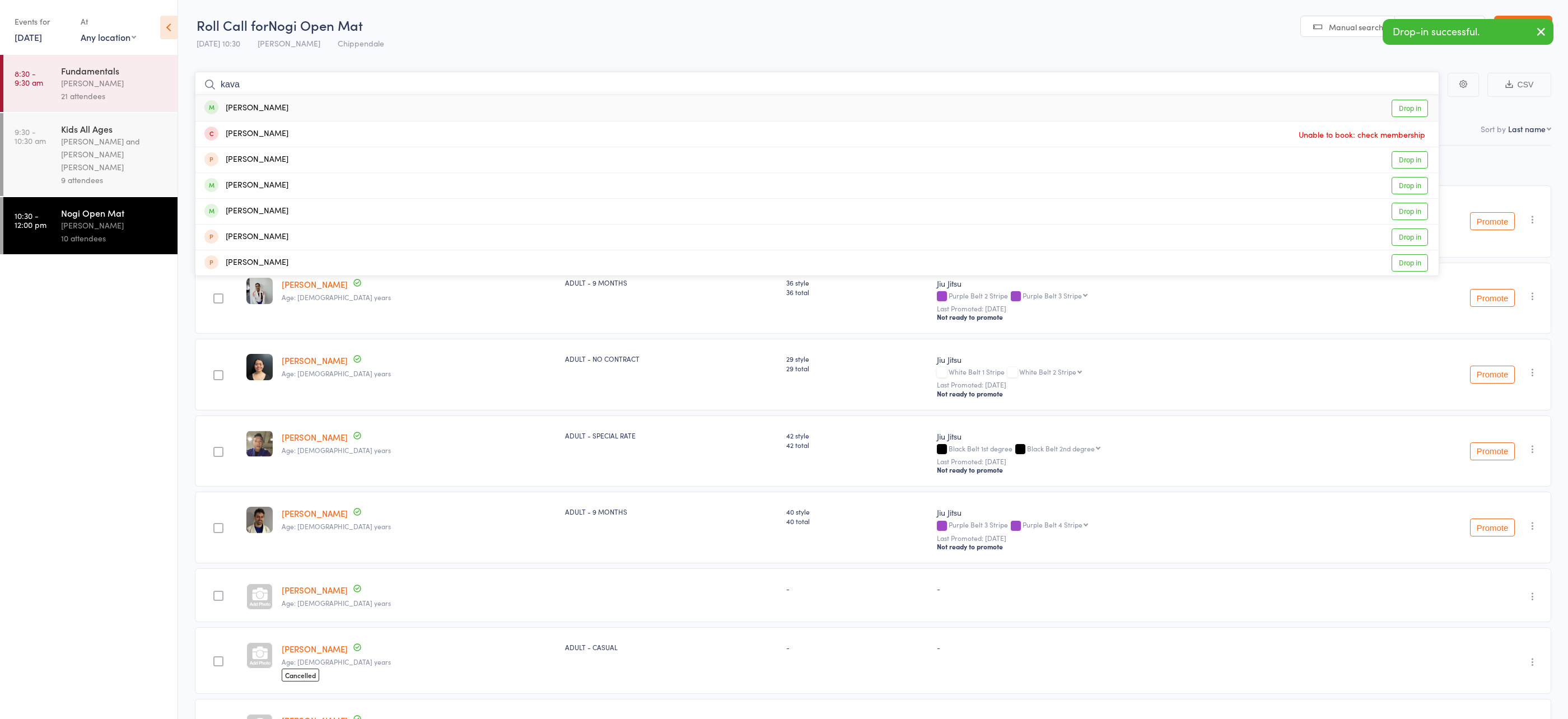
type input "kava"
click at [342, 105] on div "Alan Kavanagh Drop in" at bounding box center [817, 108] width 1243 height 26
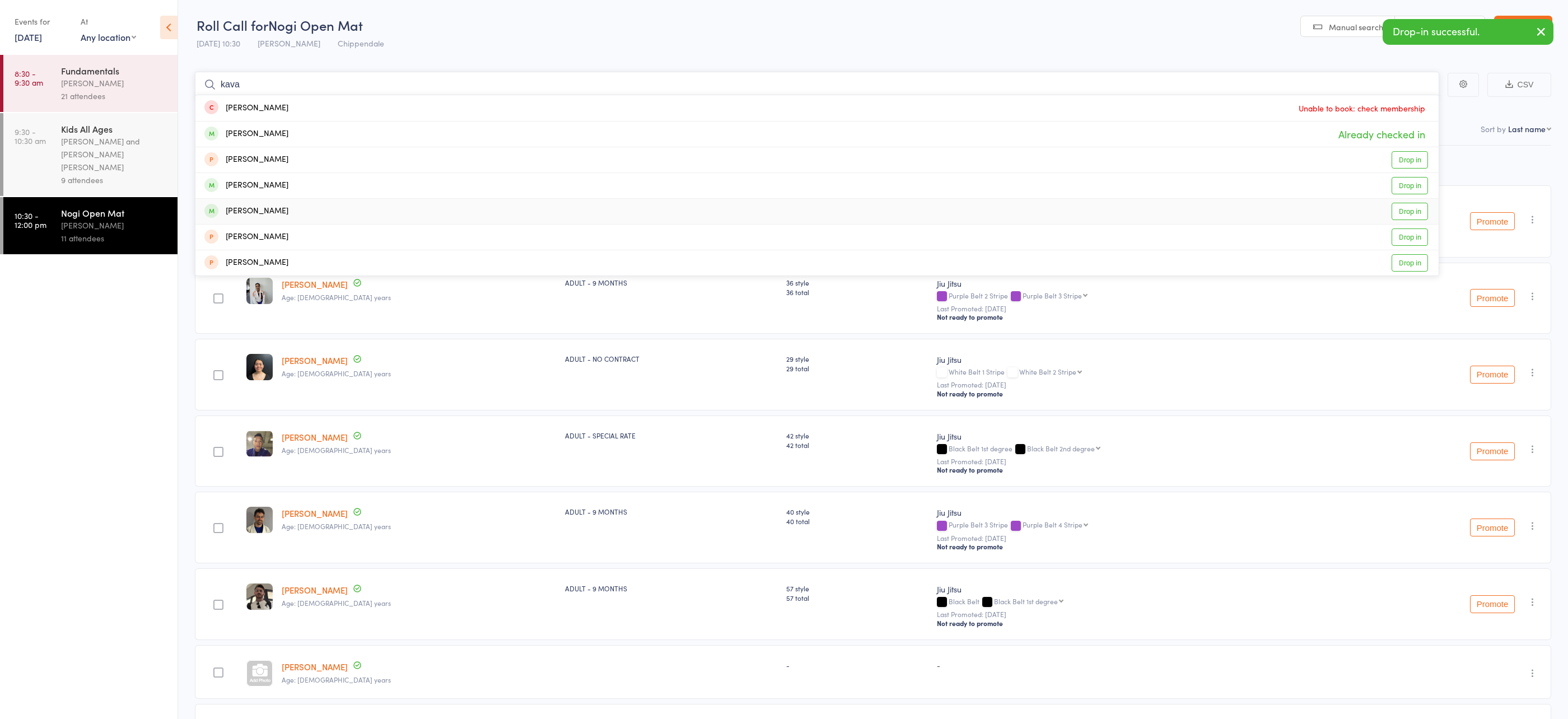
type input "kava"
click at [344, 213] on div "Richard Kavanagh Drop in" at bounding box center [817, 211] width 1243 height 25
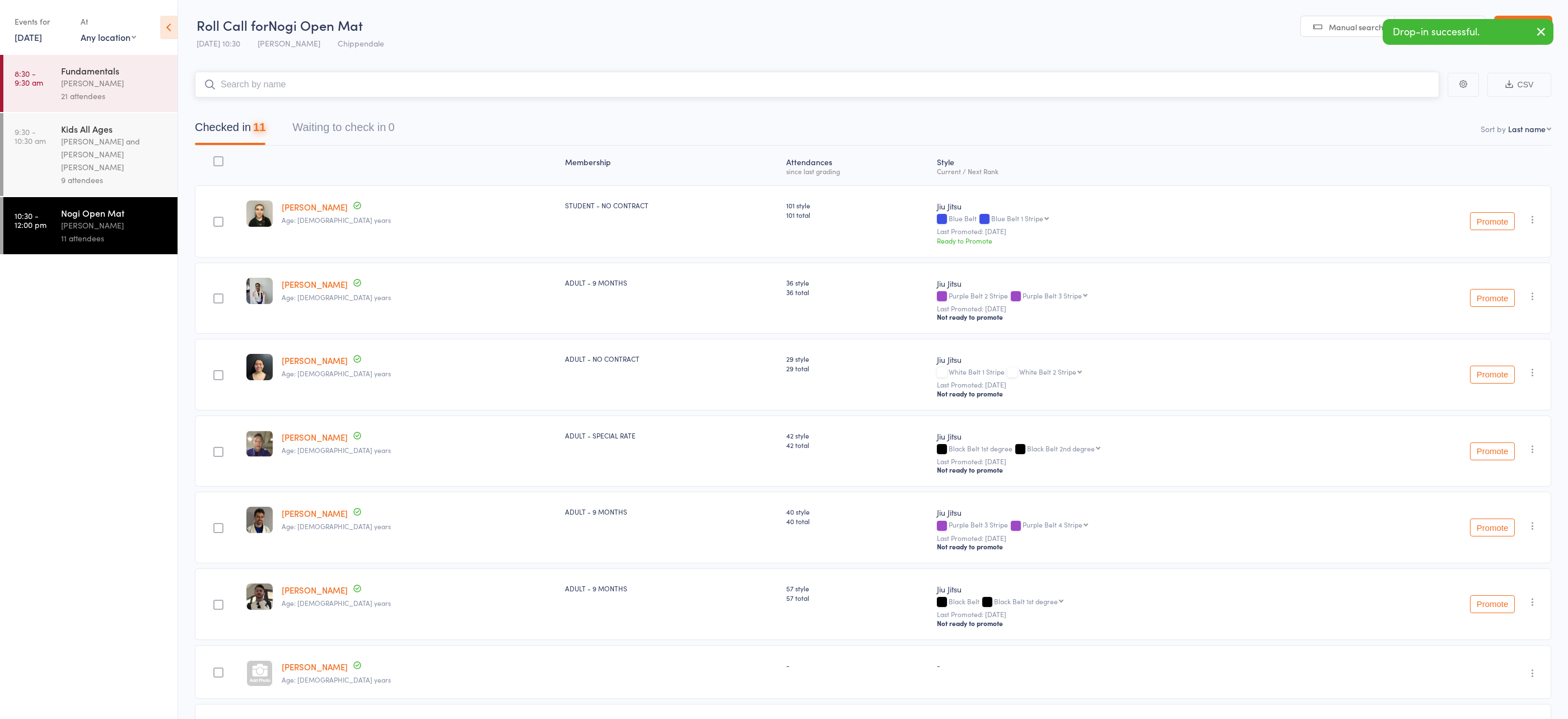
click at [299, 84] on input "search" at bounding box center [817, 85] width 1245 height 26
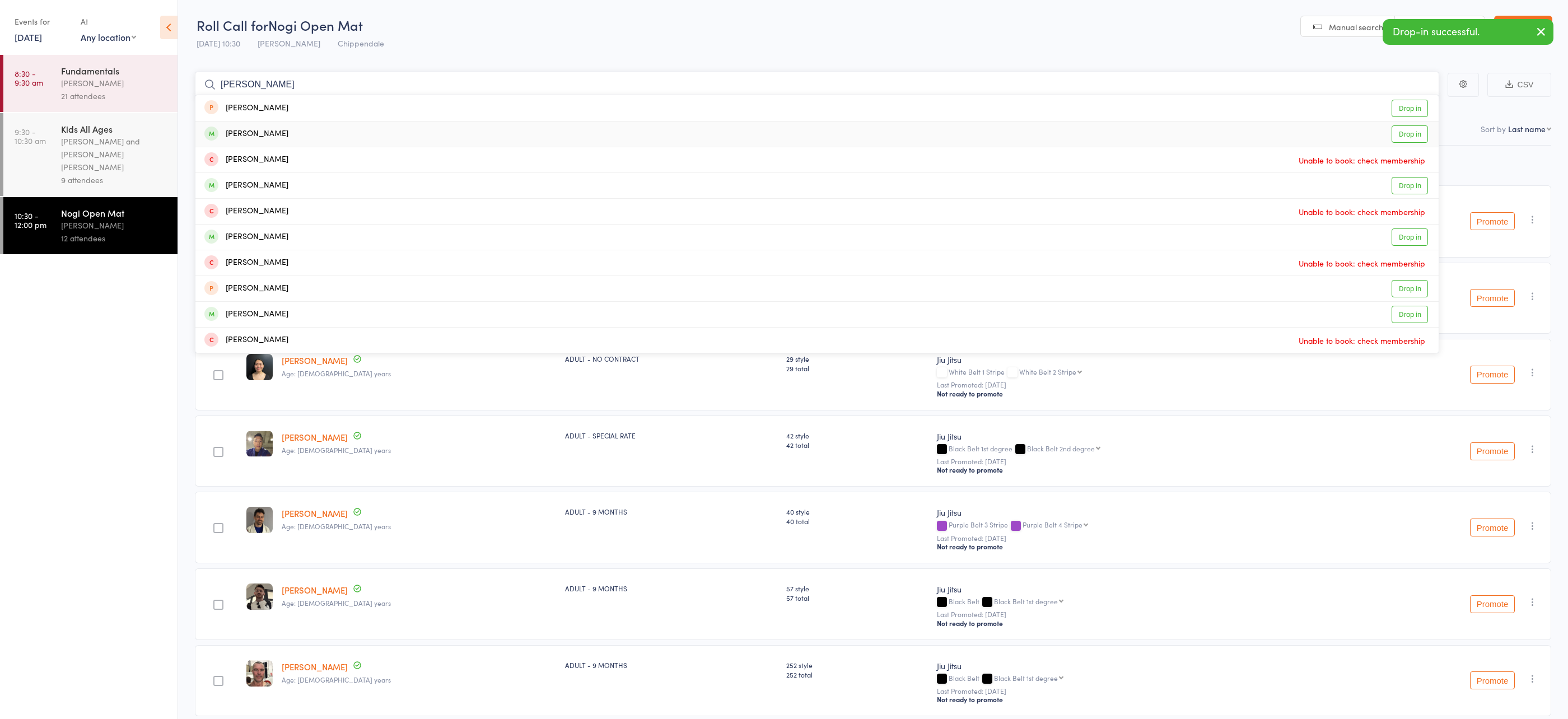
type input "anton"
click at [312, 133] on div "Anton Forte Drop in" at bounding box center [817, 134] width 1243 height 25
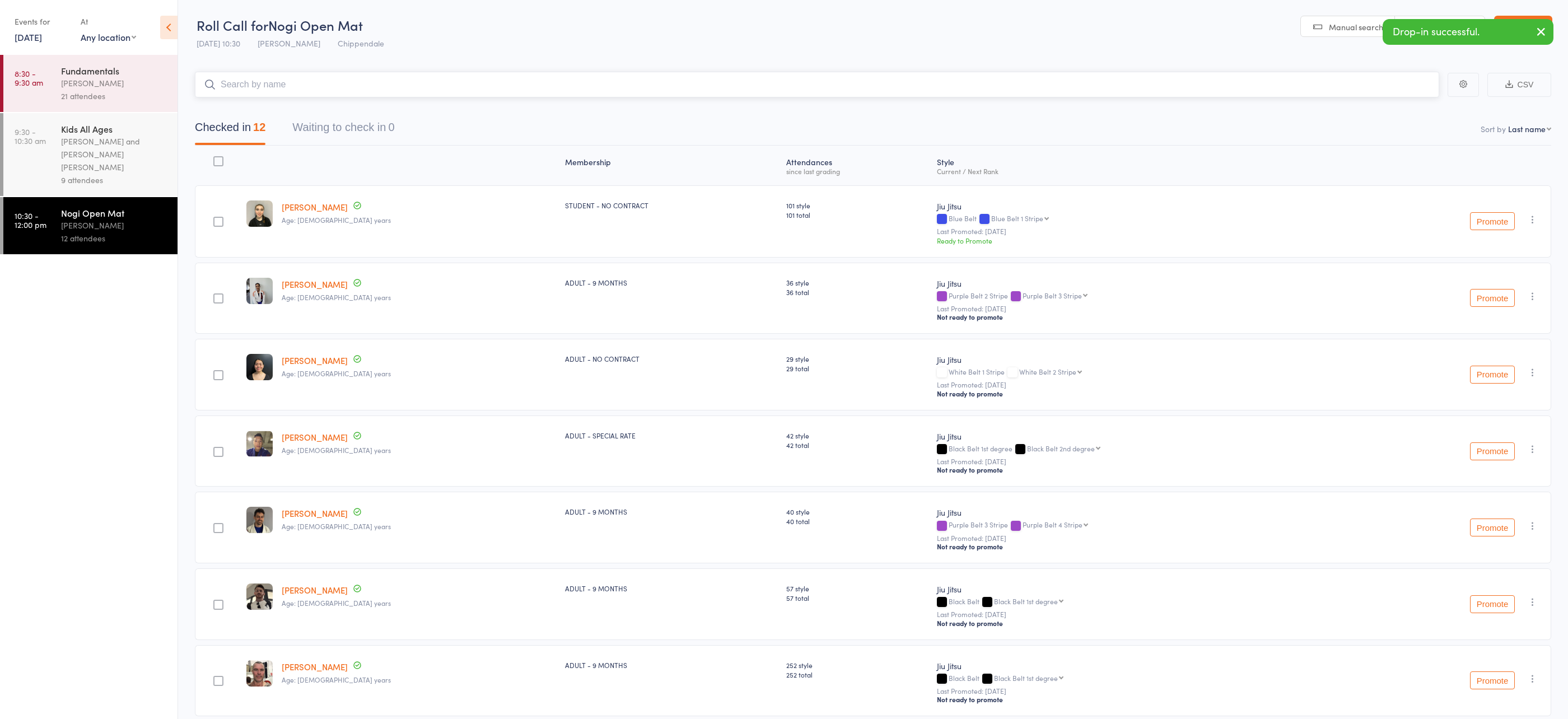
click at [318, 78] on input "search" at bounding box center [817, 85] width 1245 height 26
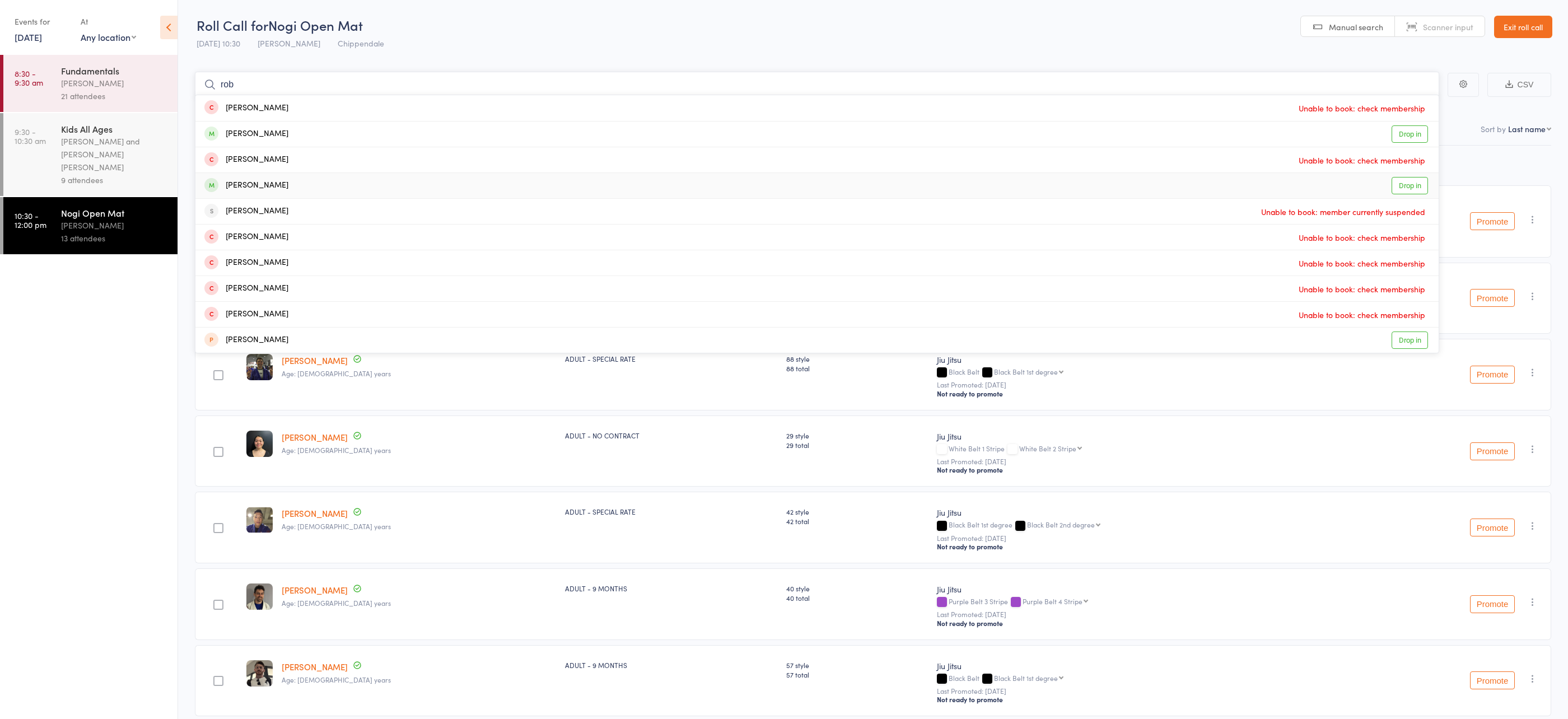
type input "rob"
click at [326, 178] on div "Robert Flett Drop in" at bounding box center [817, 185] width 1243 height 25
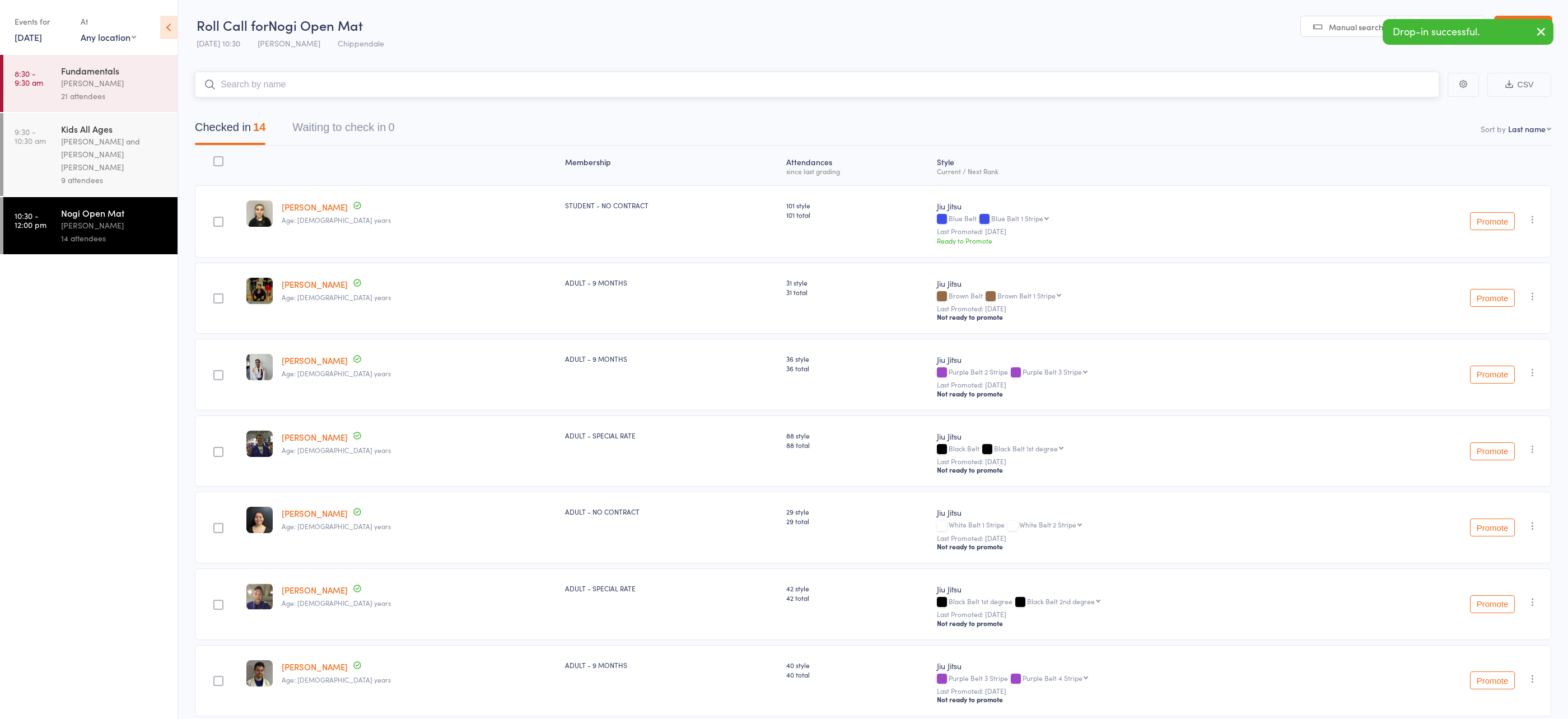
click at [287, 87] on input "search" at bounding box center [817, 85] width 1245 height 26
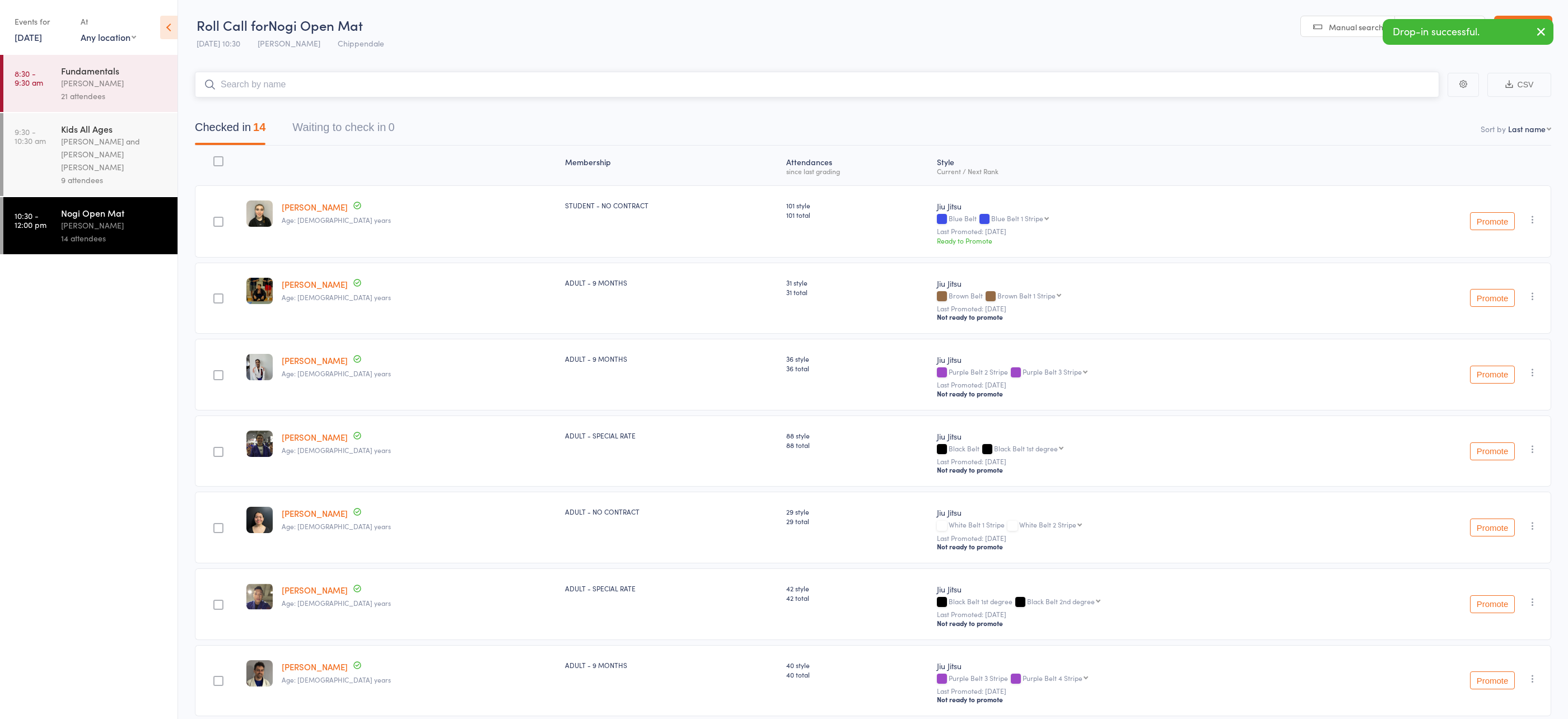
click at [287, 87] on input "search" at bounding box center [817, 85] width 1245 height 26
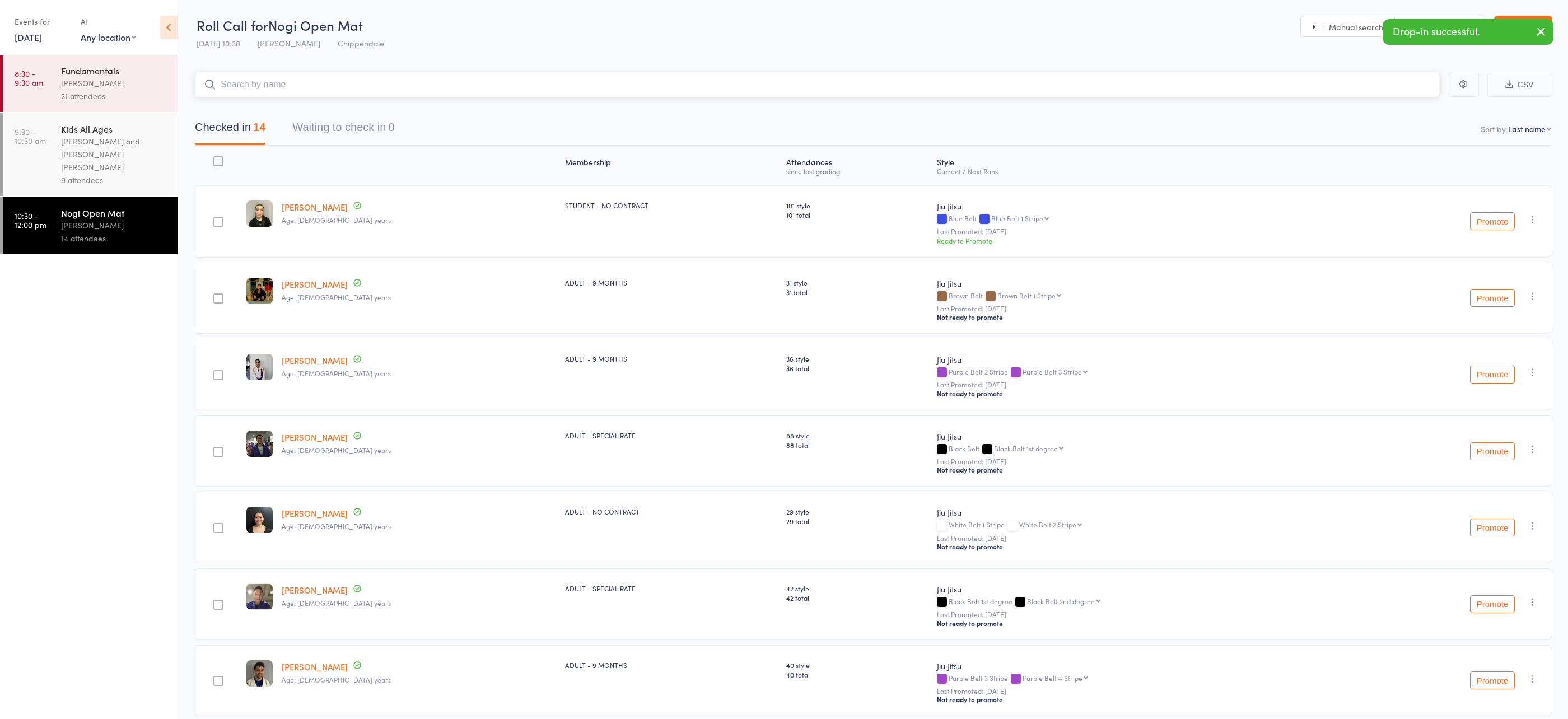
click at [287, 87] on input "search" at bounding box center [817, 85] width 1245 height 26
click at [134, 343] on ul "8:30 - 9:30 am Fundamentals Werique Oliveira 21 attendees 9:30 - 10:30 am Kids …" at bounding box center [89, 387] width 178 height 665
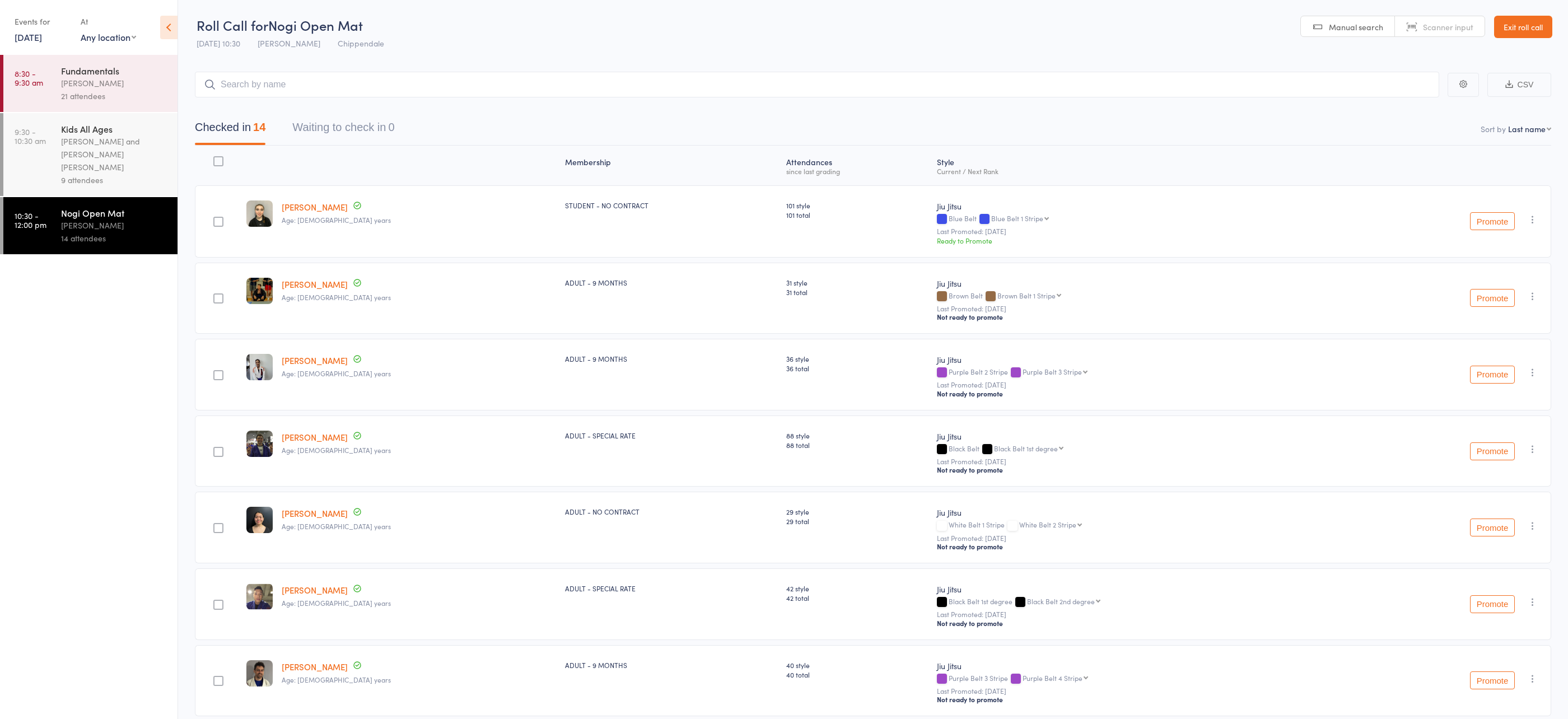
click at [179, 375] on main "CSV Checked in 14 Waiting to check in 0 Sort by Last name First name Last name …" at bounding box center [873, 659] width 1390 height 1208
click at [1034, 46] on header "Roll Call for Nogi Open Mat 11 Oct 10:30 Clayton Vickery Chippendale Manual sea…" at bounding box center [873, 27] width 1390 height 55
click at [1015, 37] on header "Roll Call for Nogi Open Mat 11 Oct 10:30 Clayton Vickery Chippendale Manual sea…" at bounding box center [873, 27] width 1390 height 55
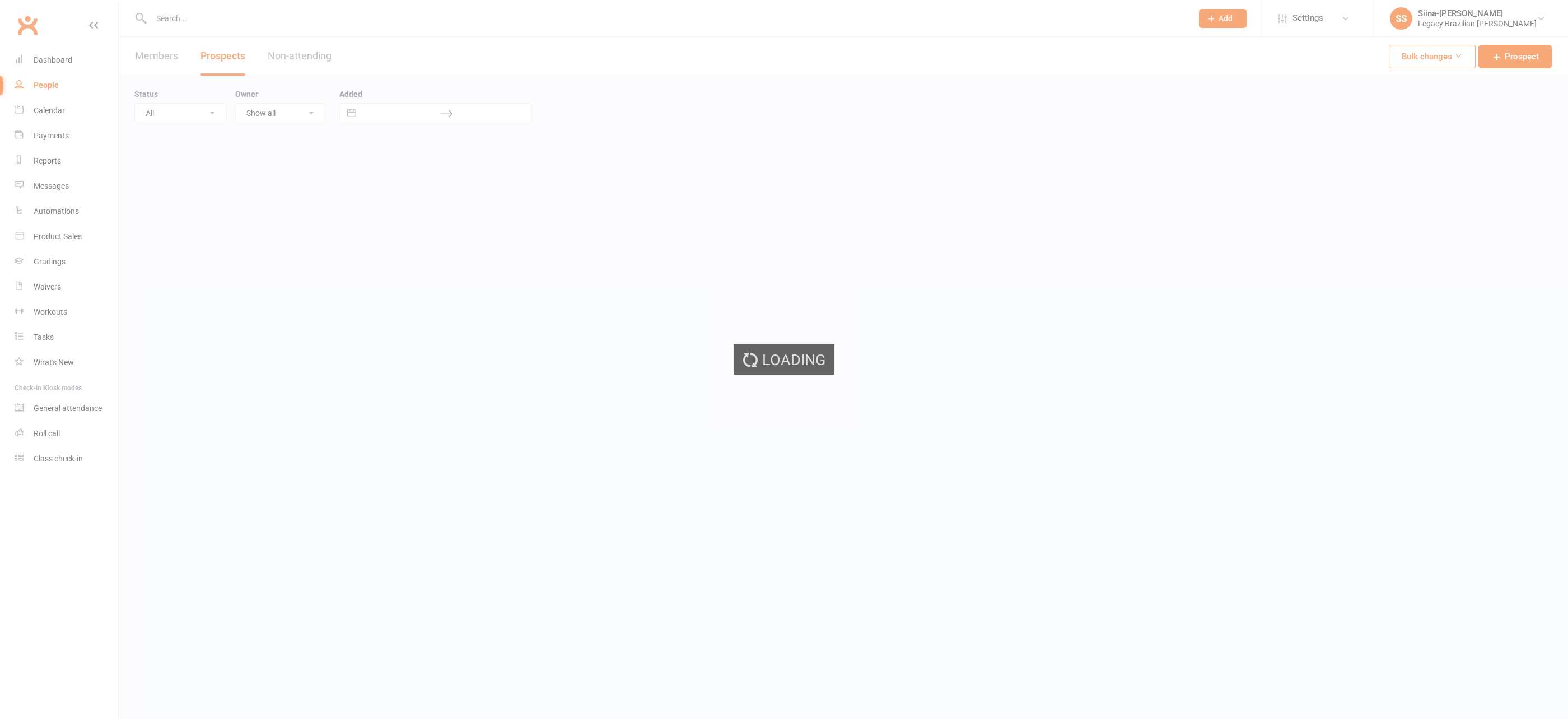
select select "100"
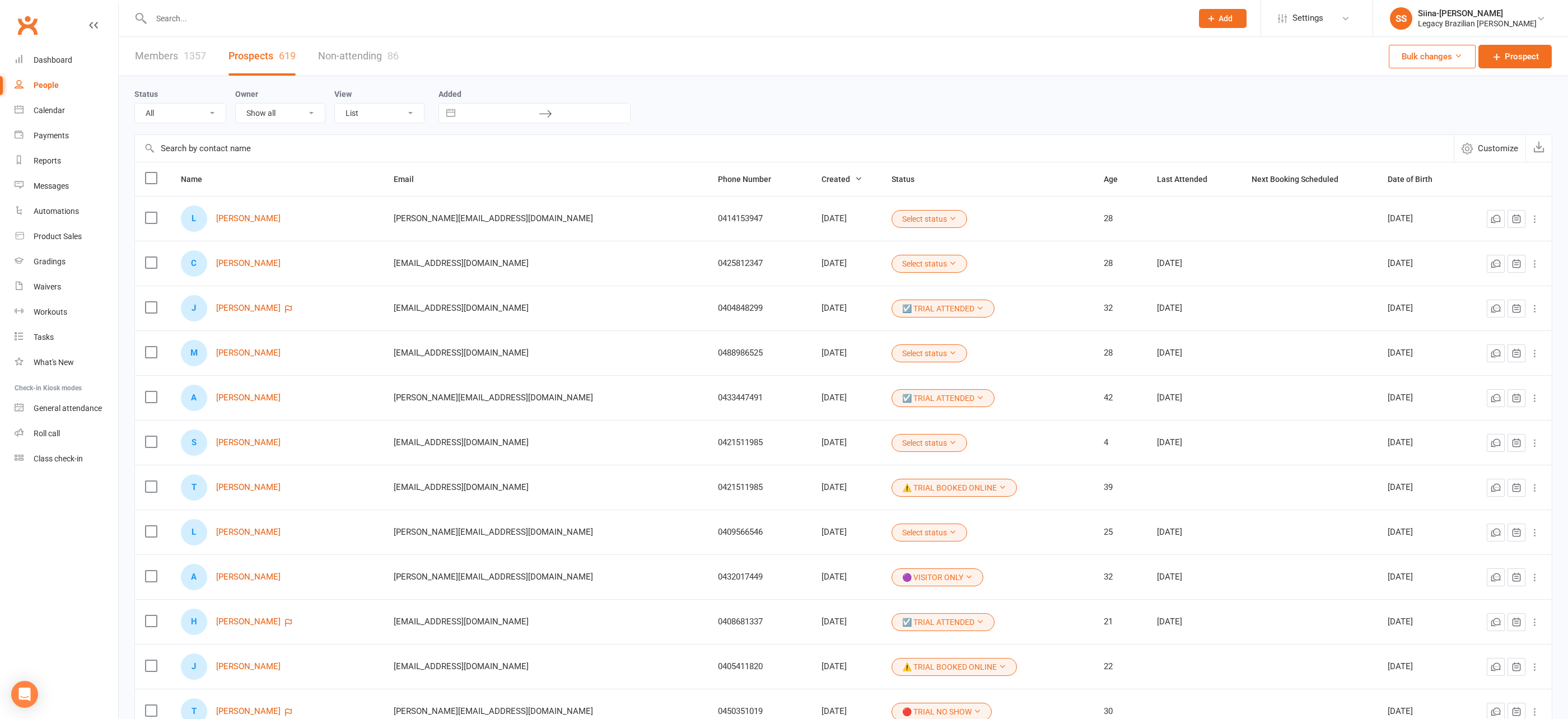
click at [259, 28] on div at bounding box center [659, 18] width 1050 height 37
click at [262, 20] on input "text" at bounding box center [666, 18] width 1037 height 15
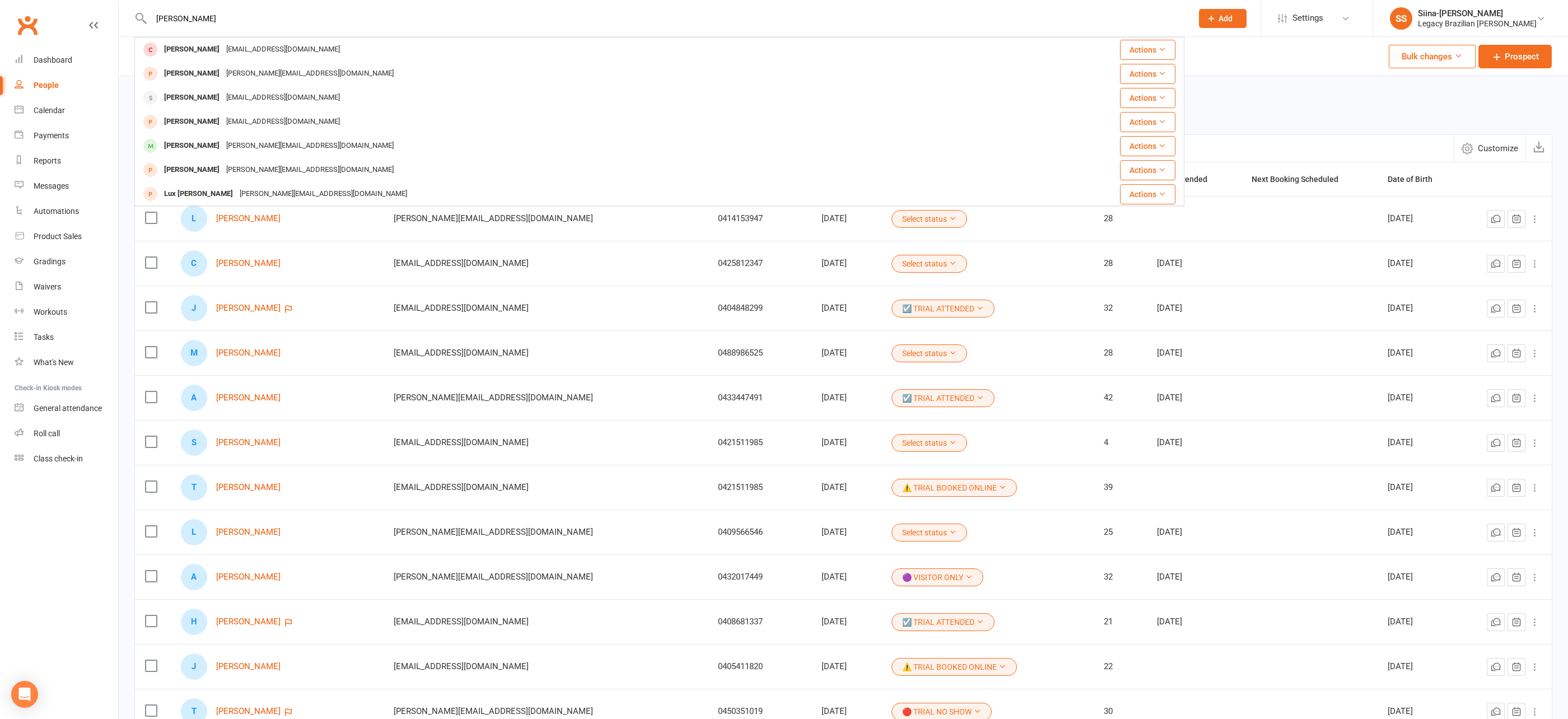
type input "[PERSON_NAME]"
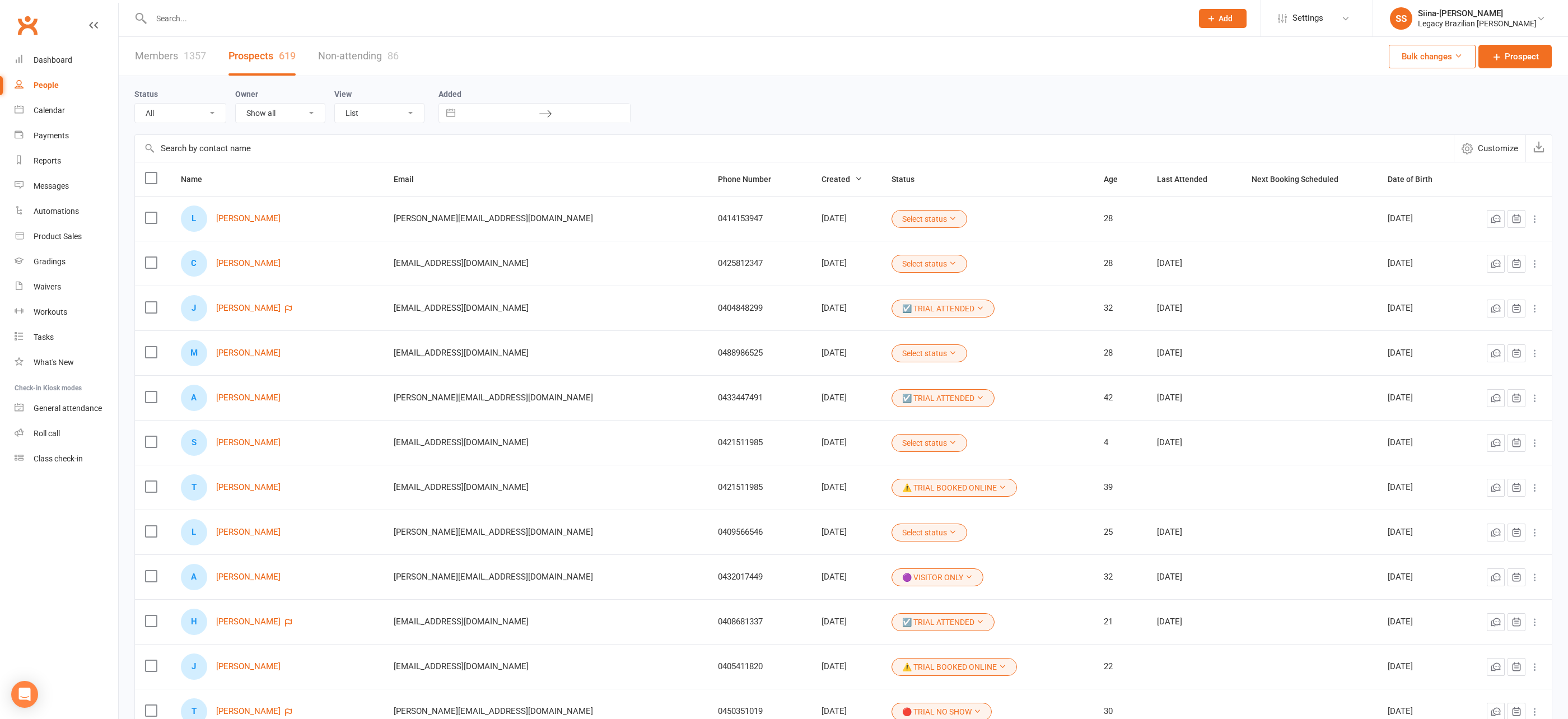
click at [173, 15] on input "text" at bounding box center [666, 18] width 1037 height 15
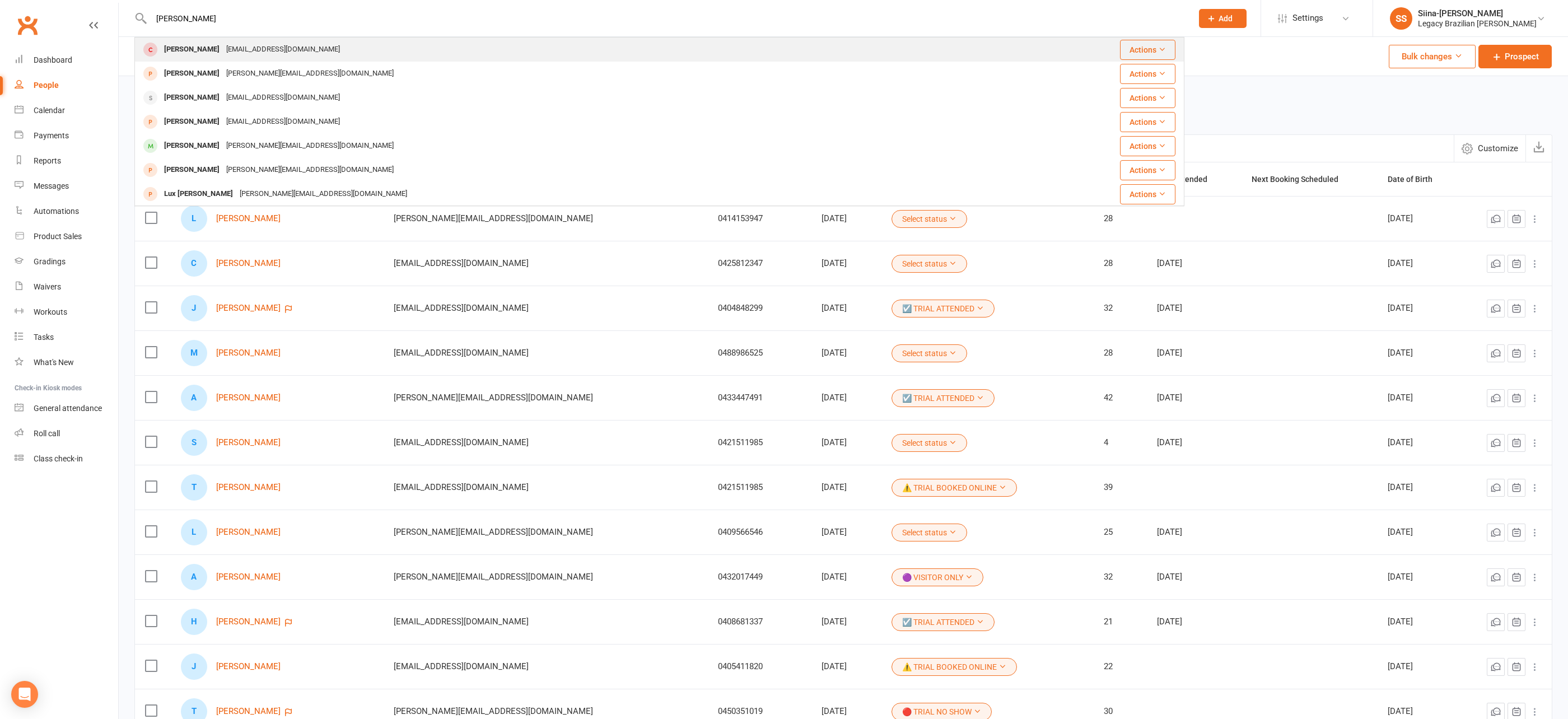
type input "luigi"
click at [231, 51] on div "luigimazzarella1990@gmail.com" at bounding box center [283, 49] width 121 height 16
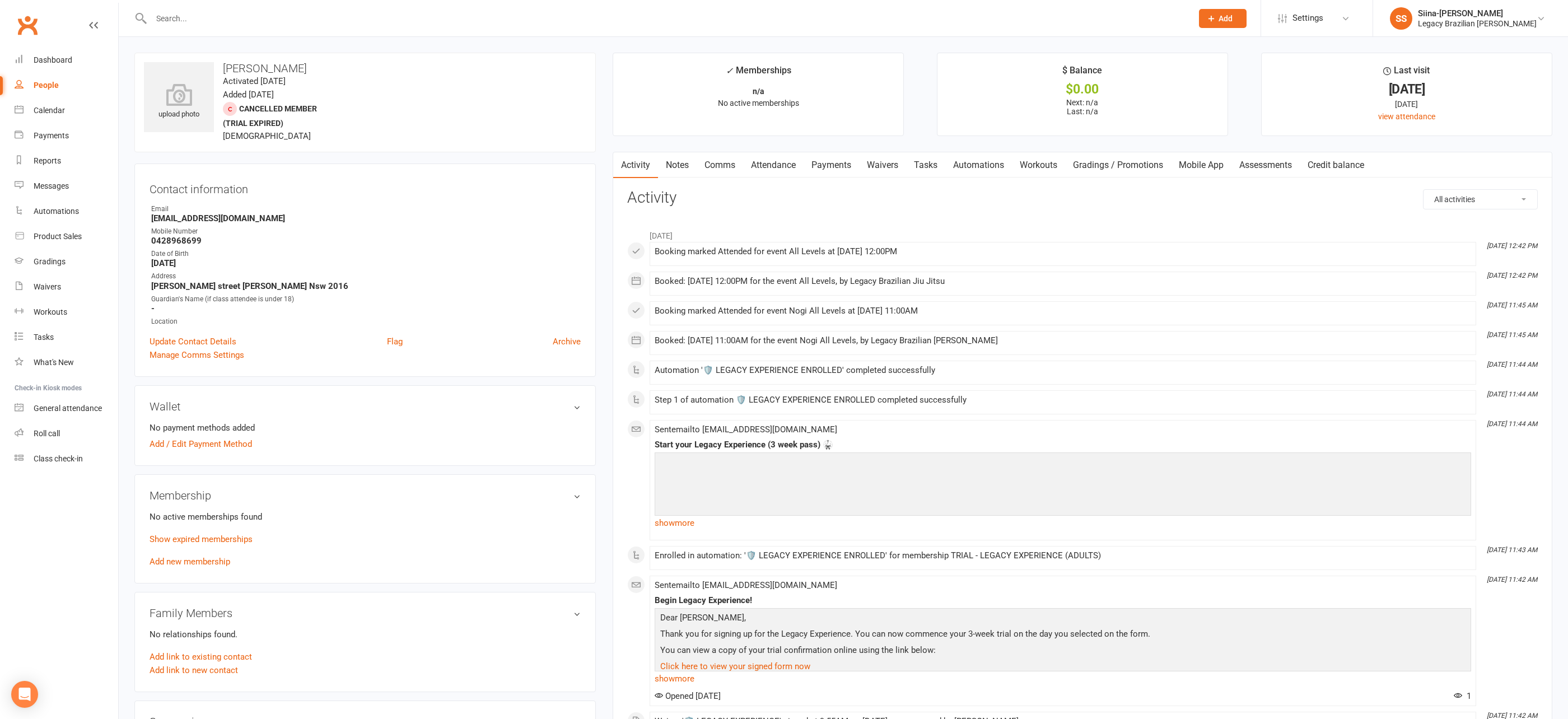
click at [896, 166] on link "Waivers" at bounding box center [883, 165] width 47 height 26
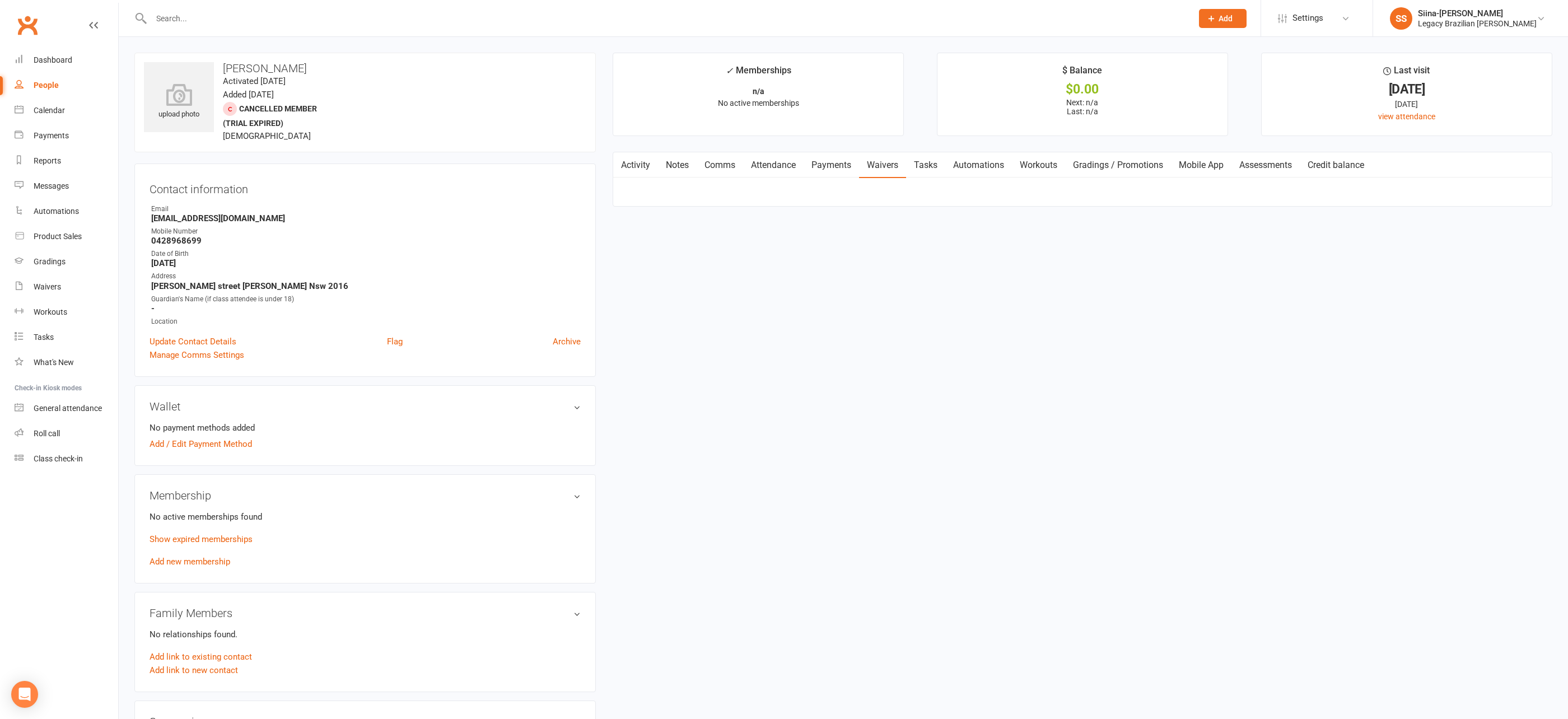
scroll to position [229, 0]
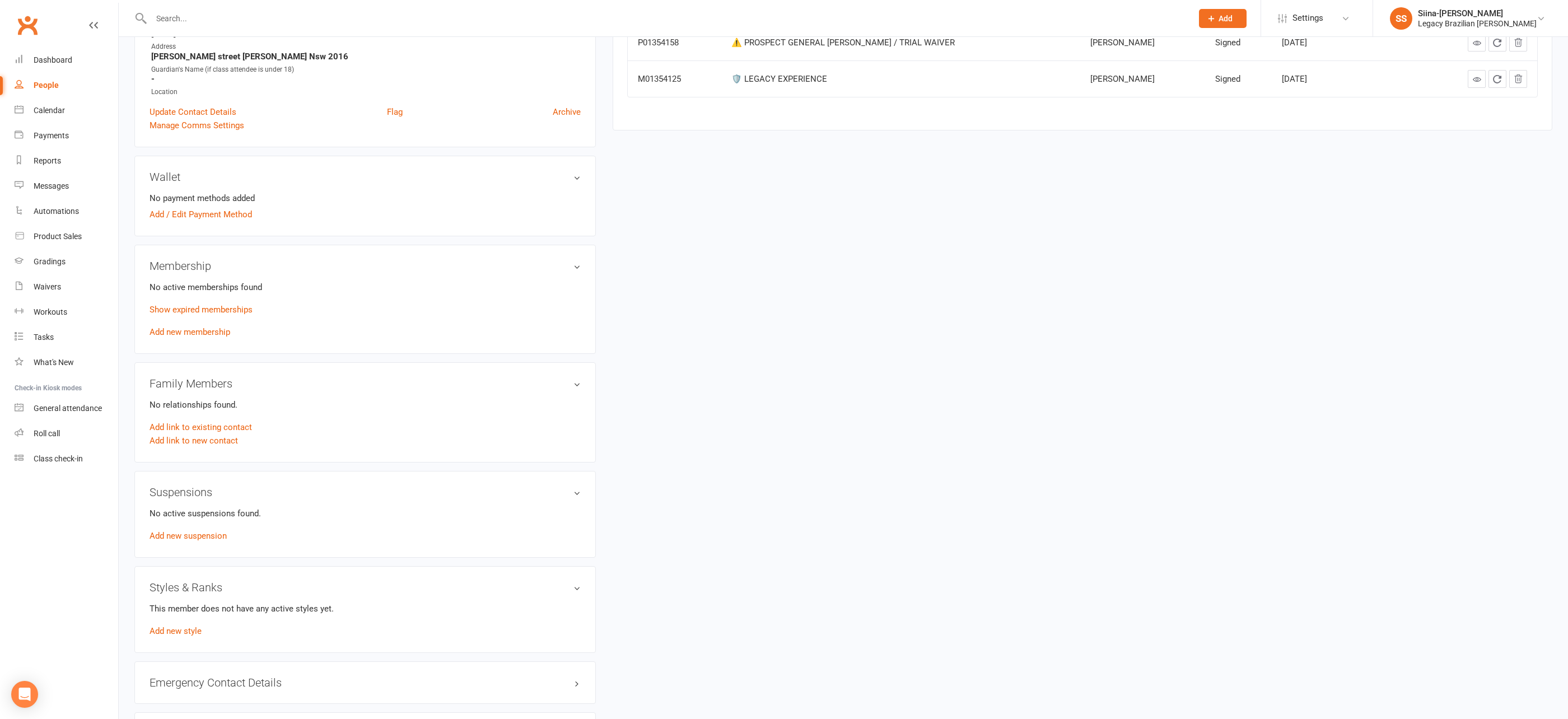
click at [1149, 350] on div "upload photo luigi mazzarella Activated 19 September, 2025 Added 19 September, …" at bounding box center [843, 357] width 1435 height 1069
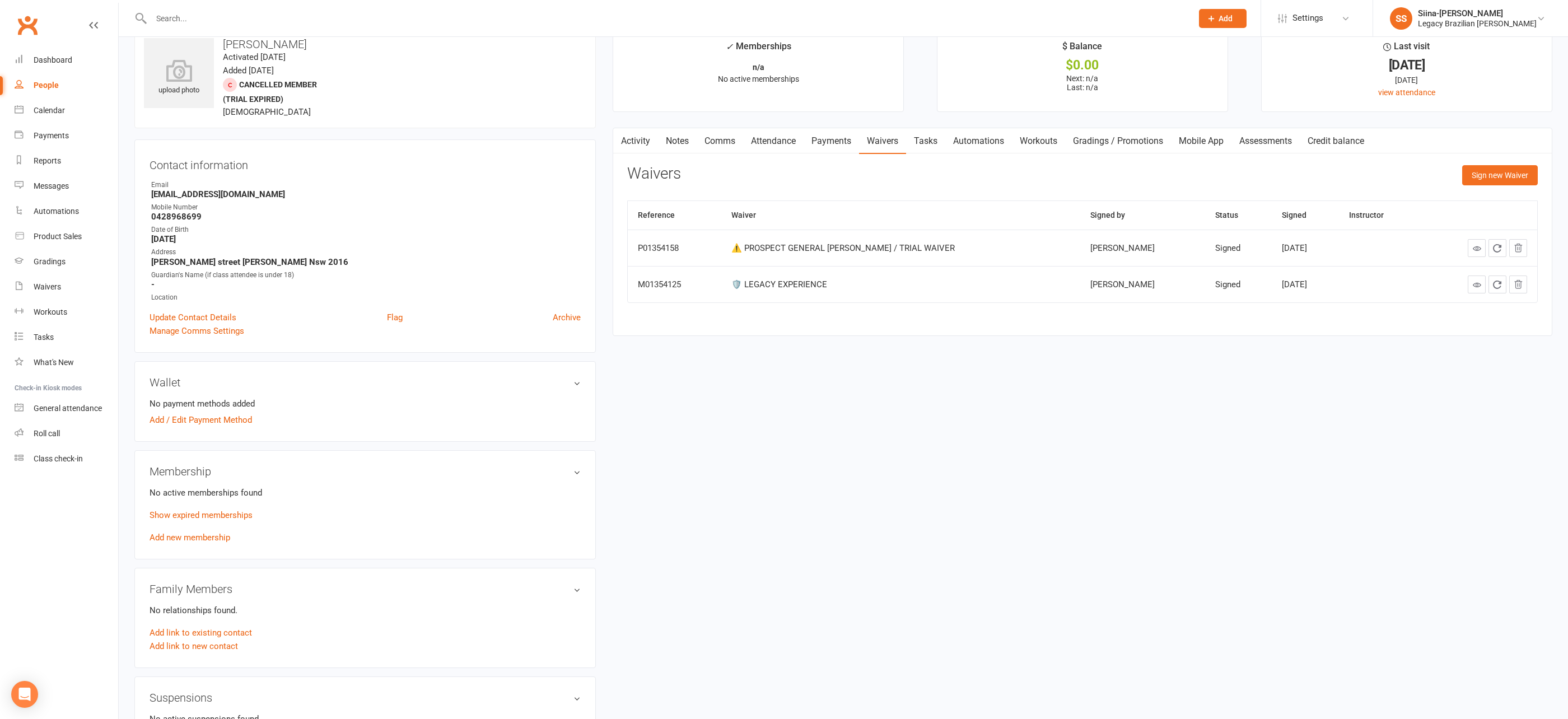
scroll to position [0, 0]
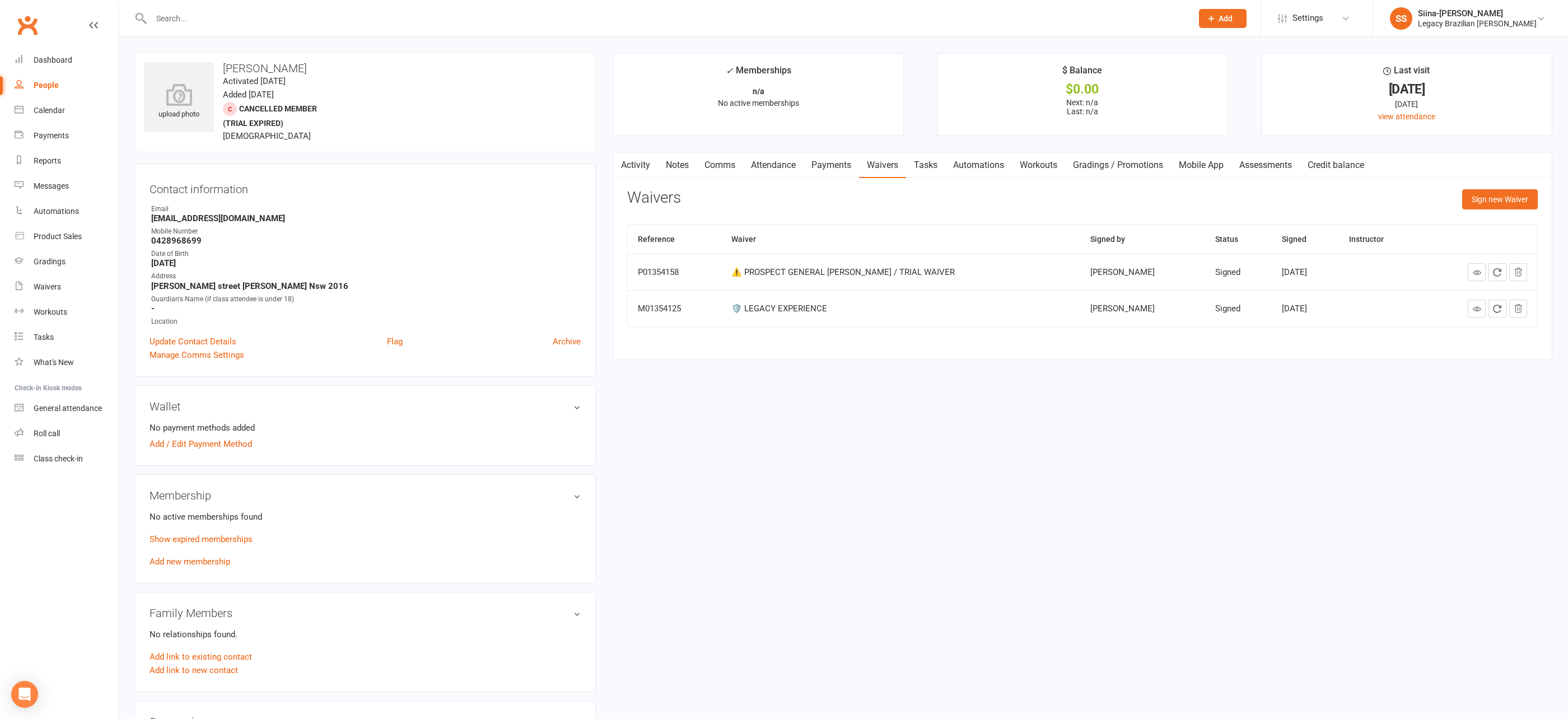
click at [595, 233] on div "Contact information Owner Email luigimazzarella1990@gmail.com Mobile Number 042…" at bounding box center [365, 270] width 462 height 213
click at [123, 201] on div "upload photo luigi mazzarella Activated 19 September, 2025 Added 19 September, …" at bounding box center [844, 579] width 1450 height 1085
drag, startPoint x: 777, startPoint y: 441, endPoint x: 749, endPoint y: 439, distance: 28.1
click at [777, 441] on div "upload photo luigi mazzarella Activated 19 September, 2025 Added 19 September, …" at bounding box center [843, 587] width 1435 height 1069
click at [201, 557] on link "Add new membership" at bounding box center [190, 562] width 81 height 10
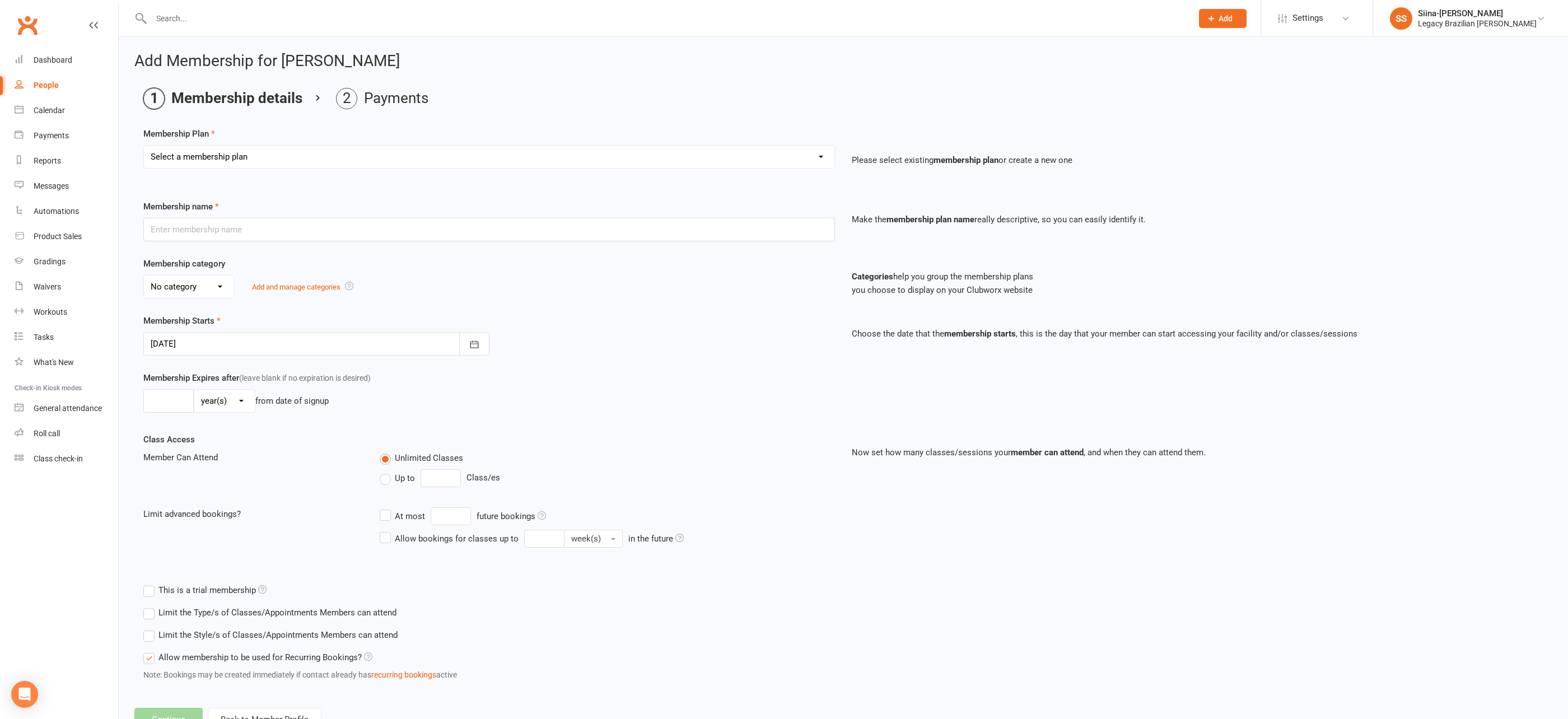
click at [214, 145] on div "Select a membership plan Create new Membership Plan ADULT - CASUAL ADULT - 6 MO…" at bounding box center [489, 157] width 692 height 24
click at [223, 159] on select "Select a membership plan Create new Membership Plan ADULT - CASUAL ADULT - 6 MO…" at bounding box center [489, 157] width 690 height 22
select select "1"
click at [144, 146] on select "Select a membership plan Create new Membership Plan ADULT - CASUAL ADULT - 6 MO…" at bounding box center [489, 157] width 690 height 22
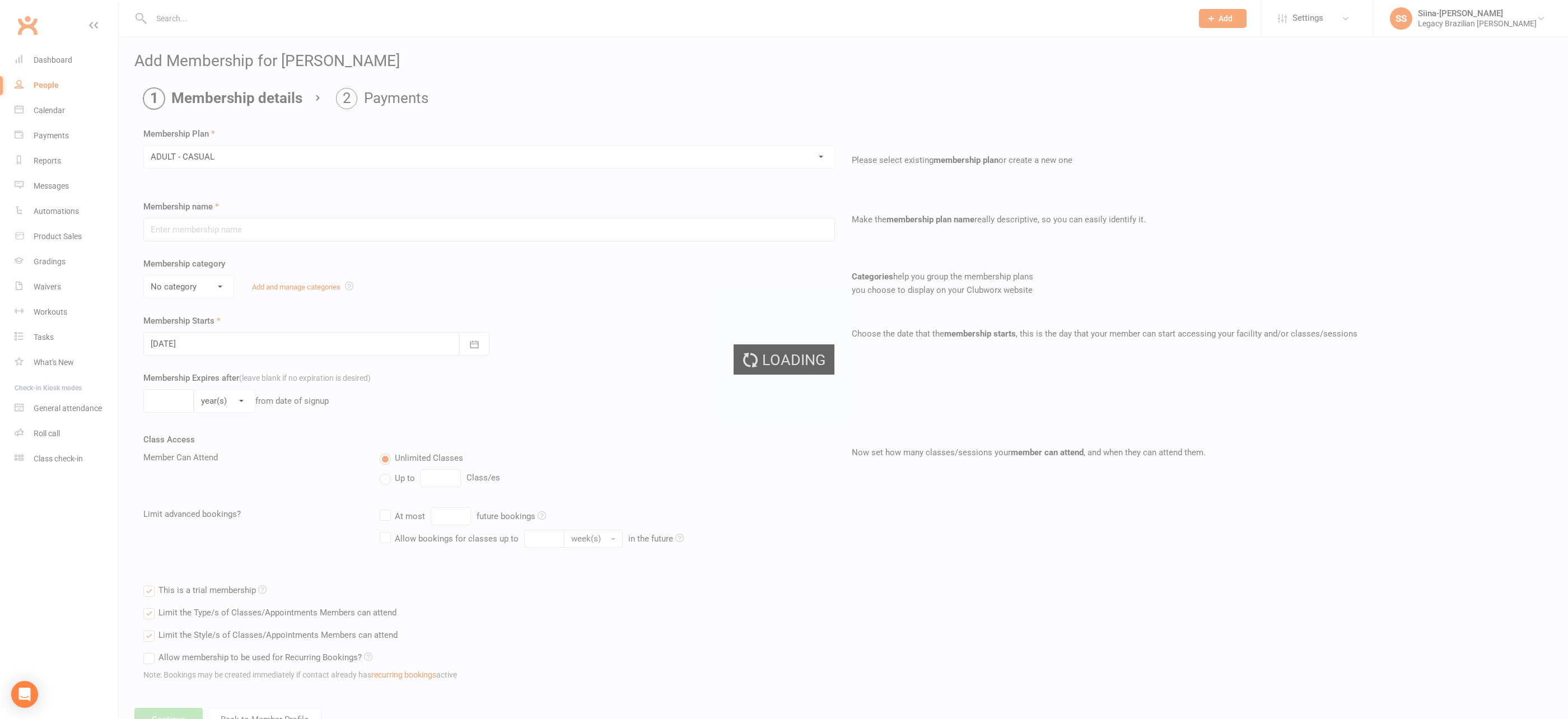
type input "ADULT - CASUAL"
select select "0"
type input "1"
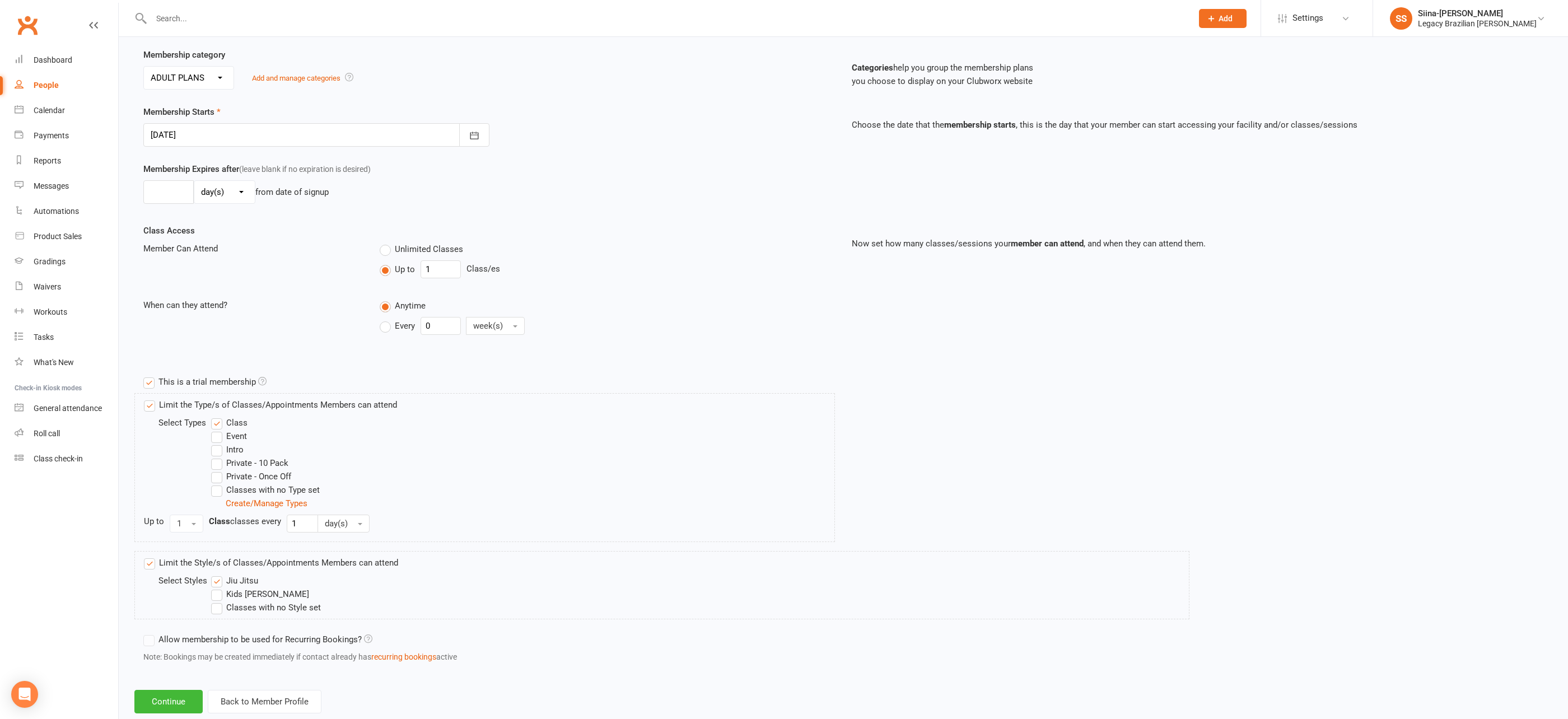
scroll to position [232, 0]
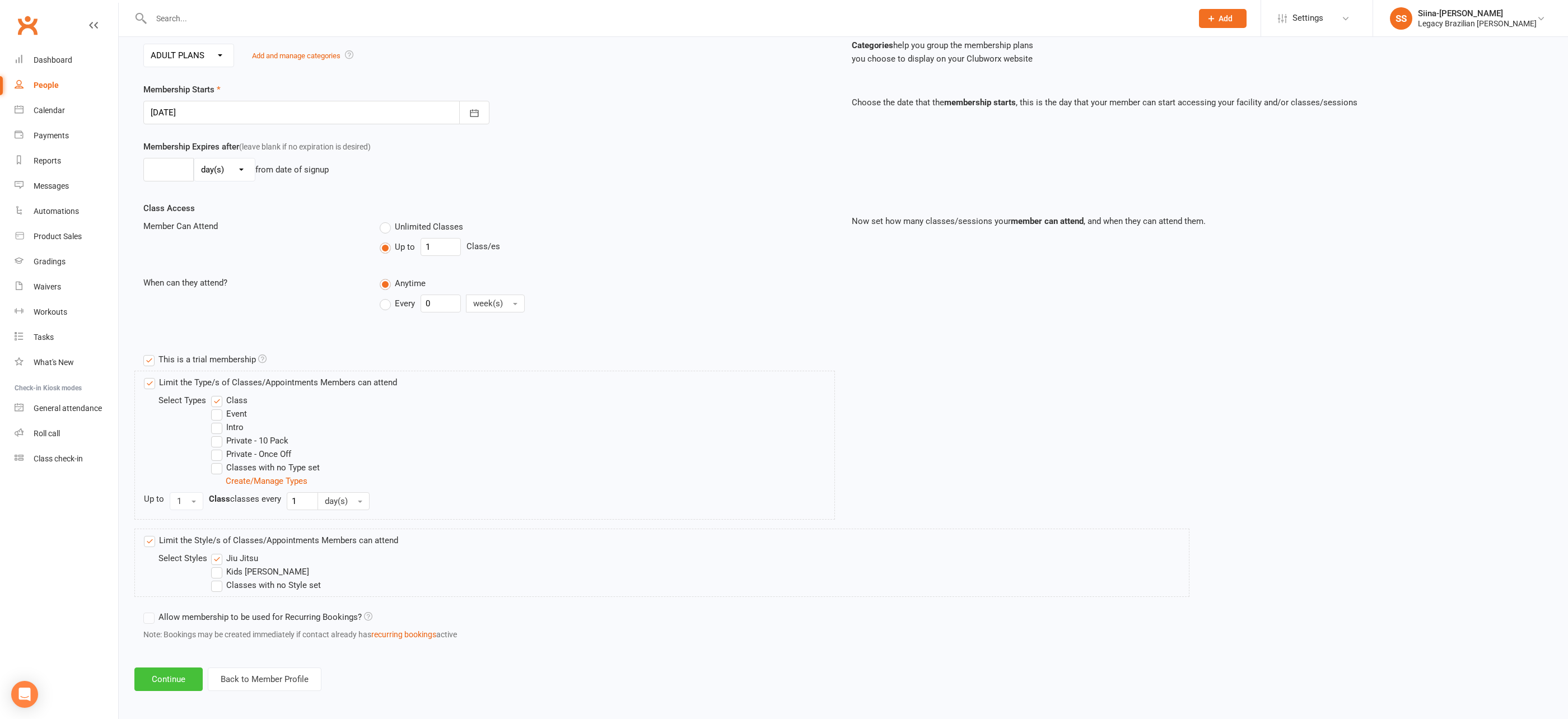
click at [185, 673] on button "Continue" at bounding box center [168, 679] width 68 height 24
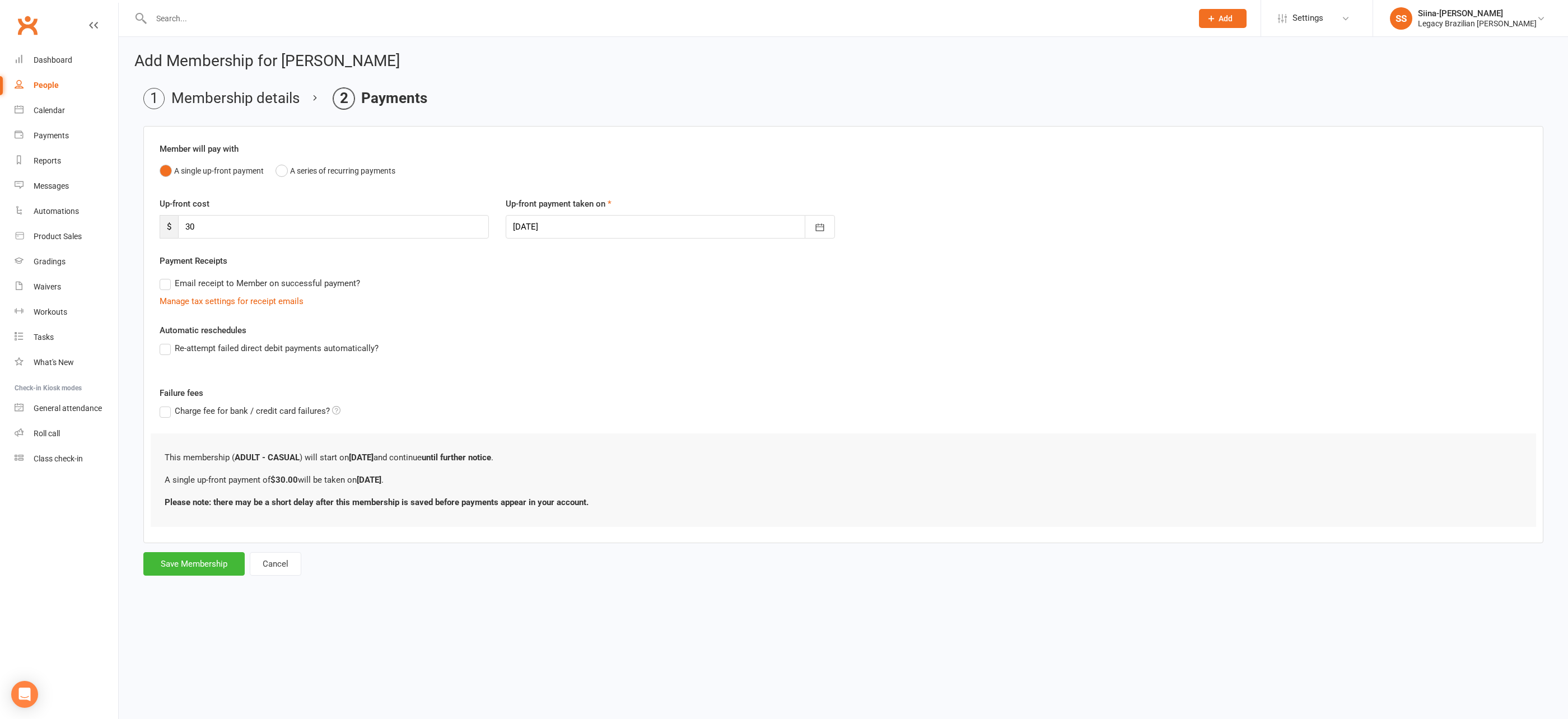
scroll to position [0, 0]
drag, startPoint x: 281, startPoint y: 223, endPoint x: 155, endPoint y: 218, distance: 126.1
click at [155, 218] on div "Up-front cost $ 30" at bounding box center [324, 218] width 346 height 41
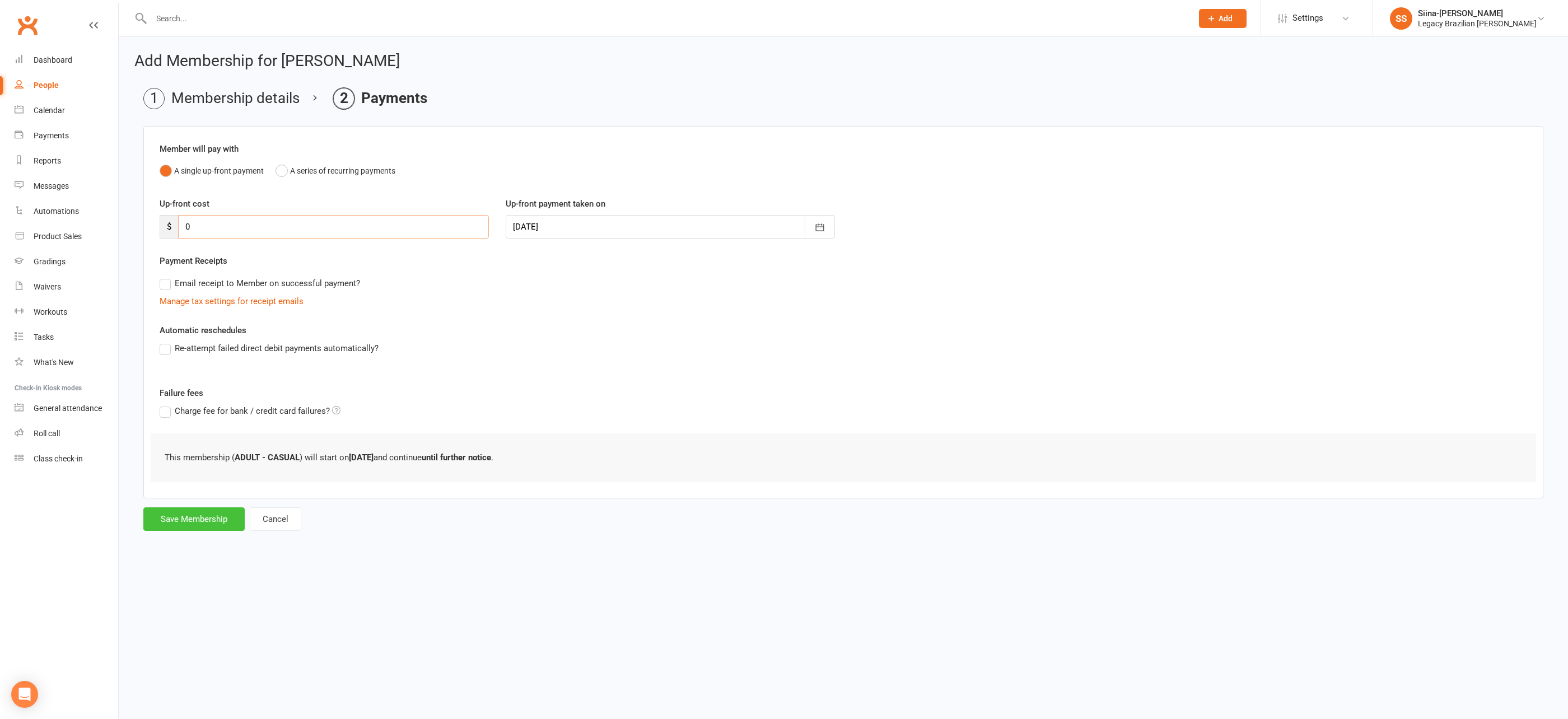
type input "0"
click at [241, 515] on button "Save Membership" at bounding box center [194, 519] width 101 height 24
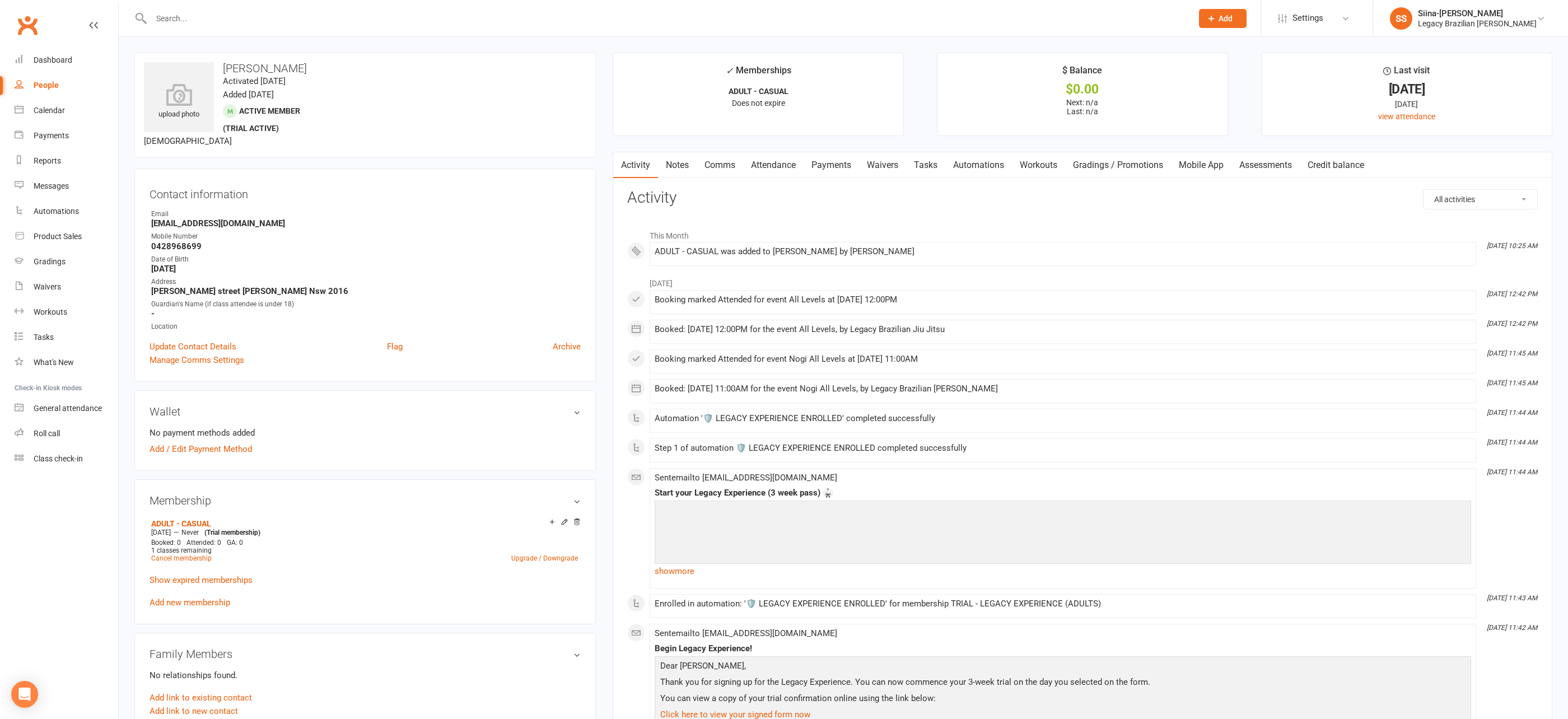
click at [604, 61] on main "✓ Memberships ADULT - CASUAL Does not expire $ Balance $0.00 Next: n/a Last: n/…" at bounding box center [1082, 559] width 956 height 1014
click at [598, 53] on div "upload photo luigi mazzarella Activated 19 September, 2025 Added 19 September, …" at bounding box center [365, 608] width 479 height 1110
click at [855, 162] on link "Payments" at bounding box center [831, 165] width 55 height 26
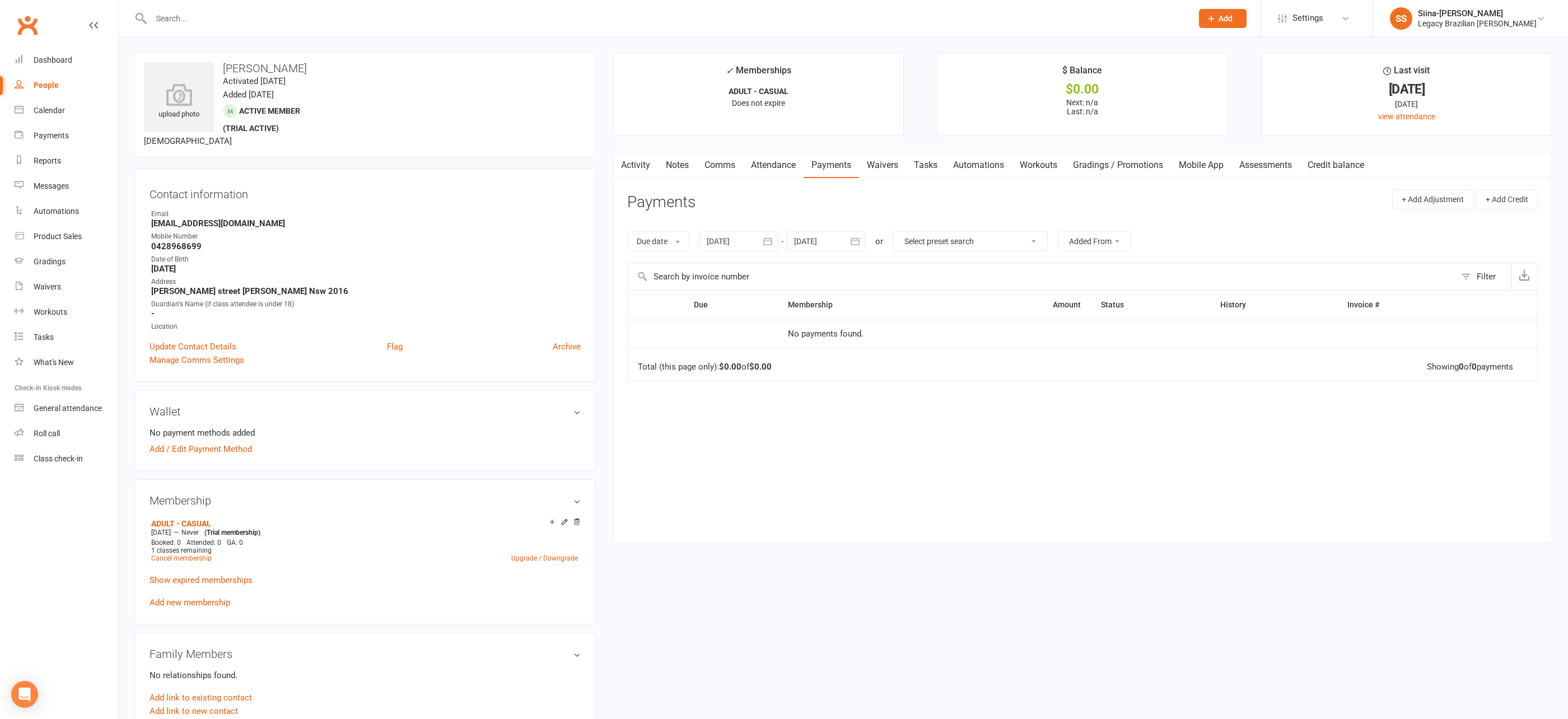
drag, startPoint x: 1200, startPoint y: 408, endPoint x: 992, endPoint y: 364, distance: 212.6
click at [1200, 408] on div "Due Contact Membership Amount Status History Invoice # No payments found. Total…" at bounding box center [1082, 408] width 911 height 235
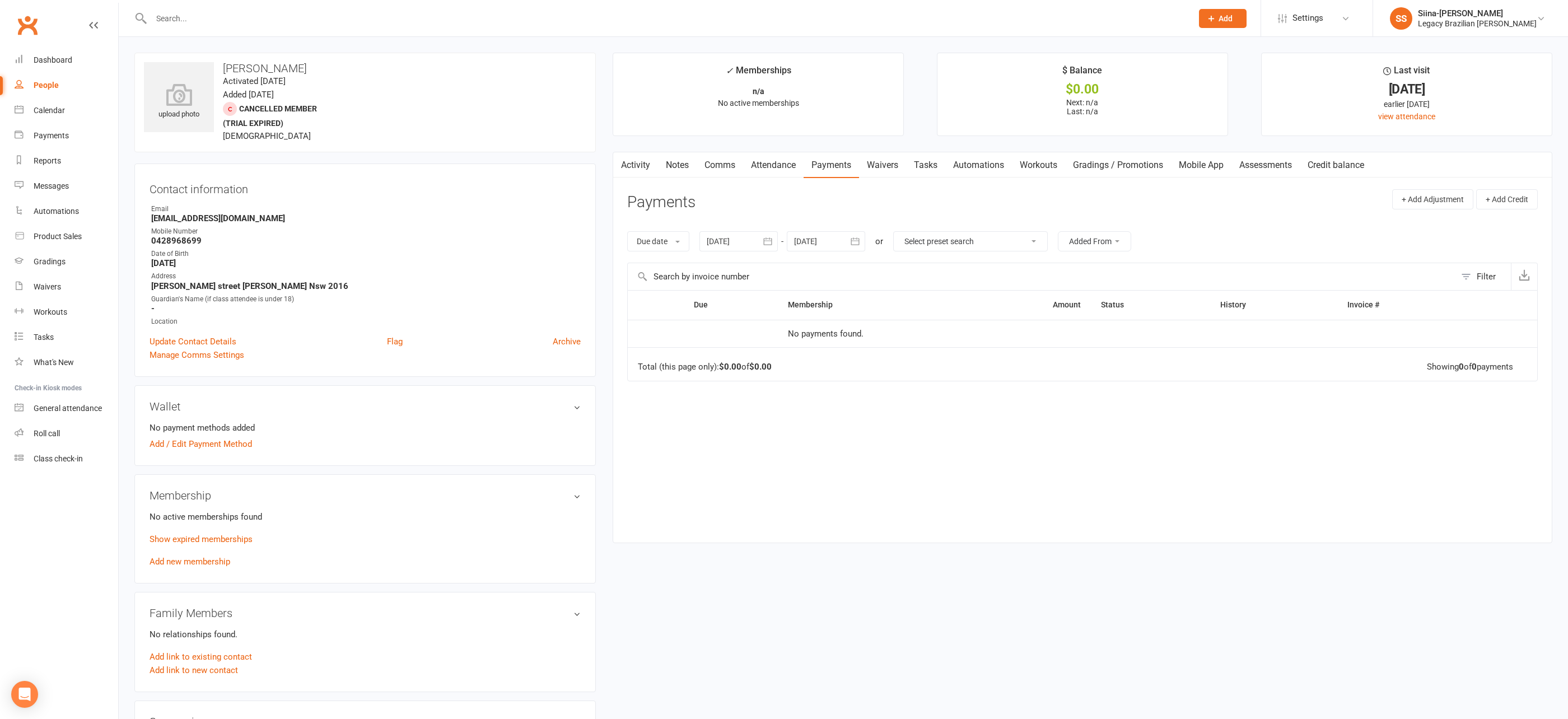
click at [599, 136] on div "upload photo [PERSON_NAME] Activated [DATE] Added [DATE] Cancelled member (tria…" at bounding box center [365, 587] width 479 height 1069
click at [599, 136] on div "upload photo luigi mazzarella Activated 19 September, 2025 Added 19 September, …" at bounding box center [365, 587] width 479 height 1069
click at [118, 100] on nav "Clubworx Dashboard People Calendar Payments Reports Messages Automations Produc…" at bounding box center [60, 362] width 119 height 719
click at [126, 93] on div "upload photo luigi mazzarella Activated 19 September, 2025 Added 19 September, …" at bounding box center [365, 587] width 479 height 1069
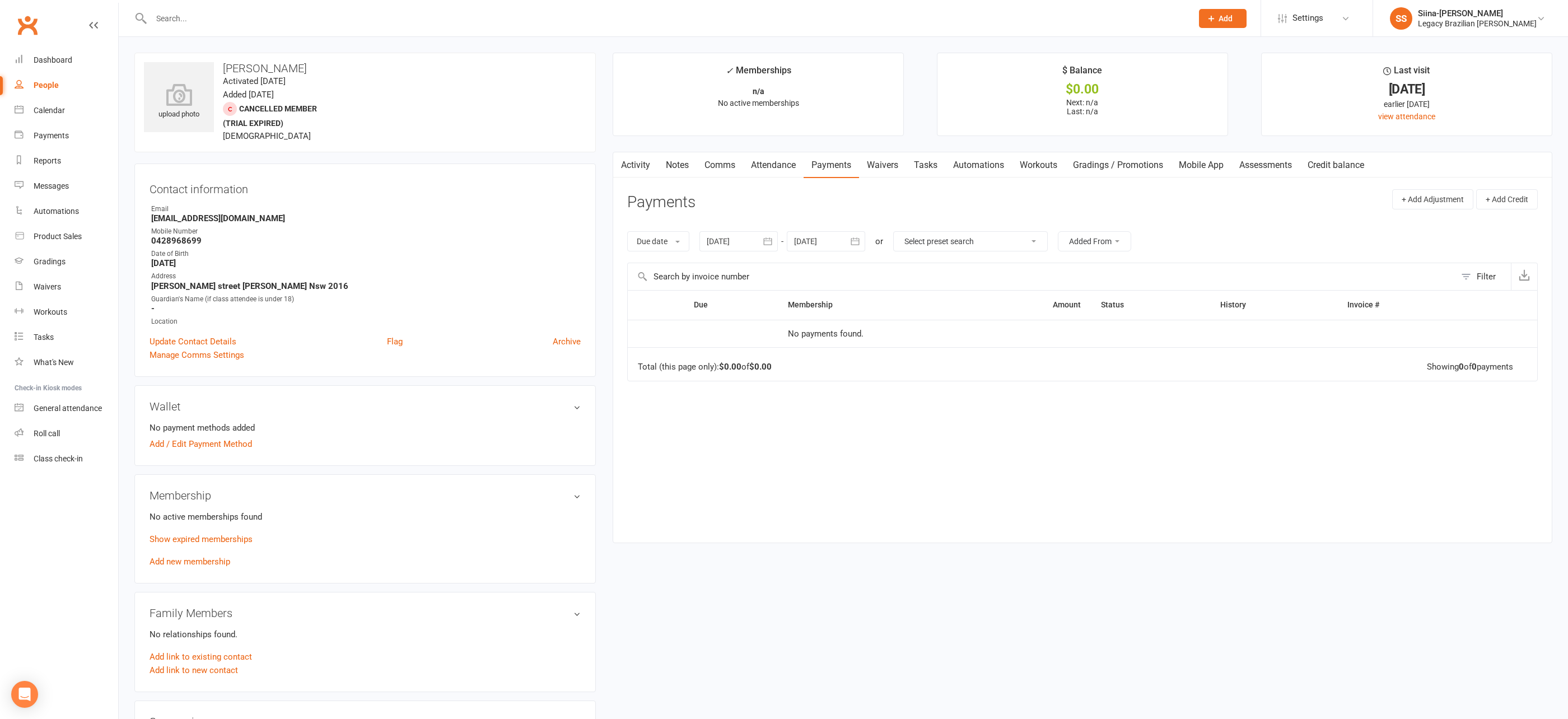
click at [85, 82] on link "People" at bounding box center [66, 85] width 104 height 25
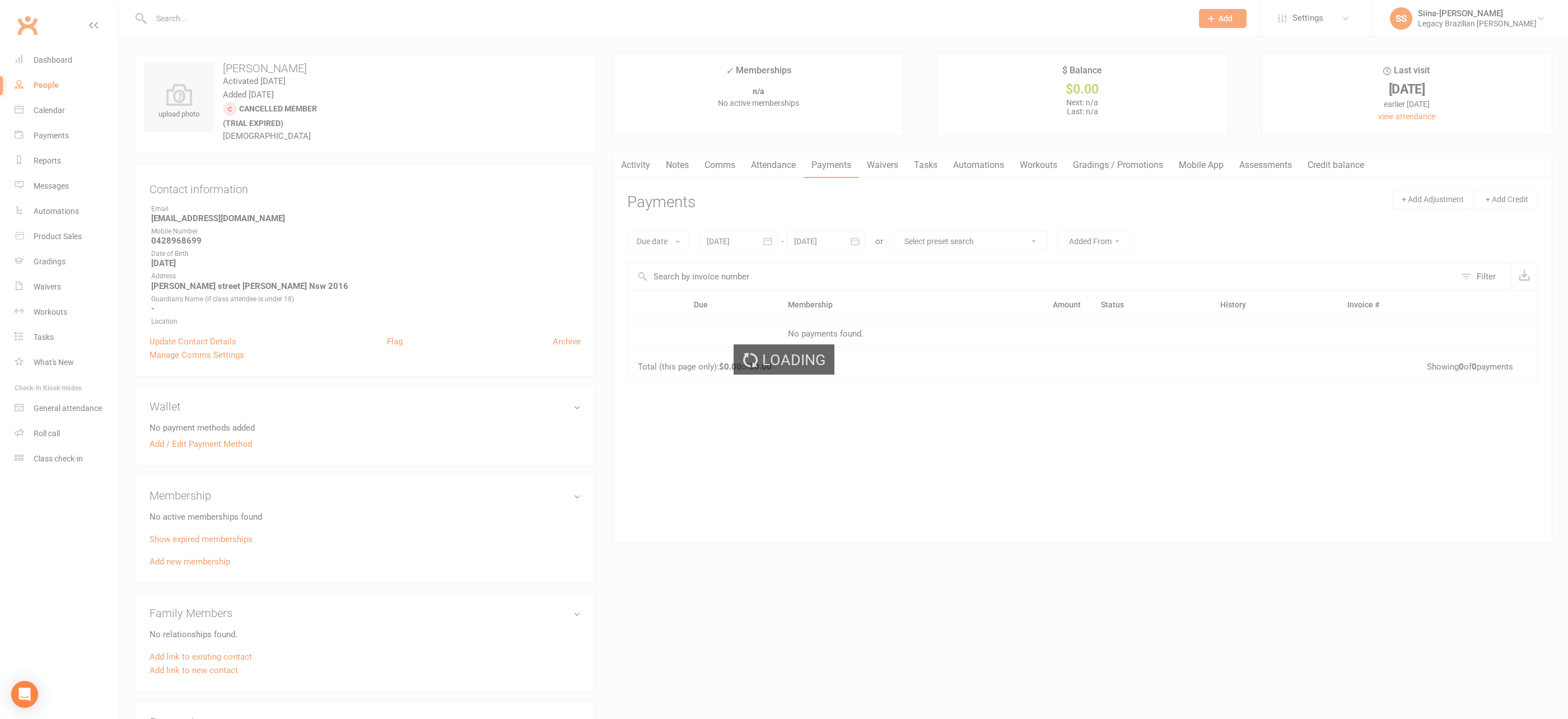
select select "100"
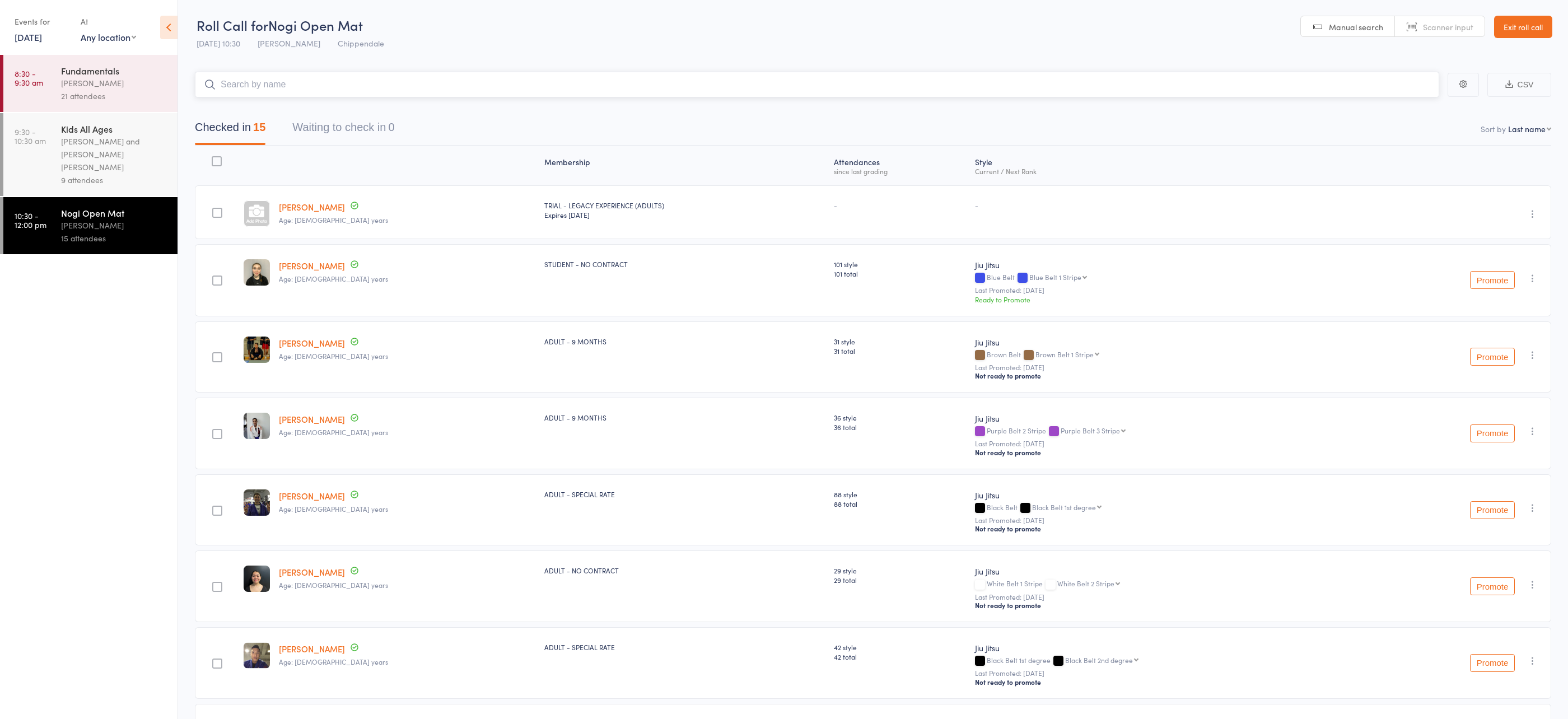
click at [323, 86] on input "search" at bounding box center [817, 85] width 1245 height 26
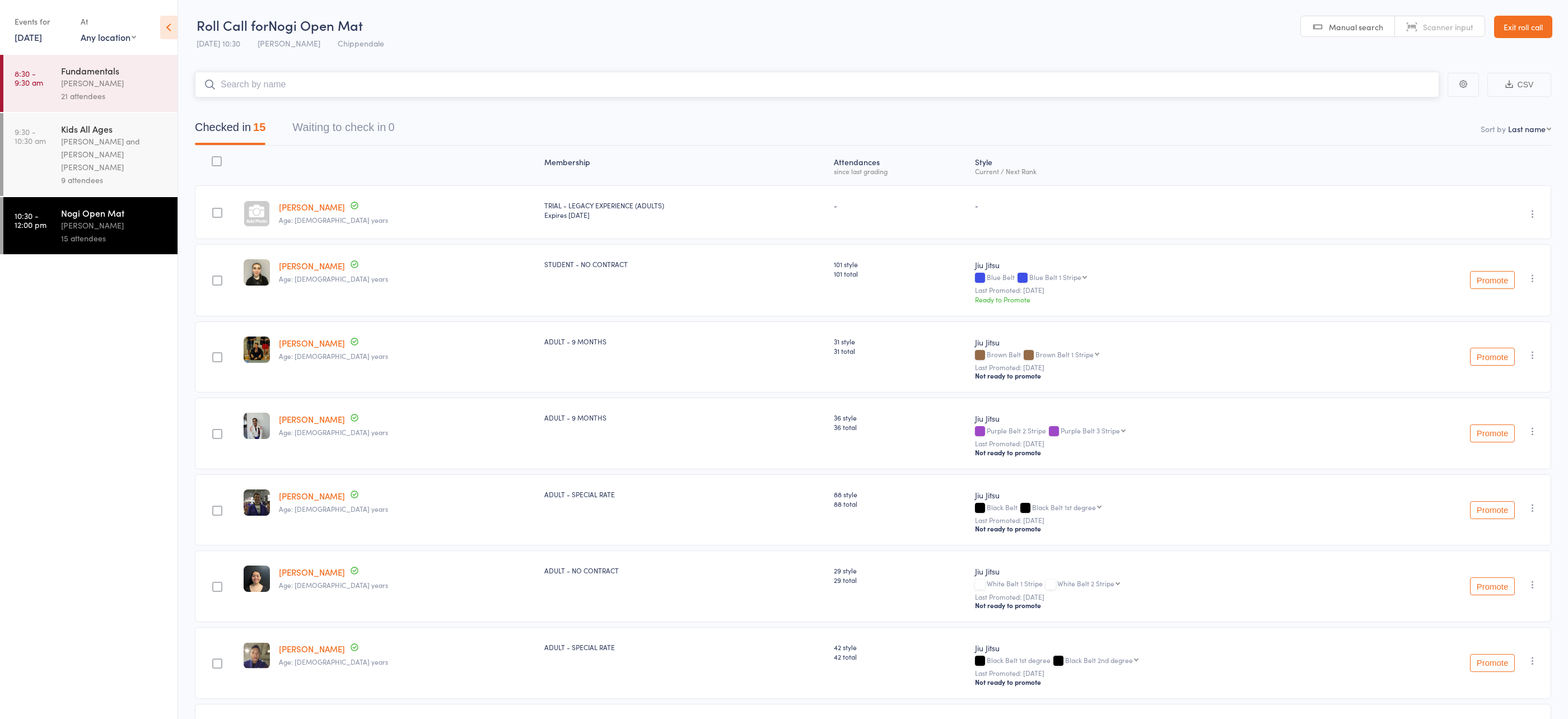
click at [323, 86] on input "search" at bounding box center [817, 85] width 1245 height 26
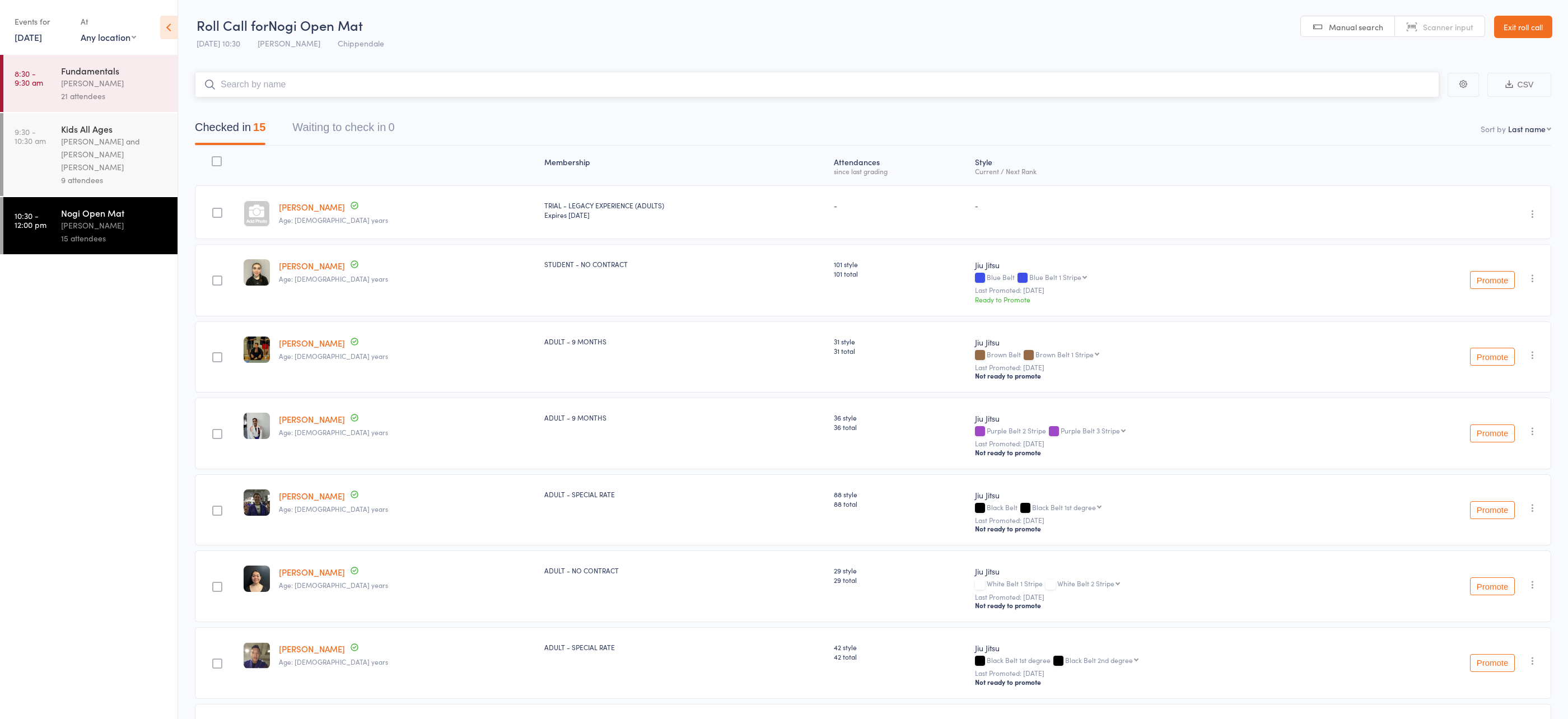
click at [323, 86] on input "search" at bounding box center [817, 85] width 1245 height 26
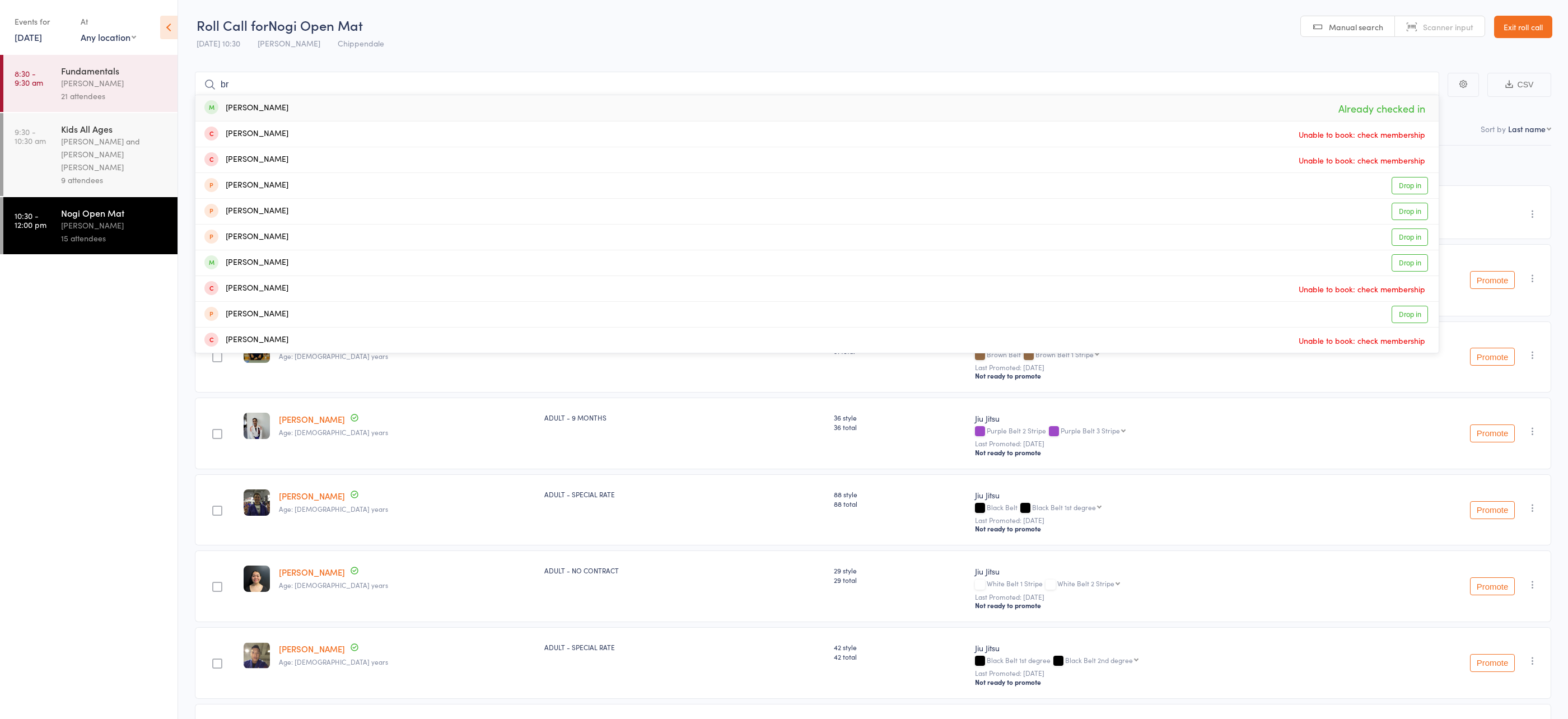
type input "b"
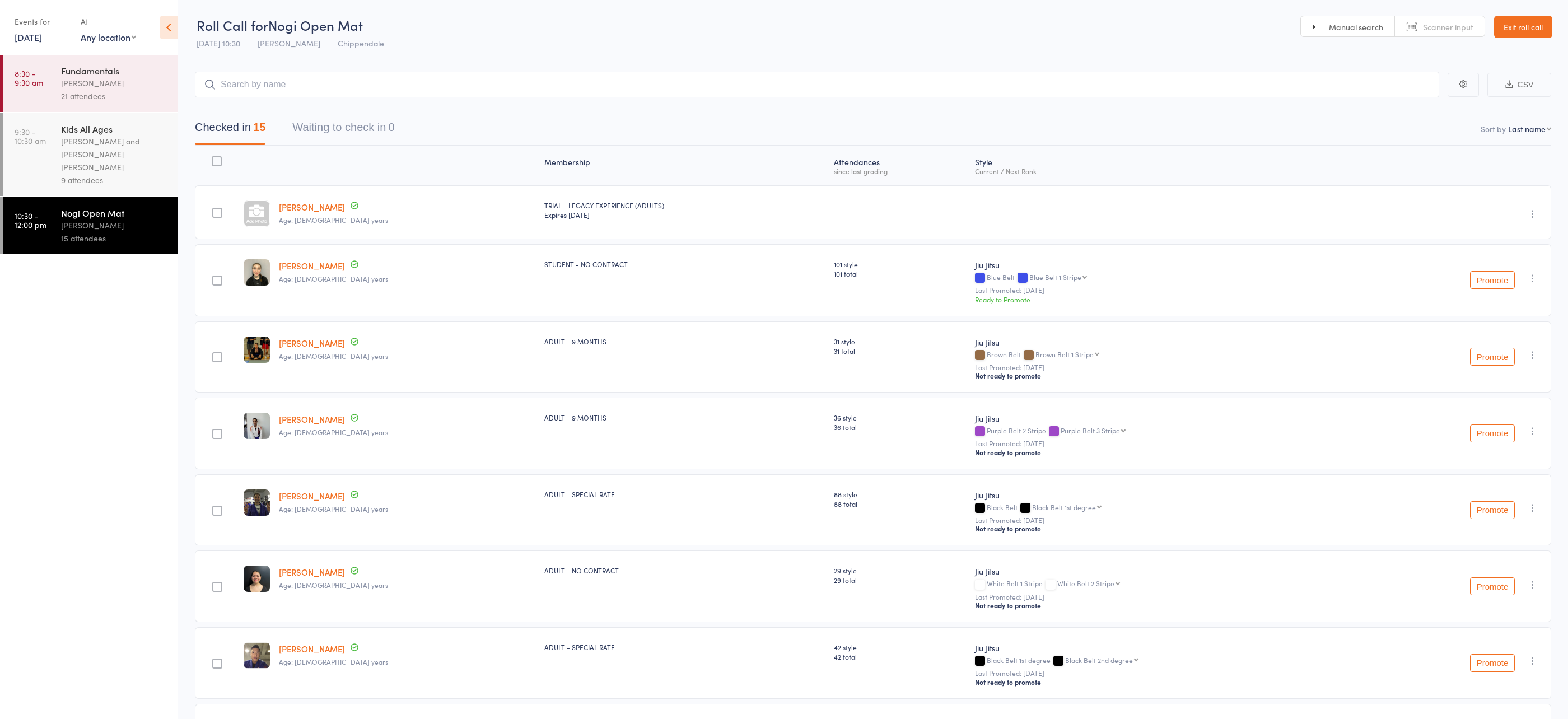
click at [81, 412] on ul "8:30 - 9:30 am Fundamentals [PERSON_NAME] 21 attendees 9:30 - 10:30 am Kids All…" at bounding box center [89, 387] width 178 height 665
click at [354, 82] on input "search" at bounding box center [817, 85] width 1245 height 26
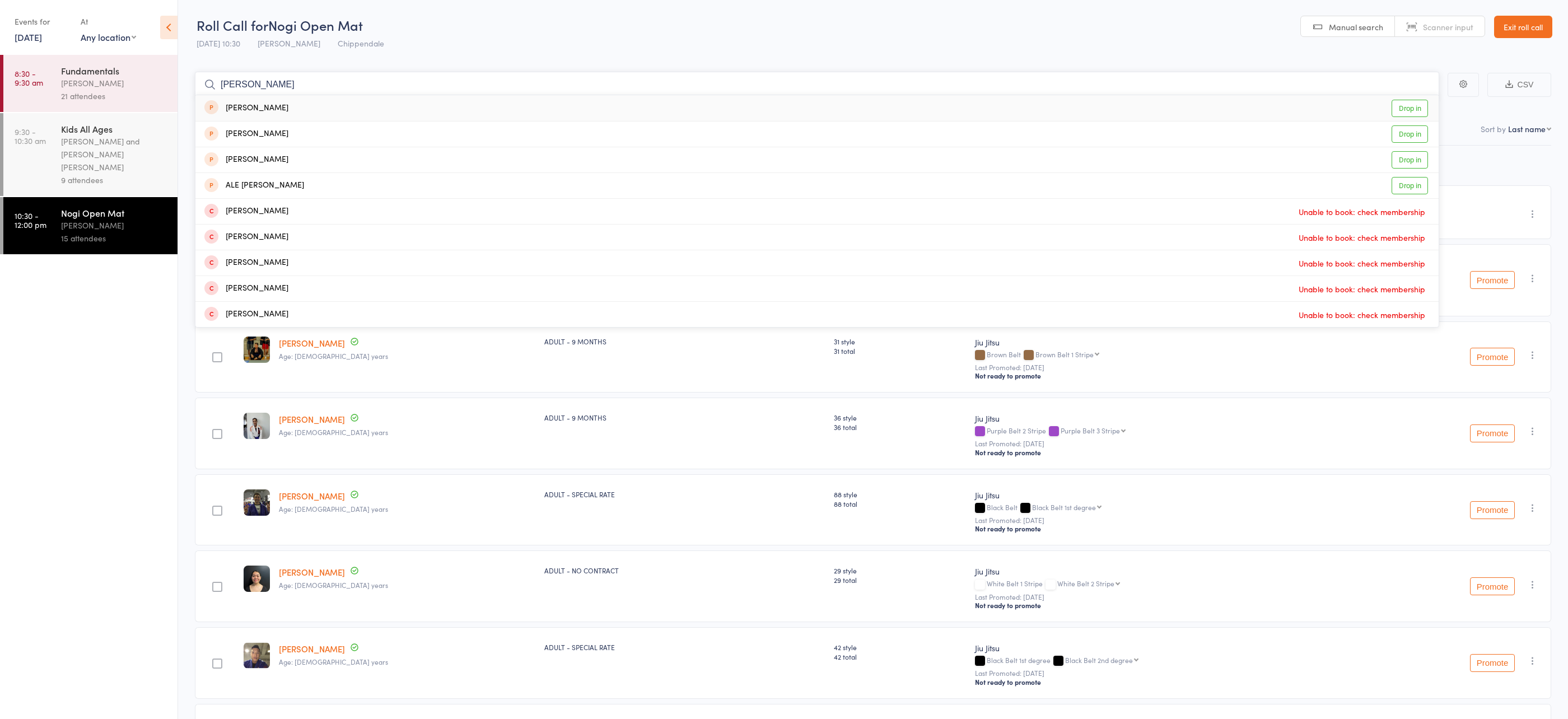
type input "gallo"
click at [323, 104] on div "Jordan Galloway Drop in" at bounding box center [817, 108] width 1243 height 26
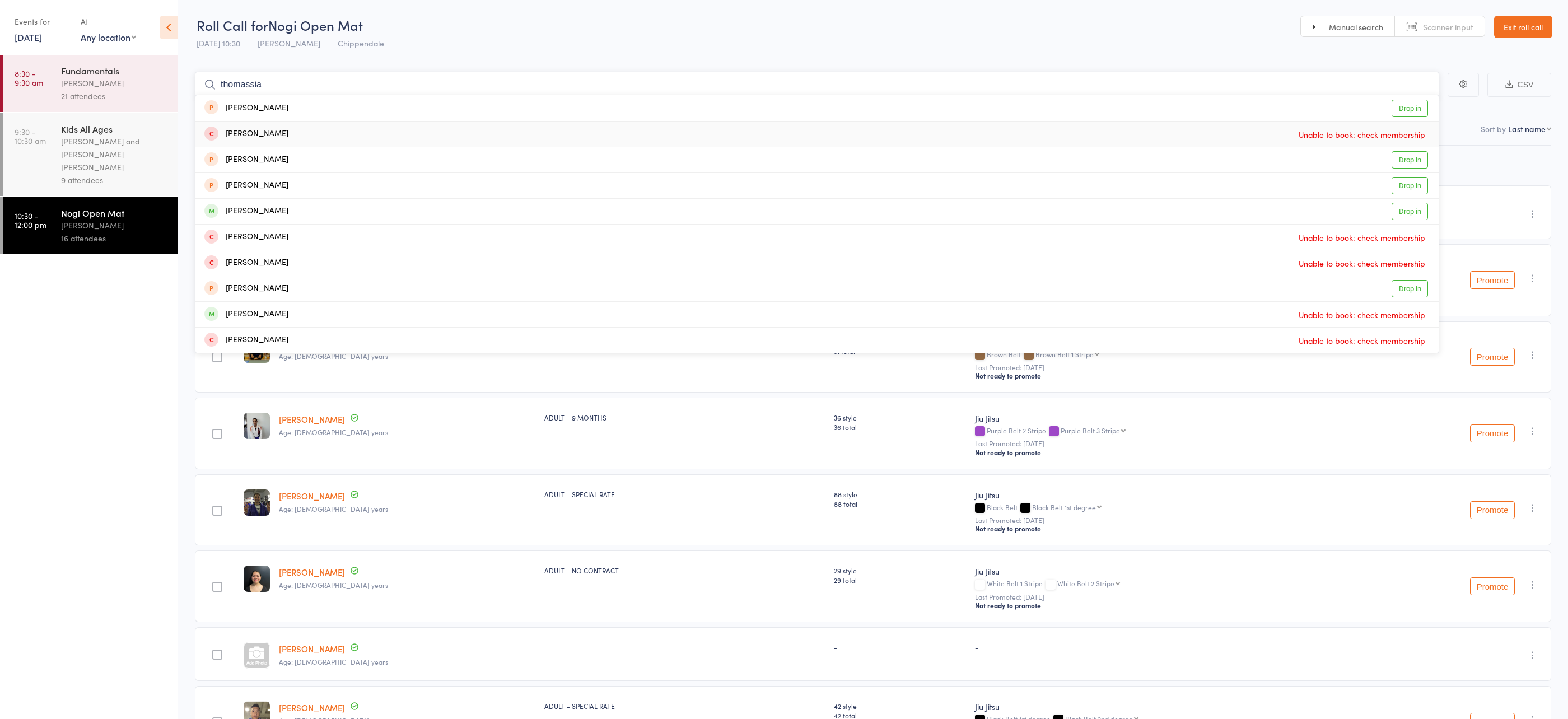
type input "thomassia"
drag, startPoint x: 281, startPoint y: 104, endPoint x: 280, endPoint y: 113, distance: 9.1
click at [281, 104] on div "[PERSON_NAME]" at bounding box center [246, 109] width 84 height 13
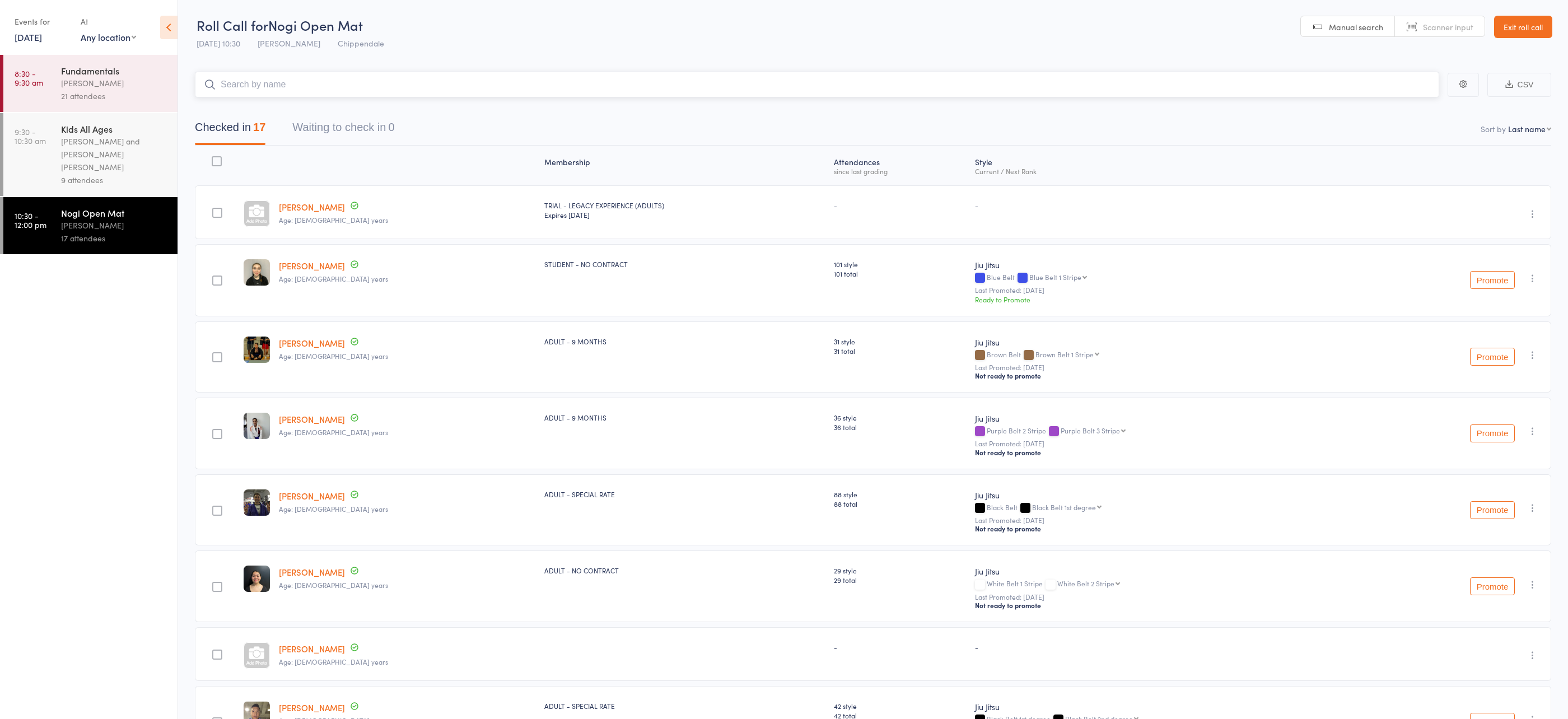
click at [380, 97] on input "search" at bounding box center [817, 85] width 1245 height 26
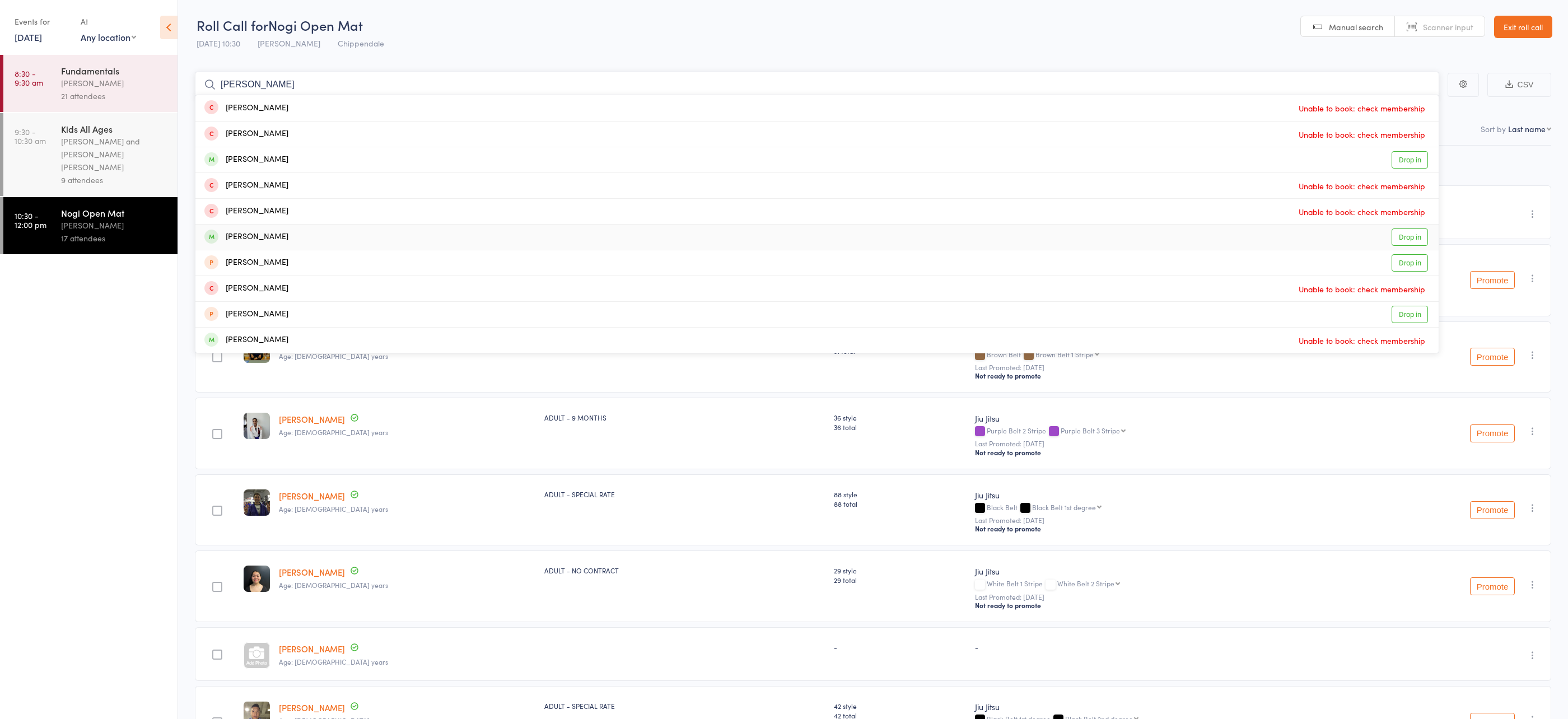
type input "harry"
click at [376, 234] on div "Harry Stankovic Drop in" at bounding box center [817, 237] width 1243 height 25
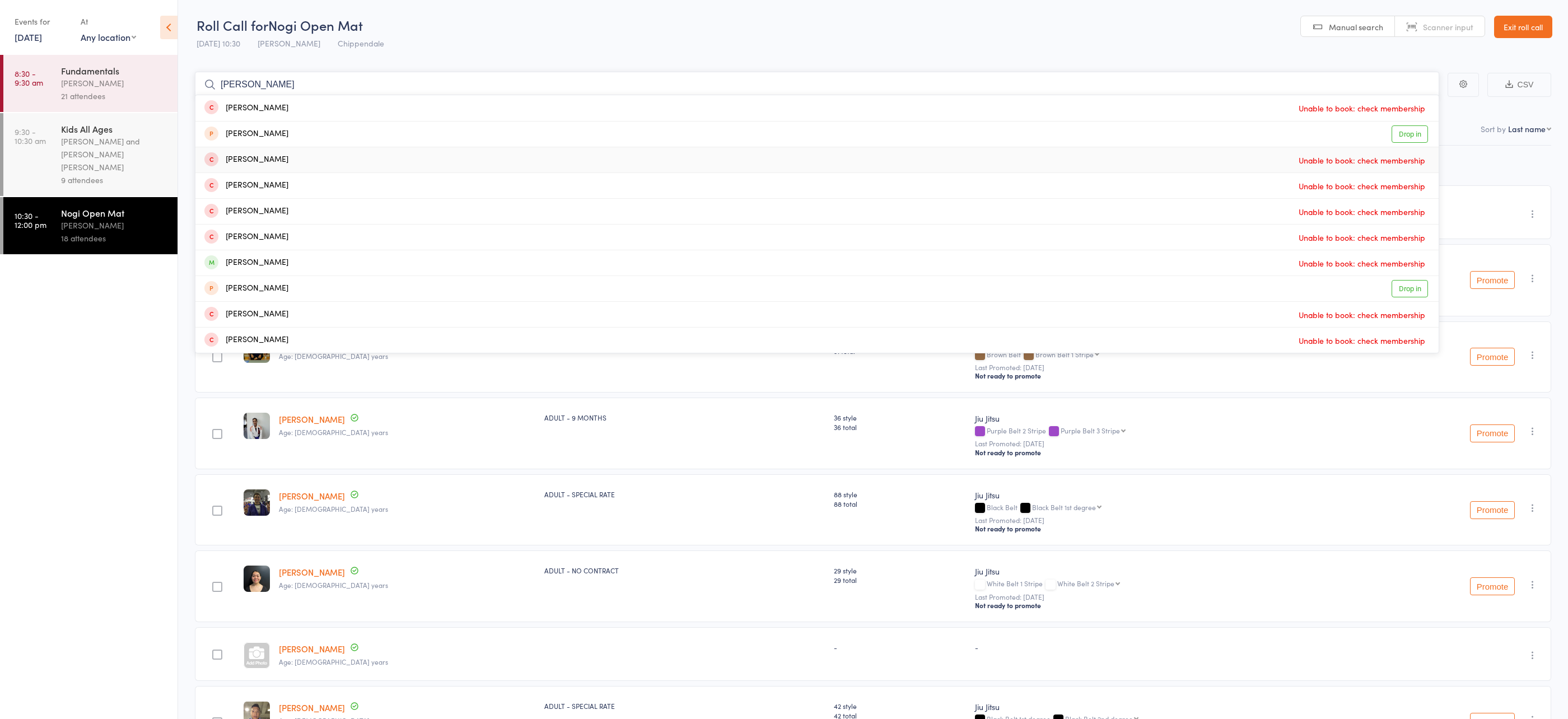
type input "oliver vie"
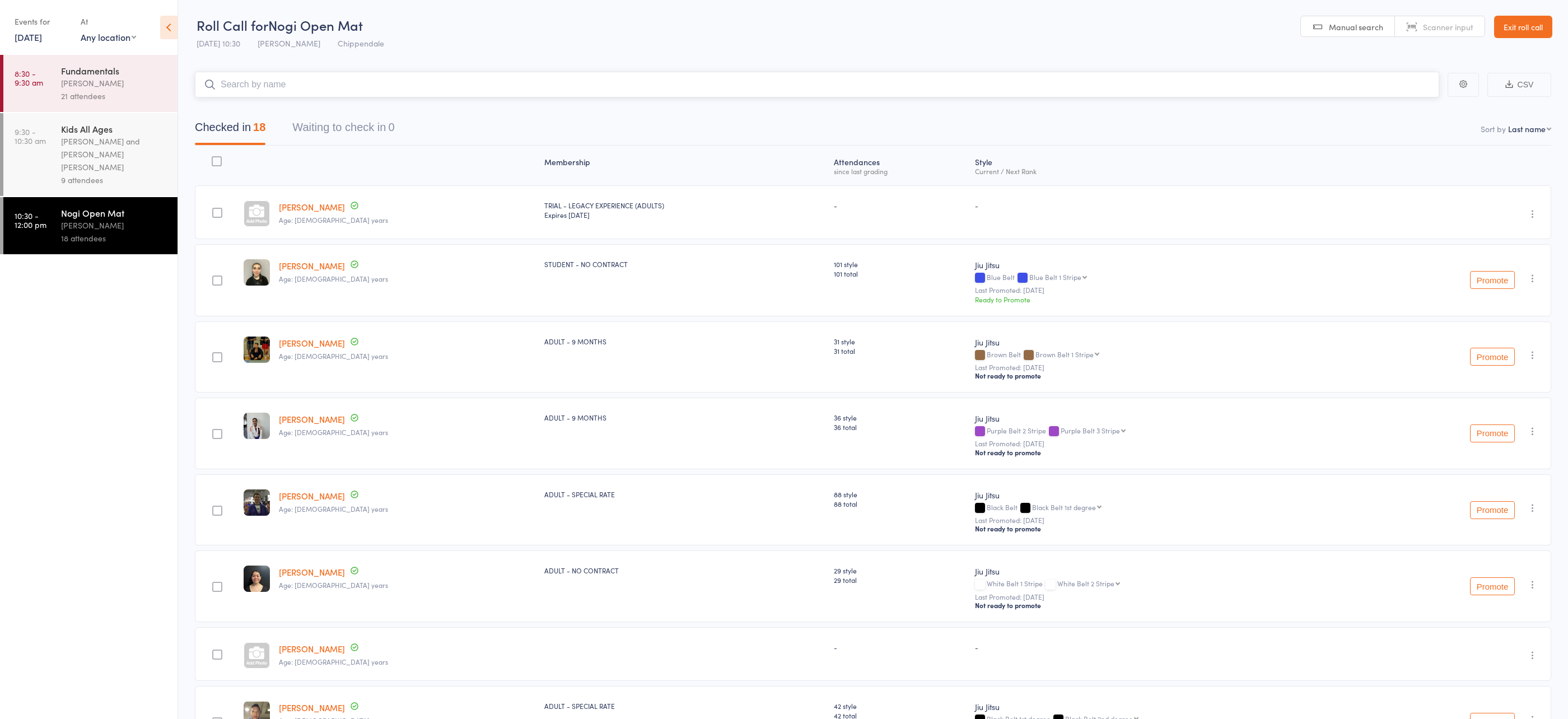
click at [274, 83] on input "search" at bounding box center [817, 85] width 1245 height 26
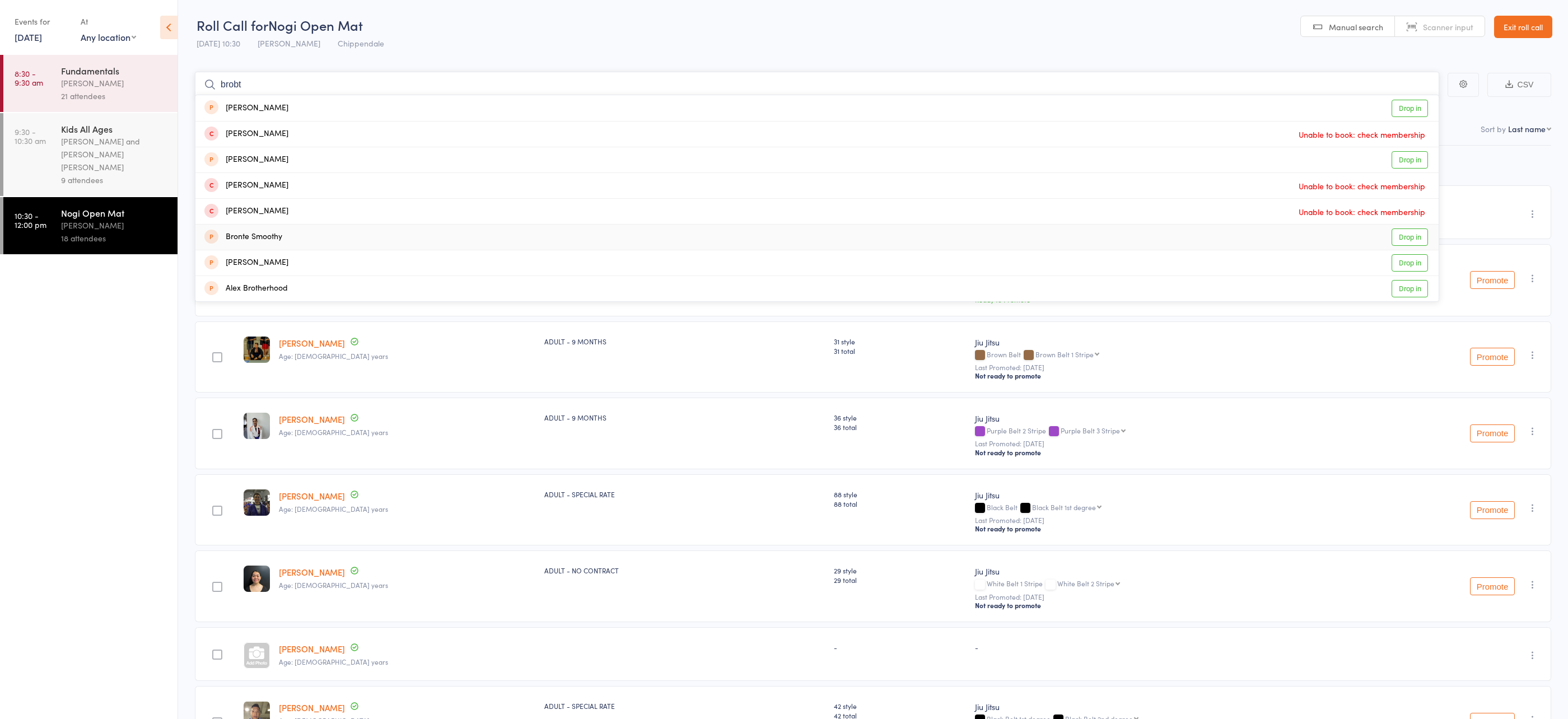
type input "brobt"
drag, startPoint x: 282, startPoint y: 239, endPoint x: 277, endPoint y: 243, distance: 6.4
click at [282, 239] on div "Bronte Smoothy" at bounding box center [243, 237] width 78 height 13
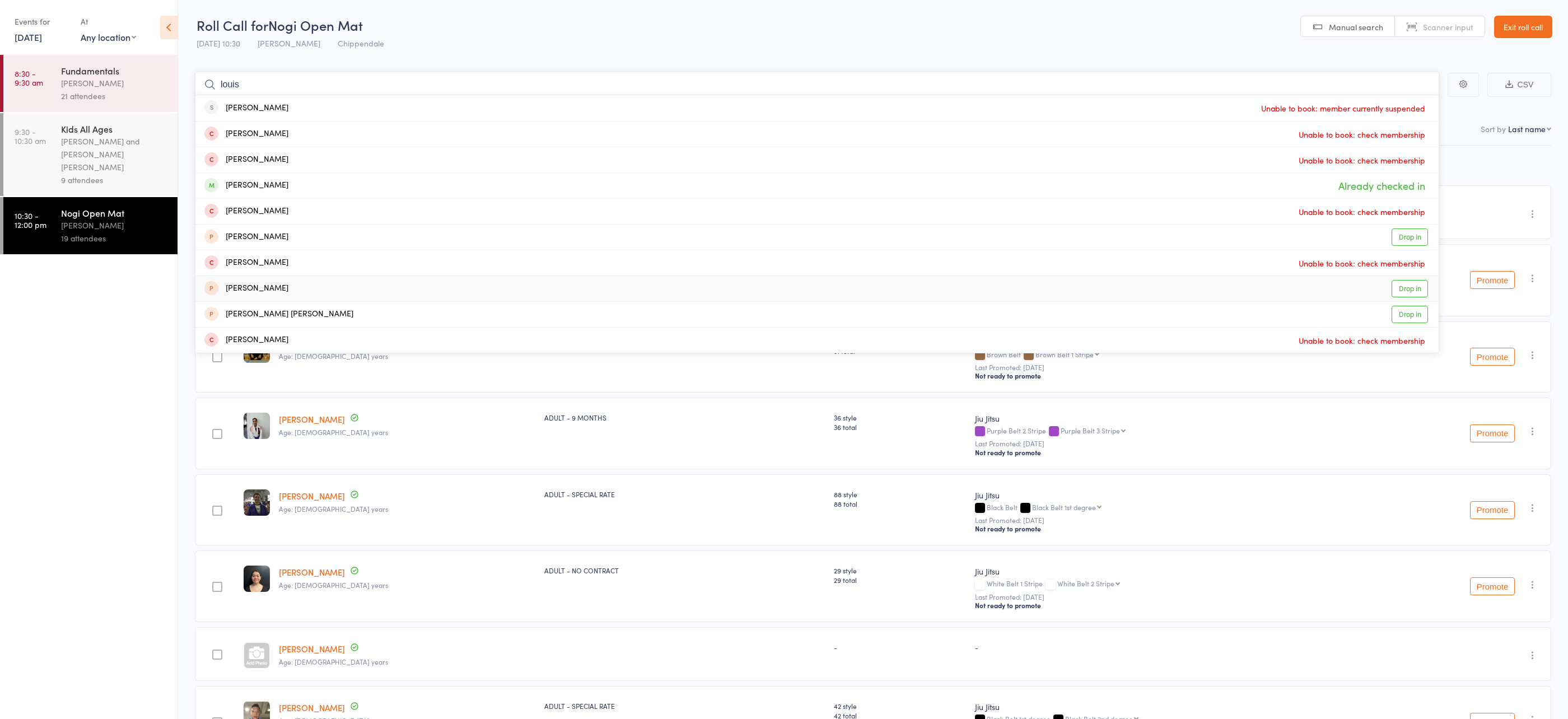
type input "louis"
click at [404, 293] on div "Louis Masciantonio Drop in" at bounding box center [817, 289] width 1243 height 25
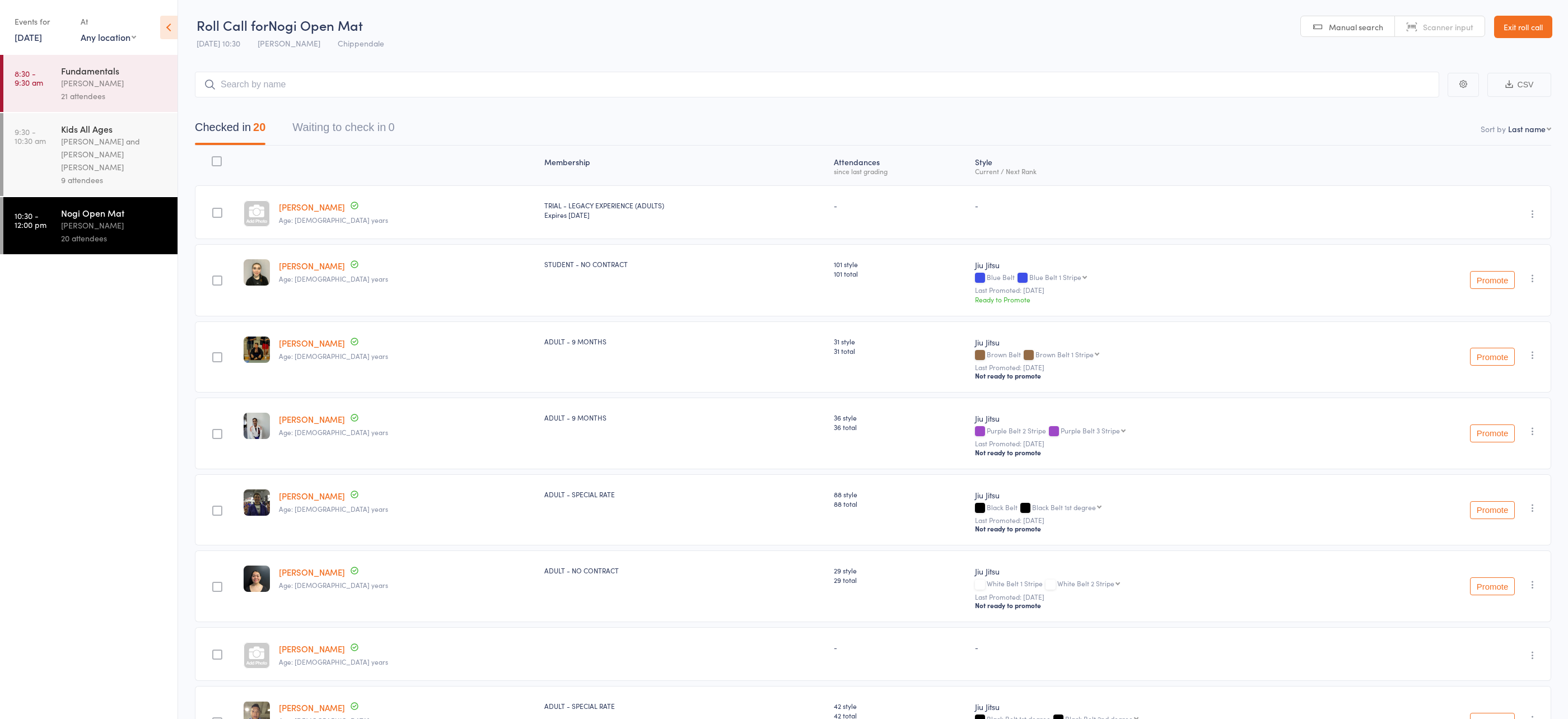
click at [111, 310] on ul "8:30 - 9:30 am Fundamentals Werique Oliveira 21 attendees 9:30 - 10:30 am Kids …" at bounding box center [89, 387] width 178 height 665
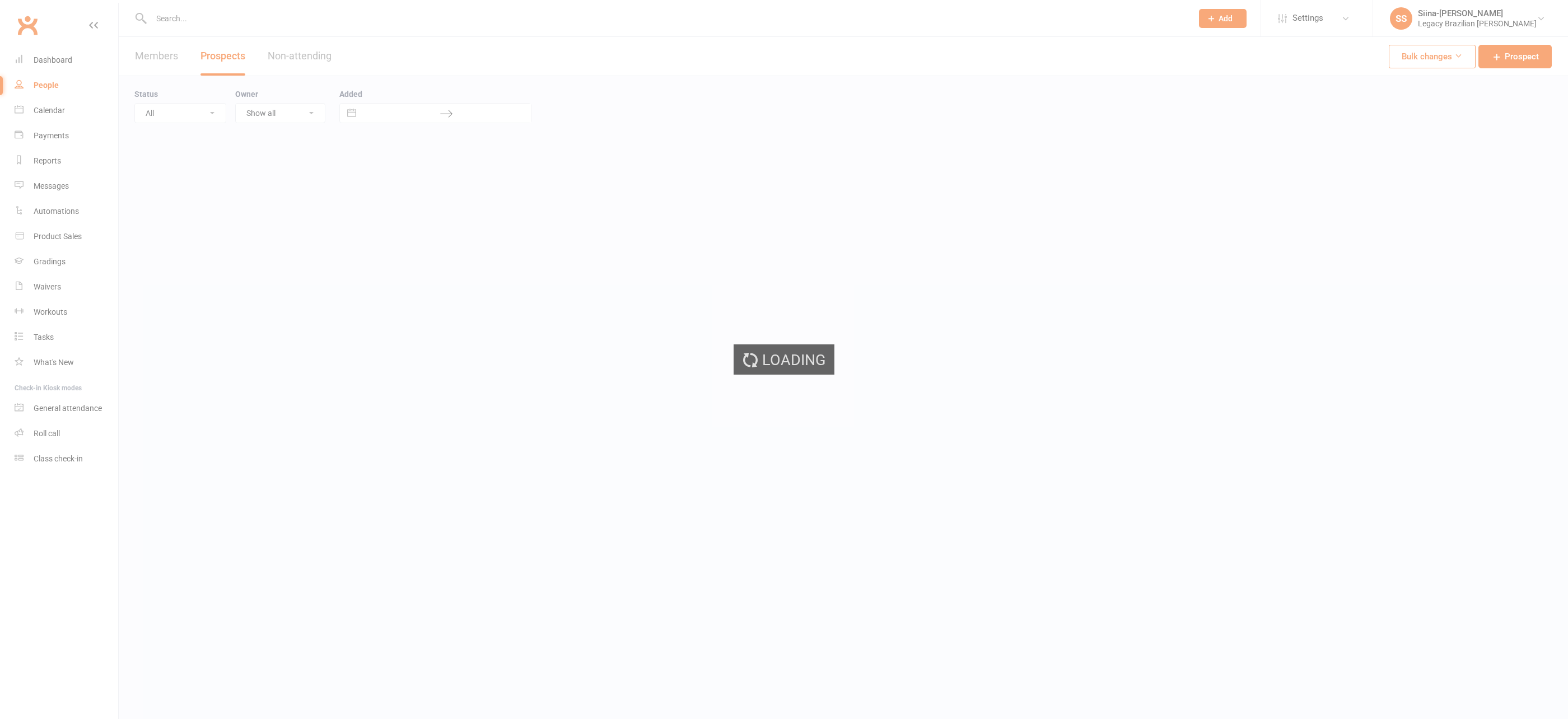
select select "100"
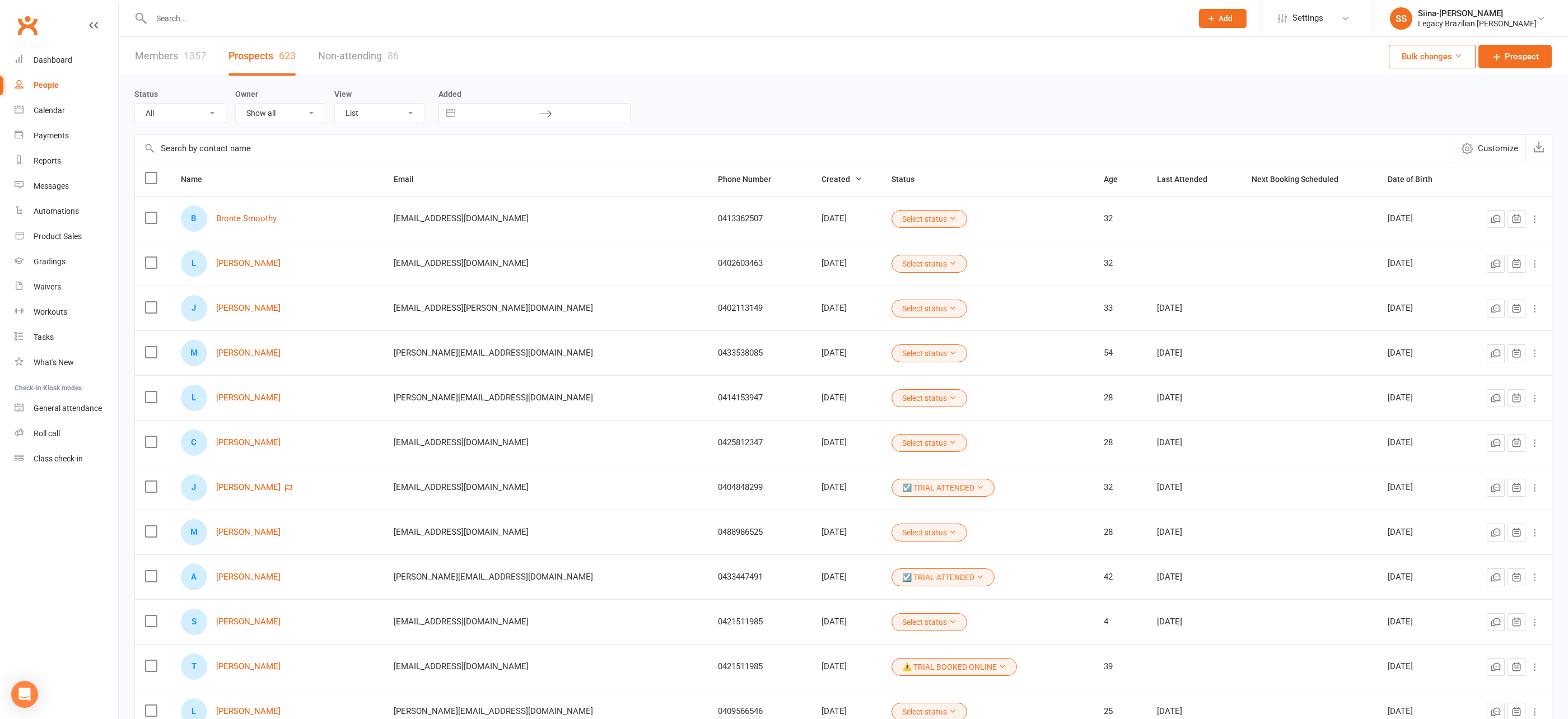
click at [213, 13] on input "text" at bounding box center [666, 18] width 1037 height 15
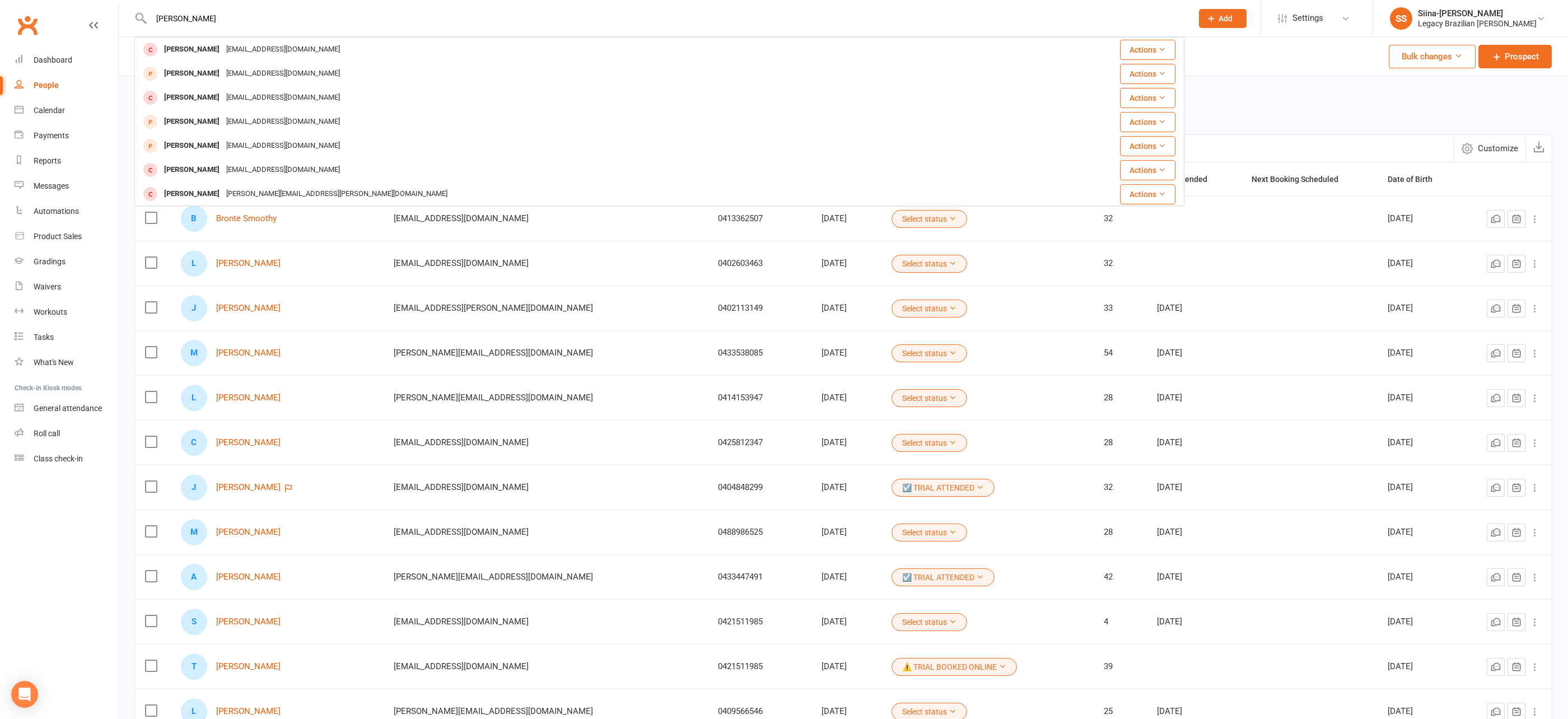
type input "[PERSON_NAME]"
click at [223, 54] on div "sarkisnazarian777@gmail.com" at bounding box center [283, 49] width 121 height 16
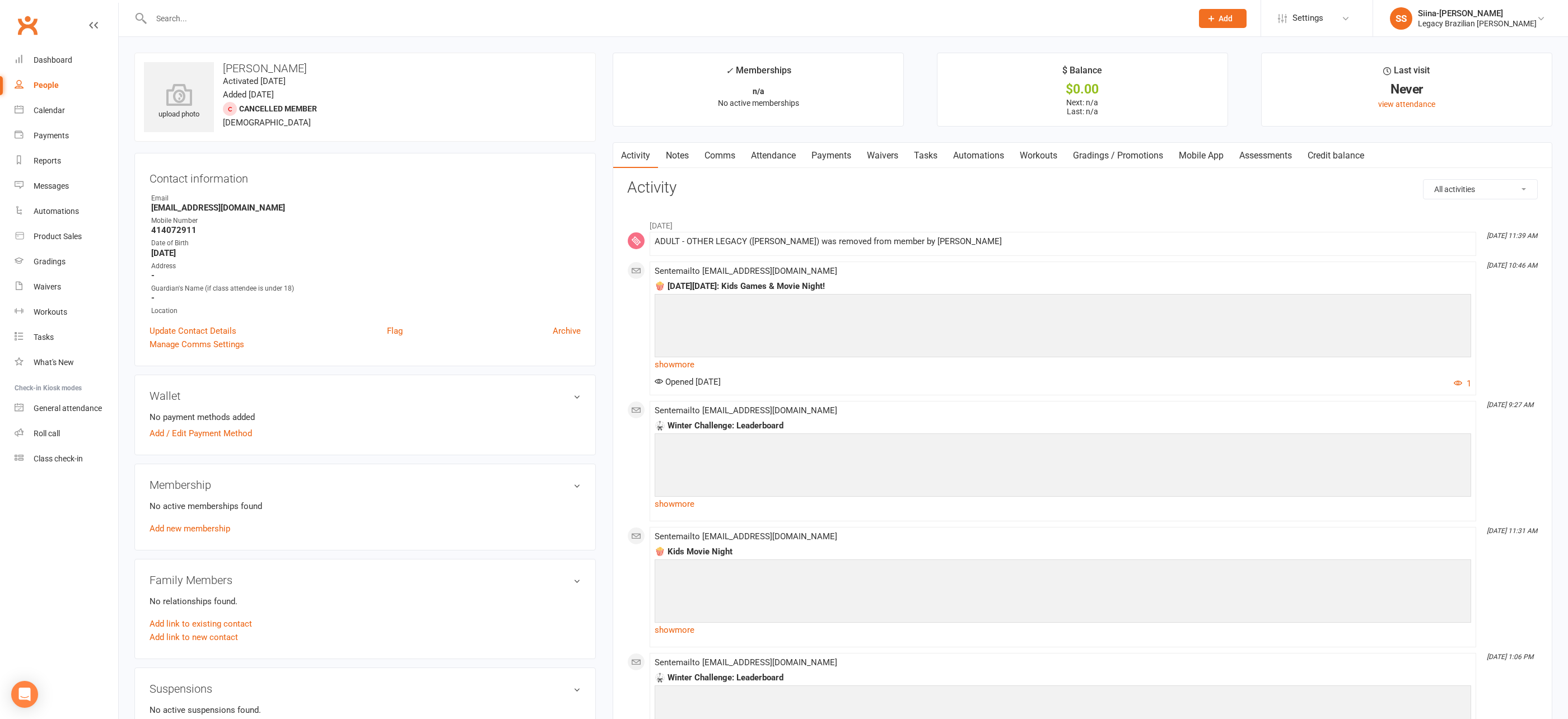
drag, startPoint x: 191, startPoint y: 528, endPoint x: 191, endPoint y: 519, distance: 9.0
click at [194, 523] on link "Add new membership" at bounding box center [190, 529] width 81 height 10
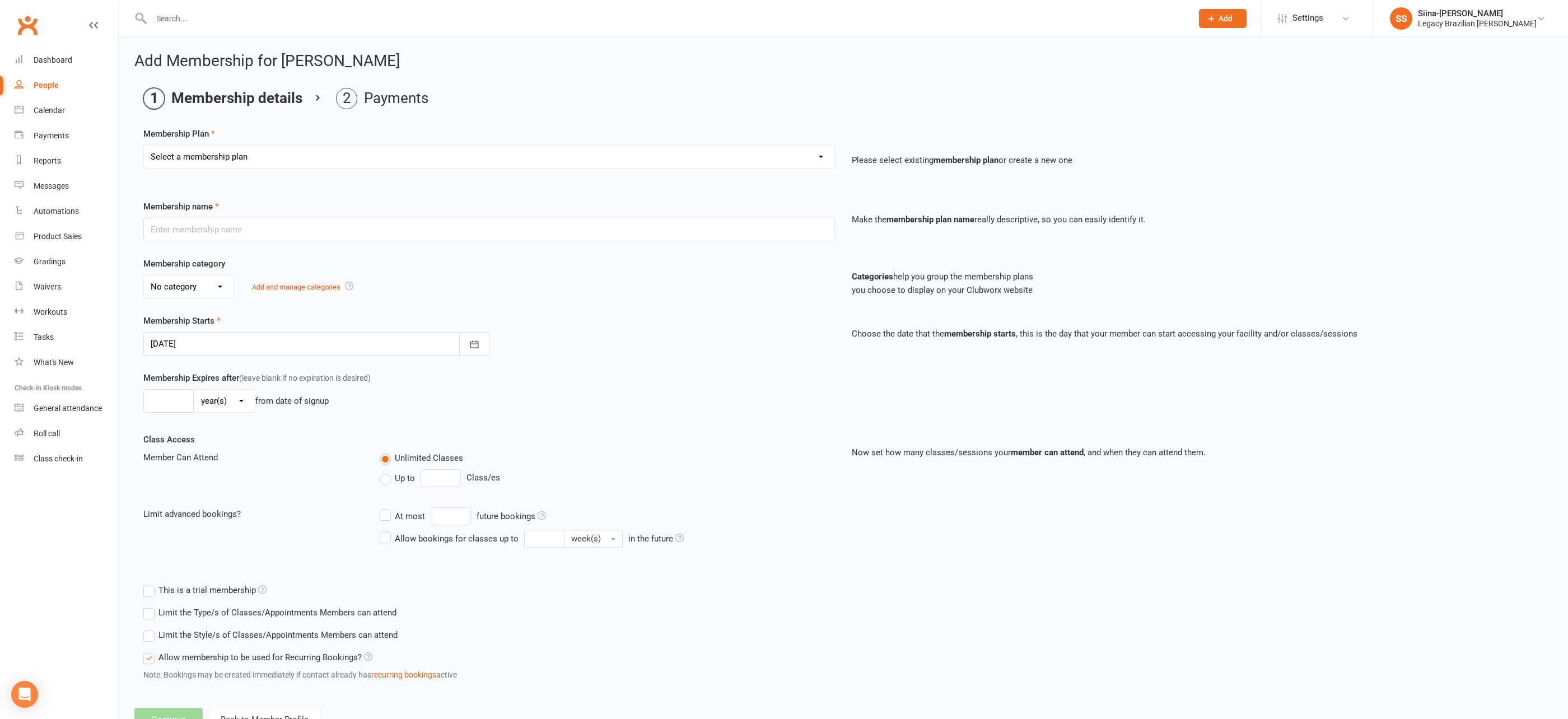
click at [242, 154] on select "Select a membership plan Create new Membership Plan ADULT - CASUAL ADULT - 6 MO…" at bounding box center [489, 157] width 690 height 22
select select "5"
click at [144, 146] on select "Select a membership plan Create new Membership Plan ADULT - CASUAL ADULT - 6 MO…" at bounding box center [489, 157] width 690 height 22
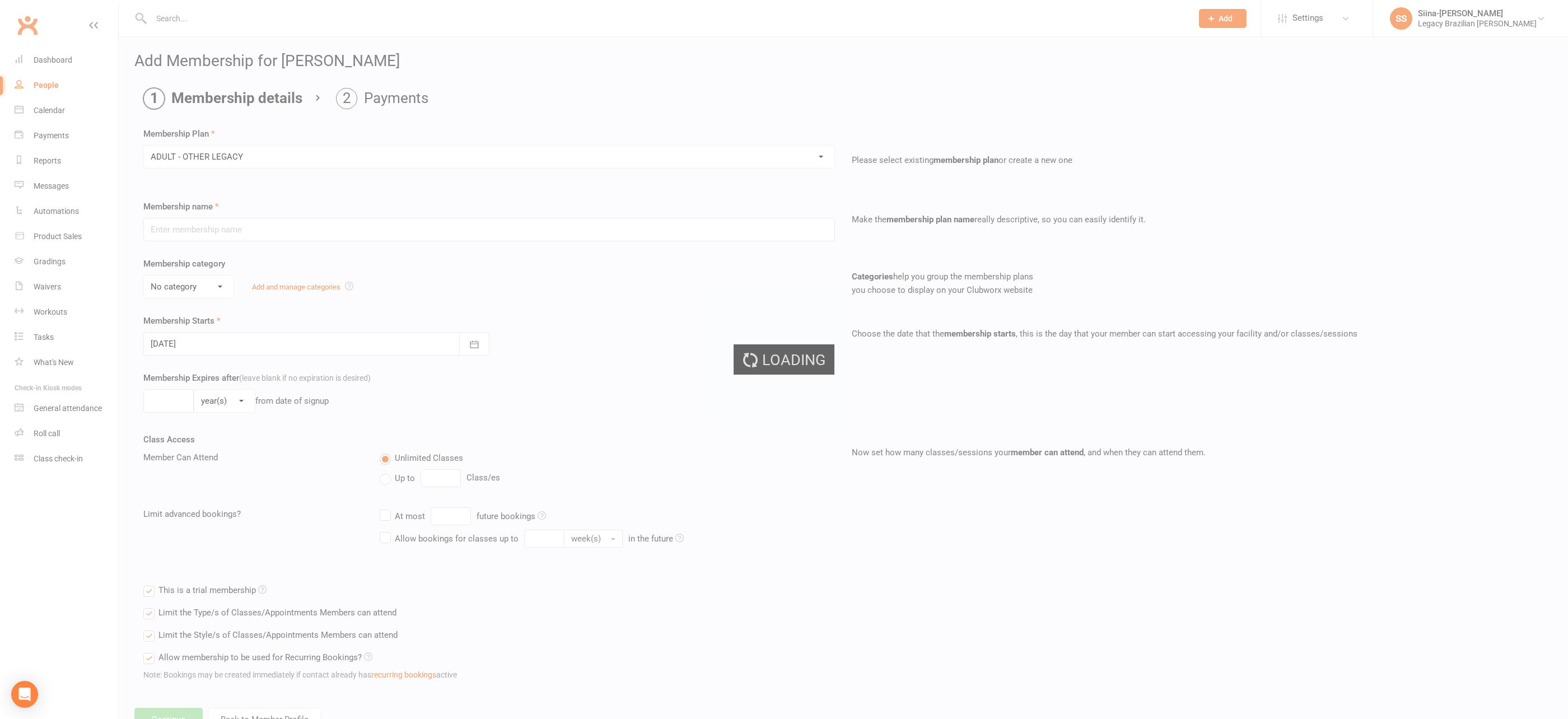
type input "ADULT - OTHER LEGACY"
select select "0"
type input "0"
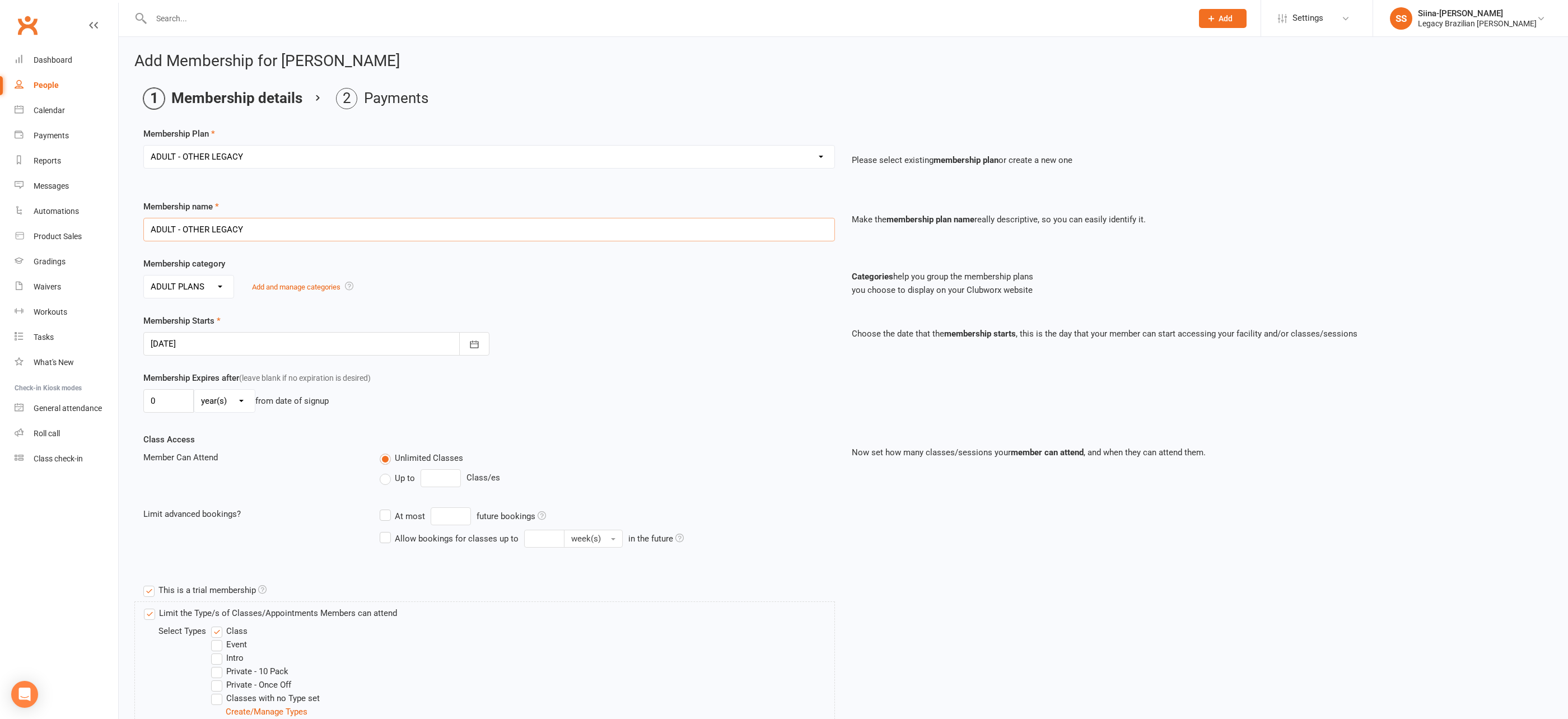
click at [309, 236] on input "ADULT - OTHER LEGACY" at bounding box center [489, 229] width 692 height 24
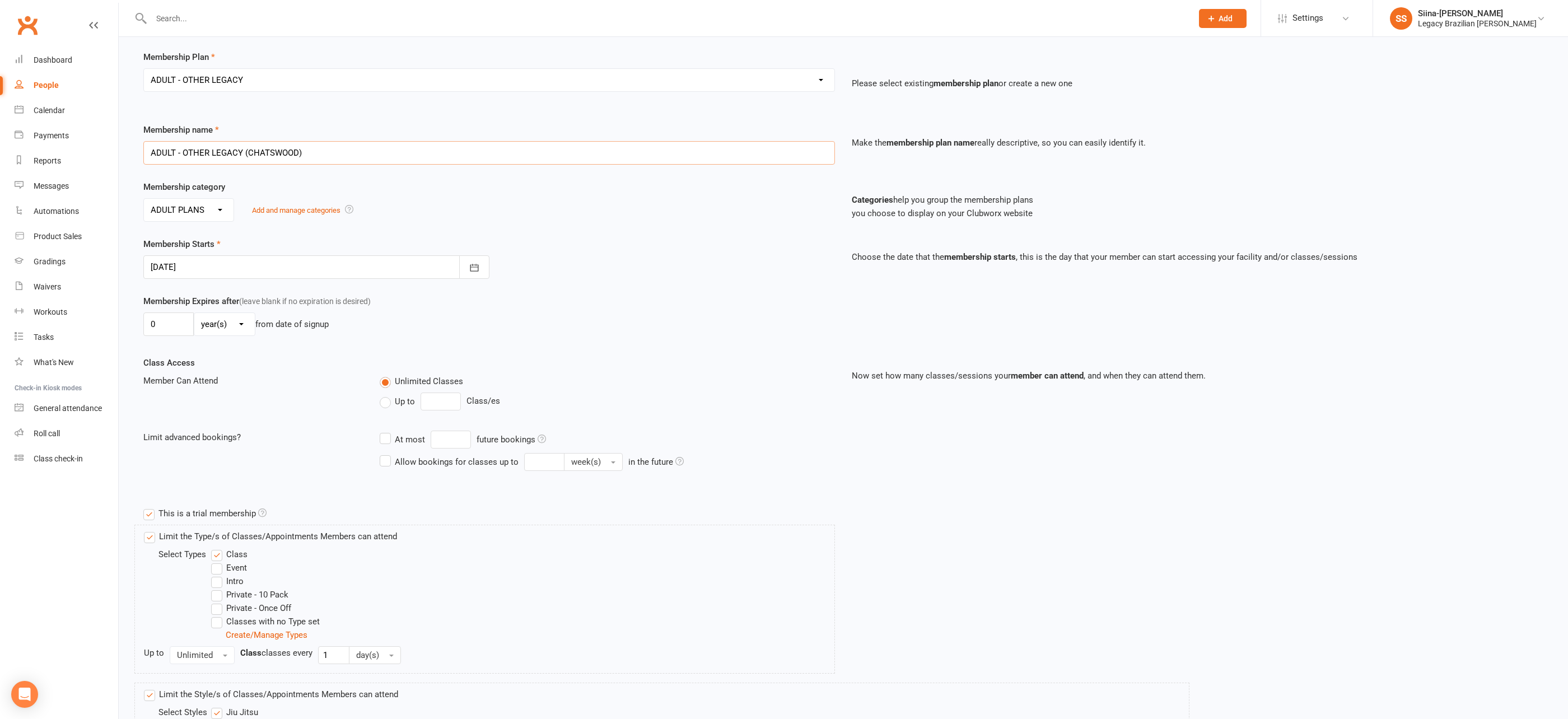
scroll to position [231, 0]
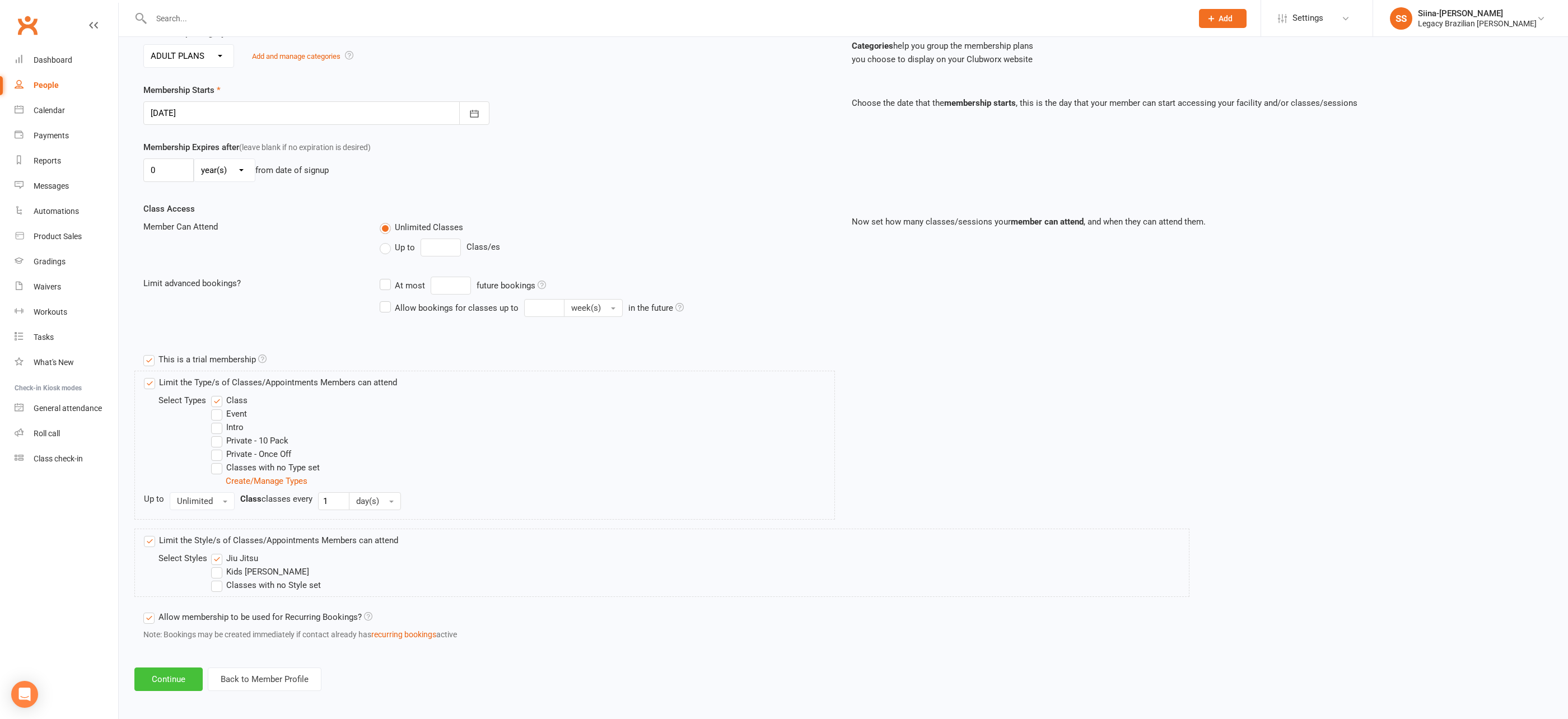
type input "ADULT - OTHER LEGACY (CHATSWOOD)"
drag, startPoint x: 185, startPoint y: 679, endPoint x: 265, endPoint y: 272, distance: 414.8
click at [266, 362] on div "Add Membership for Sarkis Nazarian Membership details Payments Membership Plan …" at bounding box center [844, 256] width 1450 height 901
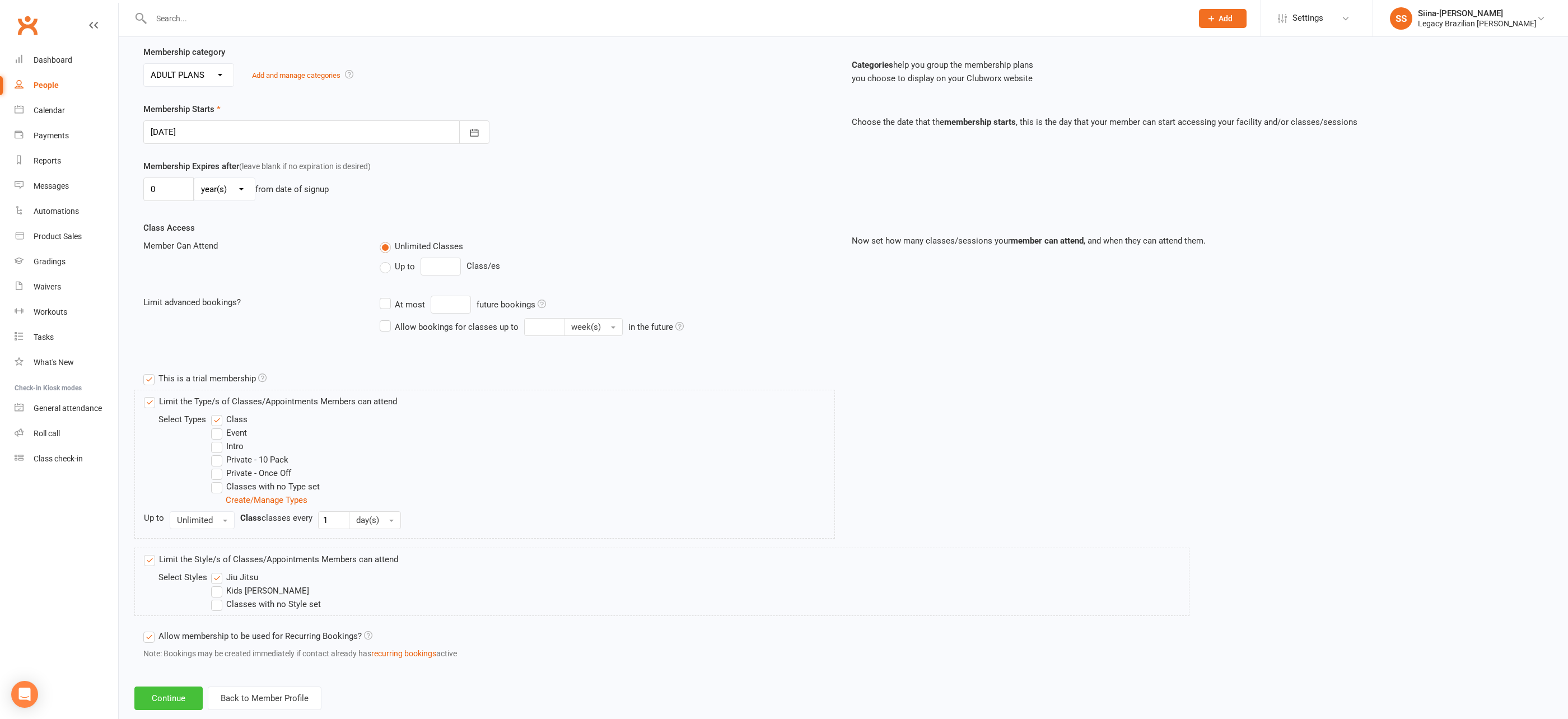
scroll to position [216, 0]
drag, startPoint x: 252, startPoint y: 137, endPoint x: 258, endPoint y: 114, distance: 23.8
click at [253, 137] on div "Membership Starts 11 Oct 2025 October 2025 Sun Mon Tue Wed Thu Fri Sat 40 28 29…" at bounding box center [843, 126] width 1417 height 57
click at [259, 126] on div at bounding box center [316, 128] width 346 height 24
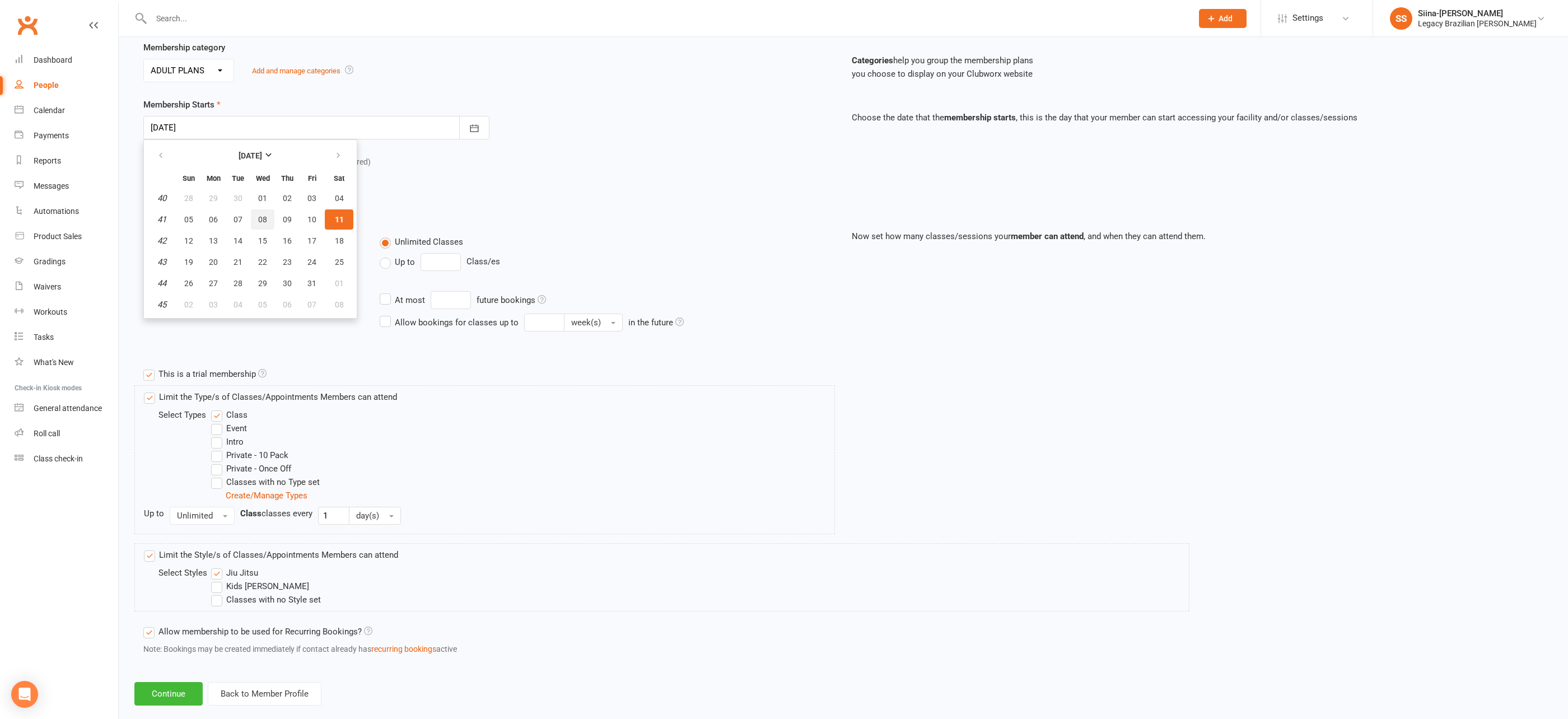
click at [259, 220] on span "08" at bounding box center [262, 220] width 9 height 9
type input "08 Oct 2025"
drag, startPoint x: 157, startPoint y: 694, endPoint x: 146, endPoint y: 700, distance: 12.5
click at [156, 695] on button "Continue" at bounding box center [168, 694] width 68 height 24
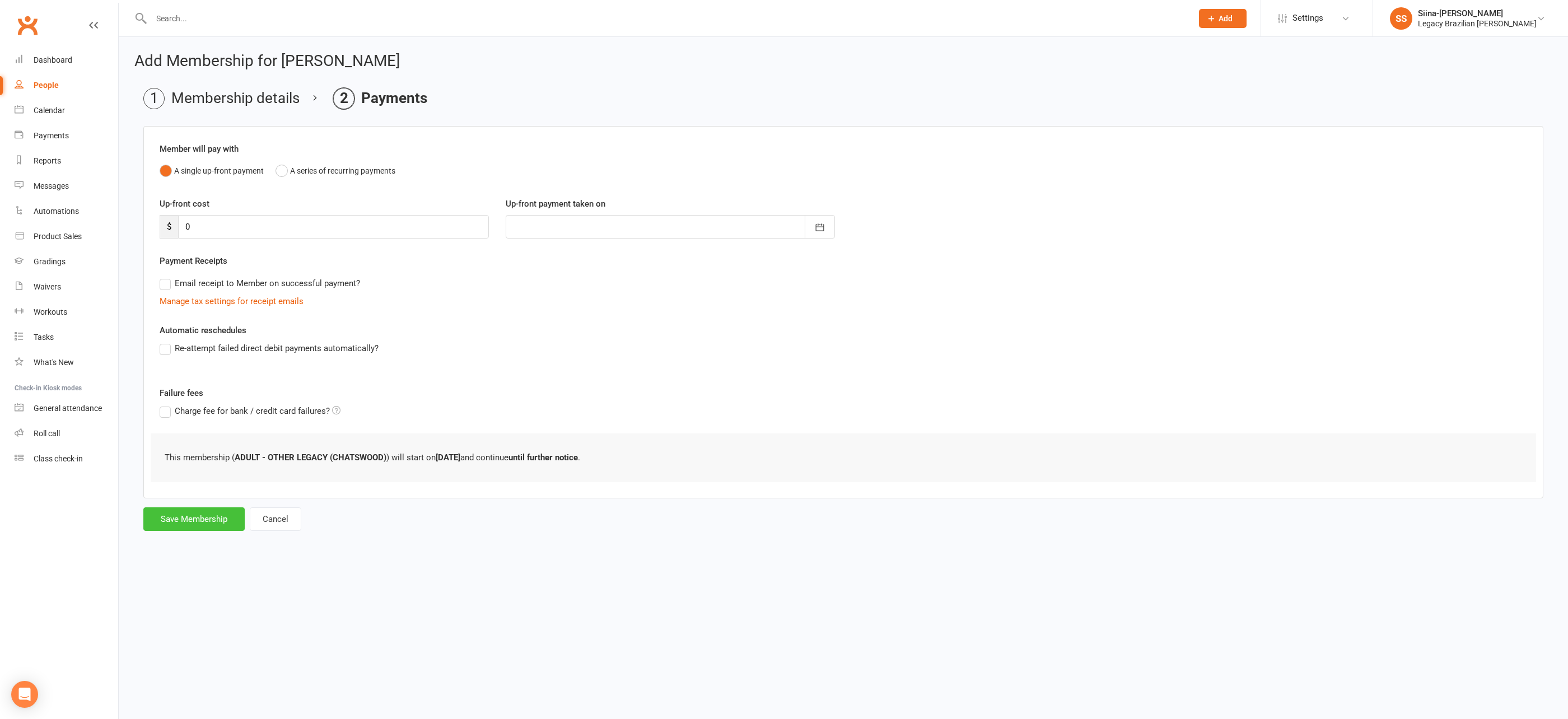
click at [208, 515] on button "Save Membership" at bounding box center [194, 519] width 101 height 24
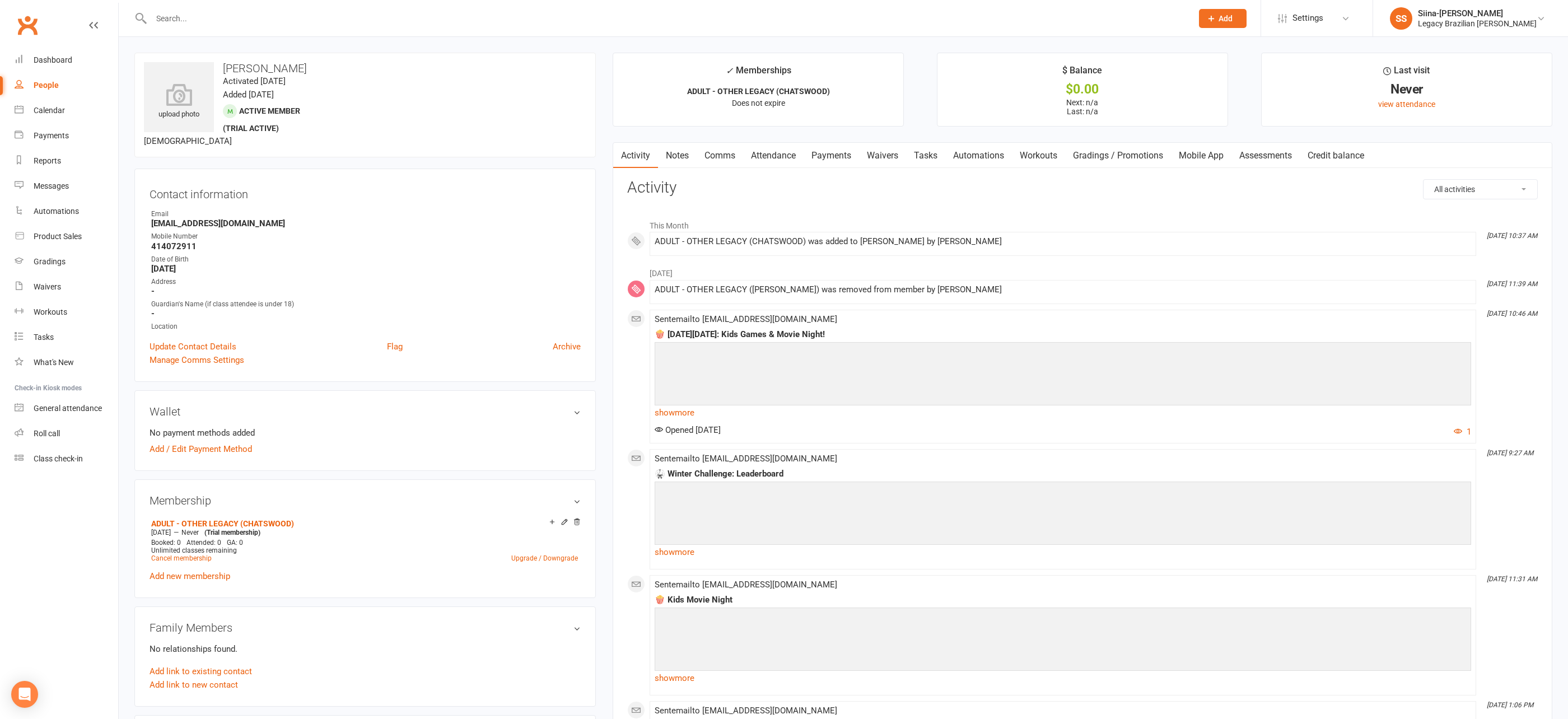
click at [285, 19] on input "text" at bounding box center [666, 18] width 1037 height 15
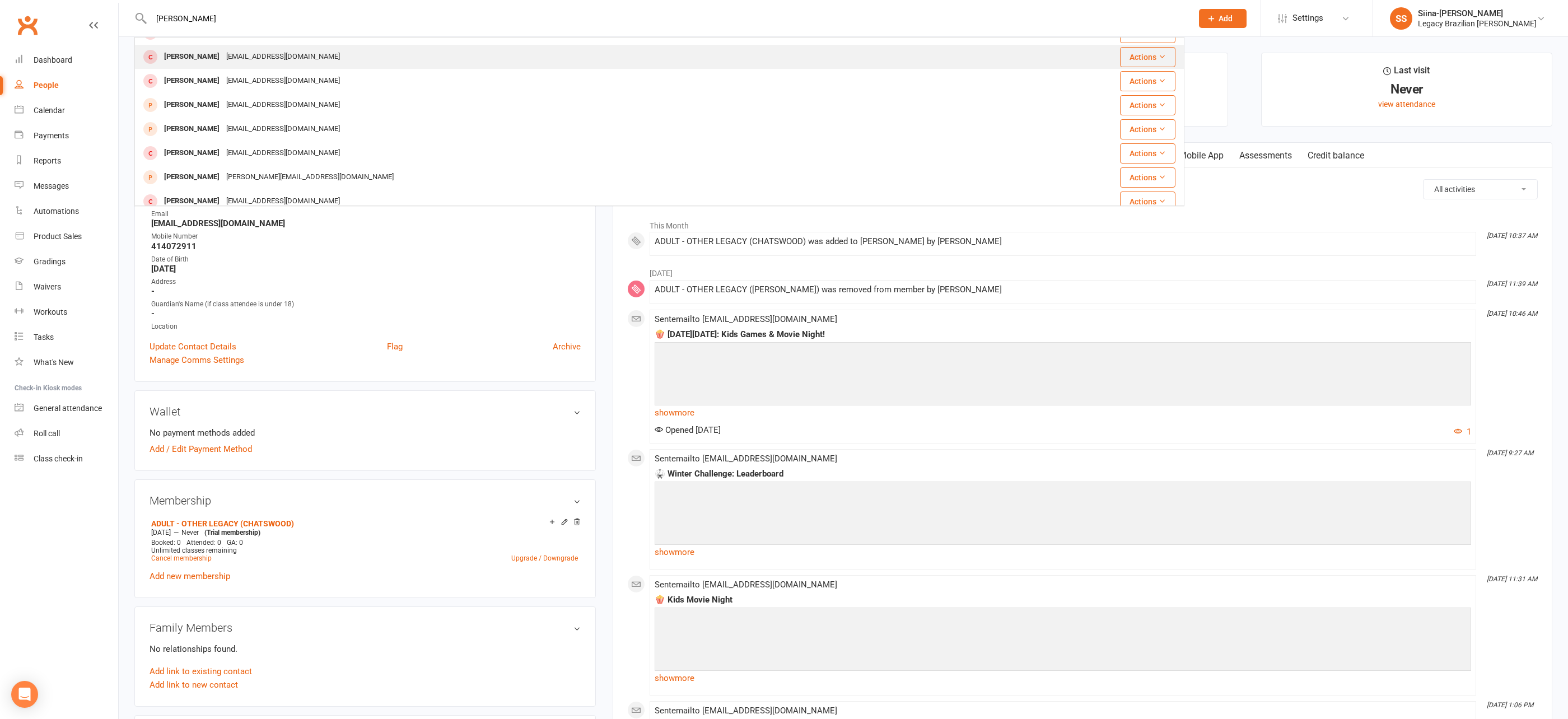
scroll to position [4, 0]
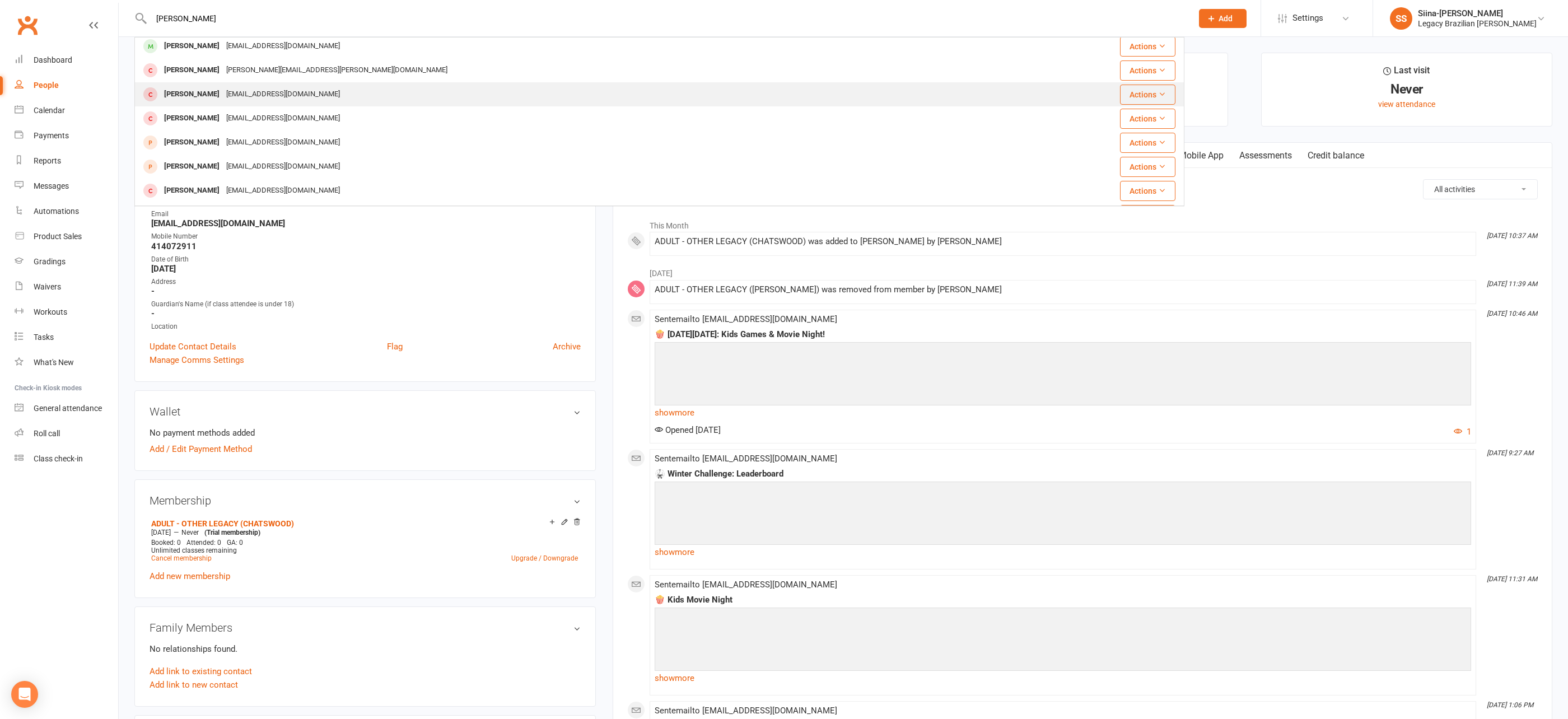
type input "oliver"
click at [333, 100] on div "Oliver Viewey oliverviewey1@gmail.com" at bounding box center [571, 94] width 873 height 23
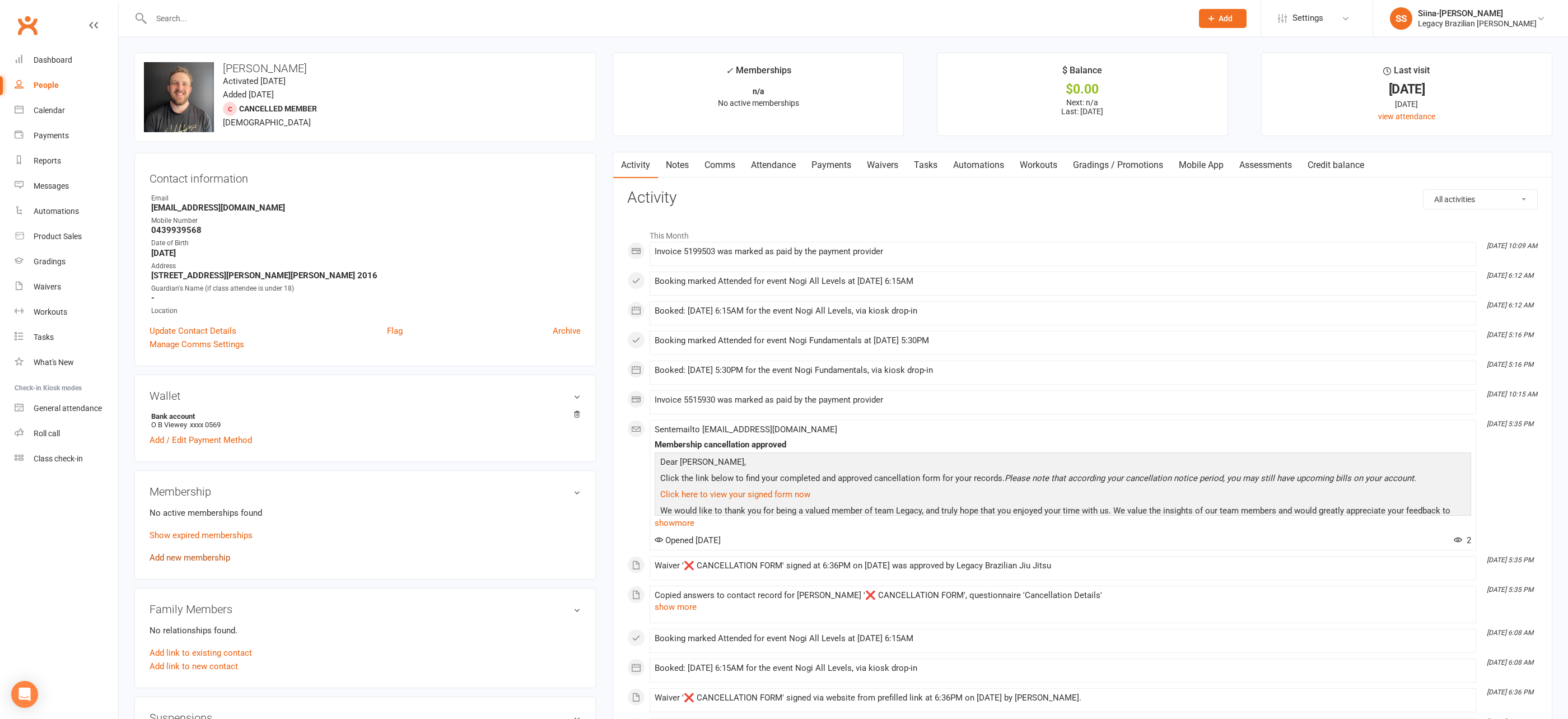
click at [213, 555] on link "Add new membership" at bounding box center [190, 558] width 81 height 10
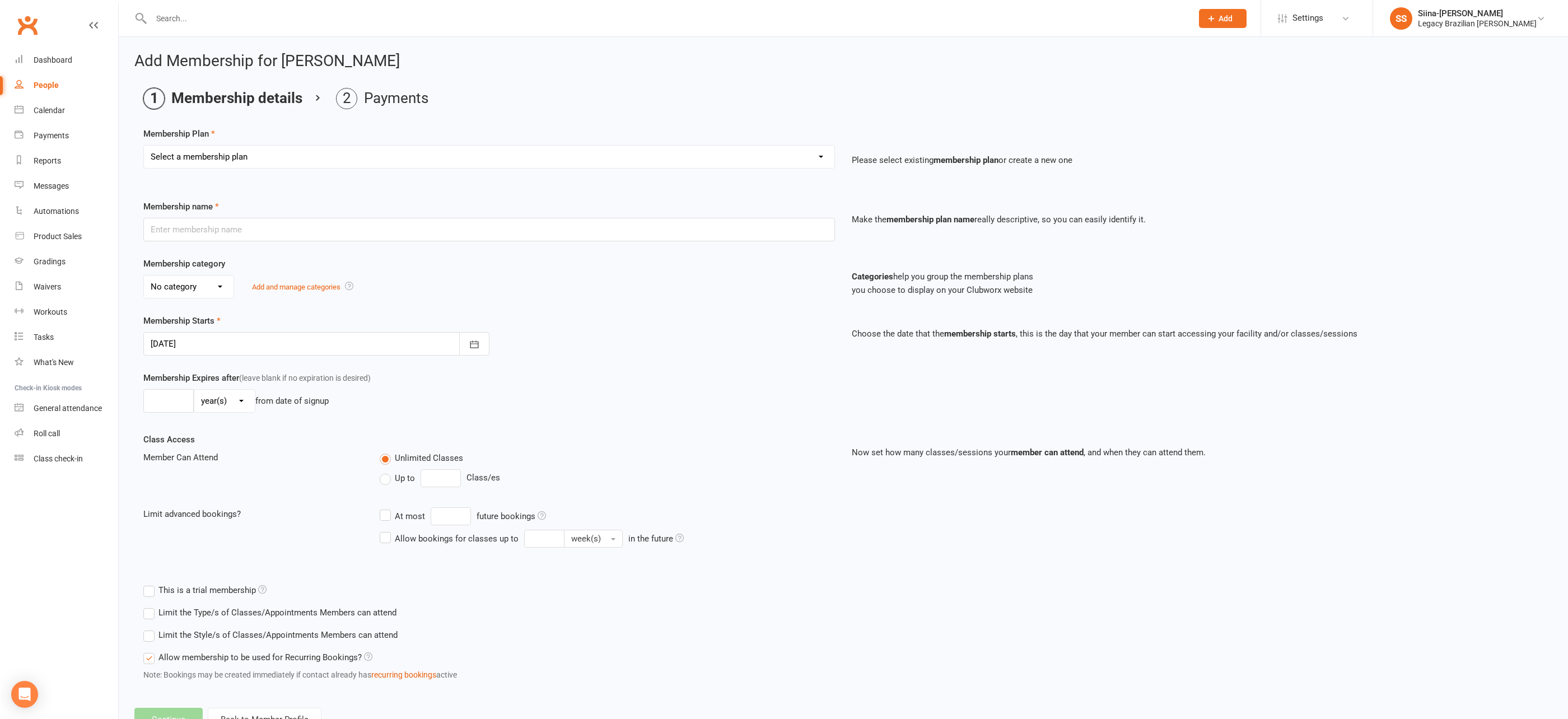
scroll to position [1, 0]
click at [526, 156] on select "Select a membership plan Create new Membership Plan ADULT - CASUAL ADULT - 6 MO…" at bounding box center [489, 156] width 690 height 22
select select "1"
click at [144, 145] on select "Select a membership plan Create new Membership Plan ADULT - CASUAL ADULT - 6 MO…" at bounding box center [489, 156] width 690 height 22
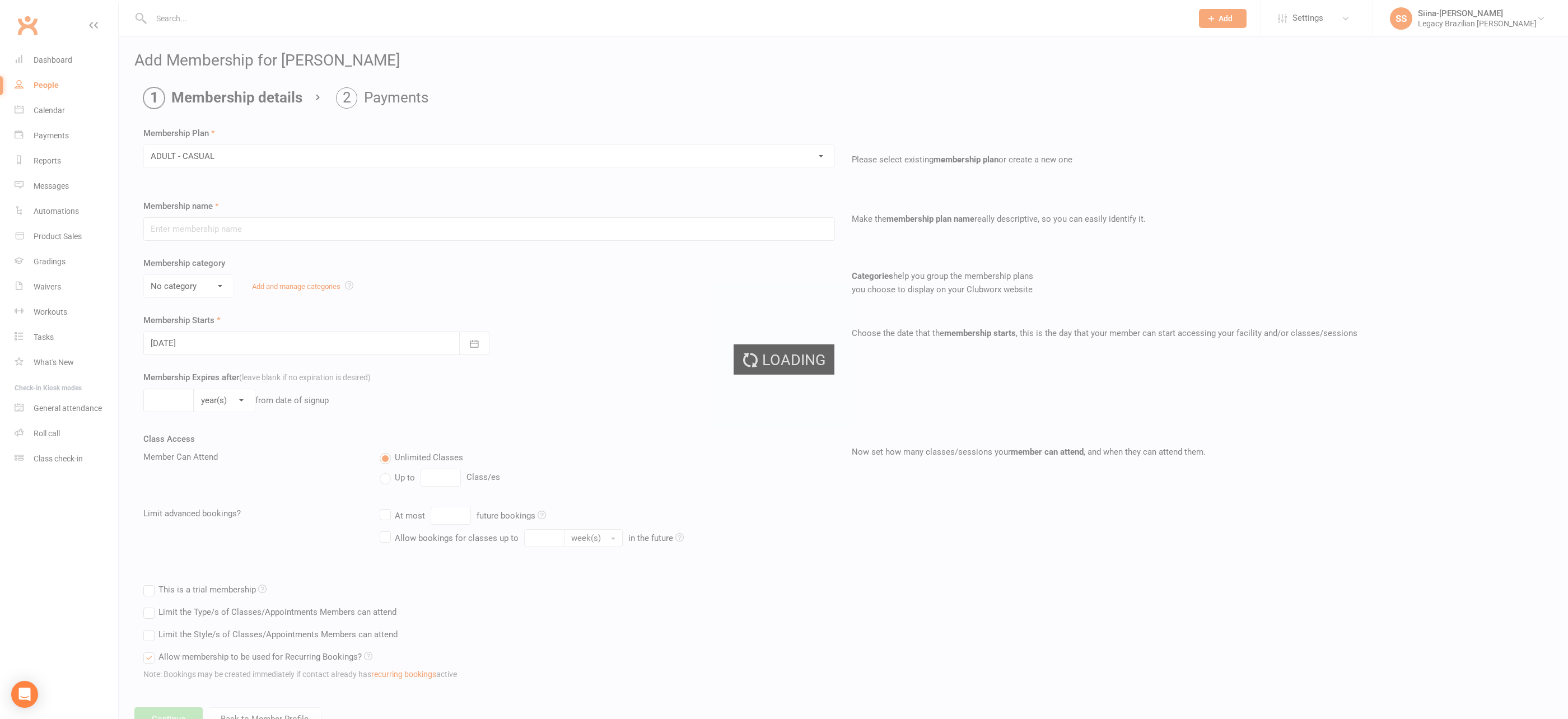
scroll to position [232, 0]
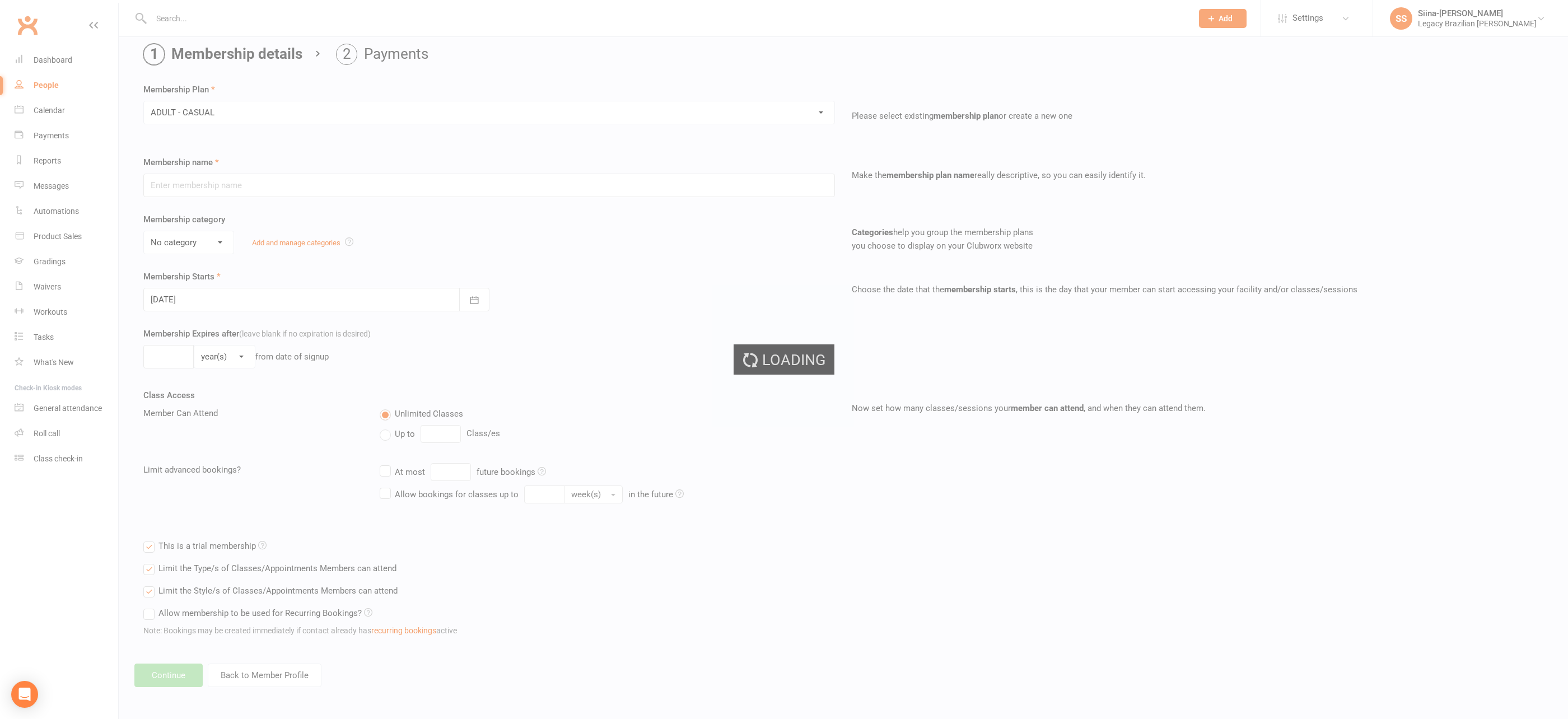
type input "ADULT - CASUAL"
select select "0"
type input "1"
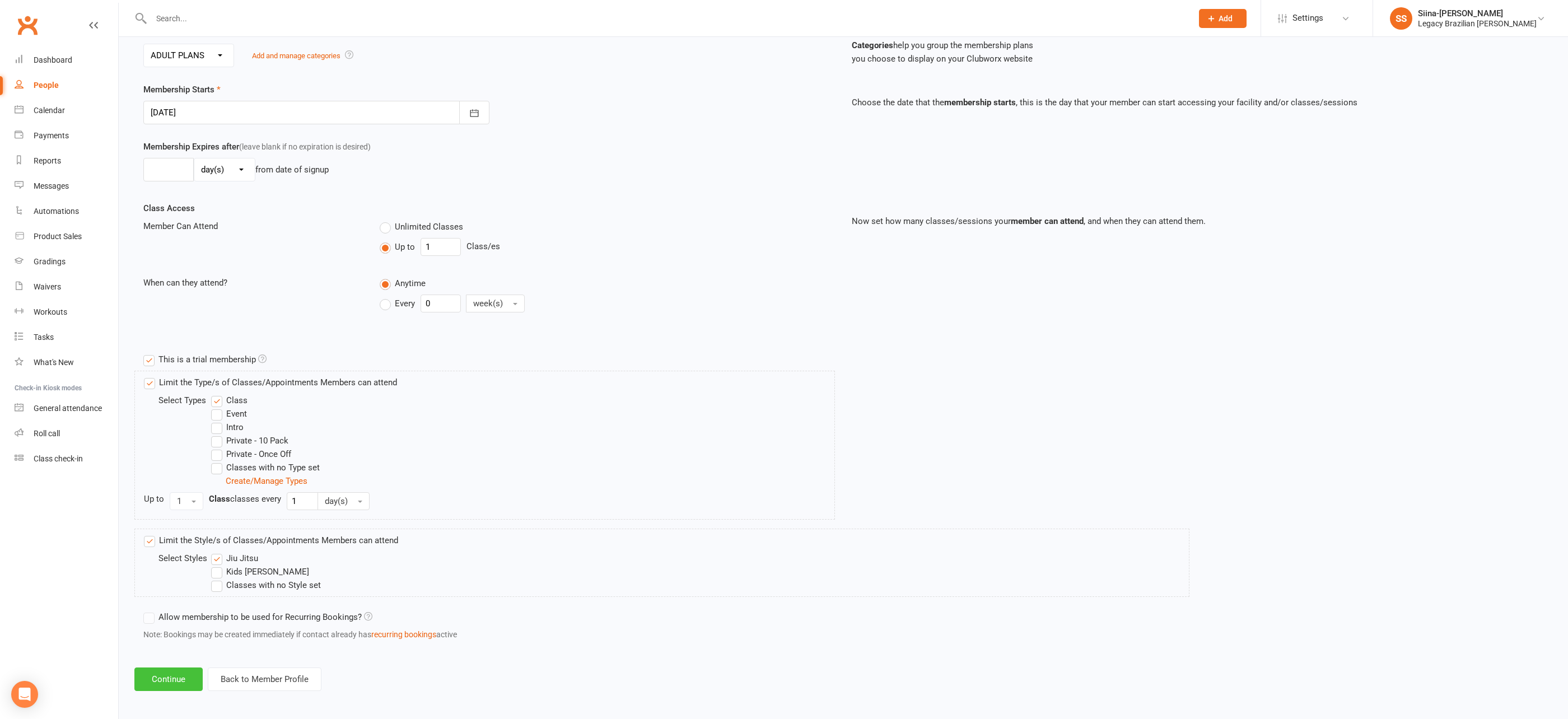
drag, startPoint x: 174, startPoint y: 677, endPoint x: 167, endPoint y: 682, distance: 8.6
click at [174, 677] on button "Continue" at bounding box center [168, 679] width 68 height 24
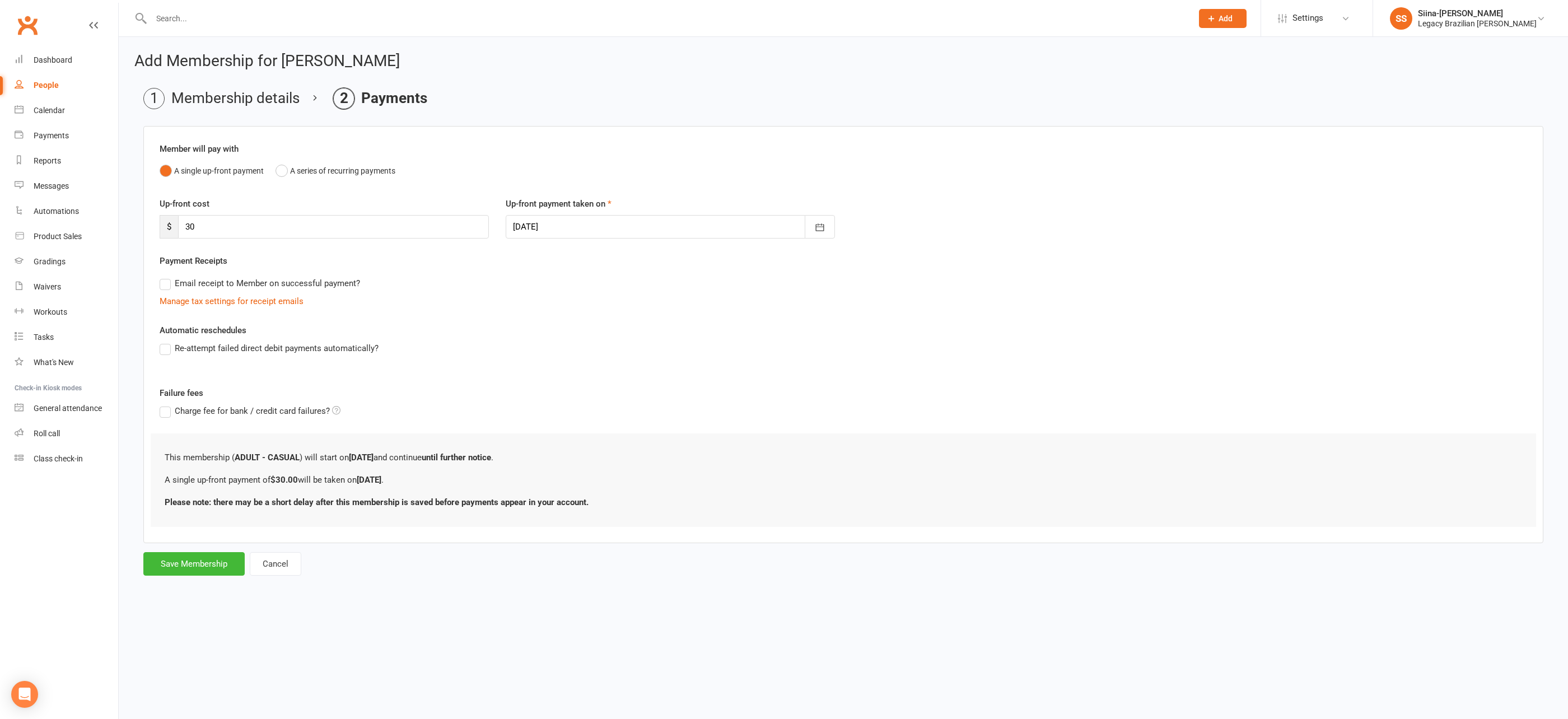
scroll to position [0, 0]
drag, startPoint x: 225, startPoint y: 225, endPoint x: 175, endPoint y: 218, distance: 50.5
click at [175, 218] on div "$ 30" at bounding box center [324, 227] width 329 height 24
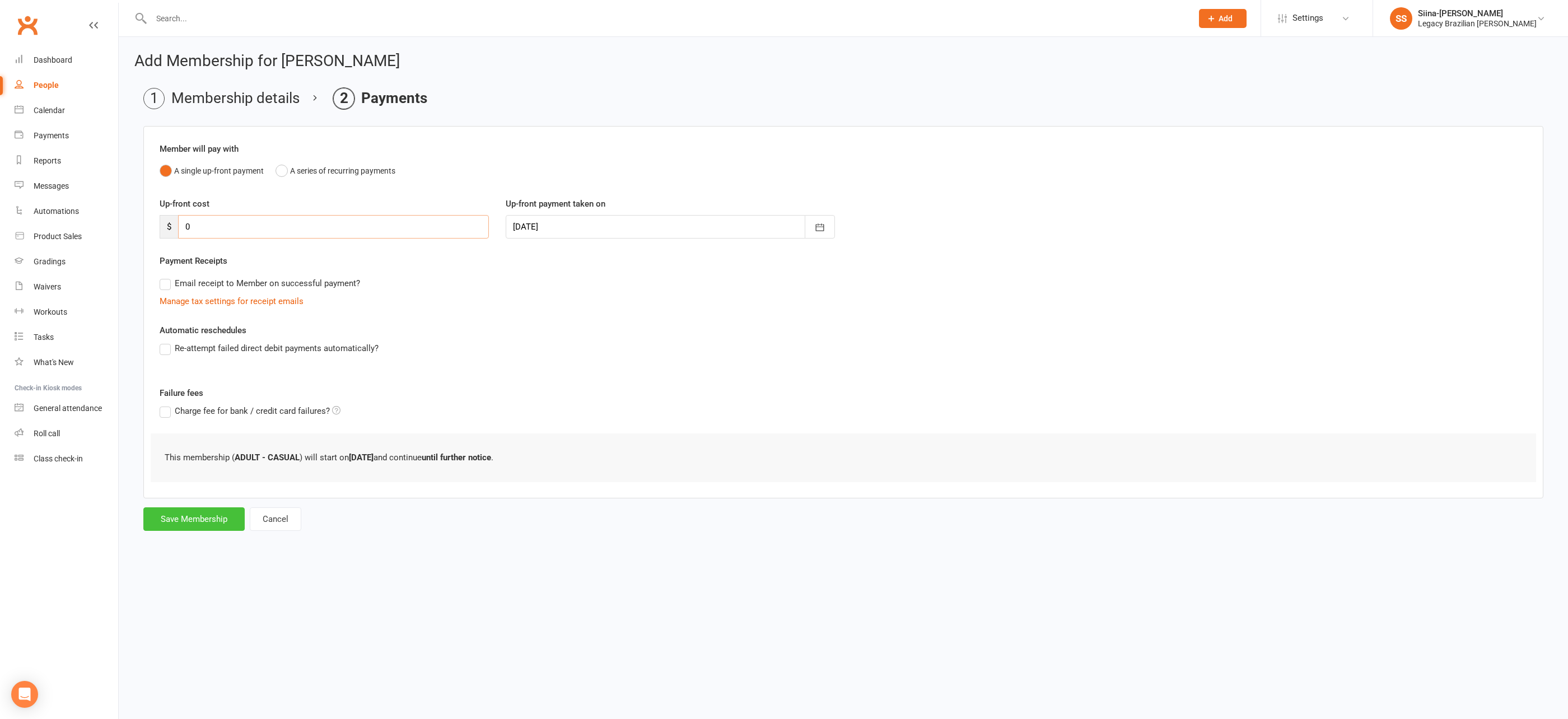
type input "0"
click at [232, 523] on button "Save Membership" at bounding box center [194, 519] width 101 height 24
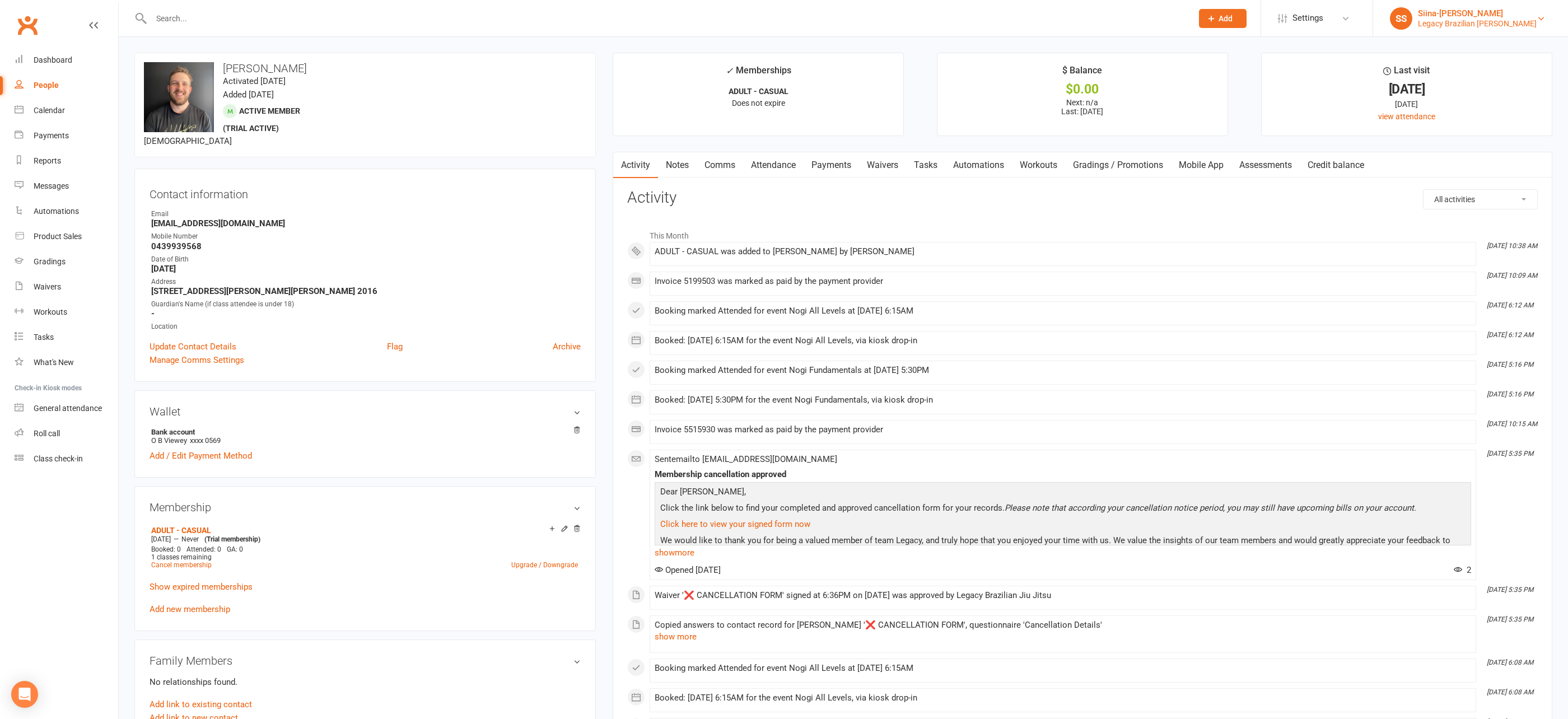
click at [1499, 23] on div "Legacy Brazilian Jiu Jitsu" at bounding box center [1478, 24] width 119 height 10
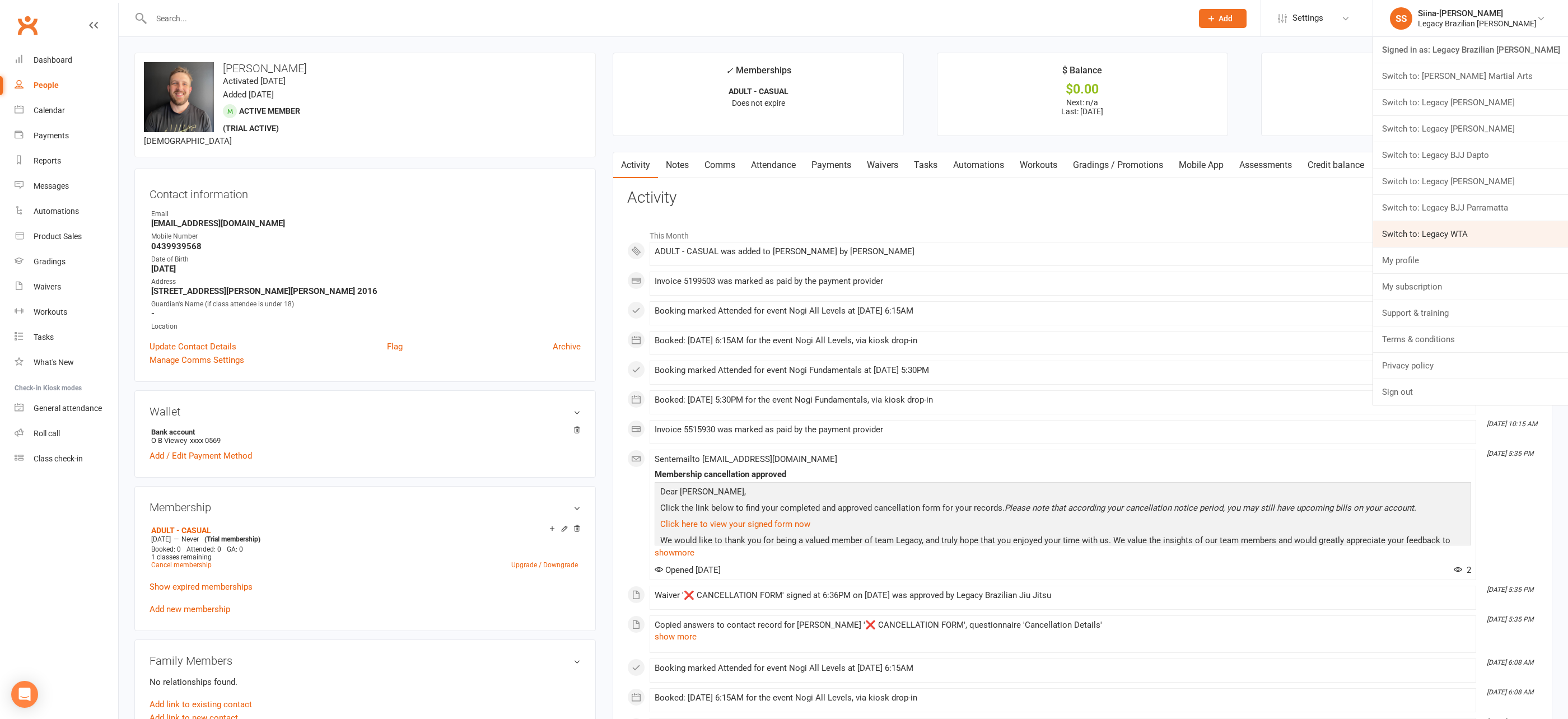
click at [1501, 237] on link "Switch to: Legacy WTA" at bounding box center [1470, 234] width 195 height 26
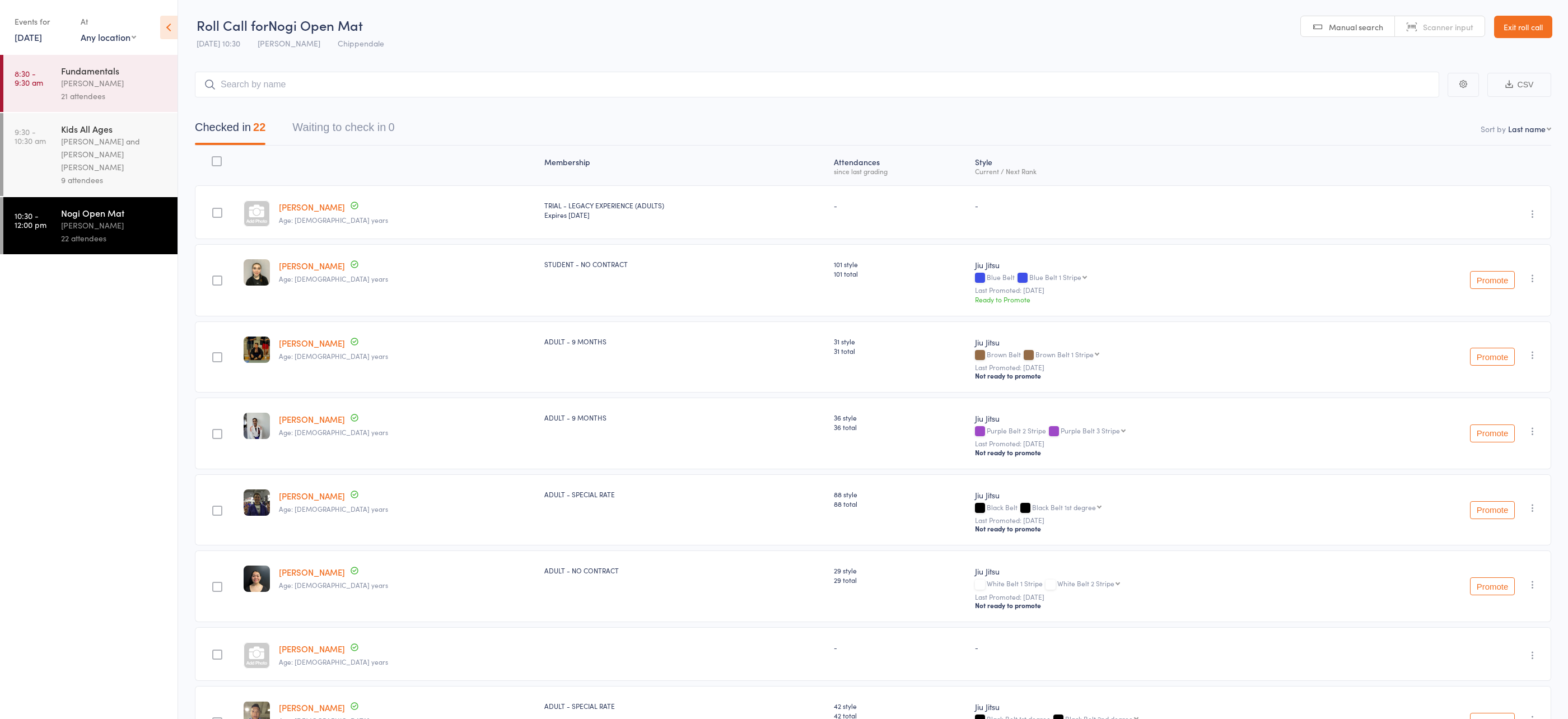
click at [554, 85] on input "search" at bounding box center [817, 85] width 1245 height 26
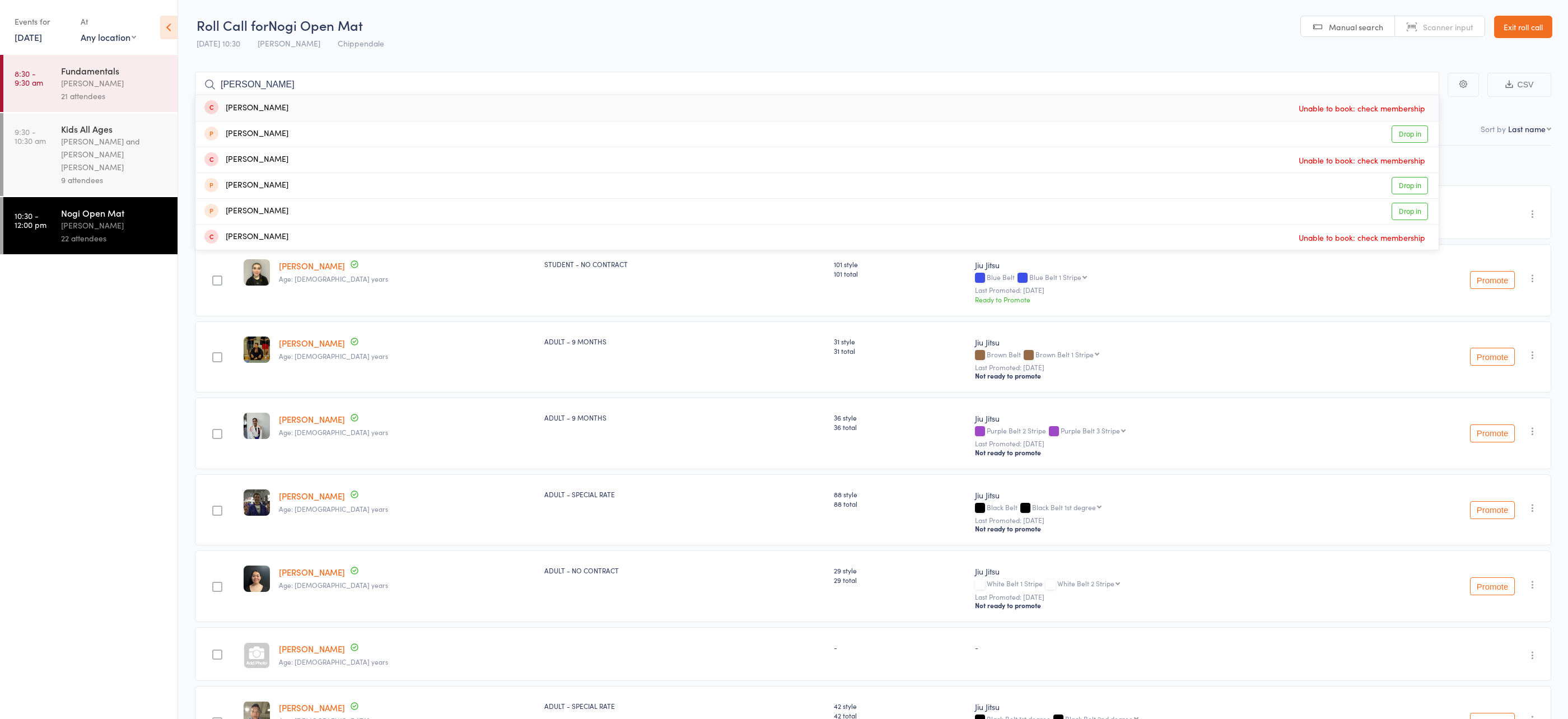
type input "[PERSON_NAME]"
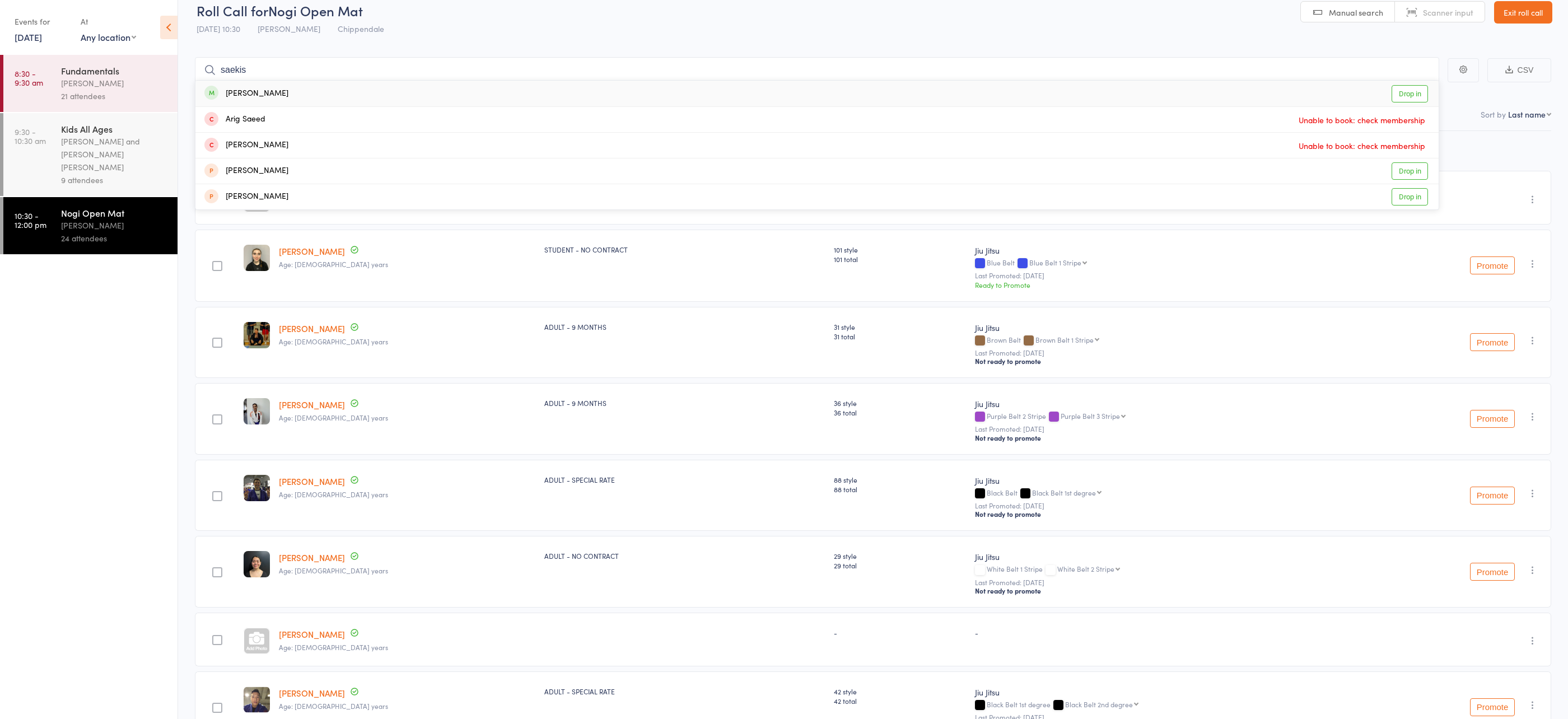
type input "saekis"
click at [298, 93] on div "Sarkis Nazarian Drop in" at bounding box center [817, 93] width 1243 height 26
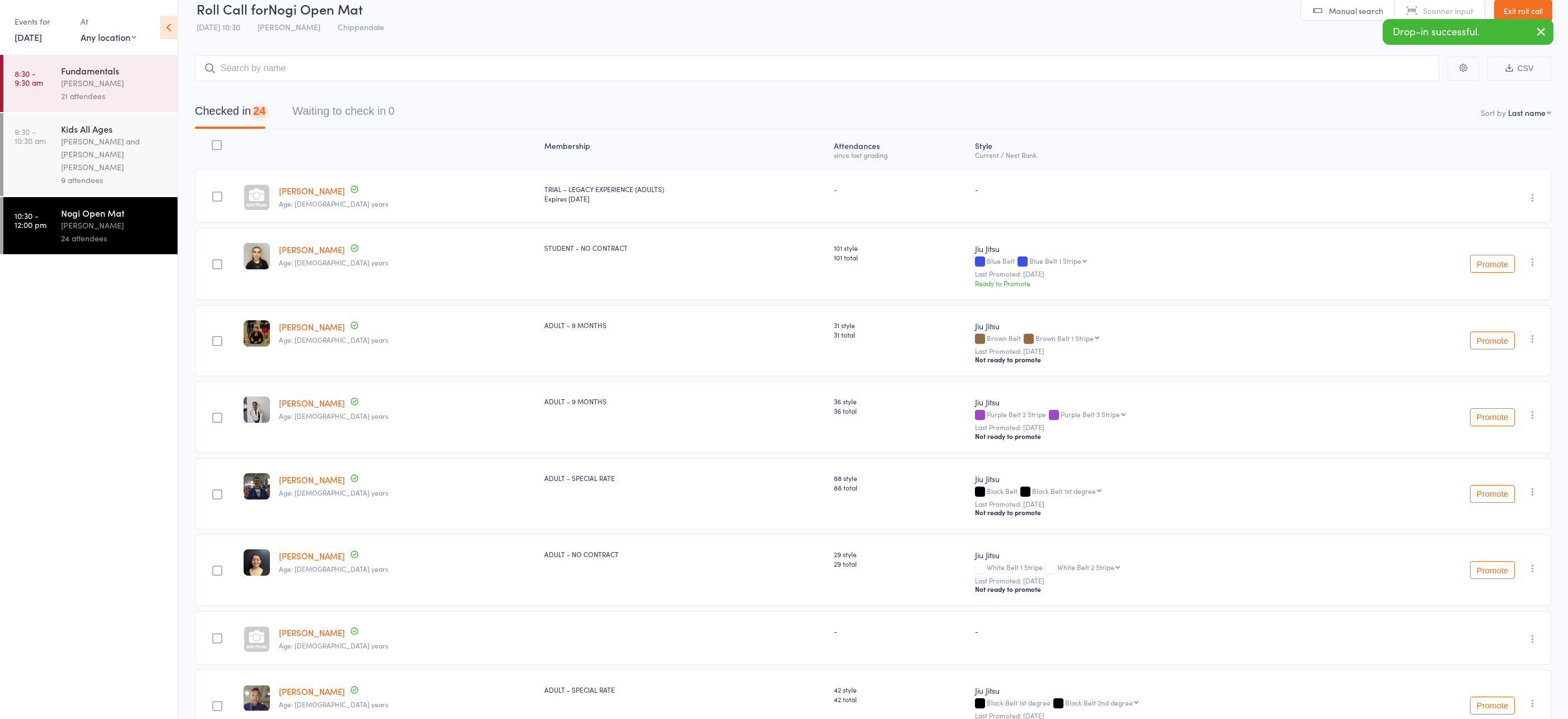
click at [22, 34] on link "11 Oct, 2025" at bounding box center [28, 37] width 27 height 12
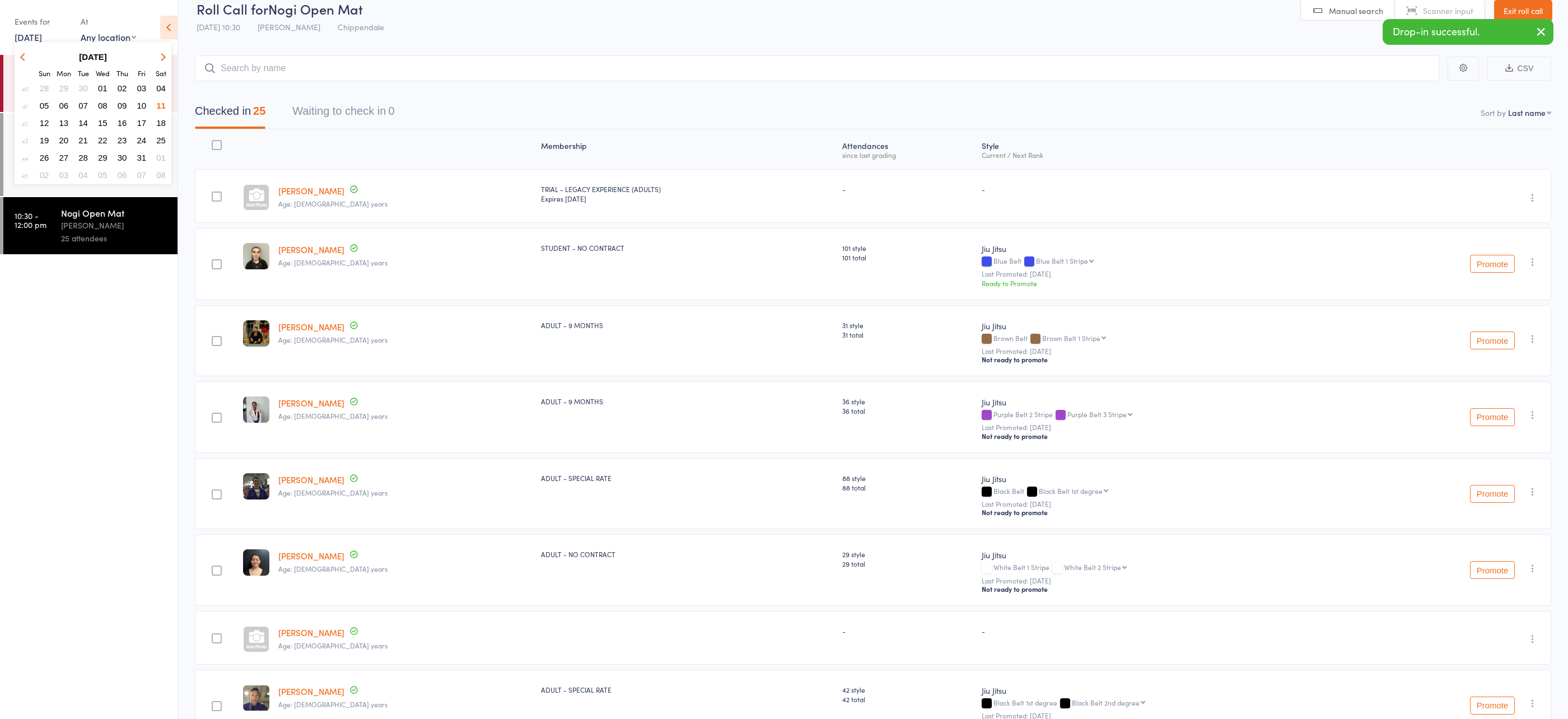
click at [102, 102] on span "08" at bounding box center [102, 105] width 10 height 10
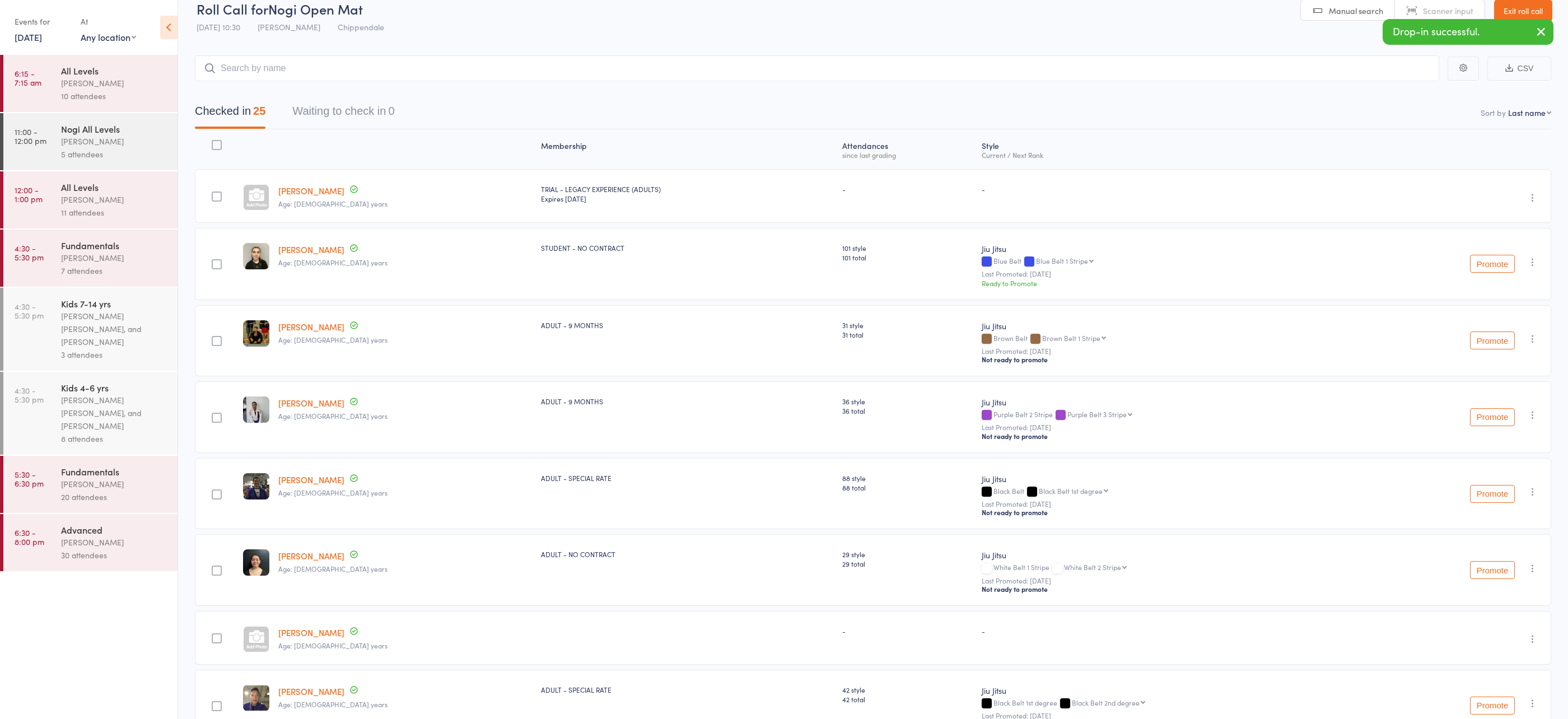
click at [114, 548] on div "Ricardo Laffranchi" at bounding box center [115, 543] width 107 height 13
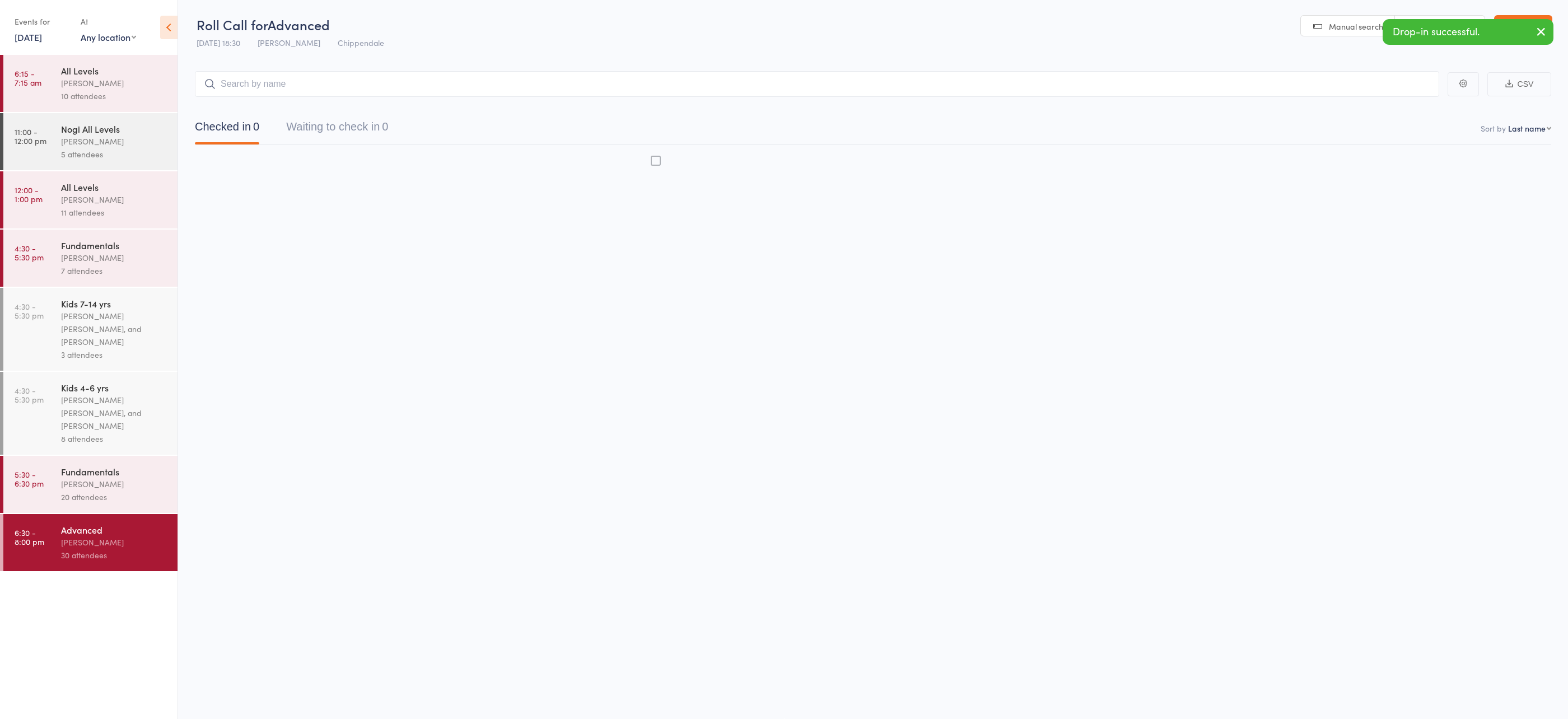
scroll to position [1, 0]
click at [276, 72] on input "search" at bounding box center [817, 84] width 1245 height 26
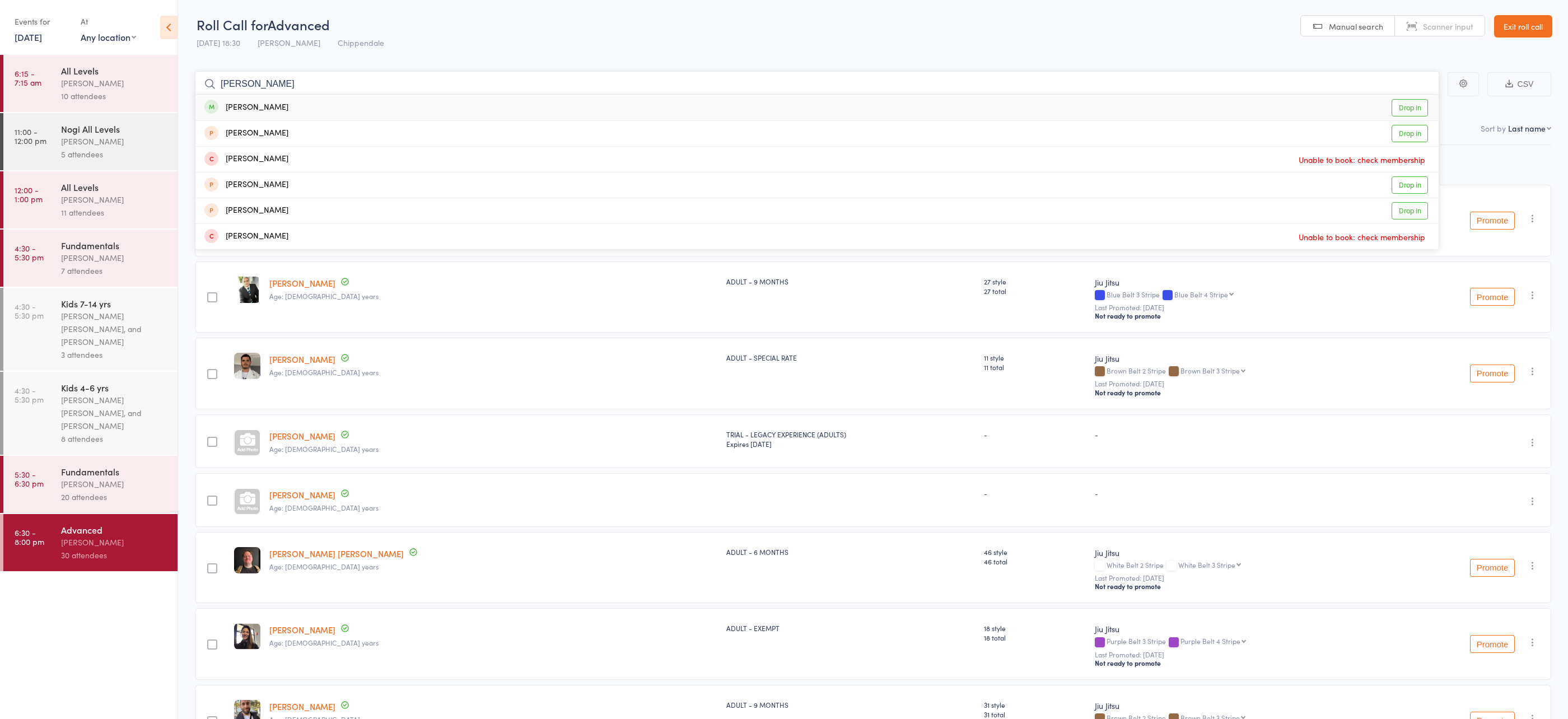
type input "sarkis"
click at [279, 107] on div "Sarkis Nazarian" at bounding box center [246, 108] width 84 height 13
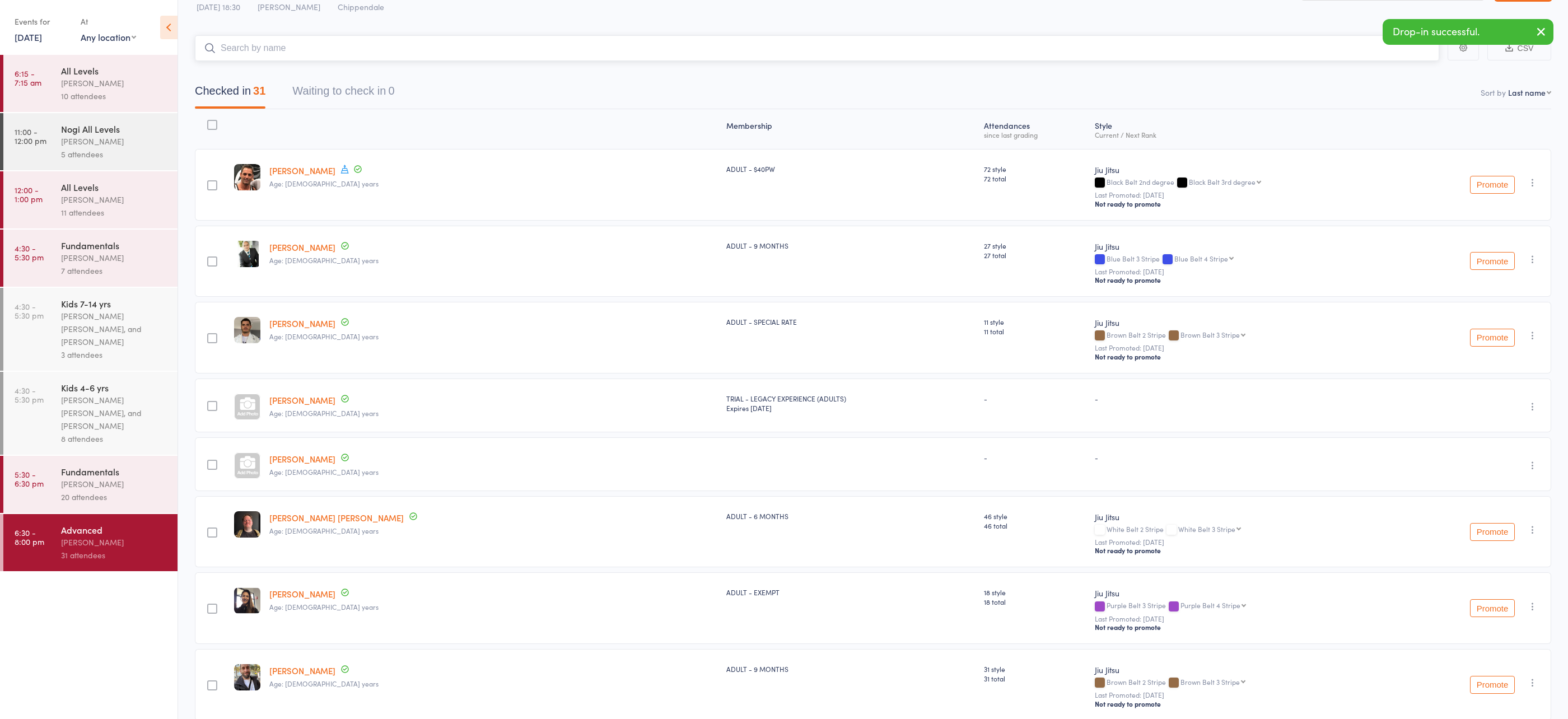
scroll to position [40, 0]
click at [40, 37] on link "8 Oct, 2025" at bounding box center [28, 37] width 27 height 12
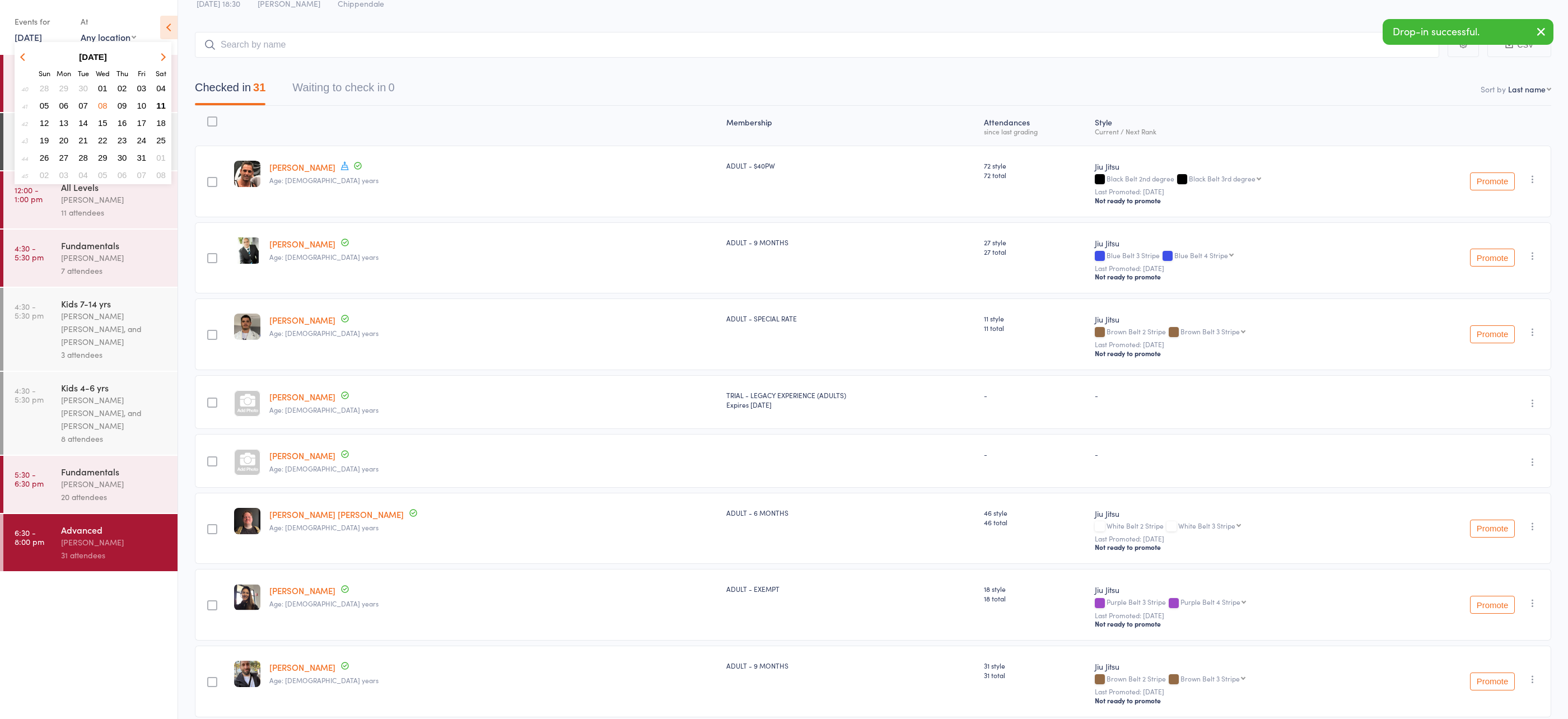
click at [163, 106] on span "11" at bounding box center [161, 105] width 10 height 10
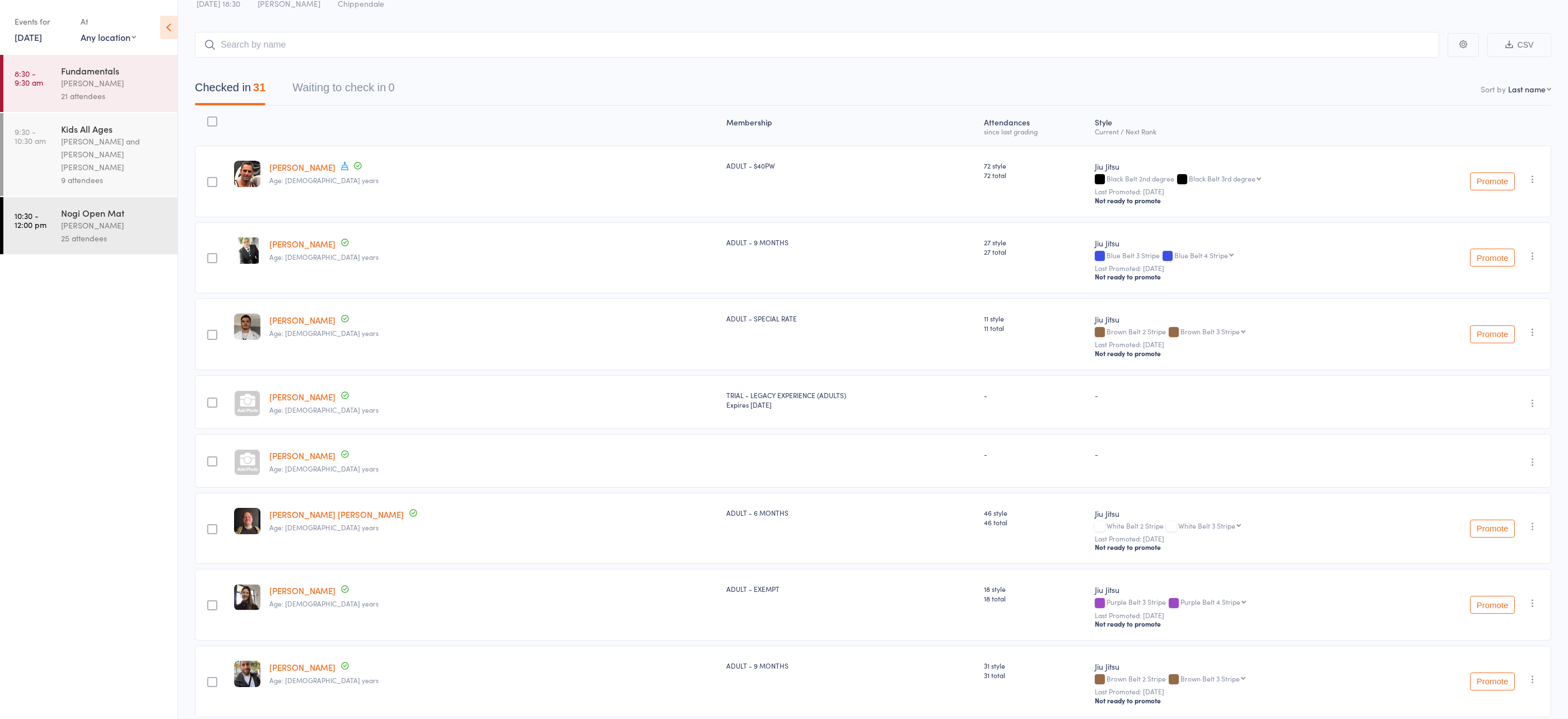
click at [123, 471] on ul "8:30 - 9:30 am Fundamentals Werique Oliveira 21 attendees 9:30 - 10:30 am Kids …" at bounding box center [89, 387] width 178 height 665
click at [102, 232] on div "25 attendees" at bounding box center [115, 238] width 107 height 13
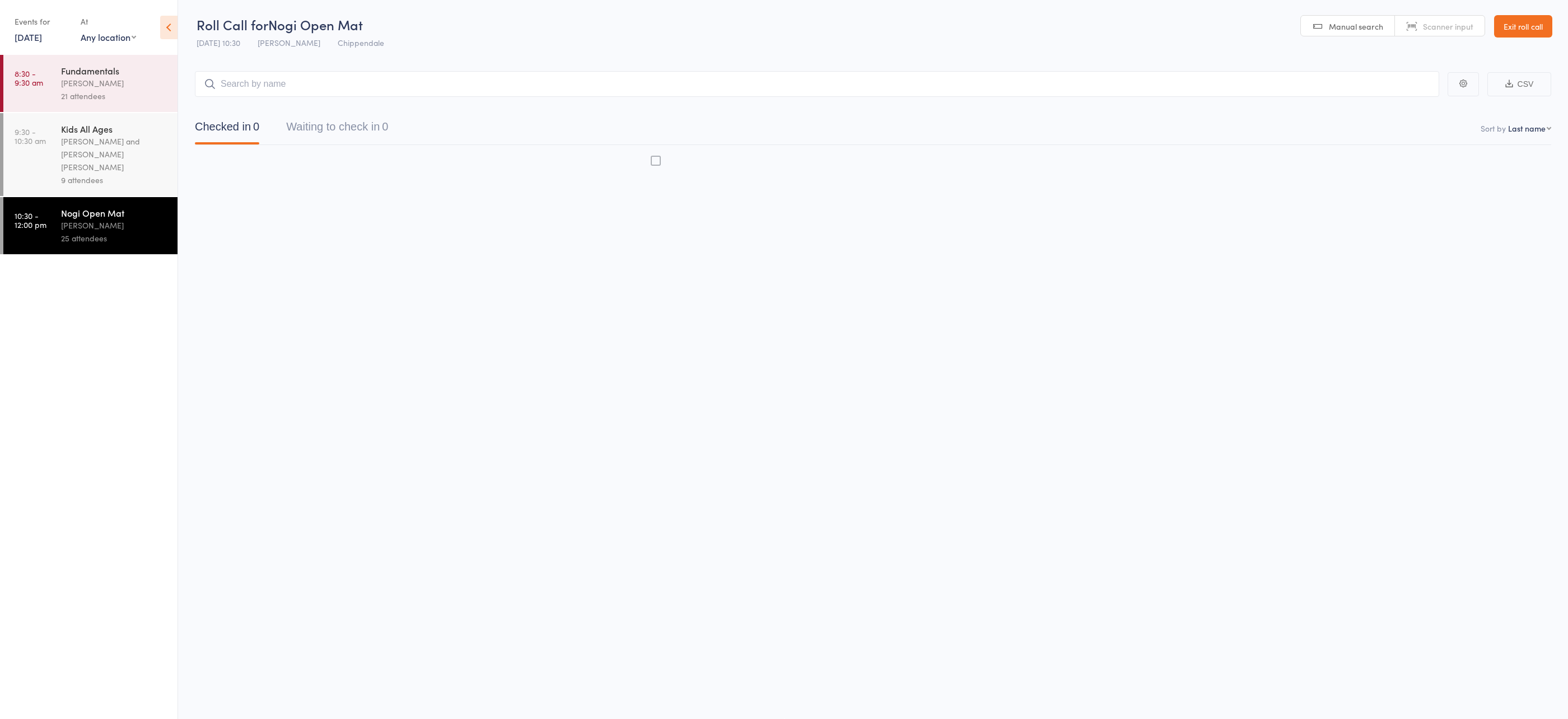
scroll to position [1, 0]
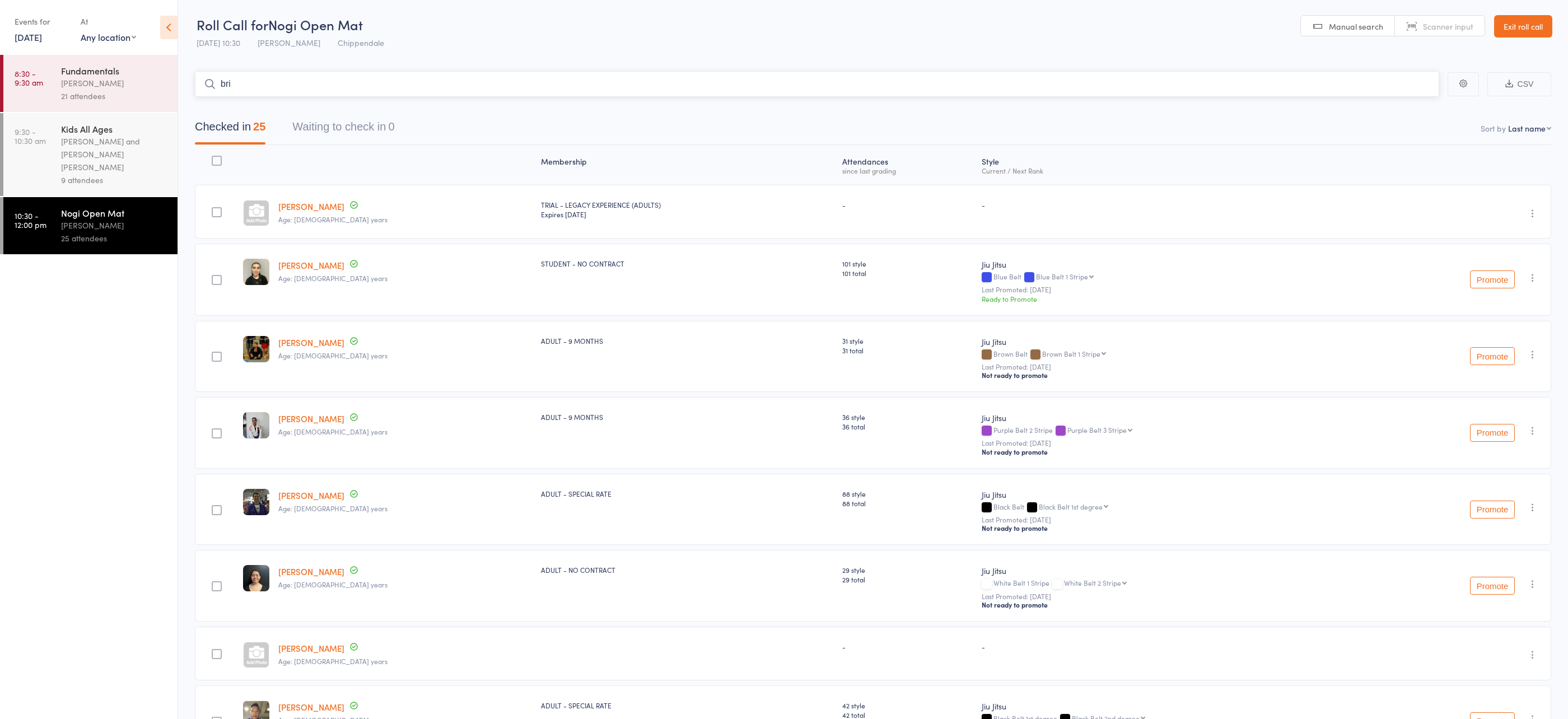
type input "bria"
type input "hol;ly\"
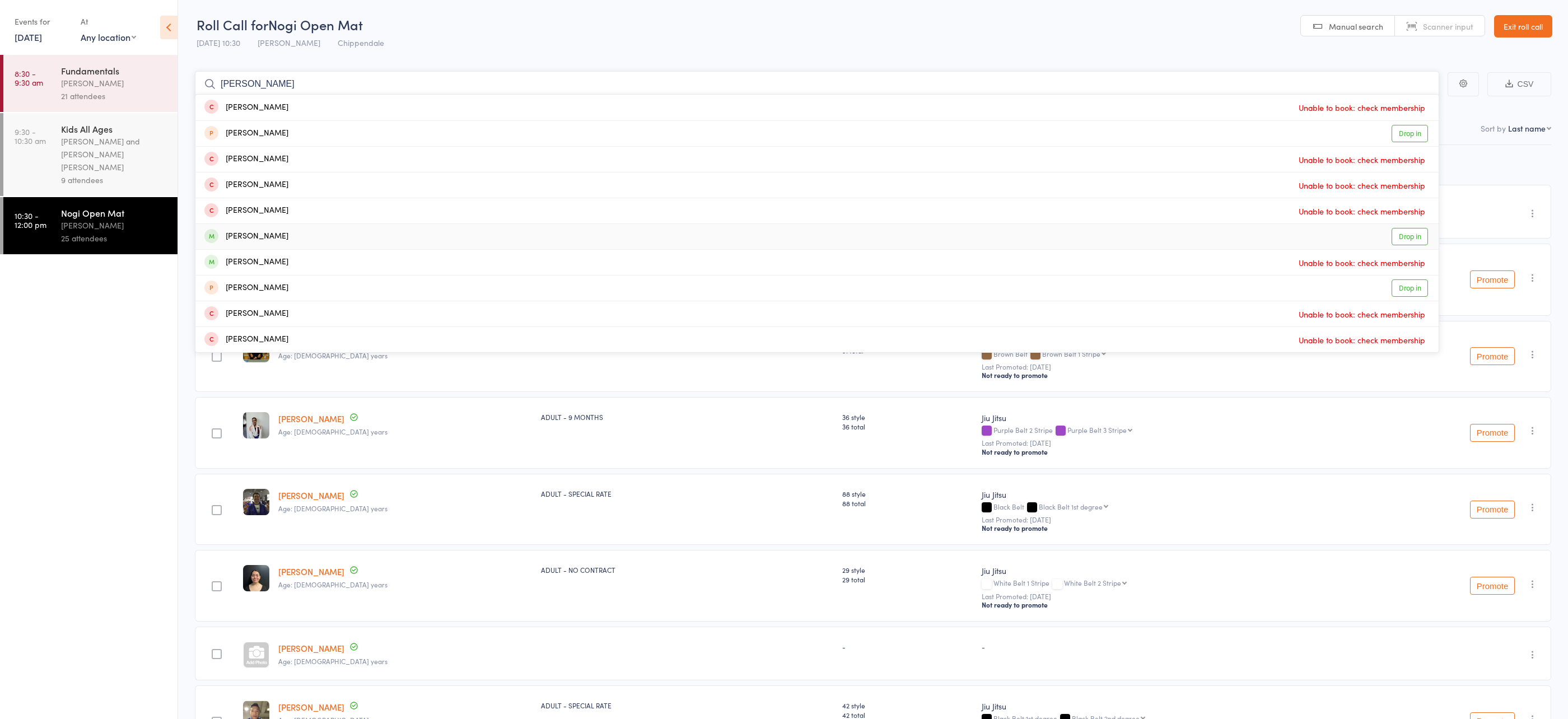
type input "oliver"
click at [334, 240] on div "Oliver Viewey Drop in" at bounding box center [817, 237] width 1243 height 25
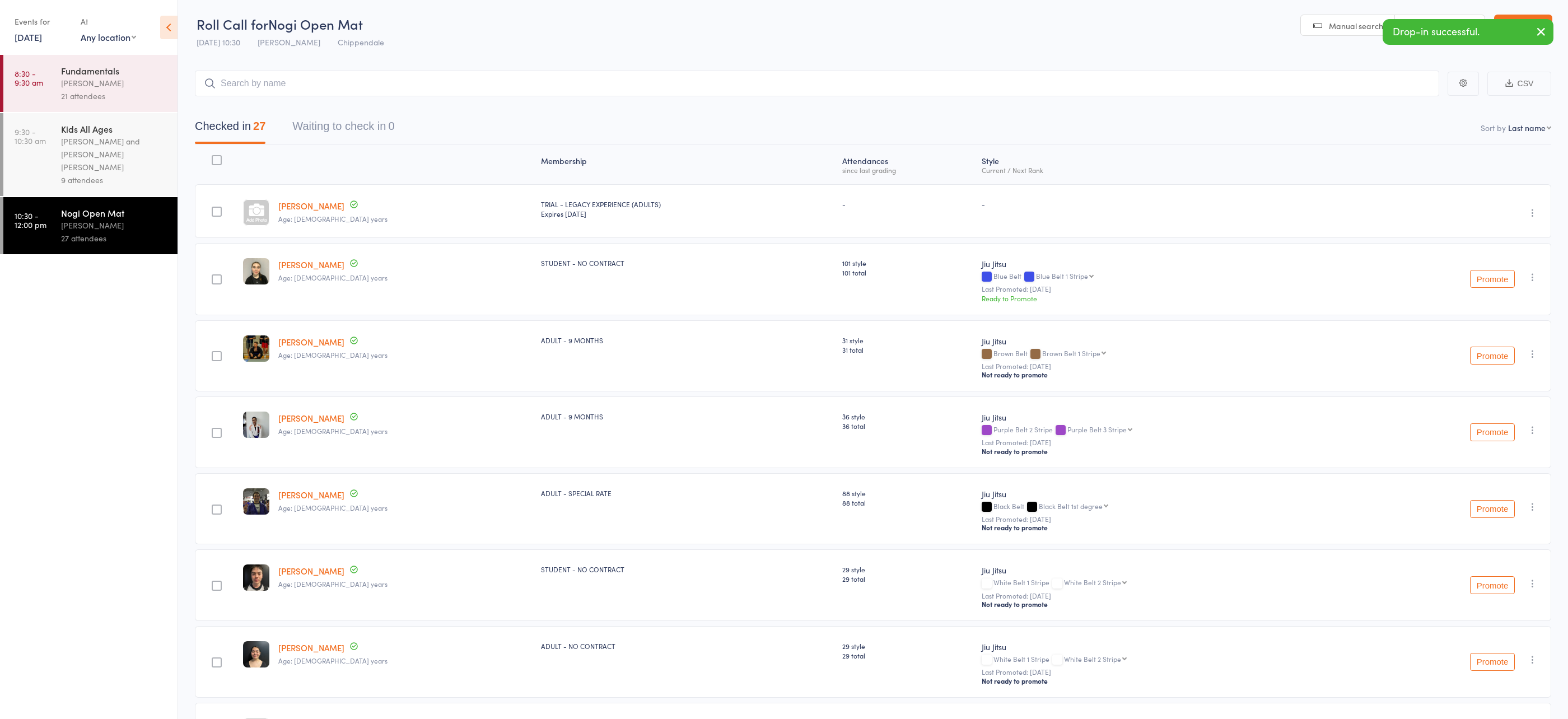
click at [164, 149] on div "Werique Oliveira and Carlos Henrique Santos Pinto" at bounding box center [115, 154] width 107 height 39
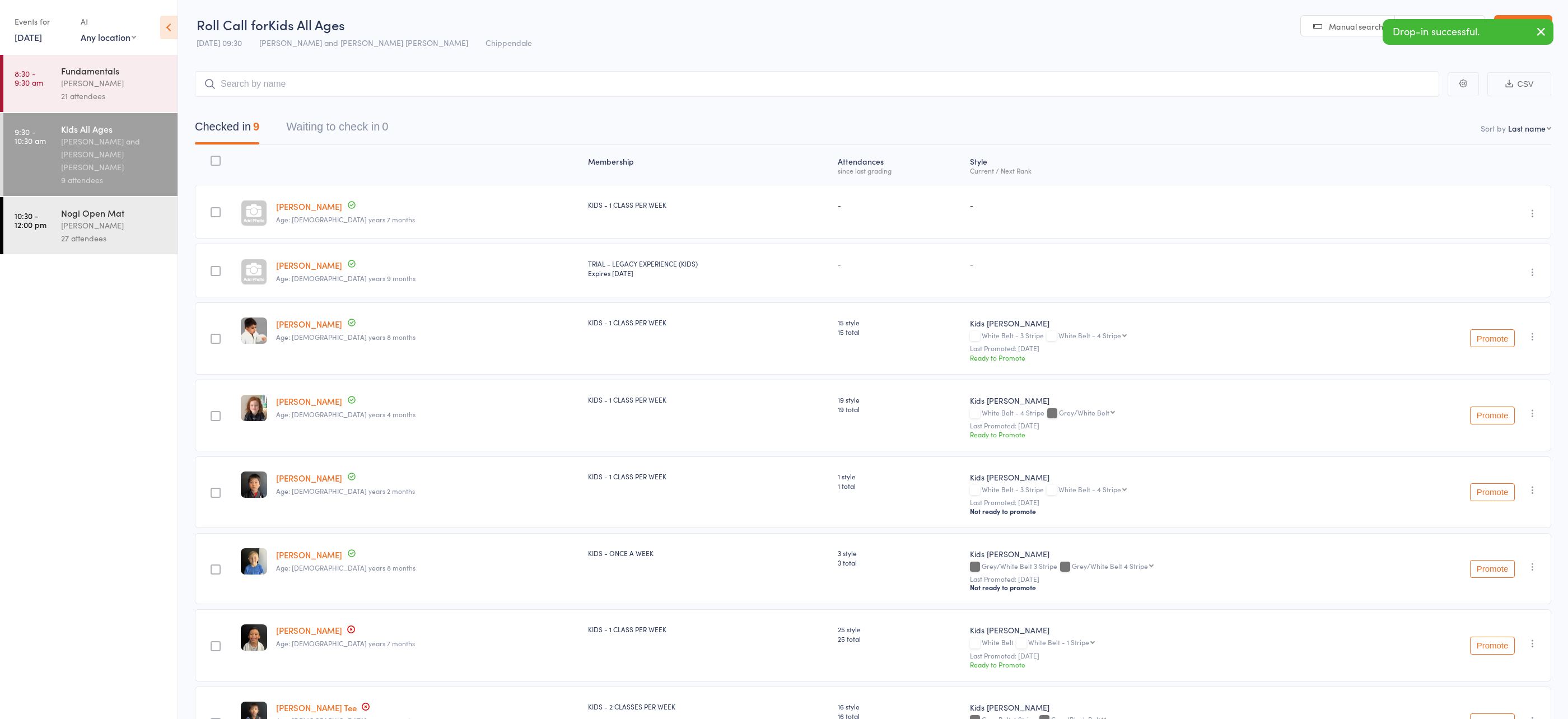
click at [307, 81] on input "search" at bounding box center [817, 84] width 1245 height 26
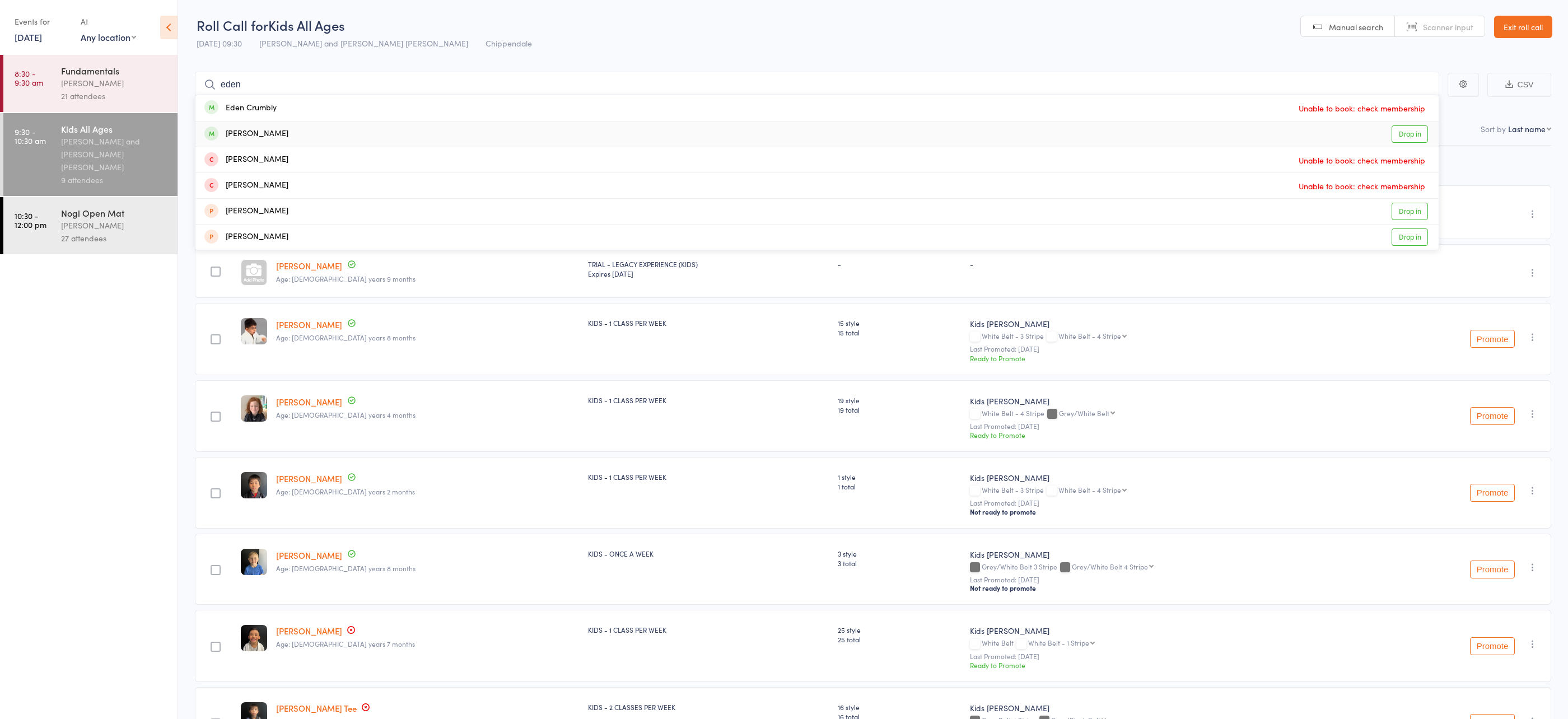
type input "eden"
click at [368, 129] on div "Eden Demyane Drop in" at bounding box center [817, 134] width 1243 height 25
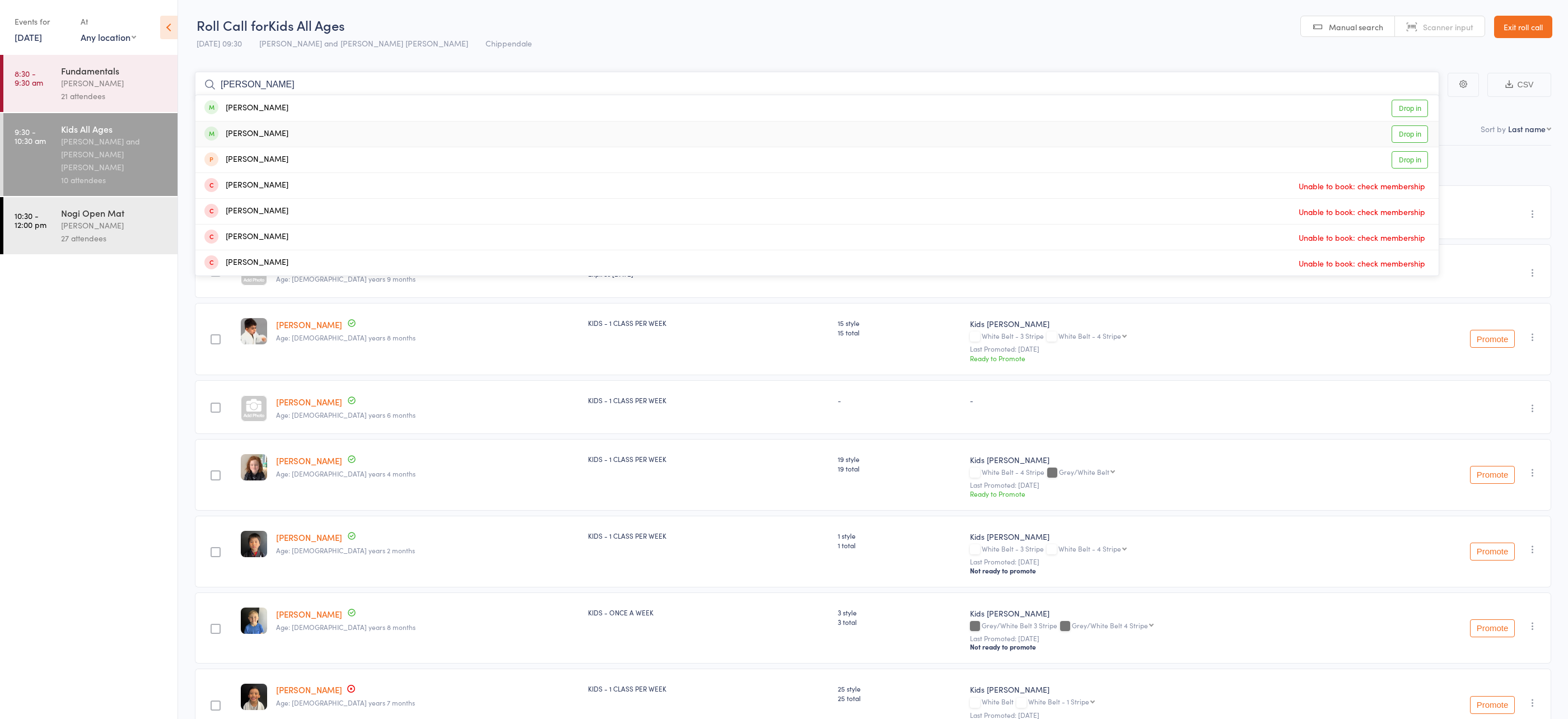
type input "arlo"
click at [334, 127] on div "Arlo-James Bailly Drop in" at bounding box center [817, 134] width 1243 height 25
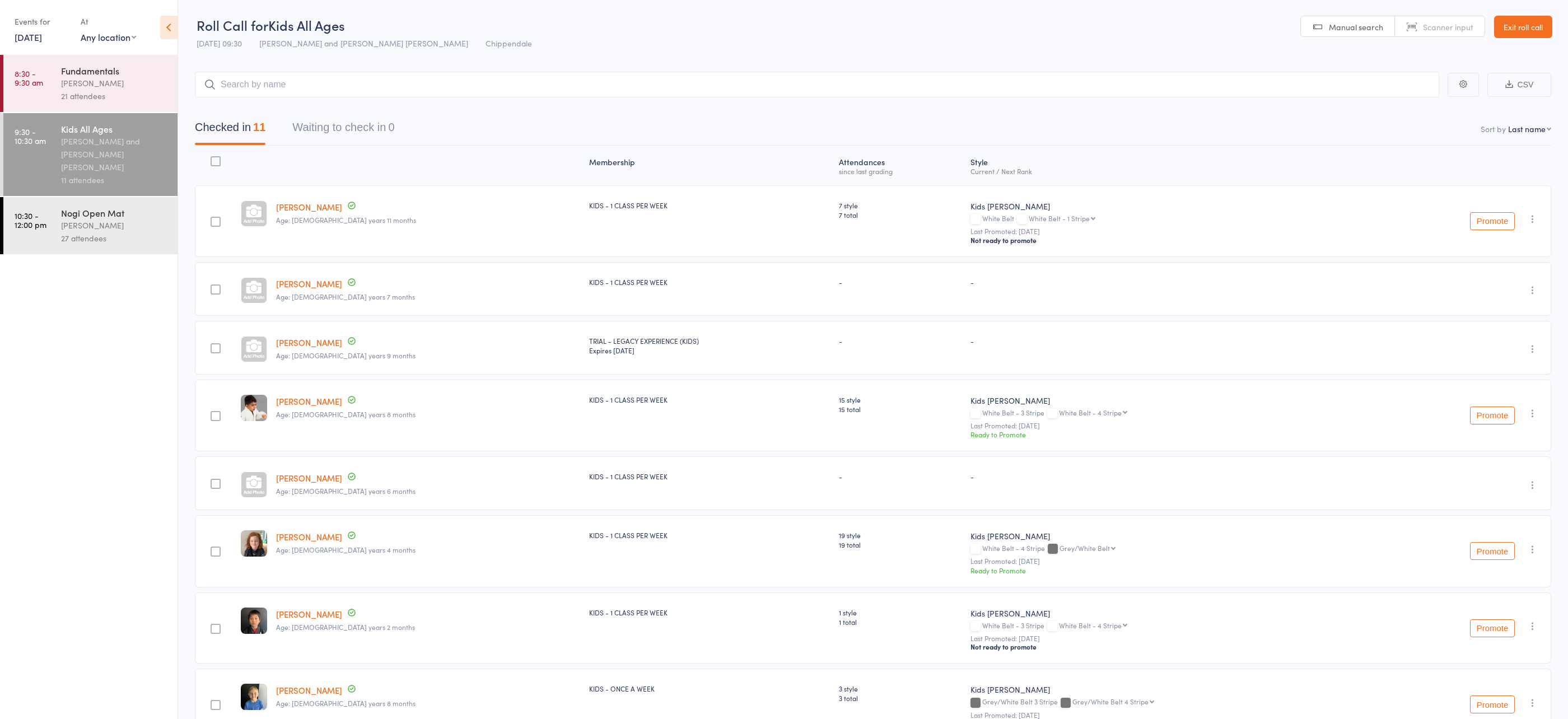
click at [589, 400] on div "KIDS - 1 CLASS PER WEEK" at bounding box center [709, 399] width 241 height 10
click at [390, 87] on input "search" at bounding box center [817, 85] width 1245 height 26
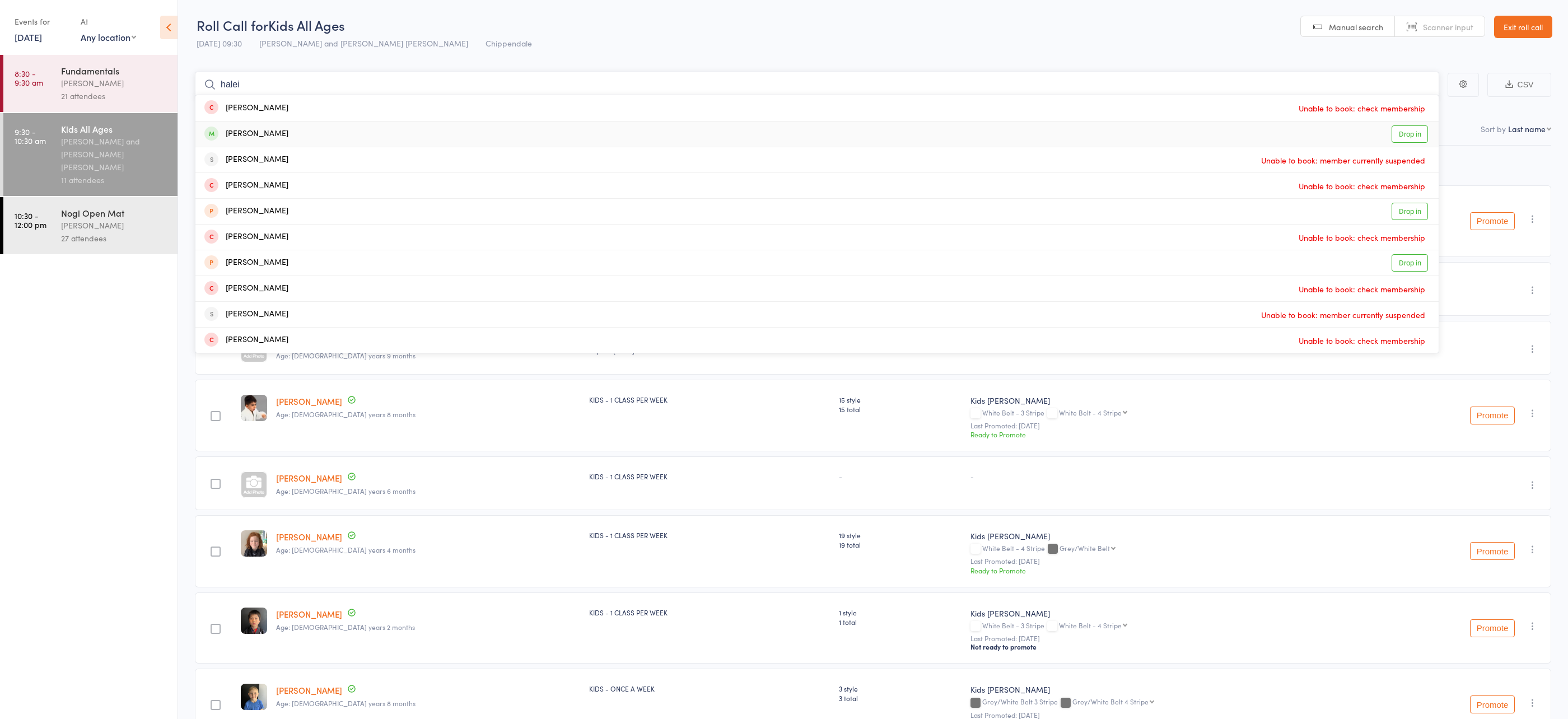
type input "halei"
click at [384, 131] on div "Haleieva Lee-Whippy Drop in" at bounding box center [817, 134] width 1243 height 25
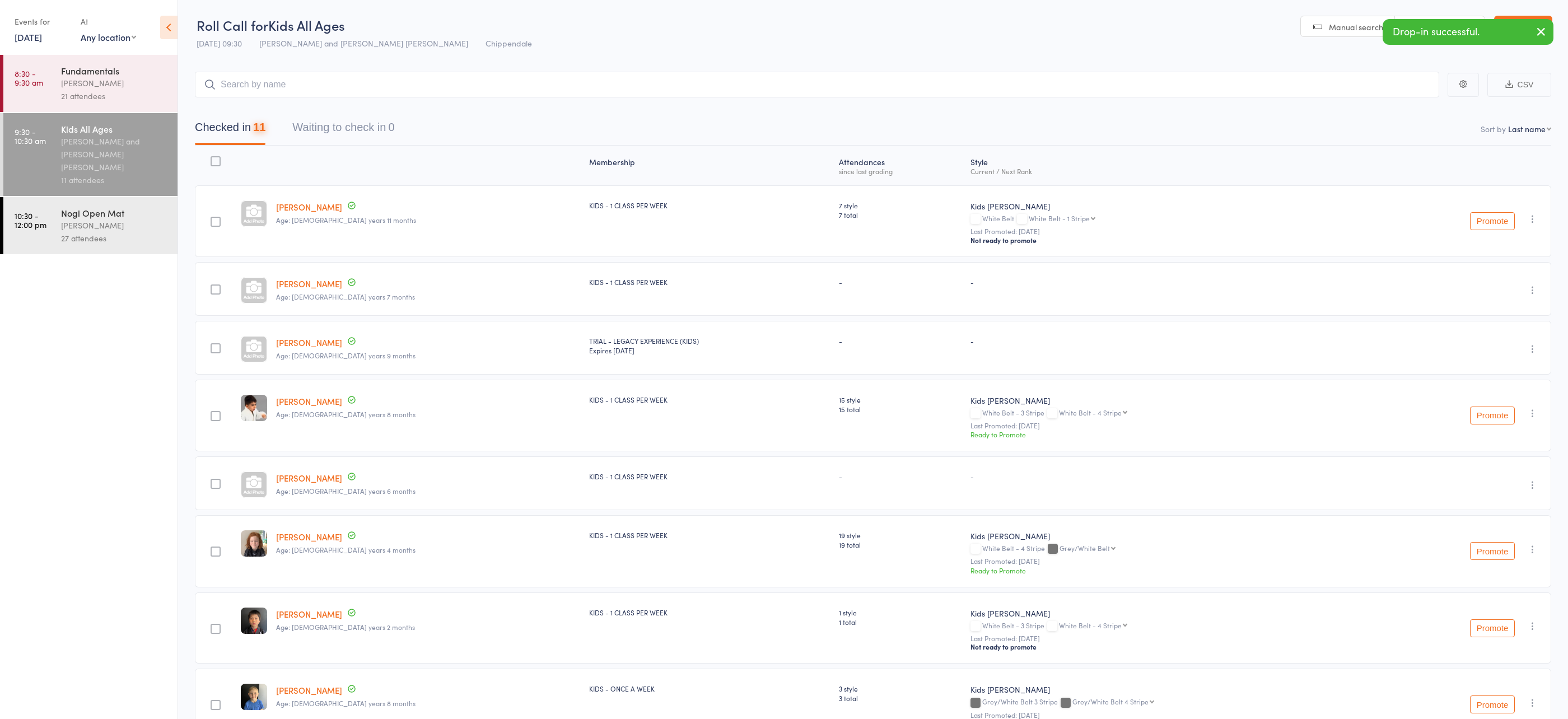
click at [121, 219] on div "Clayton Vickery" at bounding box center [115, 226] width 107 height 13
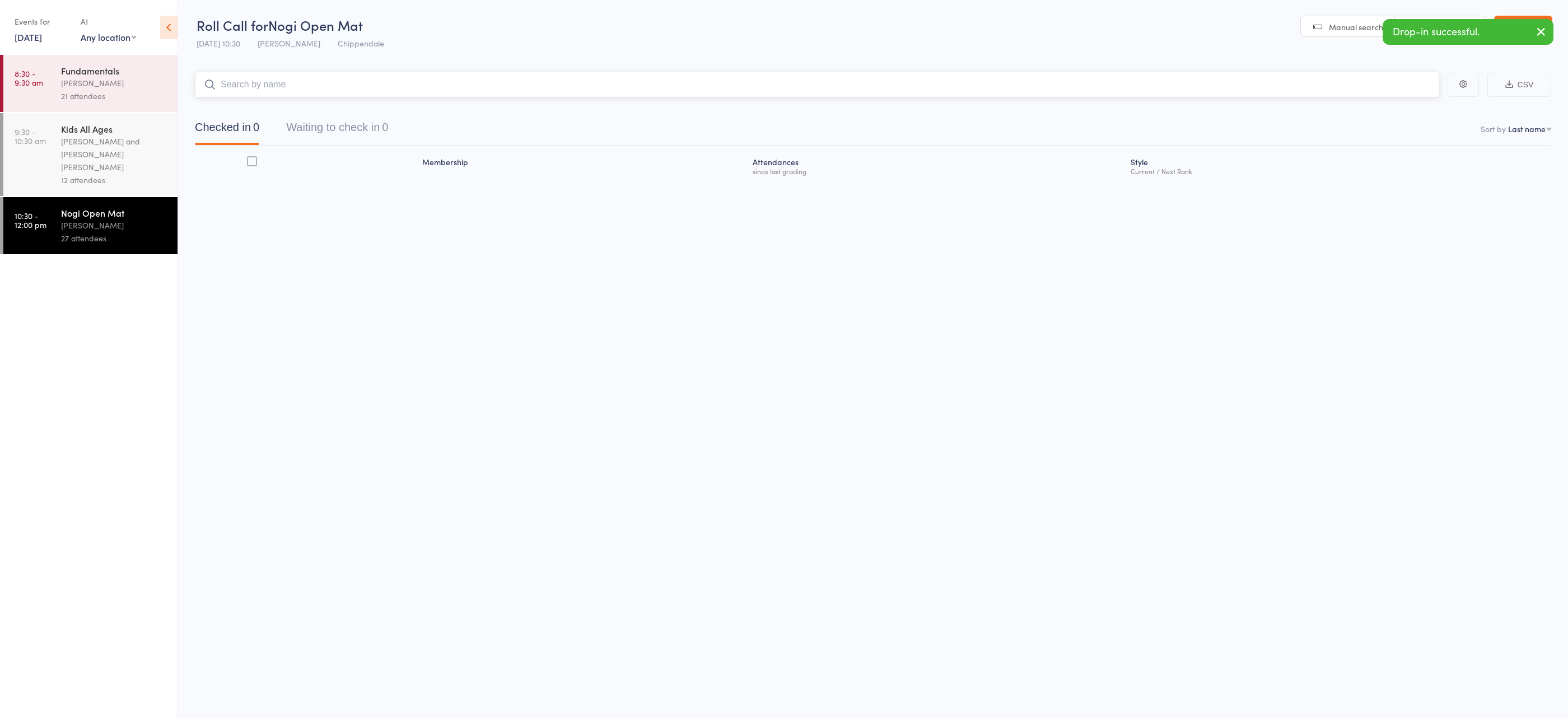
click at [234, 92] on input "search" at bounding box center [817, 85] width 1245 height 26
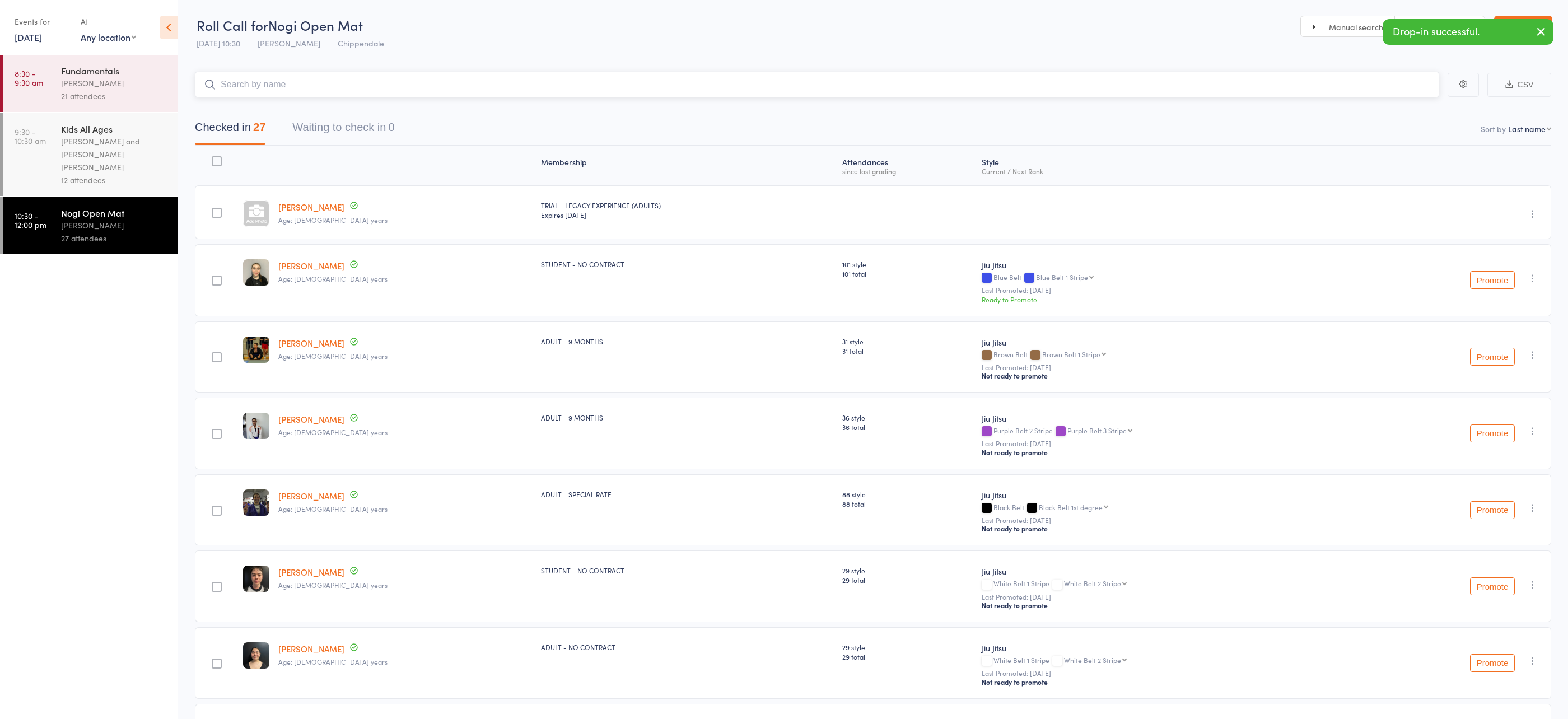
click at [242, 79] on input "search" at bounding box center [817, 85] width 1245 height 26
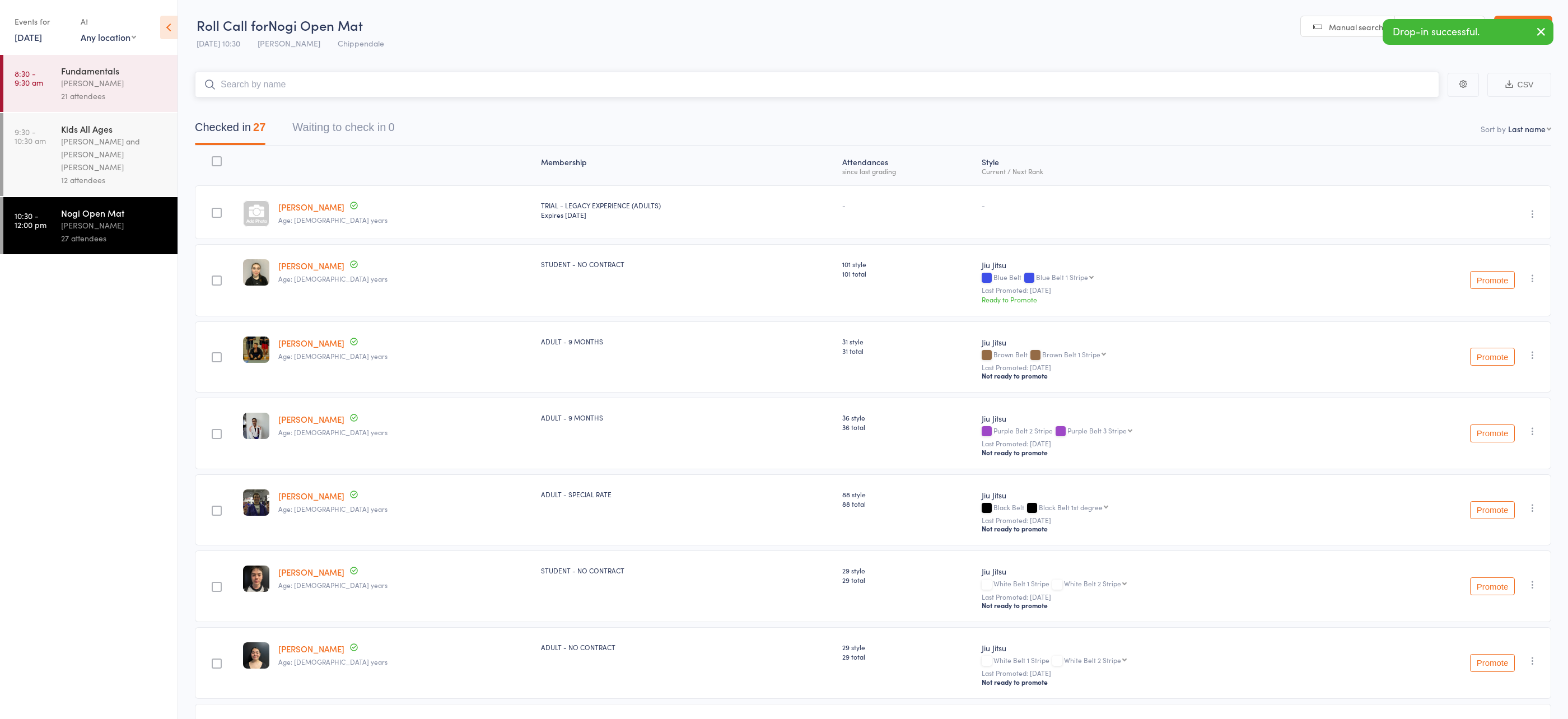
click at [242, 79] on input "search" at bounding box center [817, 85] width 1245 height 26
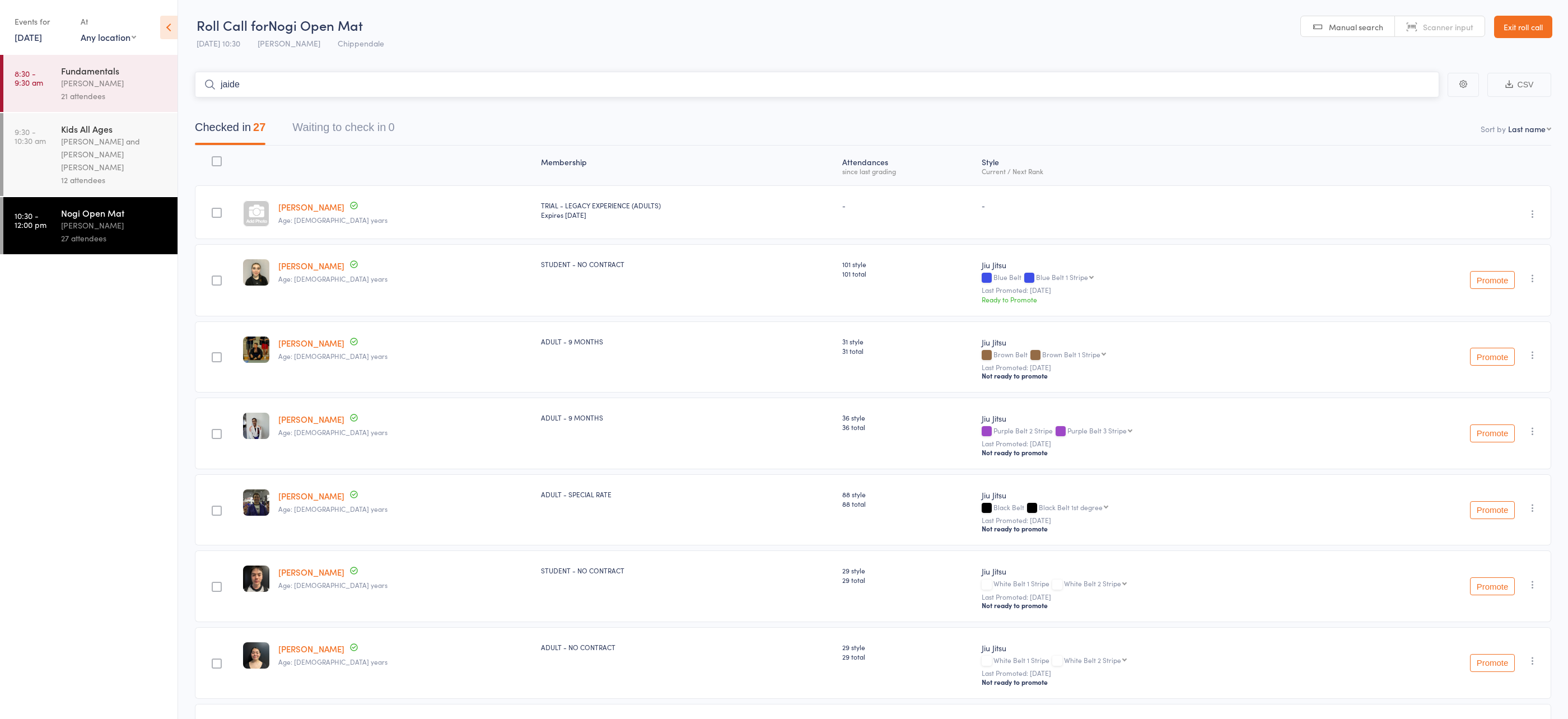
type input "jaiden"
click at [137, 271] on ul "8:30 - 9:30 am Fundamentals Werique Oliveira 21 attendees 9:30 - 10:30 am Kids …" at bounding box center [89, 387] width 178 height 665
click at [142, 148] on div "Werique Oliveira and Carlos Henrique Santos Pinto" at bounding box center [115, 154] width 107 height 39
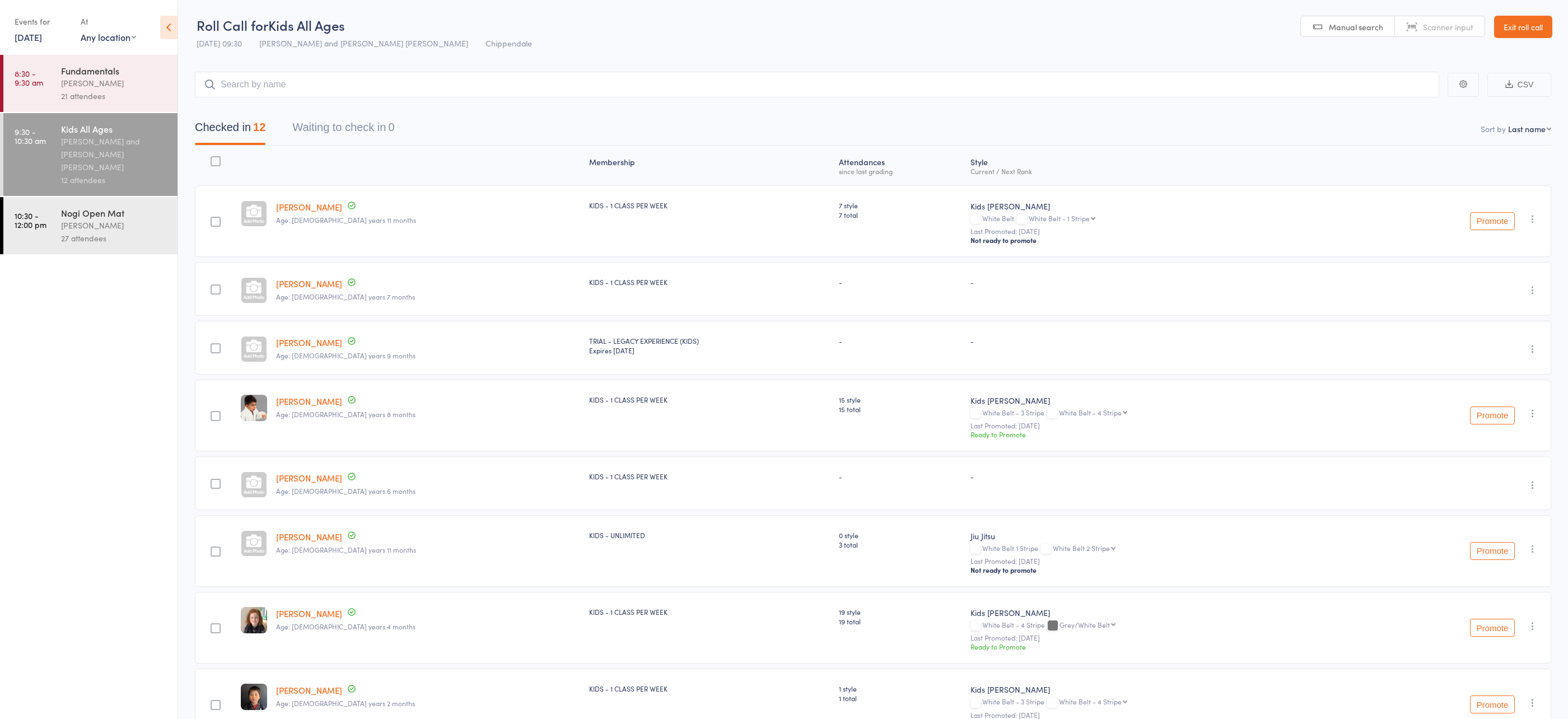
click at [273, 87] on input "search" at bounding box center [817, 85] width 1245 height 26
click at [110, 232] on div "27 attendees" at bounding box center [115, 238] width 107 height 13
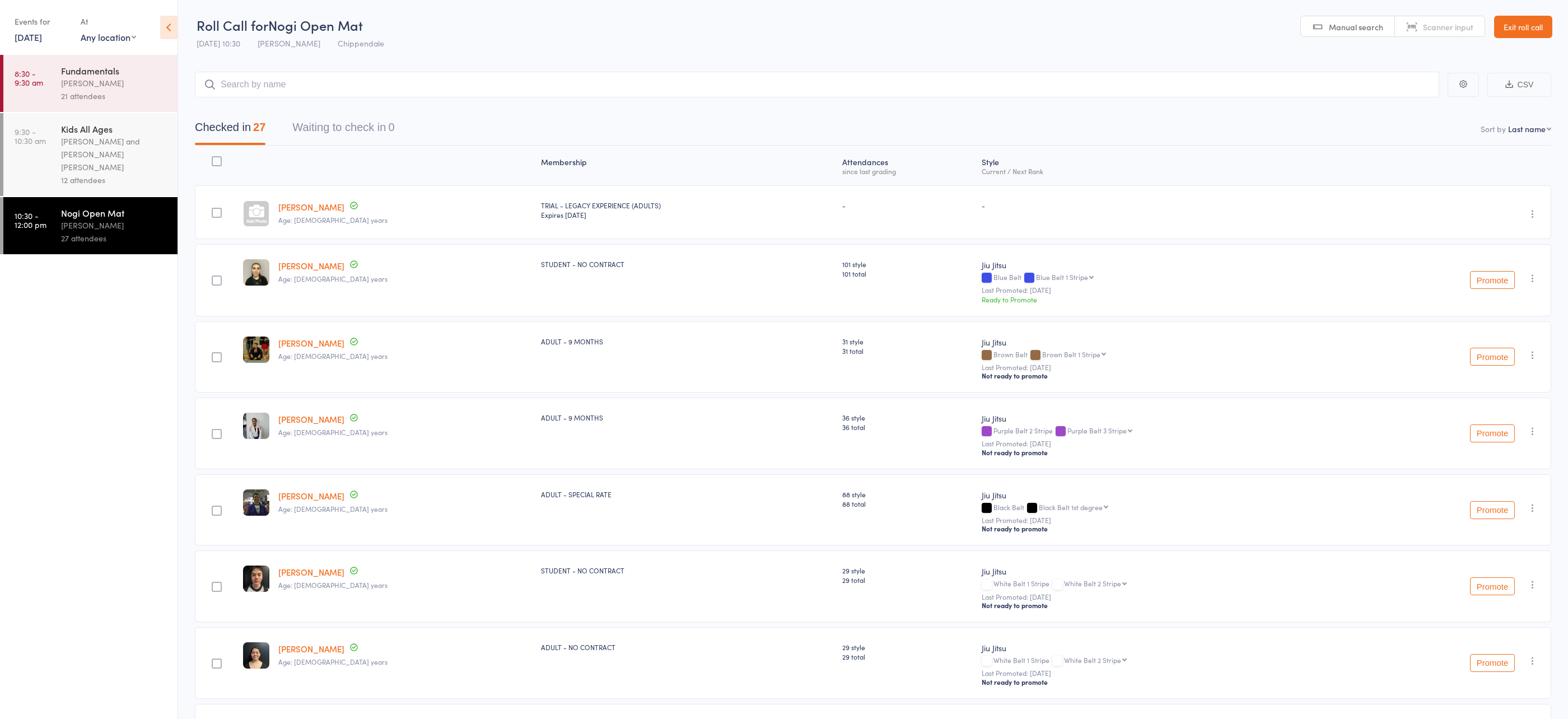
click at [111, 147] on div "Werique Oliveira and Carlos Henrique Santos Pinto" at bounding box center [115, 154] width 107 height 39
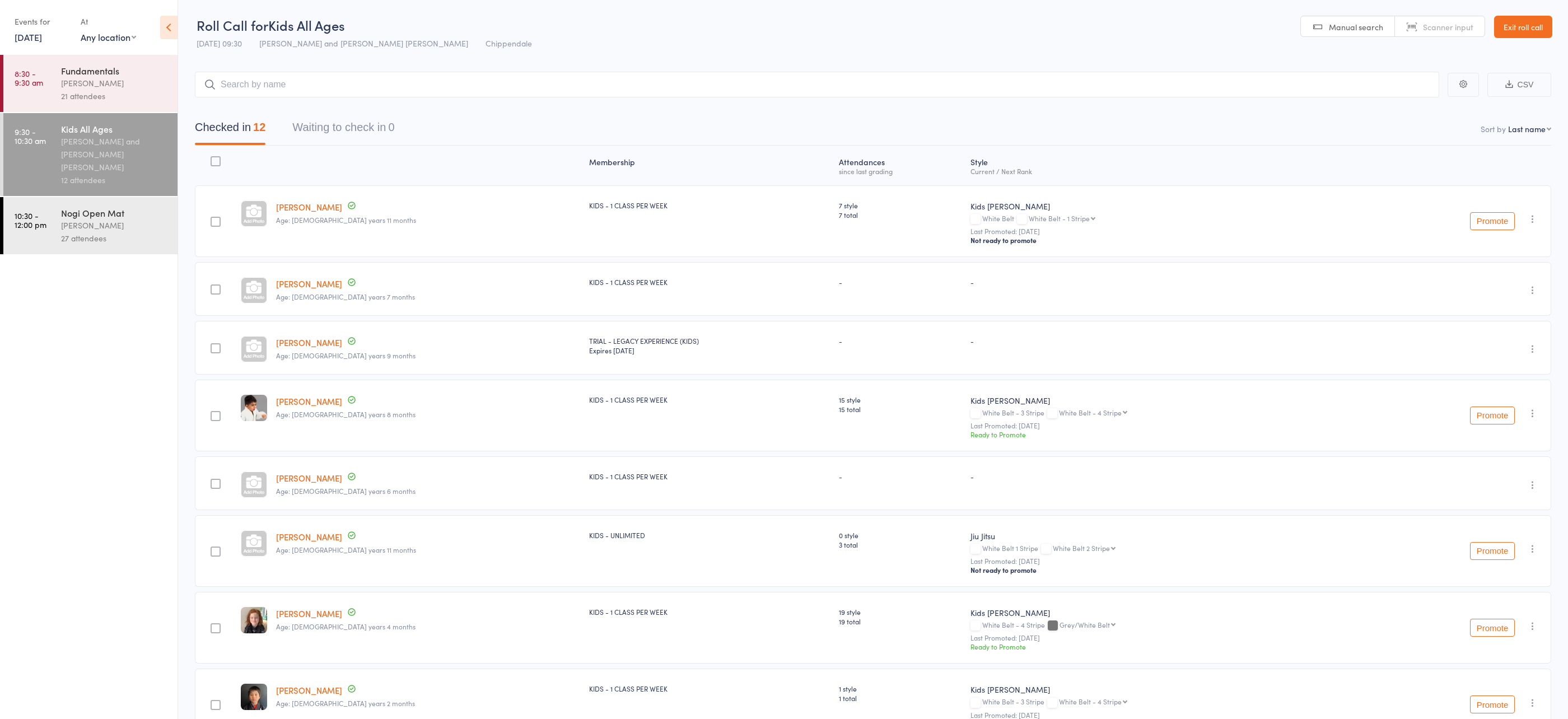
click at [343, 84] on input "search" at bounding box center [817, 85] width 1245 height 26
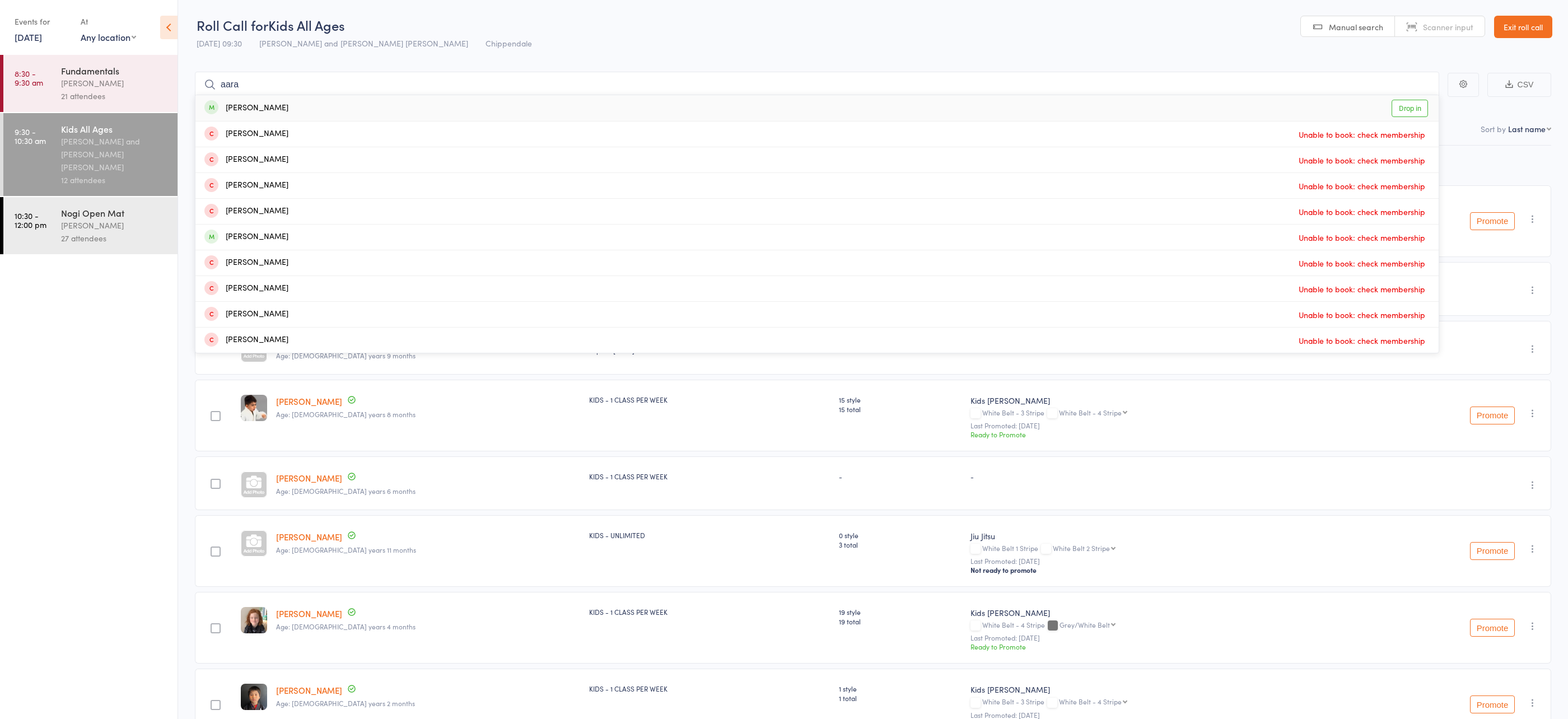
type input "aara"
click at [342, 104] on div "Aarav Bali Drop in" at bounding box center [817, 108] width 1243 height 26
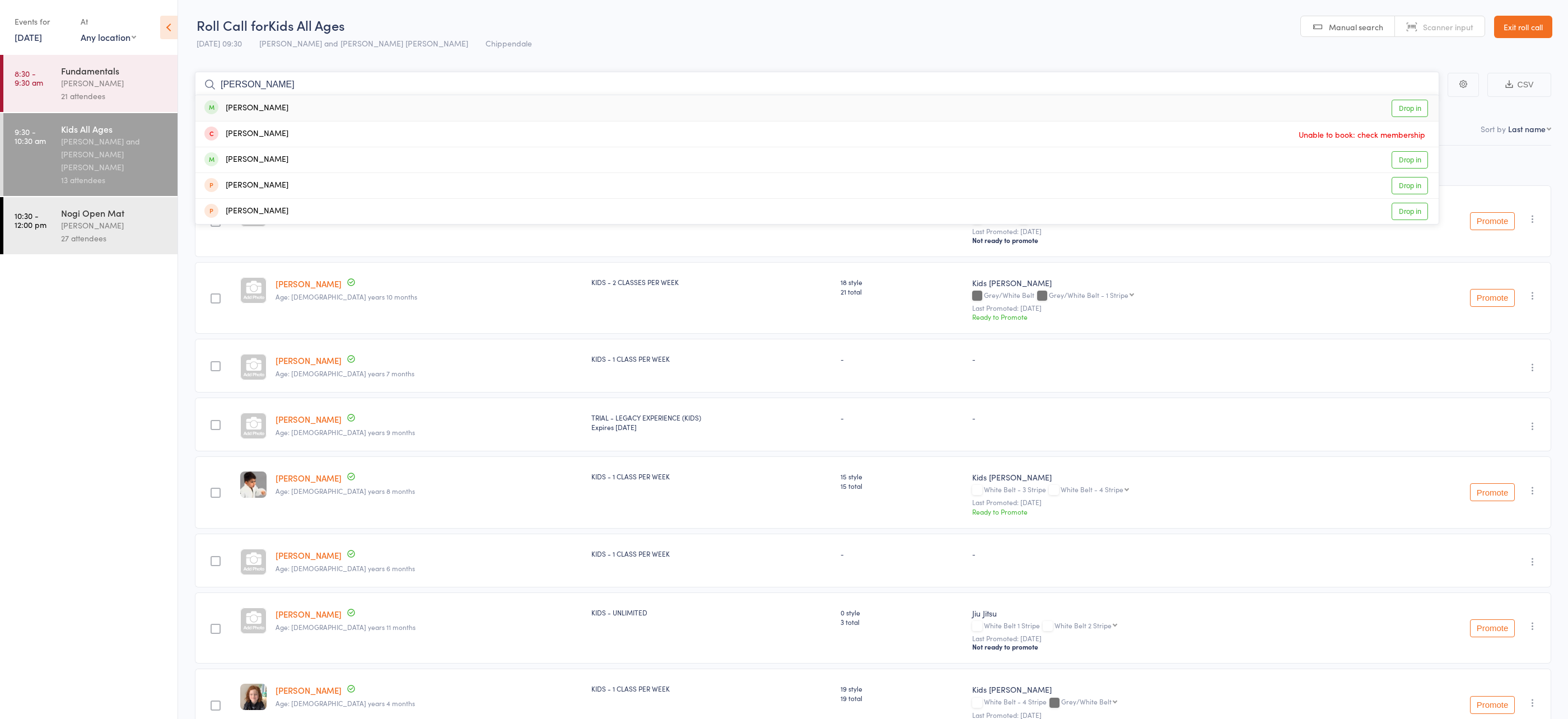
type input "esther"
click at [369, 107] on div "Esther Teng Drop in" at bounding box center [817, 108] width 1243 height 26
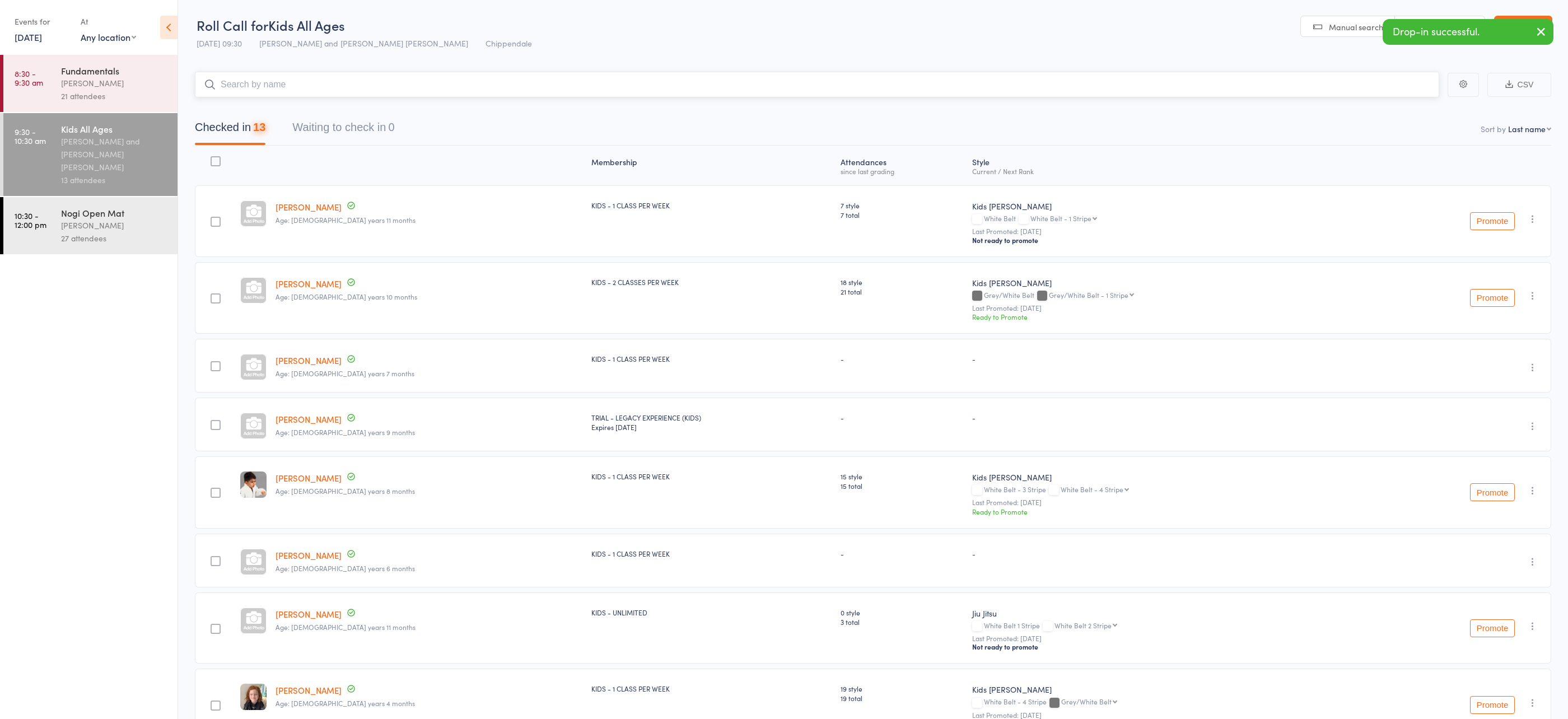
click at [339, 77] on input "search" at bounding box center [817, 85] width 1245 height 26
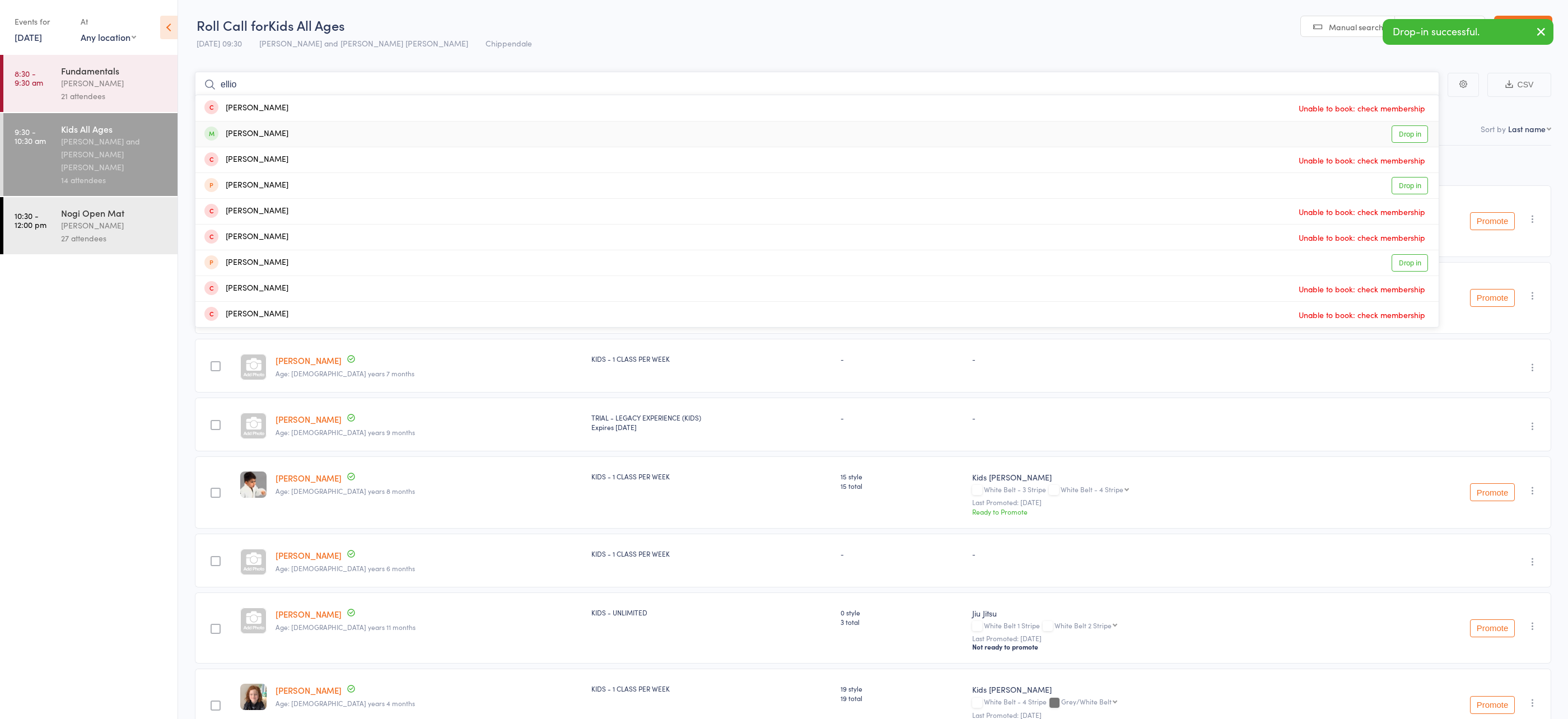
type input "ellio"
click at [360, 133] on div "Elliot Teng Drop in" at bounding box center [817, 134] width 1243 height 25
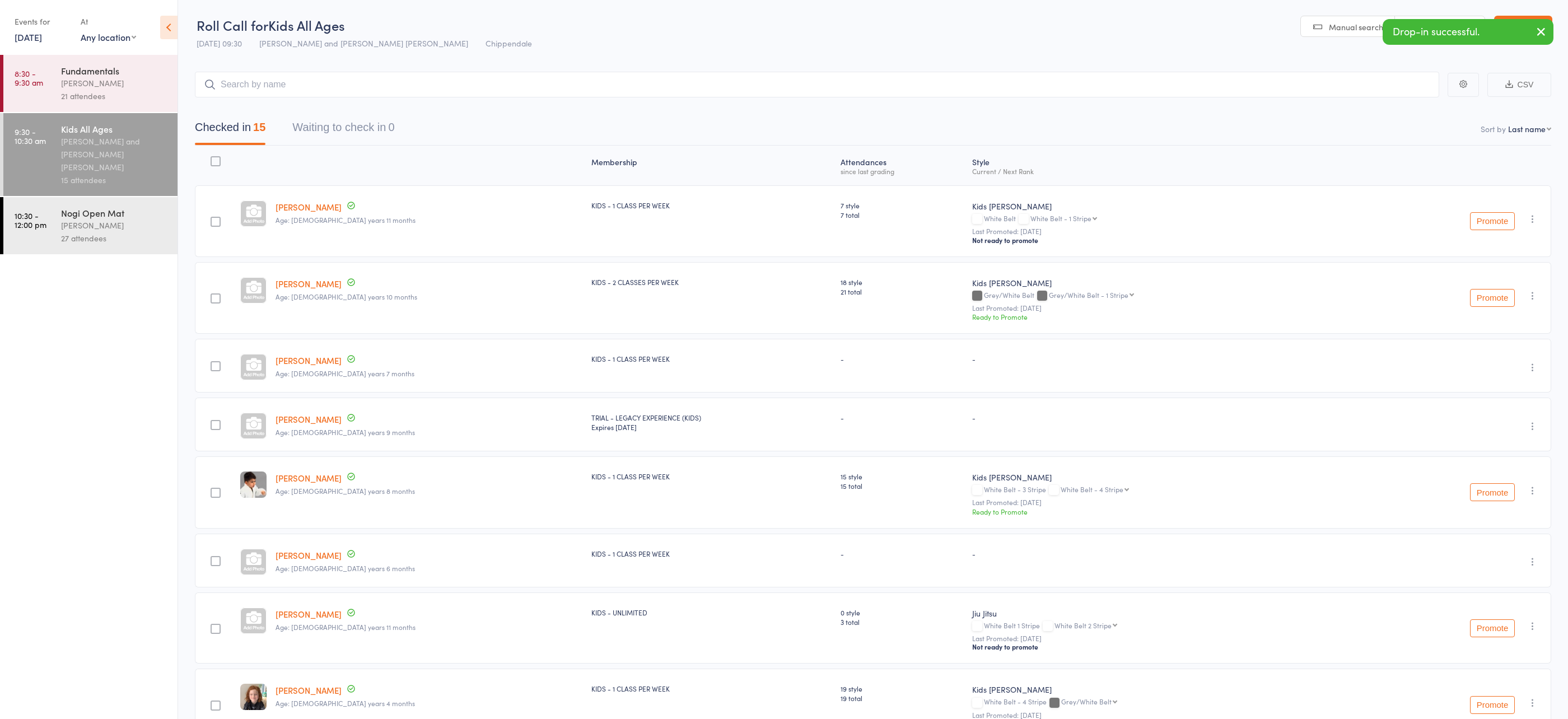
click at [343, 63] on main "CSV Checked in 15 Waiting to check in 0 Sort by Last name First name Last name …" at bounding box center [873, 692] width 1390 height 1273
click at [98, 83] on div "Werique Oliveira" at bounding box center [115, 83] width 107 height 13
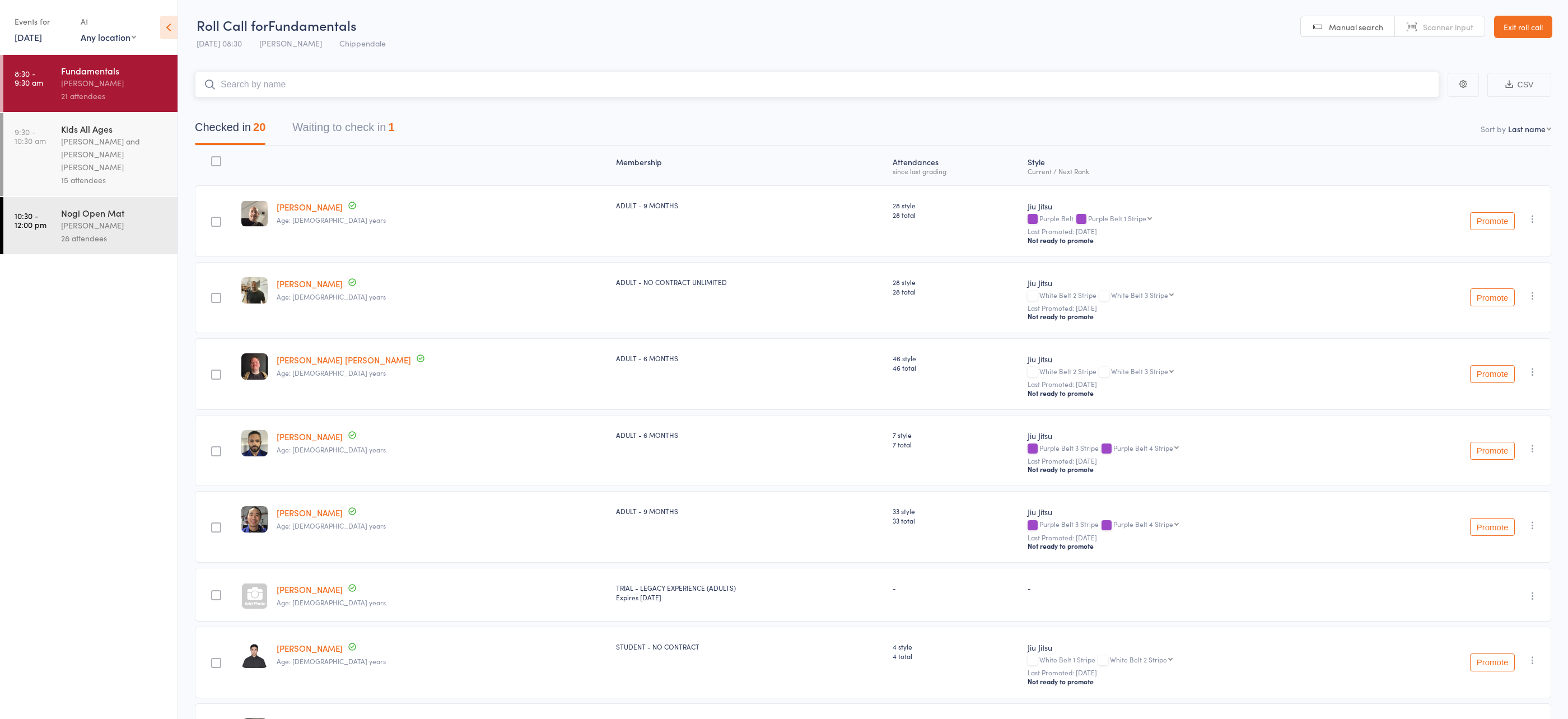
click at [309, 135] on button "Waiting to check in 1" at bounding box center [343, 130] width 102 height 29
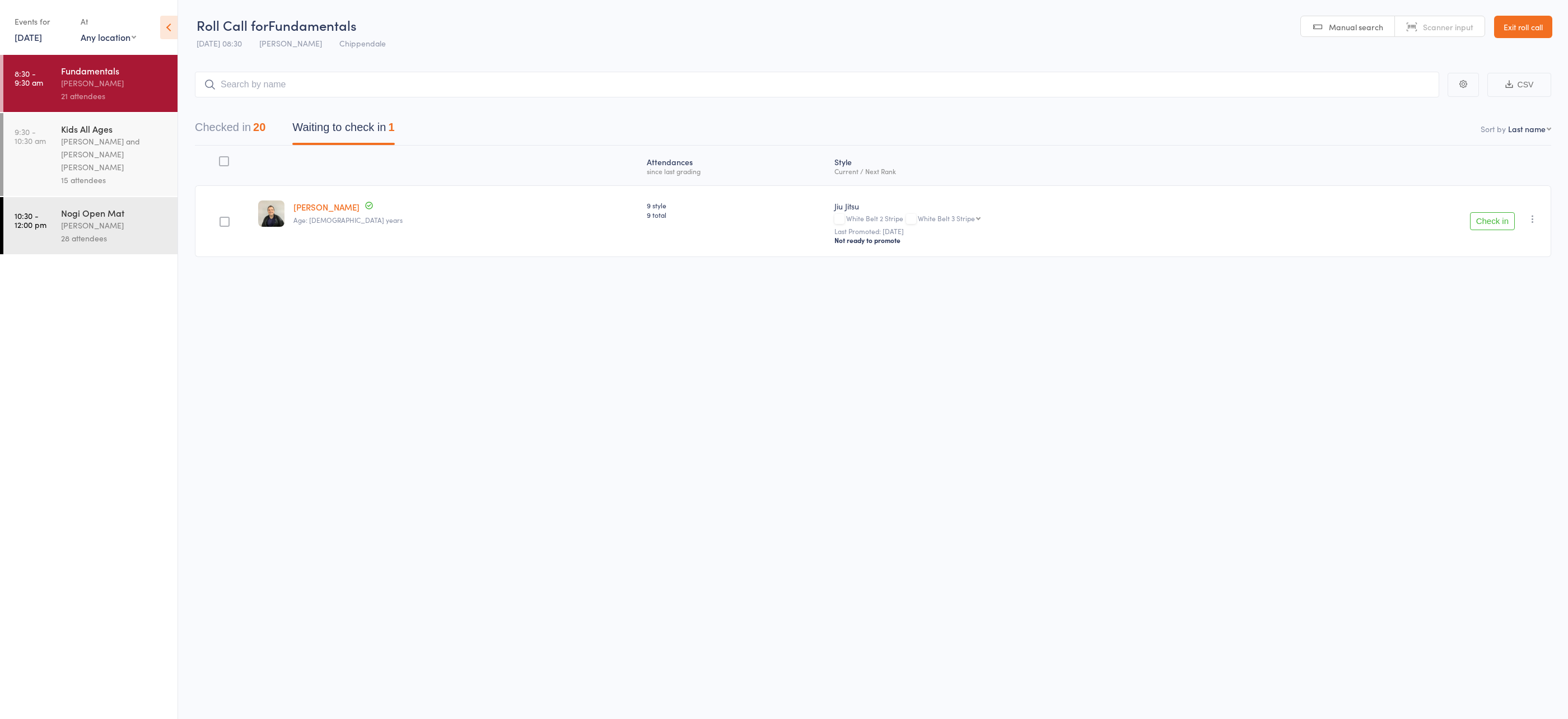
drag, startPoint x: 1528, startPoint y: 215, endPoint x: 1510, endPoint y: 279, distance: 66.5
click at [1528, 215] on icon "button" at bounding box center [1533, 218] width 11 height 11
drag, startPoint x: 1487, startPoint y: 331, endPoint x: 1481, endPoint y: 328, distance: 6.7
click at [1487, 330] on li "Remove" at bounding box center [1493, 331] width 93 height 15
click at [92, 174] on div "15 attendees" at bounding box center [115, 180] width 107 height 13
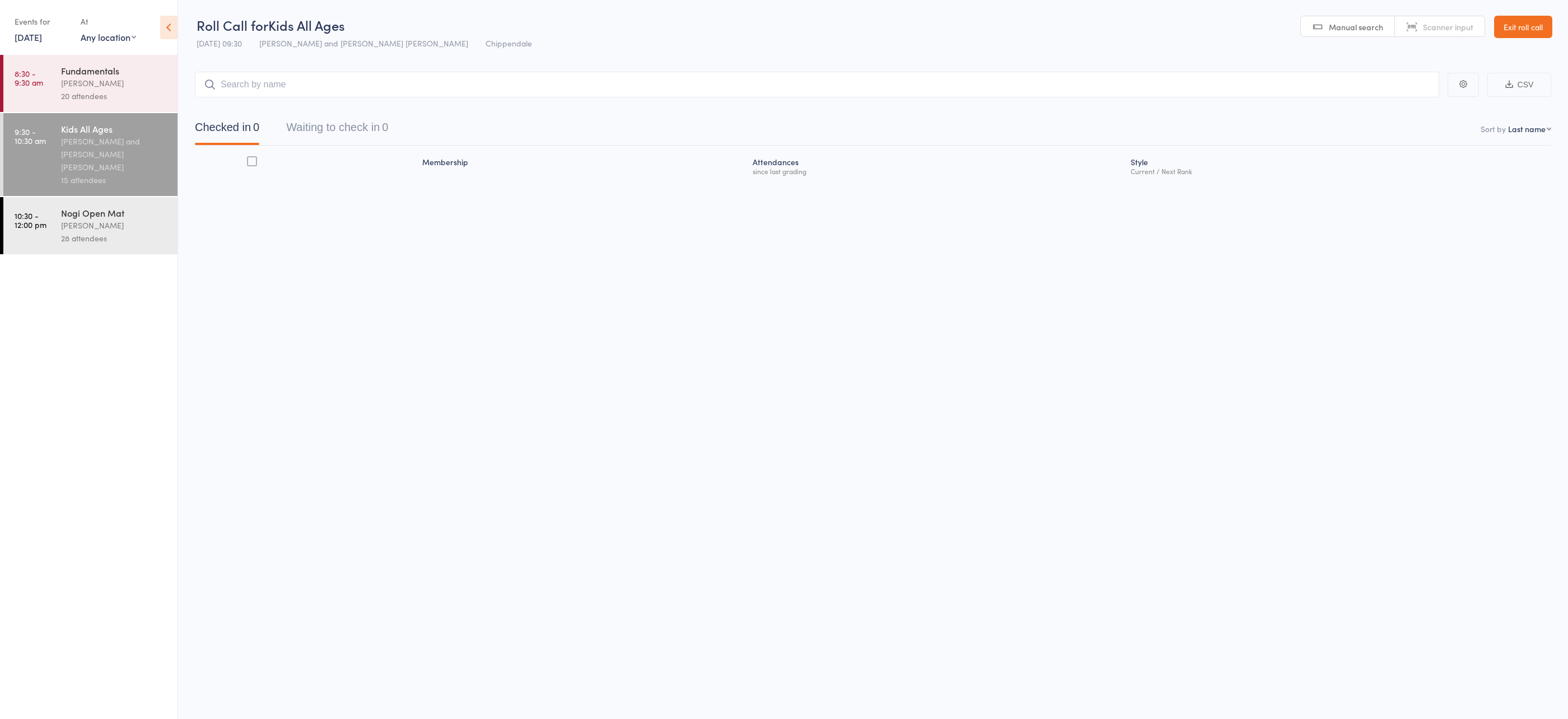
click at [100, 219] on div "Clayton Vickery" at bounding box center [115, 226] width 107 height 13
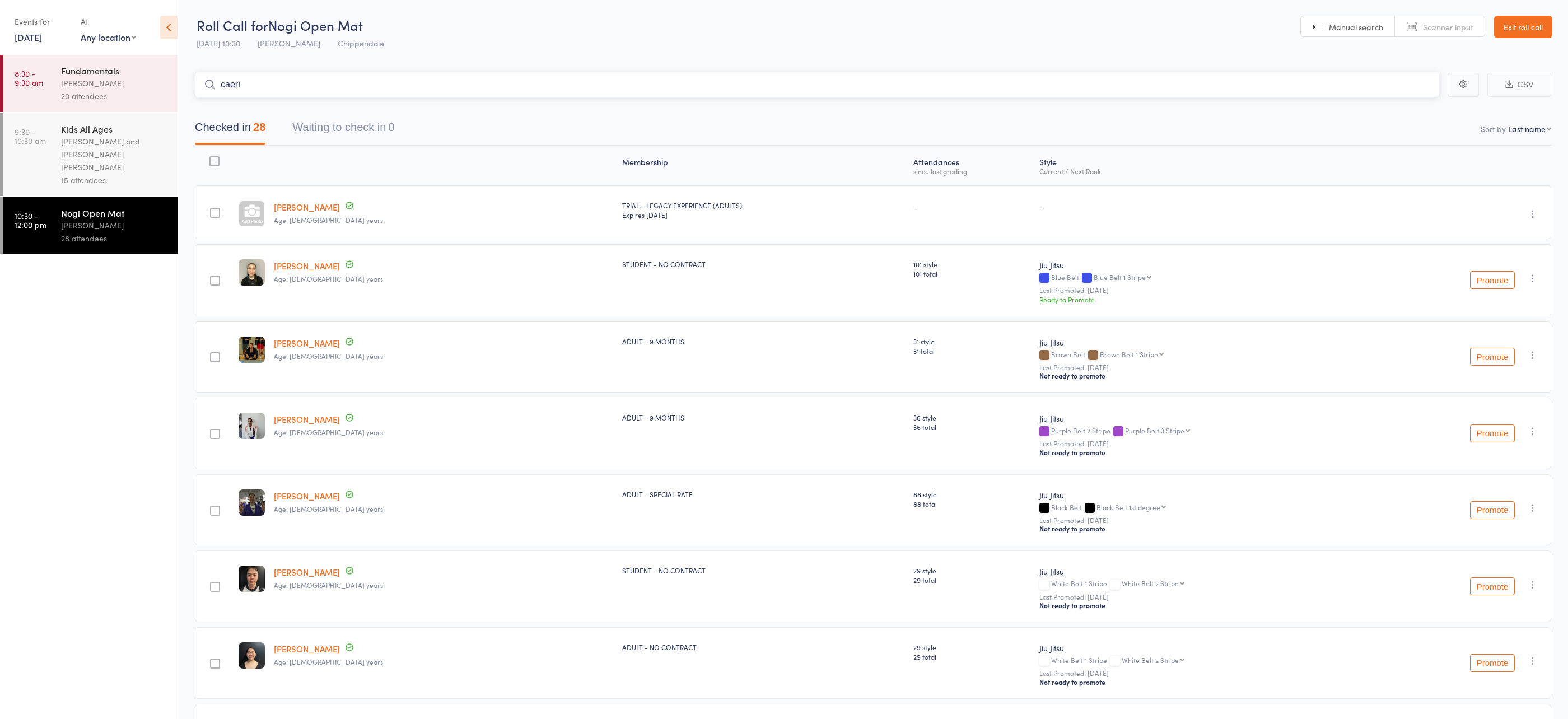
type input "caerin"
type input "carina"
type input "matt dam"
click at [141, 318] on ul "8:30 - 9:30 am Fundamentals Werique Oliveira 20 attendees 9:30 - 10:30 am Kids …" at bounding box center [89, 387] width 178 height 665
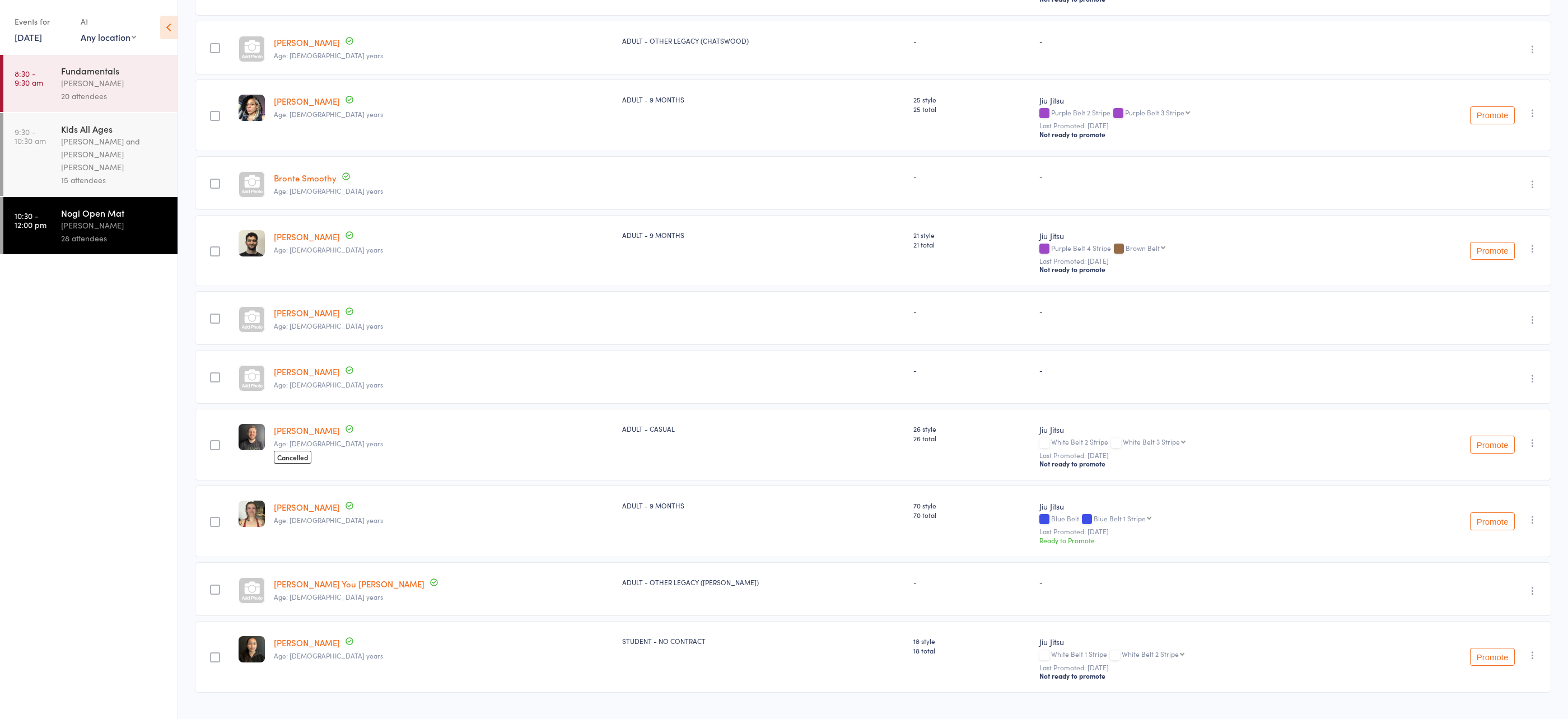
click at [116, 356] on ul "8:30 - 9:30 am Fundamentals Werique Oliveira 20 attendees 9:30 - 10:30 am Kids …" at bounding box center [89, 387] width 178 height 665
